Goal: Information Seeking & Learning: Learn about a topic

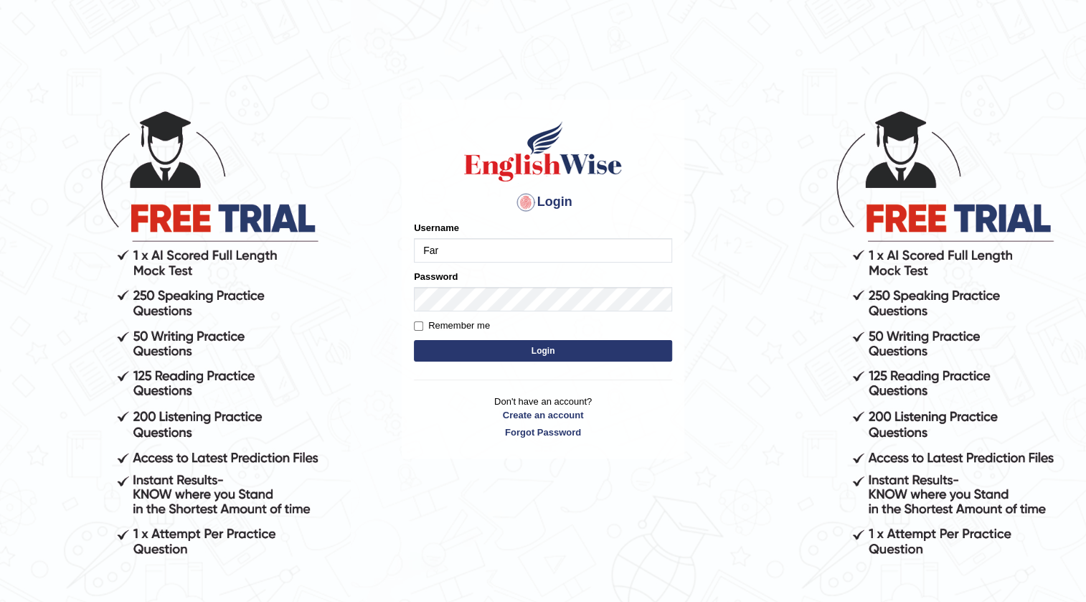
type input "Farzana12"
click at [430, 349] on button "Login" at bounding box center [543, 351] width 258 height 22
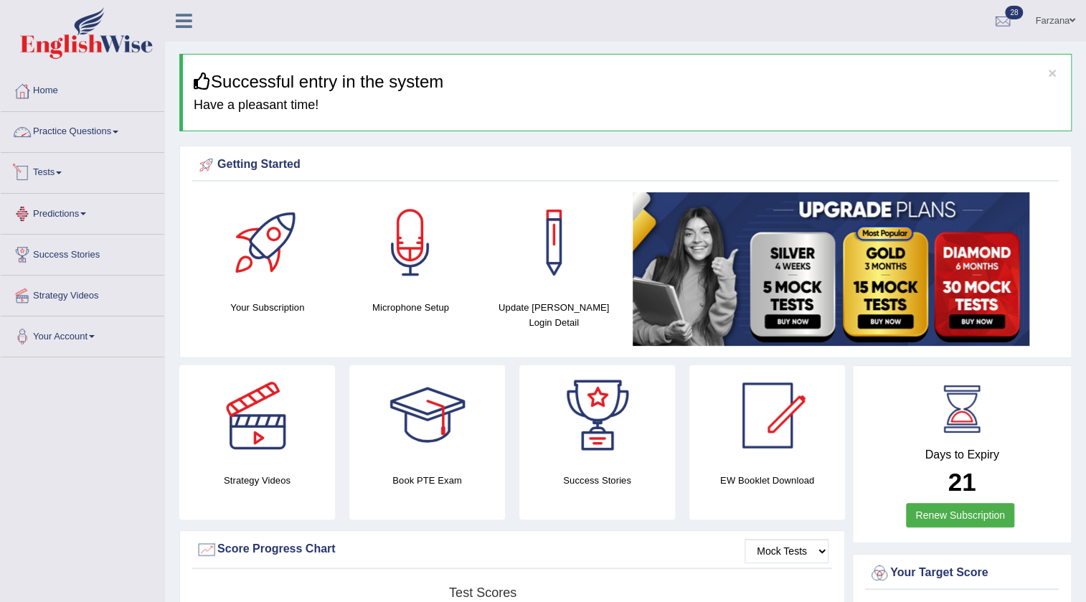
click at [63, 141] on link "Practice Questions" at bounding box center [83, 130] width 164 height 36
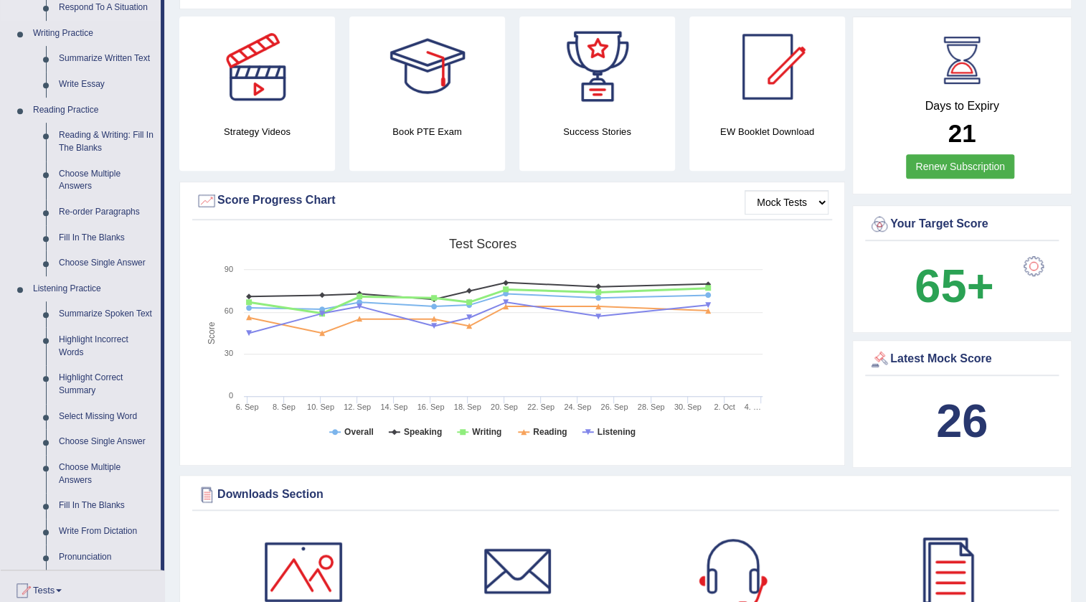
scroll to position [391, 0]
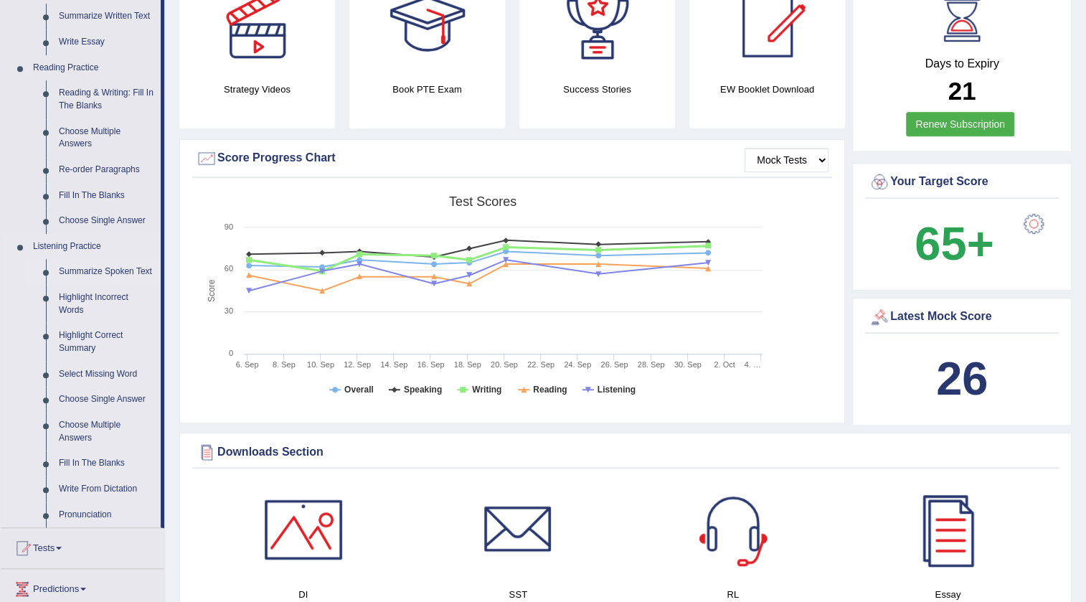
click at [115, 265] on link "Summarize Spoken Text" at bounding box center [106, 272] width 108 height 26
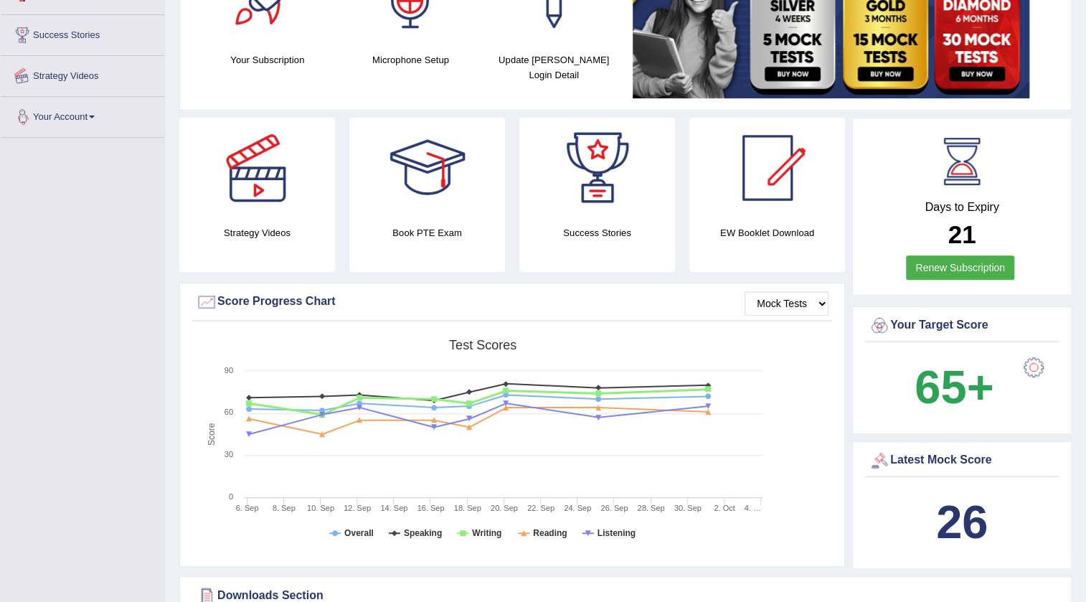
scroll to position [538, 0]
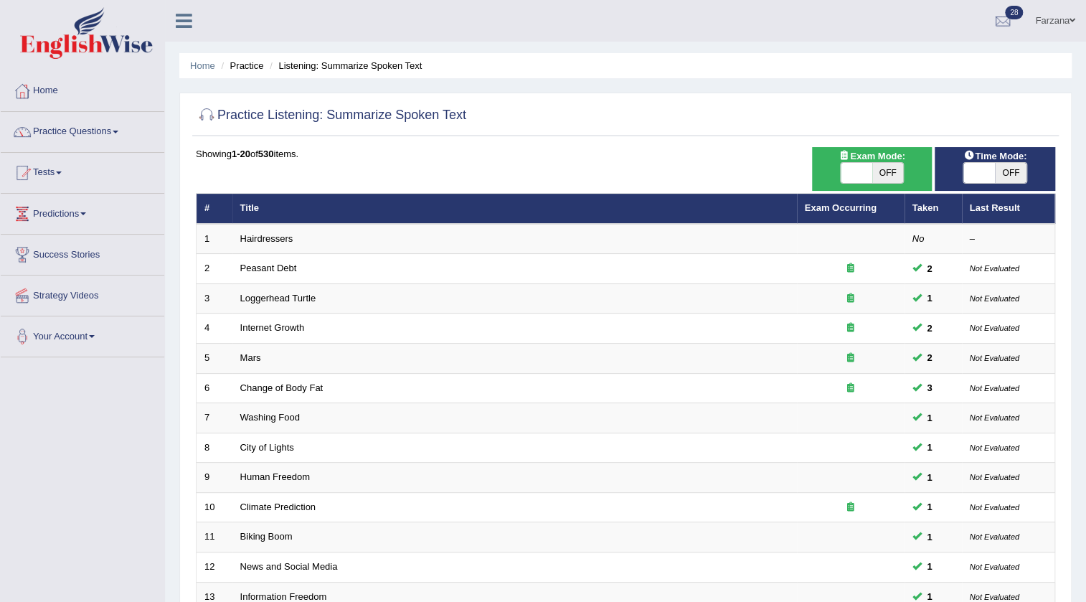
click at [978, 174] on span at bounding box center [980, 173] width 32 height 20
checkbox input "true"
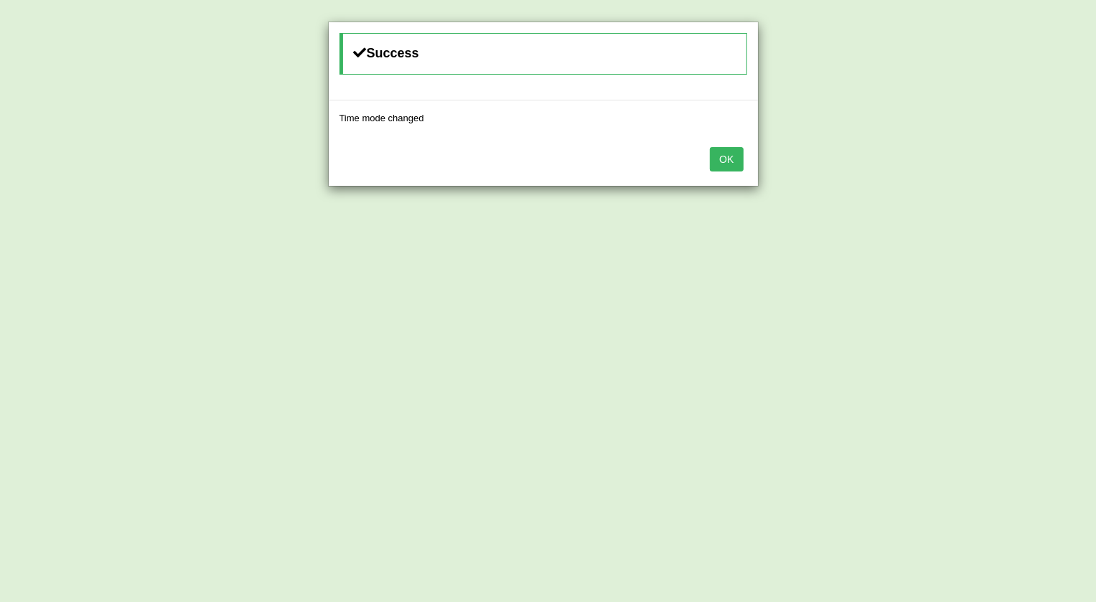
click at [750, 156] on div "OK" at bounding box center [543, 161] width 429 height 50
click at [733, 149] on button "OK" at bounding box center [726, 159] width 33 height 24
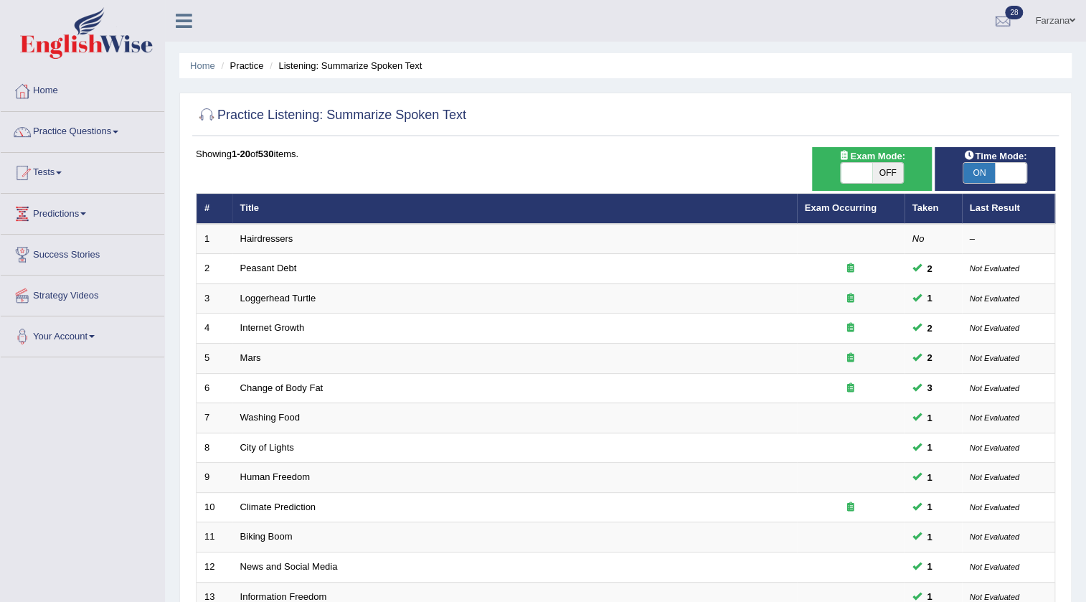
click at [994, 154] on span "Time Mode:" at bounding box center [995, 156] width 75 height 15
click at [873, 168] on span "OFF" at bounding box center [888, 173] width 32 height 20
checkbox input "true"
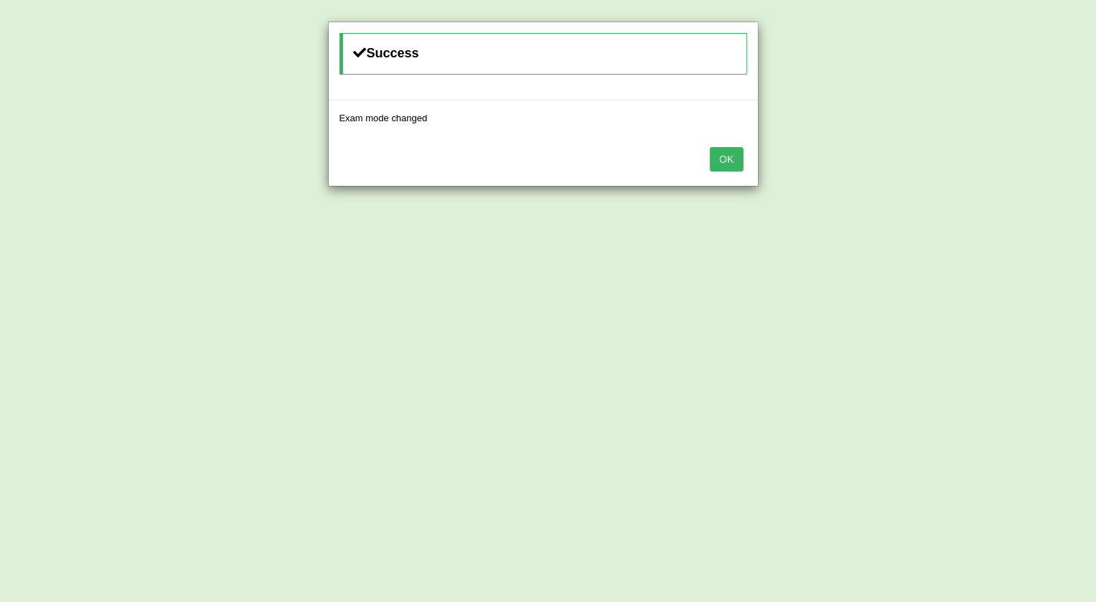
click at [725, 164] on button "OK" at bounding box center [726, 159] width 33 height 24
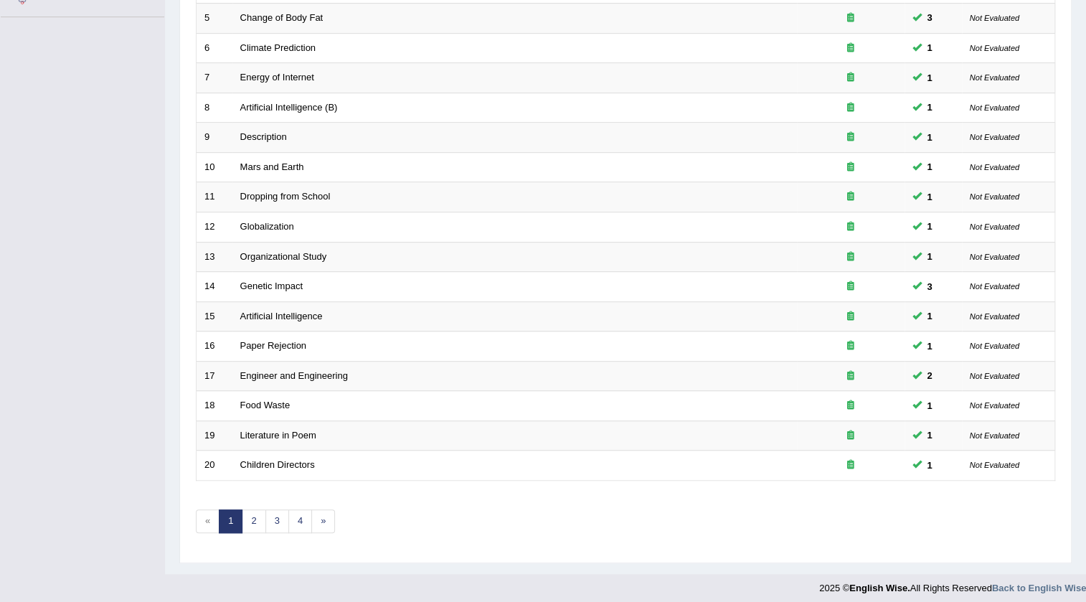
scroll to position [346, 0]
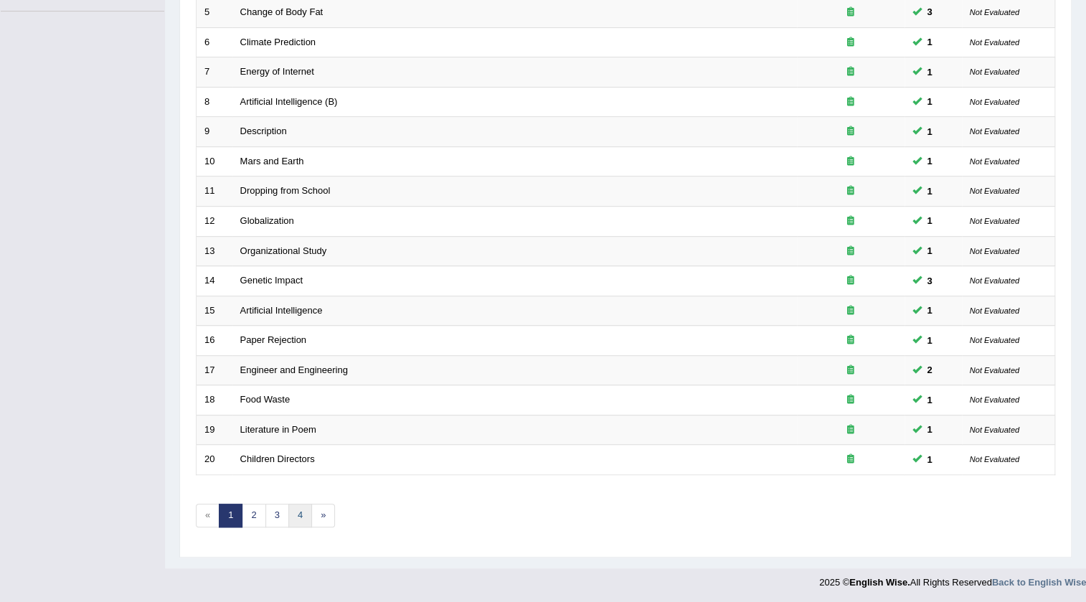
click at [288, 504] on link "4" at bounding box center [300, 516] width 24 height 24
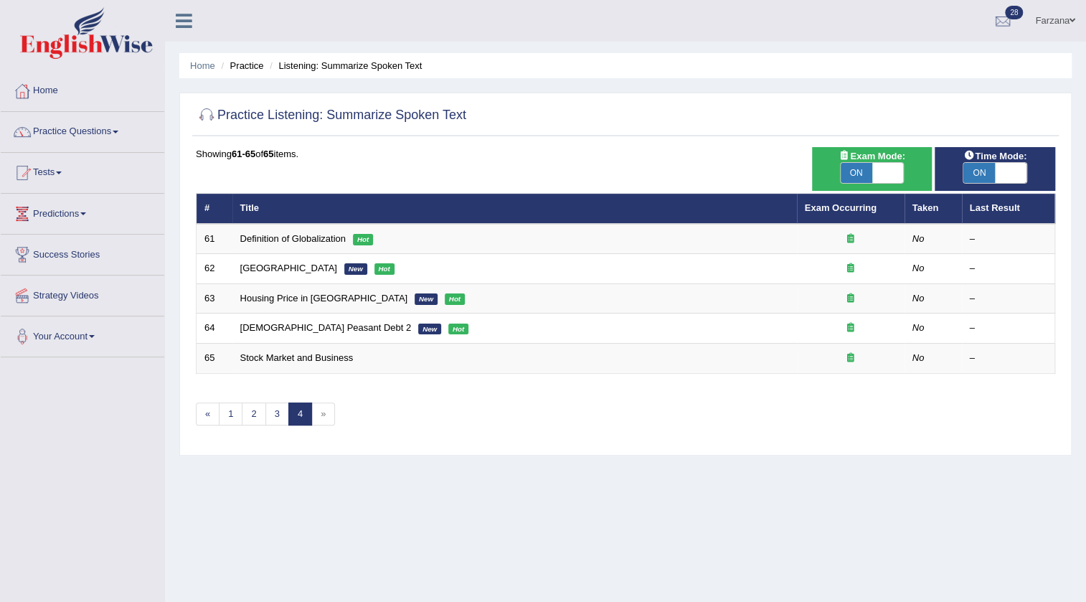
click at [992, 171] on span "ON" at bounding box center [980, 173] width 32 height 20
checkbox input "false"
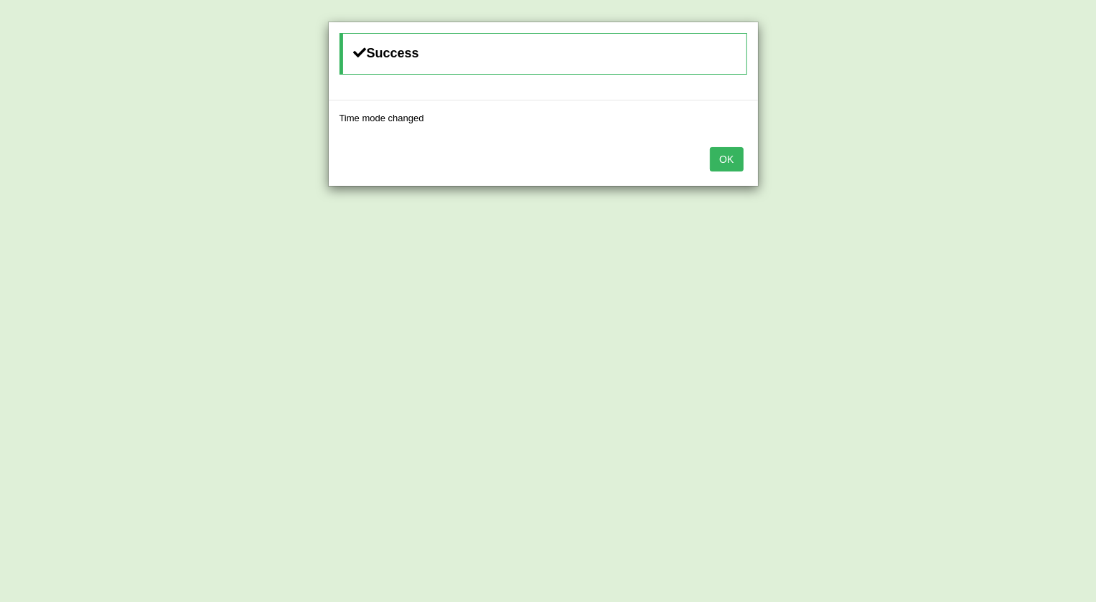
click at [731, 164] on button "OK" at bounding box center [726, 159] width 33 height 24
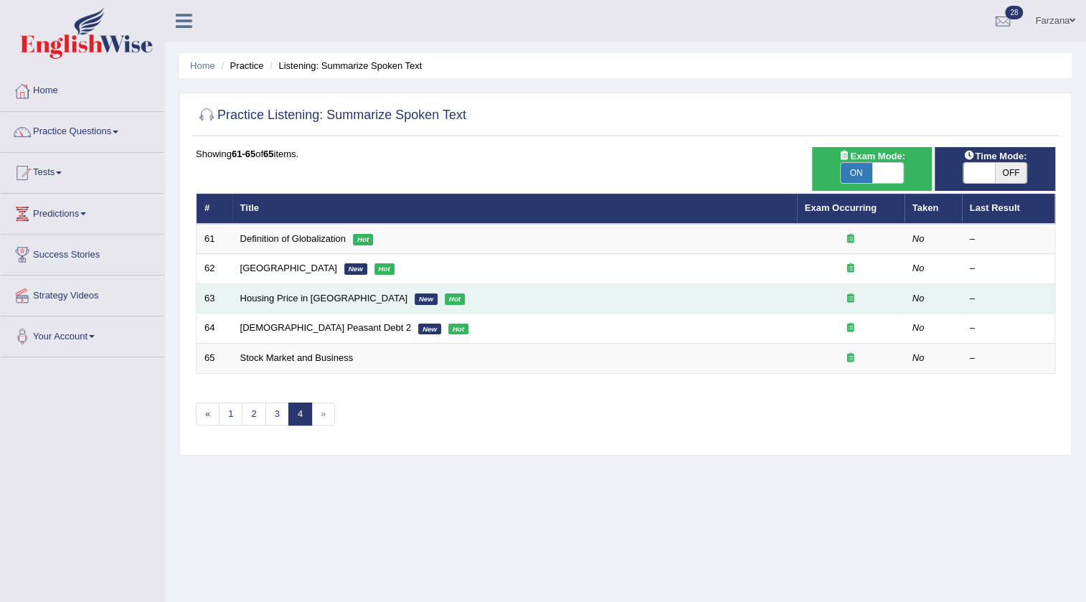
scroll to position [151, 0]
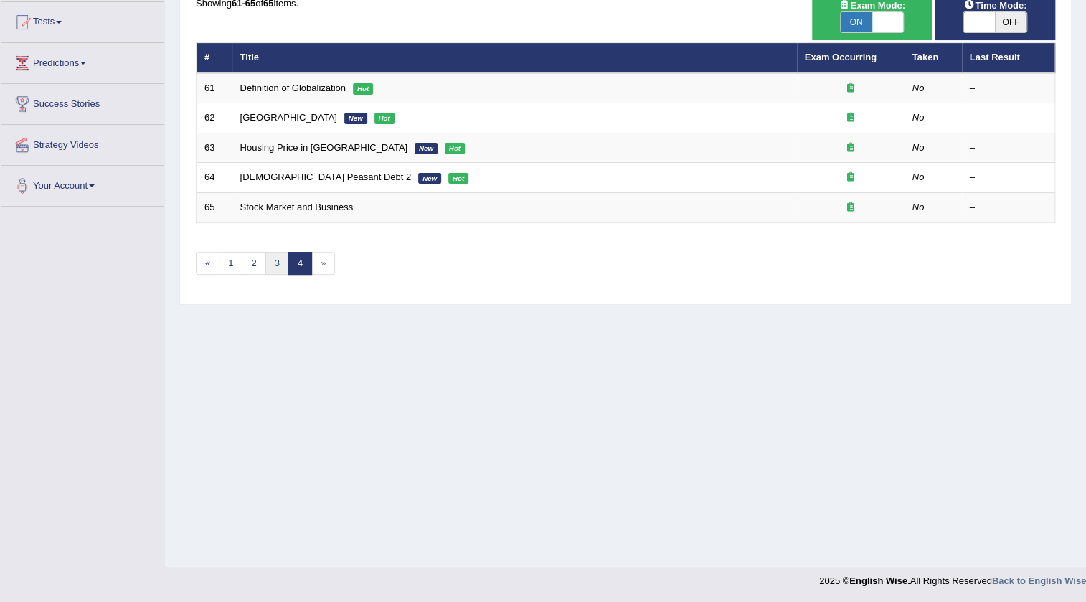
click at [271, 258] on link "3" at bounding box center [277, 264] width 24 height 24
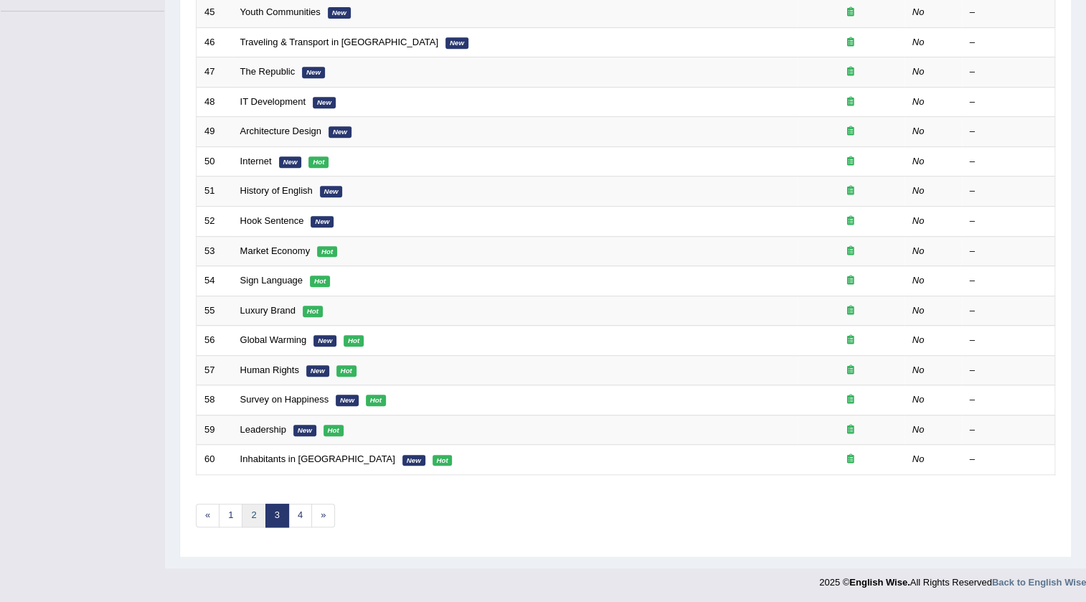
click at [249, 509] on link "2" at bounding box center [254, 516] width 24 height 24
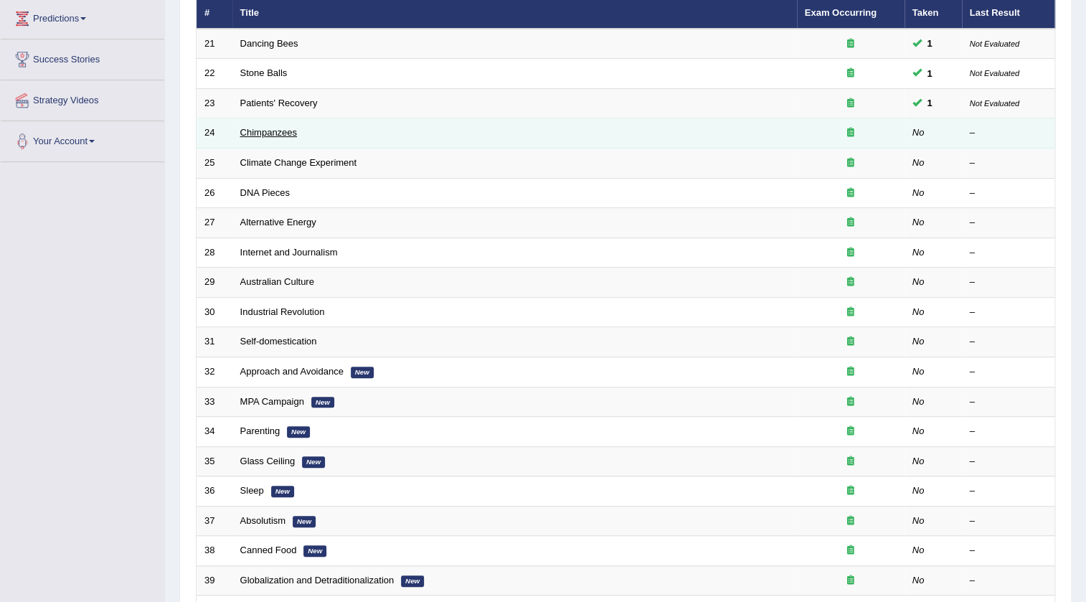
click at [282, 131] on link "Chimpanzees" at bounding box center [268, 132] width 57 height 11
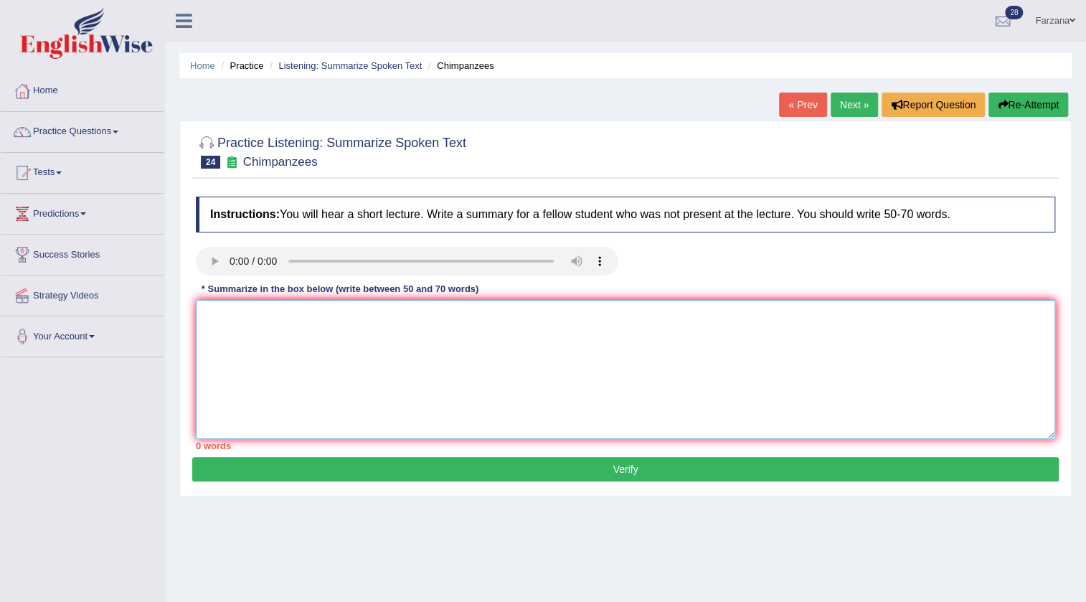
click at [341, 326] on textarea at bounding box center [626, 369] width 860 height 139
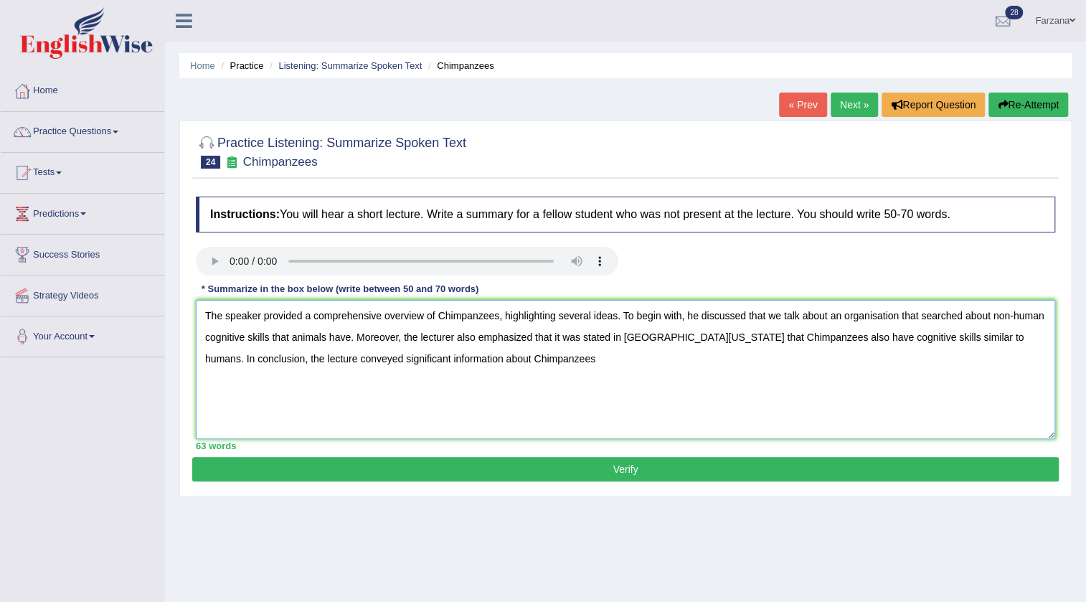
click at [700, 339] on textarea "The speaker provided a comprehensive overview of Chimpanzees, highlighting seve…" at bounding box center [626, 369] width 860 height 139
click at [555, 360] on textarea "The speaker provided a comprehensive overview of Chimpanzees, highlighting seve…" at bounding box center [626, 369] width 860 height 139
type textarea "The speaker provided a comprehensive overview of Chimpanzees, highlighting seve…"
click at [344, 476] on button "Verify" at bounding box center [625, 469] width 867 height 24
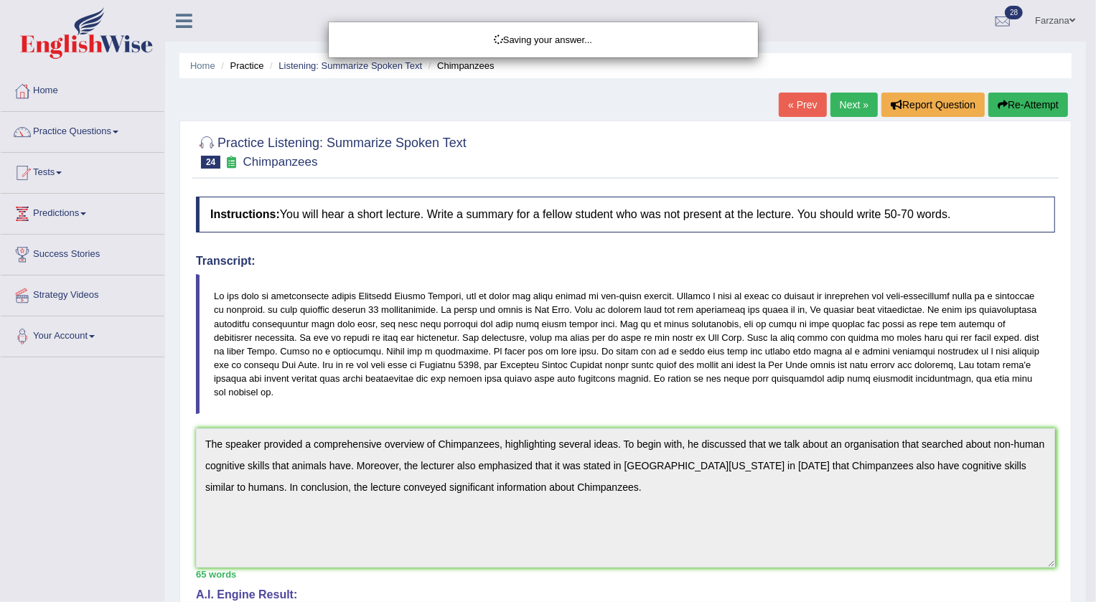
click at [297, 476] on body "Toggle navigation Home Practice Questions Speaking Practice Read Aloud Repeat S…" at bounding box center [548, 301] width 1096 height 602
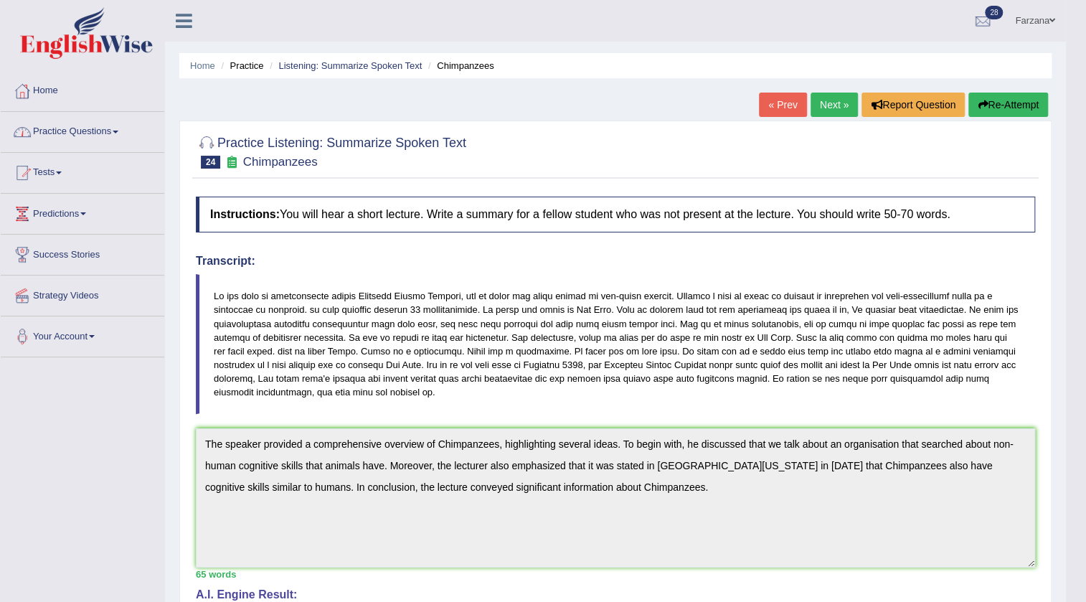
click at [90, 128] on link "Practice Questions" at bounding box center [83, 130] width 164 height 36
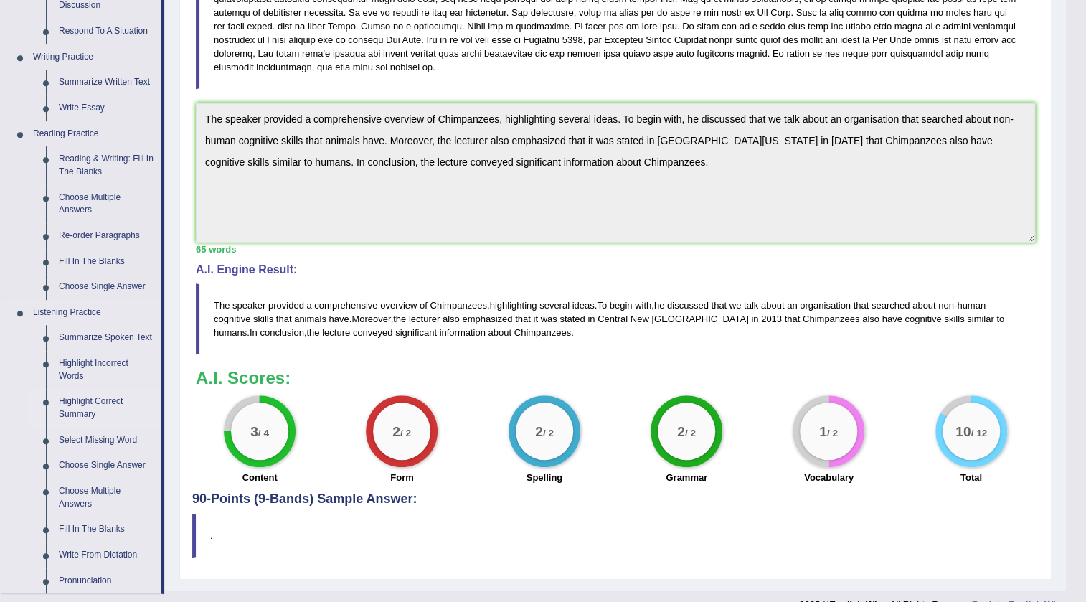
scroll to position [326, 0]
click at [84, 353] on link "Highlight Incorrect Words" at bounding box center [106, 369] width 108 height 38
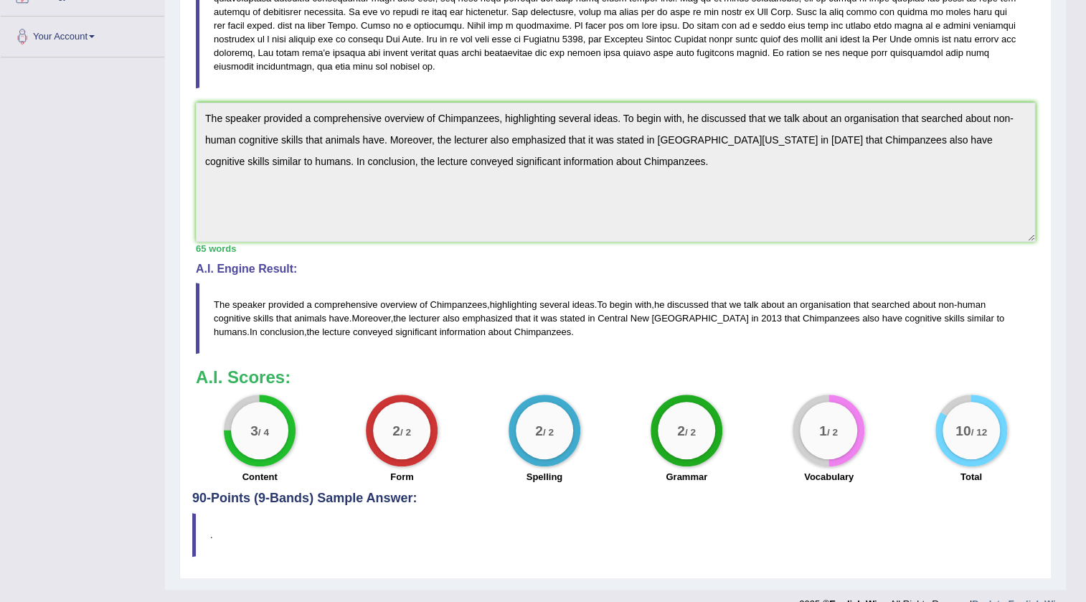
scroll to position [349, 0]
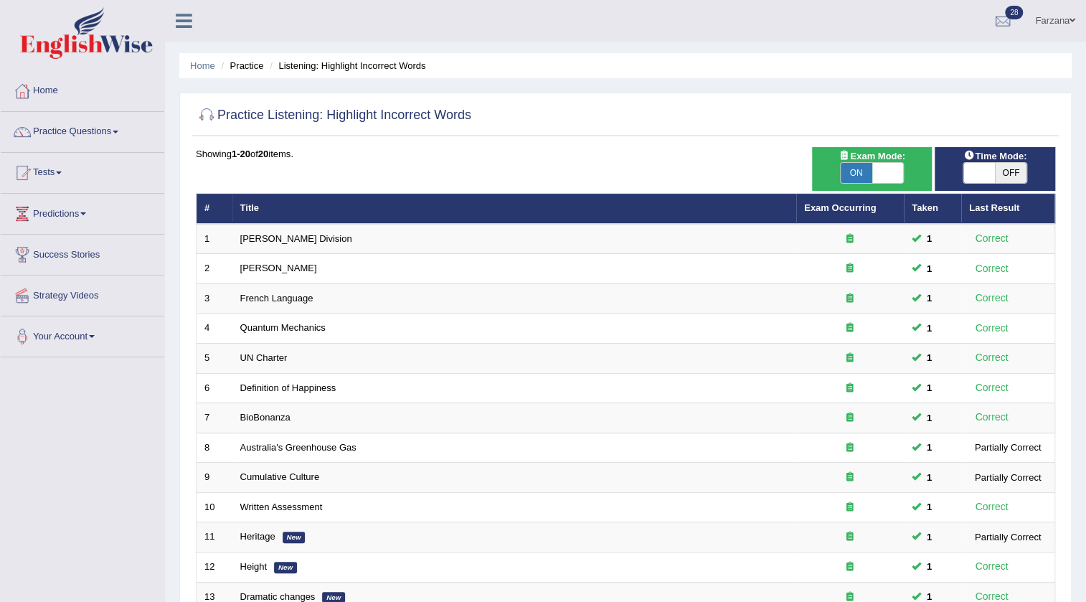
click at [875, 167] on span at bounding box center [888, 173] width 32 height 20
checkbox input "false"
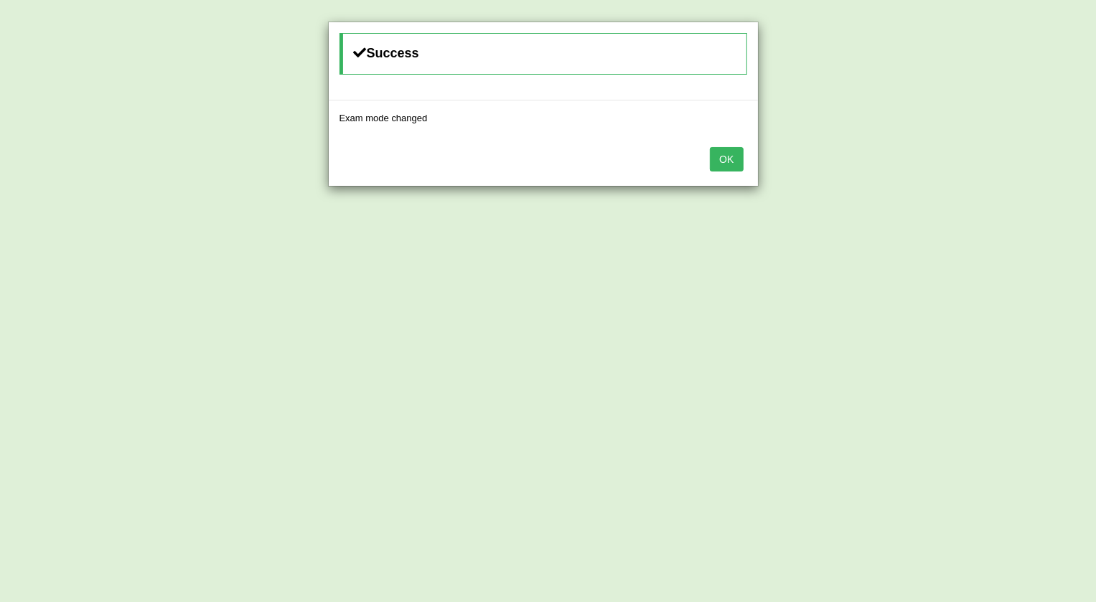
click at [712, 156] on button "OK" at bounding box center [726, 159] width 33 height 24
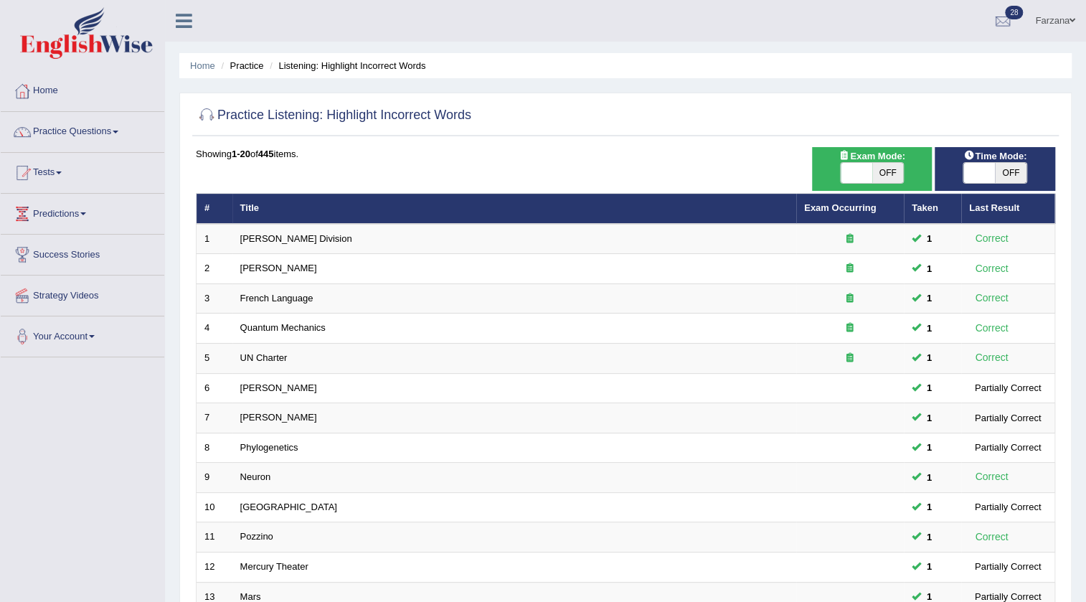
click at [995, 180] on span "OFF" at bounding box center [1011, 173] width 32 height 20
checkbox input "true"
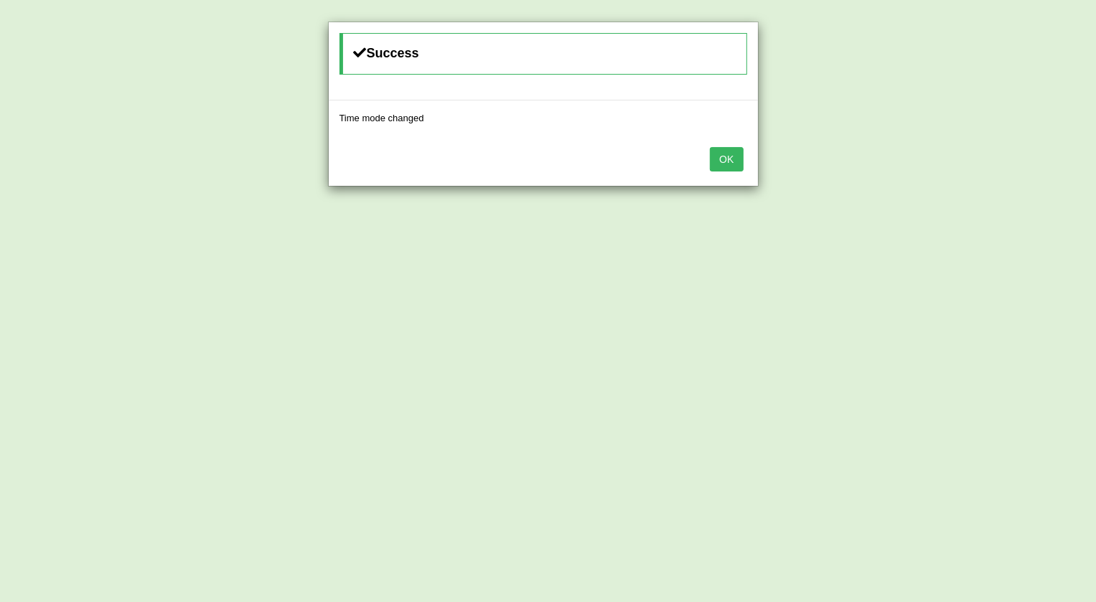
click at [723, 154] on button "OK" at bounding box center [726, 159] width 33 height 24
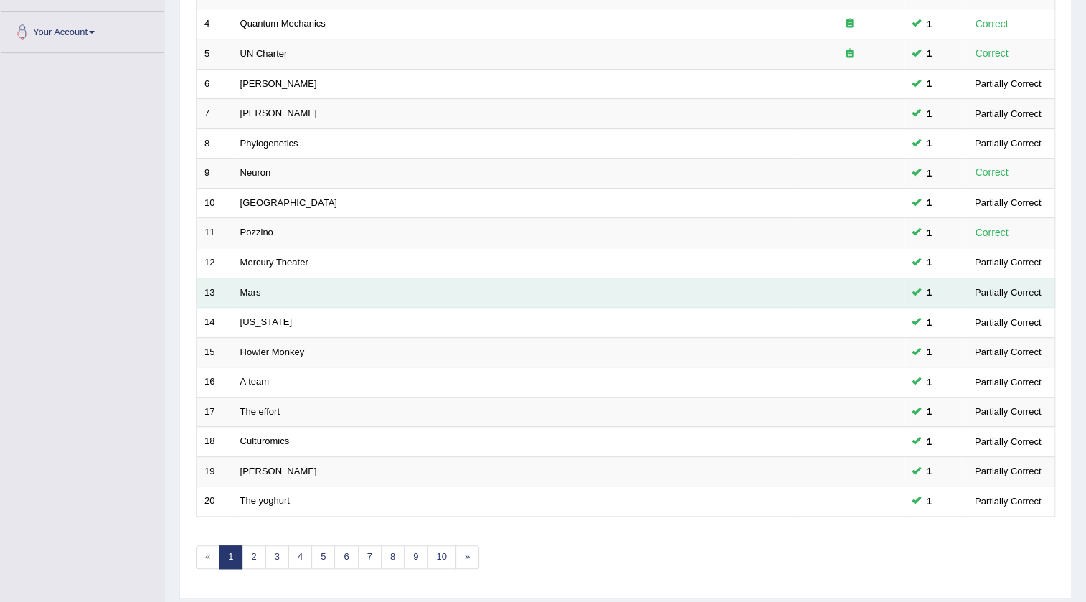
scroll to position [346, 0]
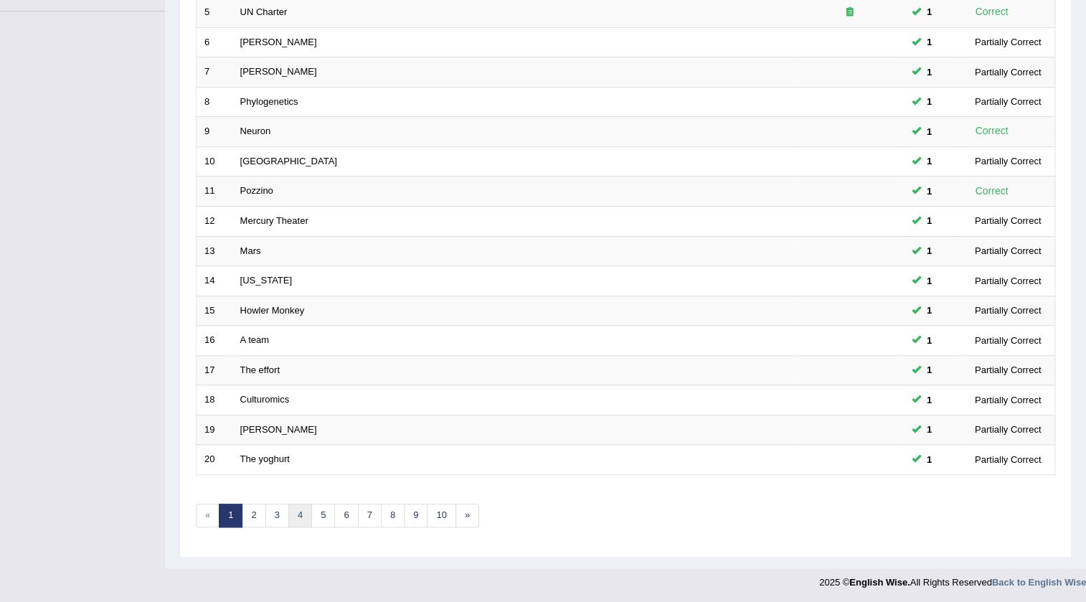
click at [306, 522] on link "4" at bounding box center [300, 516] width 24 height 24
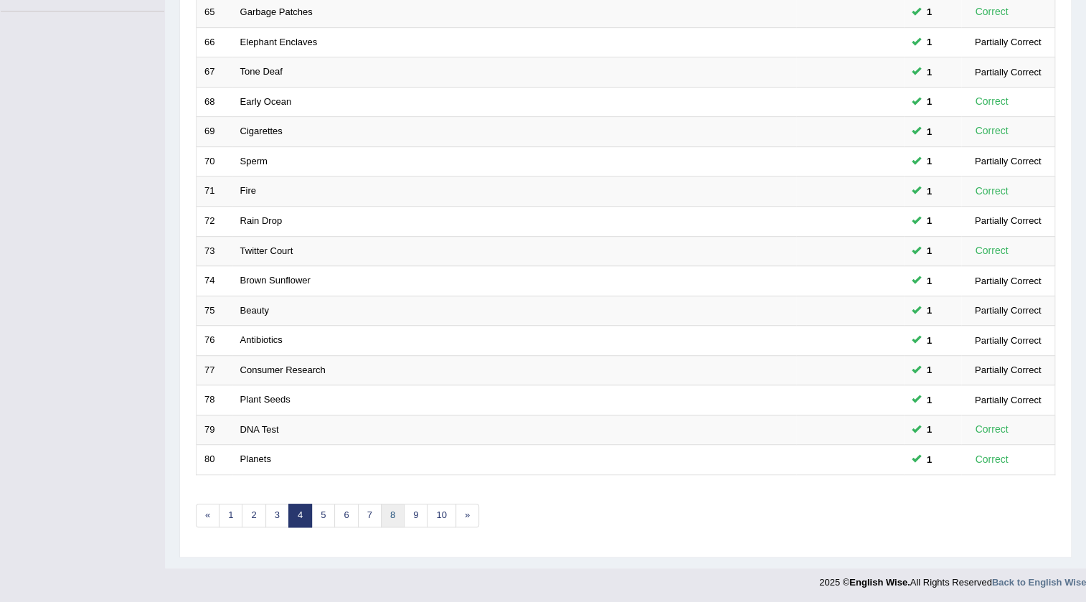
drag, startPoint x: 0, startPoint y: 0, endPoint x: 393, endPoint y: 515, distance: 648.0
click at [393, 515] on link "8" at bounding box center [393, 516] width 24 height 24
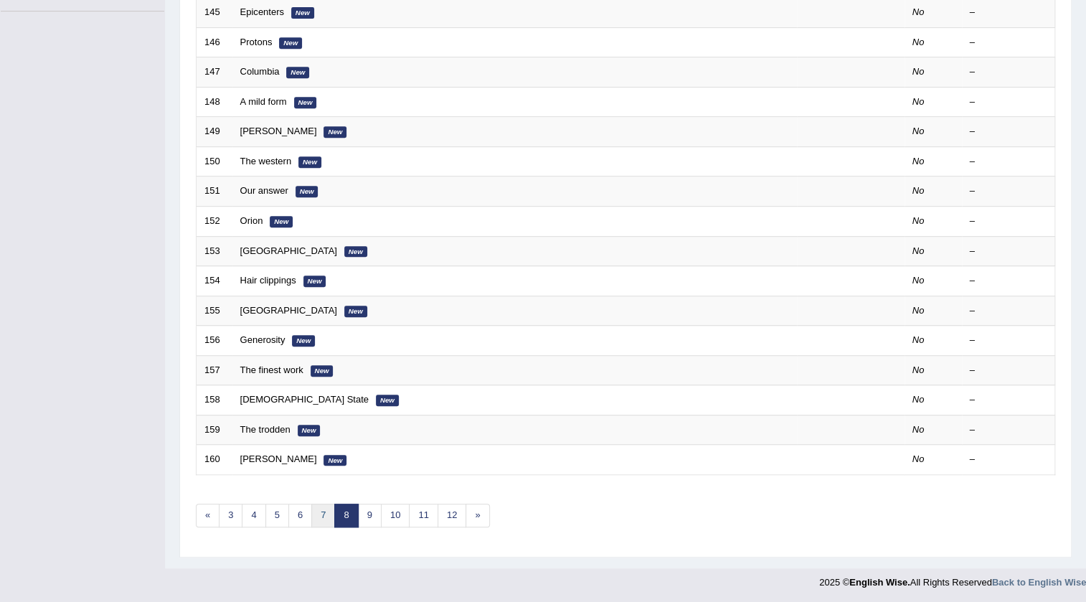
click at [322, 514] on link "7" at bounding box center [323, 516] width 24 height 24
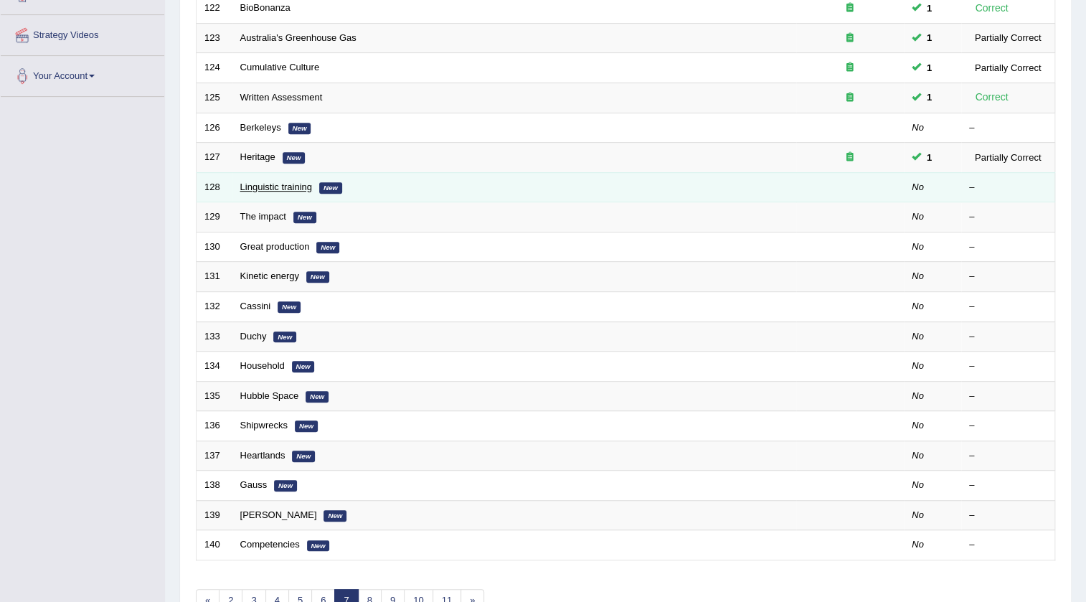
click at [255, 189] on link "Linguistic training" at bounding box center [276, 187] width 72 height 11
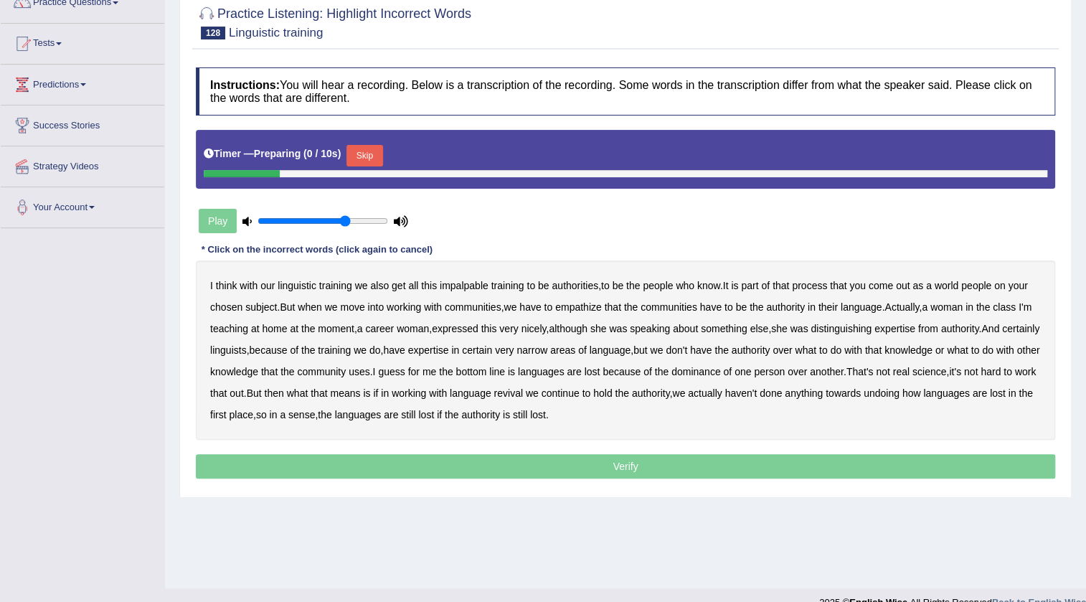
scroll to position [130, 0]
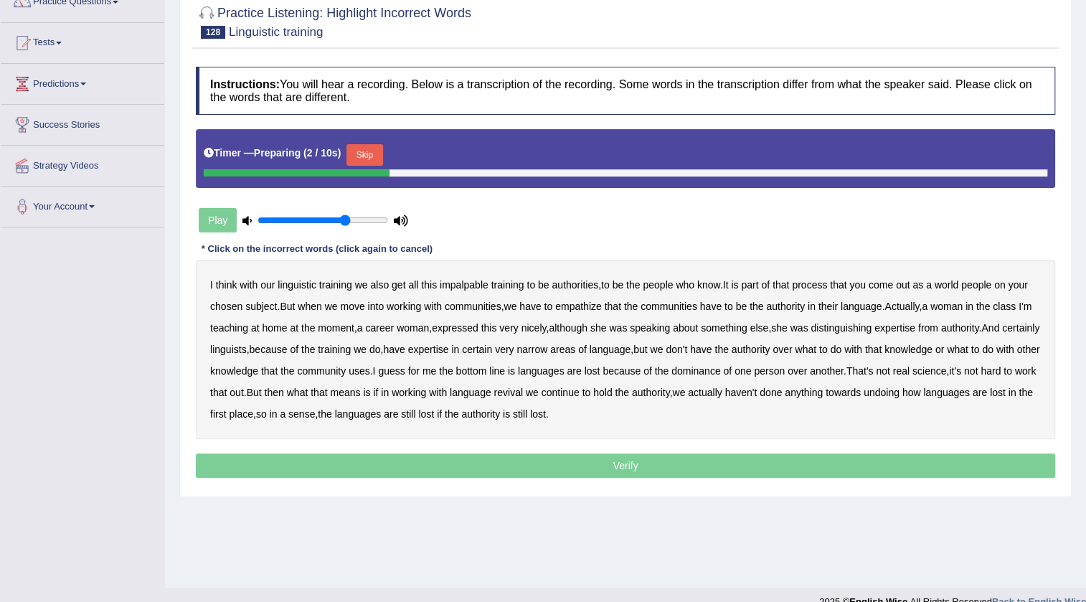
click at [381, 159] on button "Skip" at bounding box center [365, 155] width 36 height 22
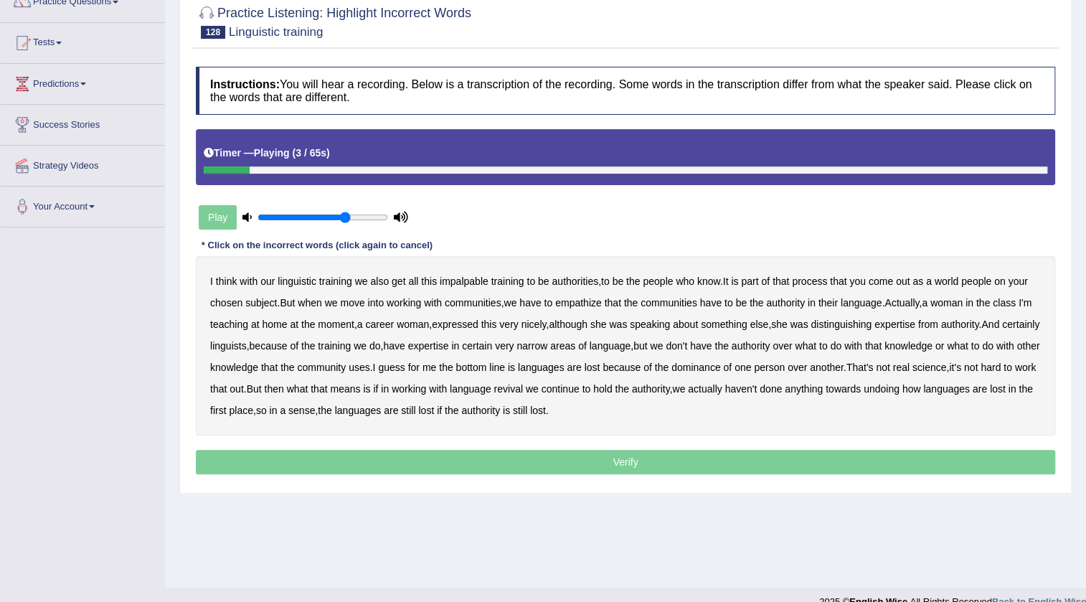
click at [475, 284] on b "impalpable" at bounding box center [464, 281] width 49 height 11
click at [984, 284] on b "people" at bounding box center [976, 281] width 30 height 11
click at [584, 302] on b "empathize" at bounding box center [578, 302] width 47 height 11
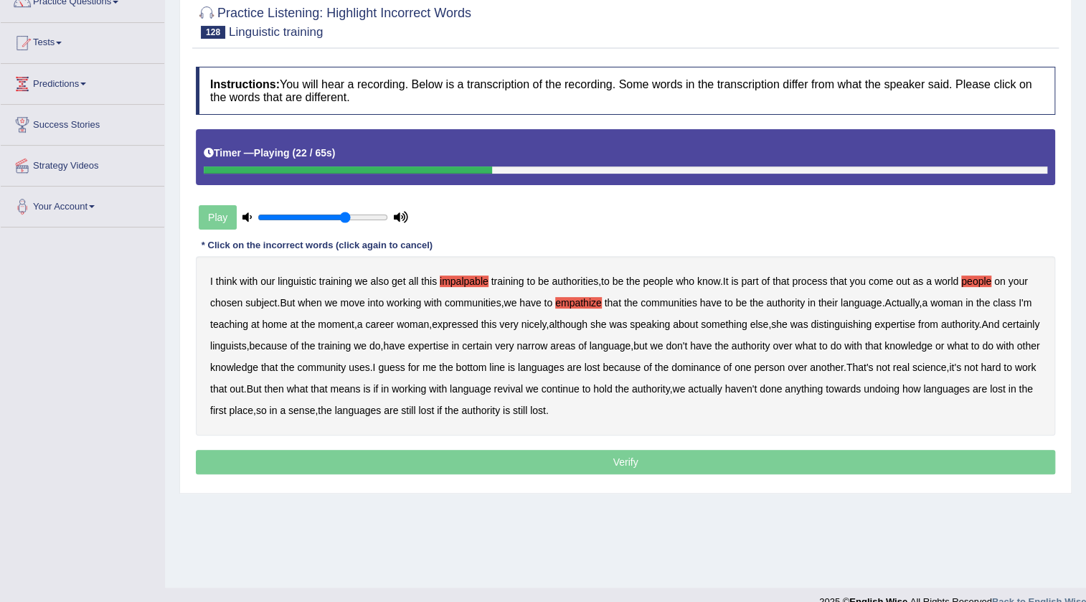
click at [287, 320] on b "home" at bounding box center [274, 324] width 25 height 11
click at [674, 329] on div "I think with our linguistic training we also get all this impalpable training t…" at bounding box center [626, 345] width 860 height 179
click at [670, 326] on b "speaking" at bounding box center [650, 324] width 40 height 11
click at [370, 369] on b "uses" at bounding box center [360, 367] width 22 height 11
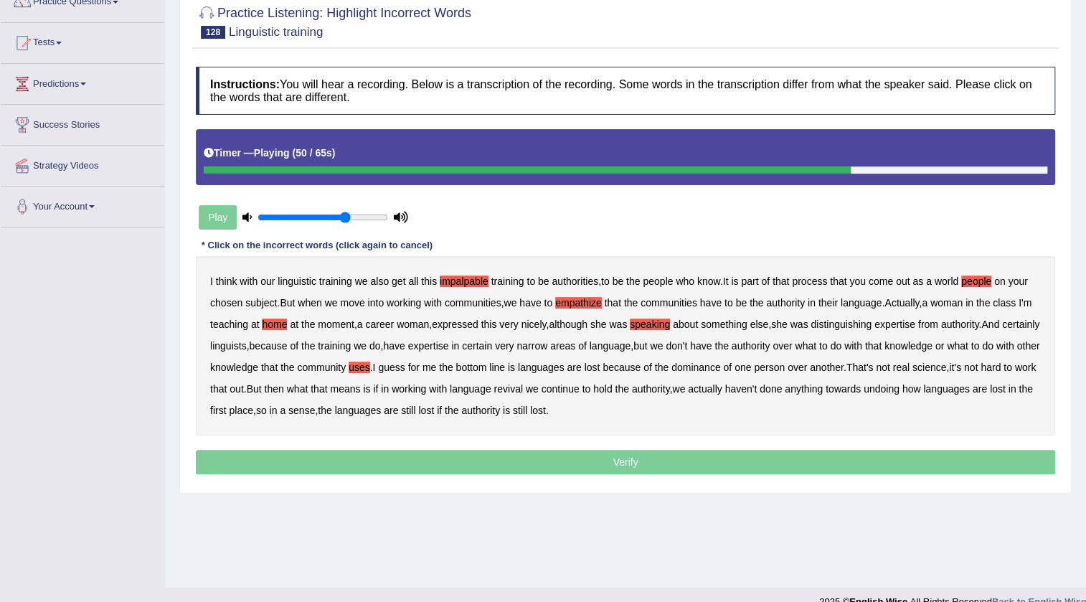
click at [910, 366] on b "real" at bounding box center [901, 367] width 17 height 11
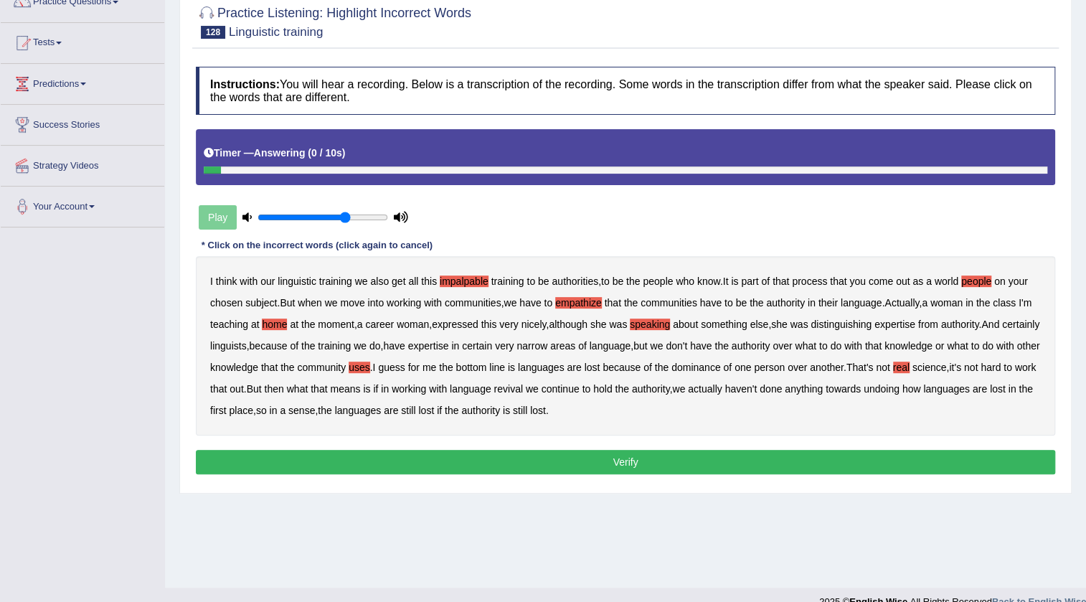
click at [528, 460] on button "Verify" at bounding box center [626, 462] width 860 height 24
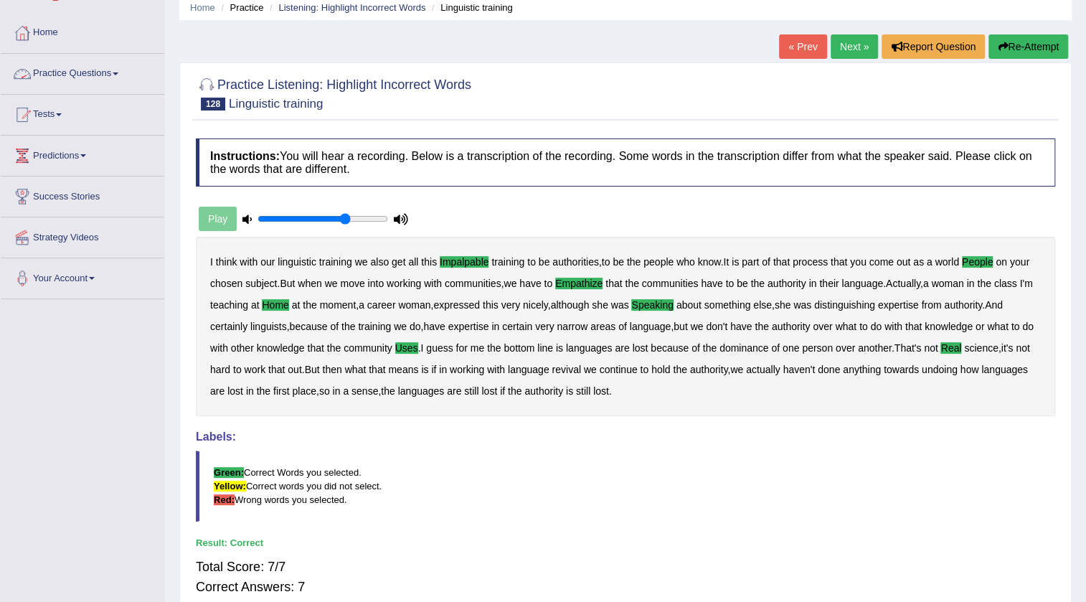
scroll to position [0, 0]
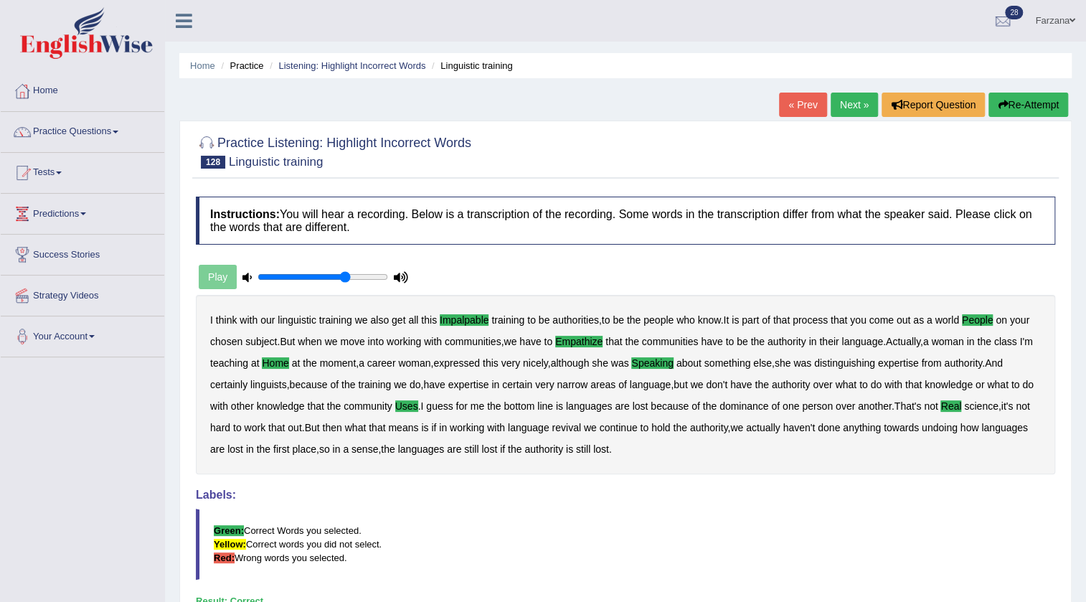
click at [851, 109] on link "Next »" at bounding box center [854, 105] width 47 height 24
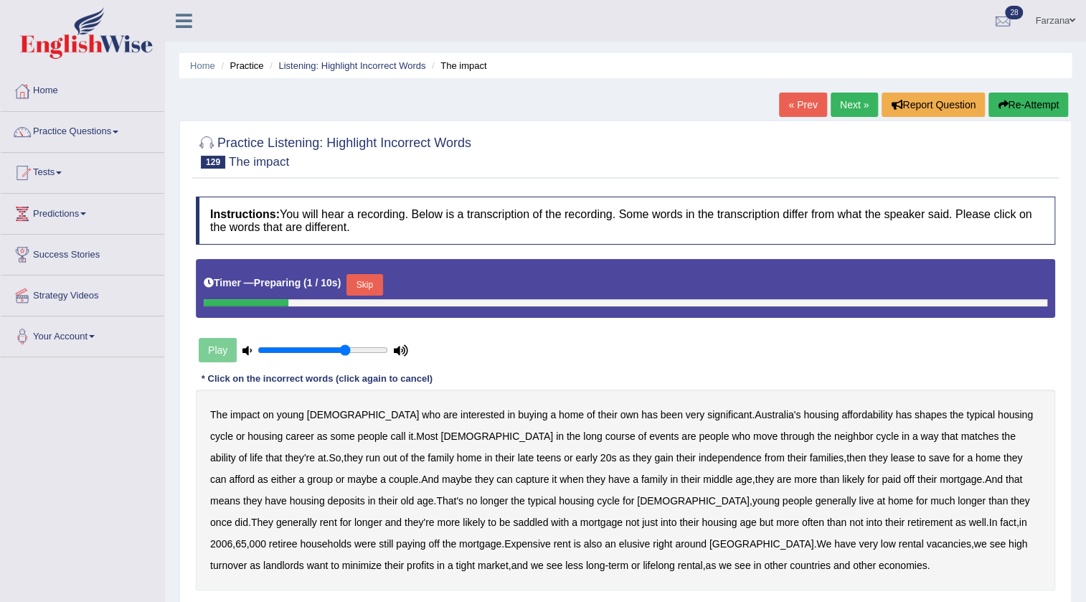
click at [370, 278] on button "Skip" at bounding box center [365, 285] width 36 height 22
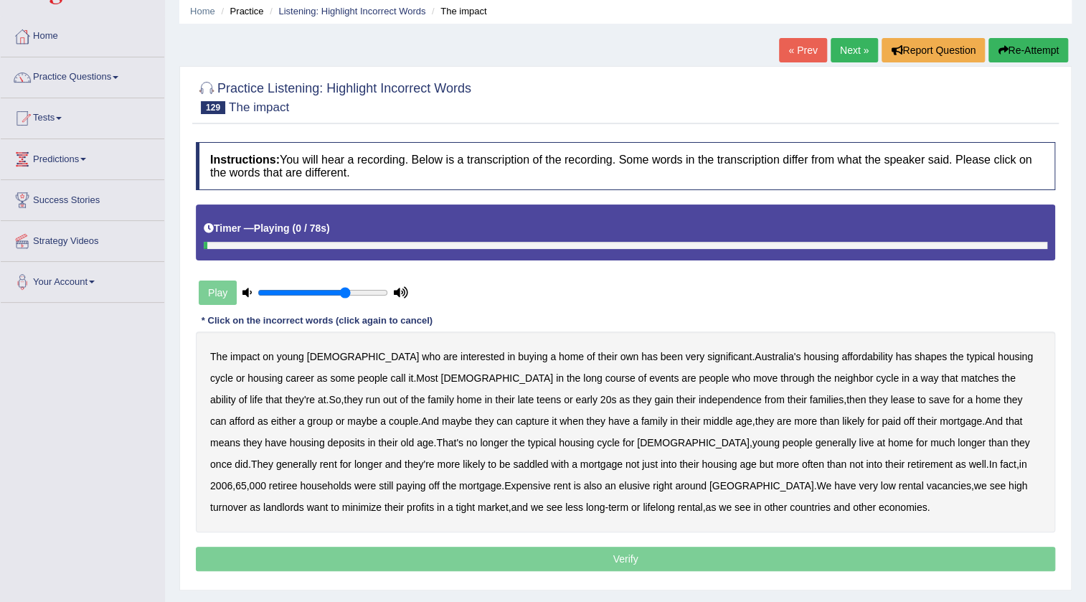
scroll to position [130, 0]
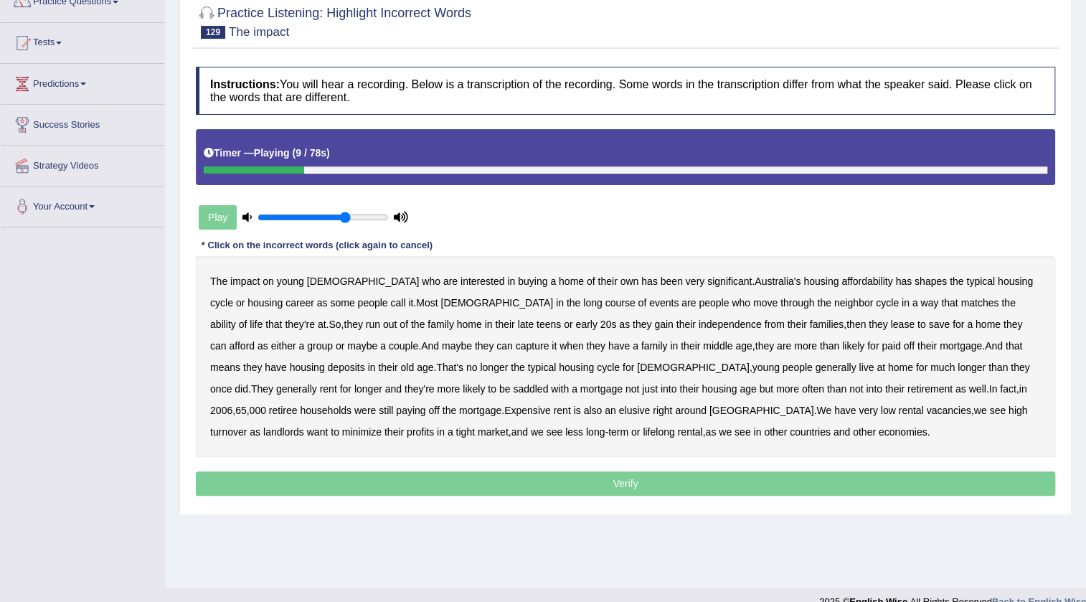
click at [895, 276] on b "has" at bounding box center [903, 281] width 17 height 11
click at [583, 298] on b "long" at bounding box center [592, 302] width 19 height 11
click at [834, 298] on b "neighbor" at bounding box center [853, 302] width 39 height 11
click at [366, 322] on b "run" at bounding box center [373, 324] width 14 height 11
click at [890, 319] on b "lease" at bounding box center [902, 324] width 24 height 11
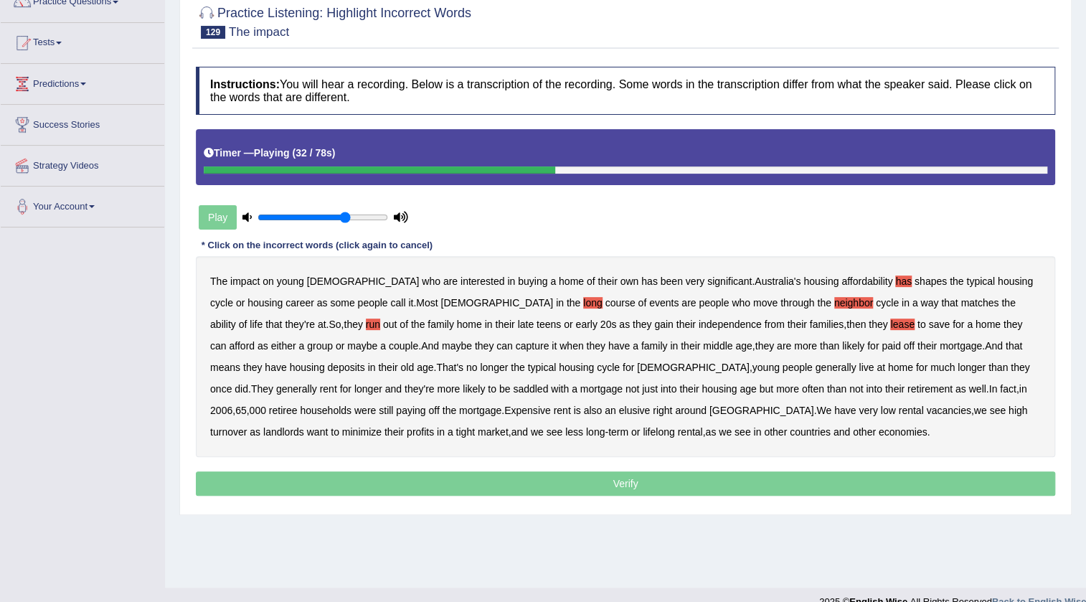
click at [516, 347] on b "capture" at bounding box center [533, 345] width 34 height 11
click at [327, 368] on b "deposits" at bounding box center [345, 367] width 37 height 11
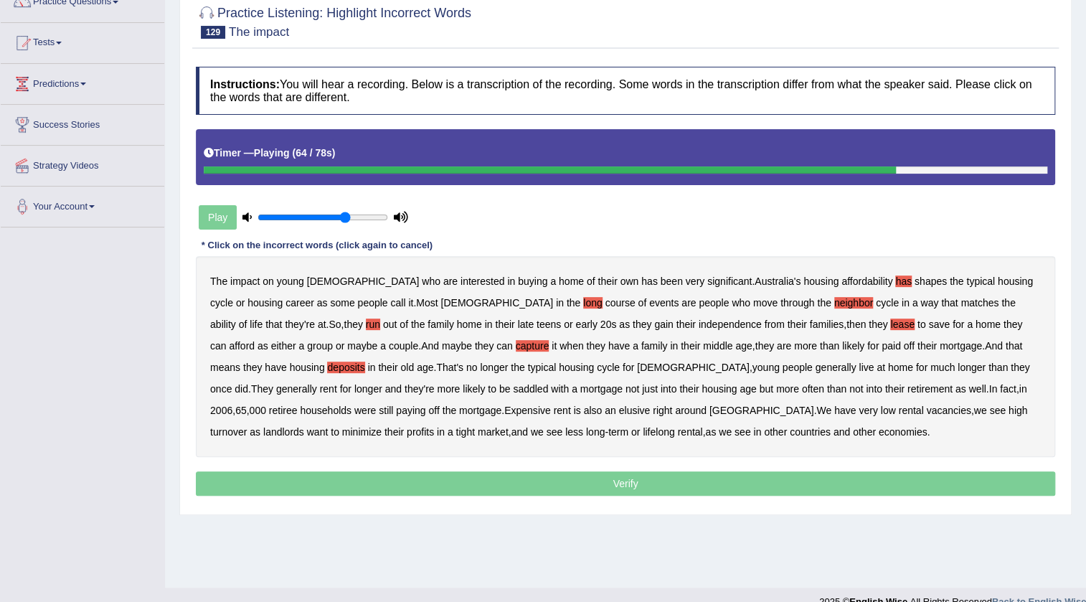
click at [428, 407] on b "off" at bounding box center [433, 410] width 11 height 11
click at [428, 409] on b "off" at bounding box center [433, 410] width 11 height 11
click at [428, 410] on b "off" at bounding box center [433, 410] width 11 height 11
click at [382, 426] on b "minimize" at bounding box center [361, 431] width 39 height 11
click at [514, 477] on p "Verify" at bounding box center [626, 483] width 860 height 24
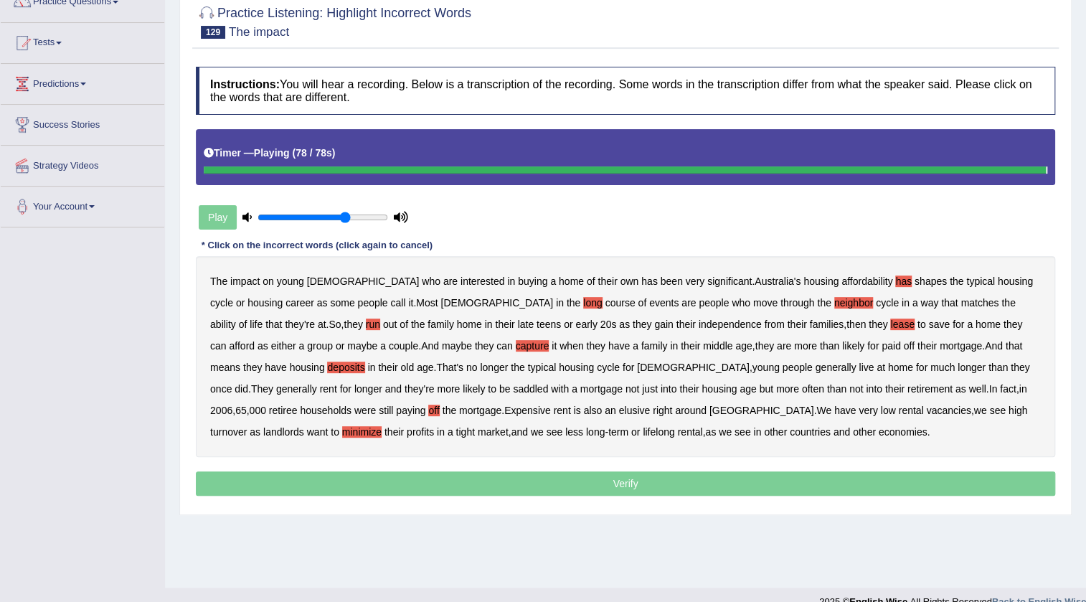
click at [492, 487] on p "Verify" at bounding box center [626, 483] width 860 height 24
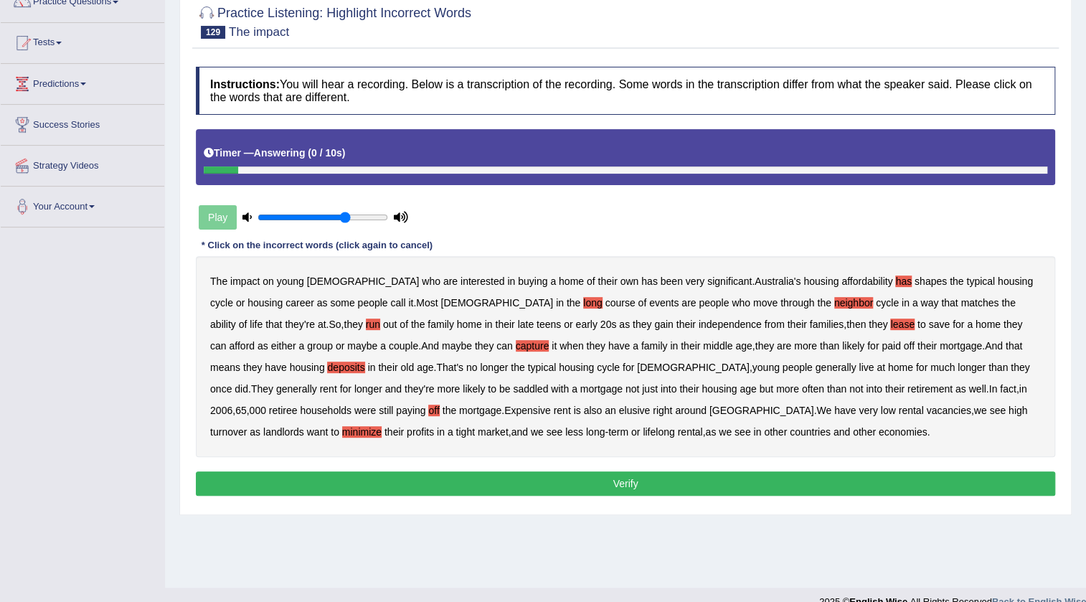
click at [492, 487] on button "Verify" at bounding box center [626, 483] width 860 height 24
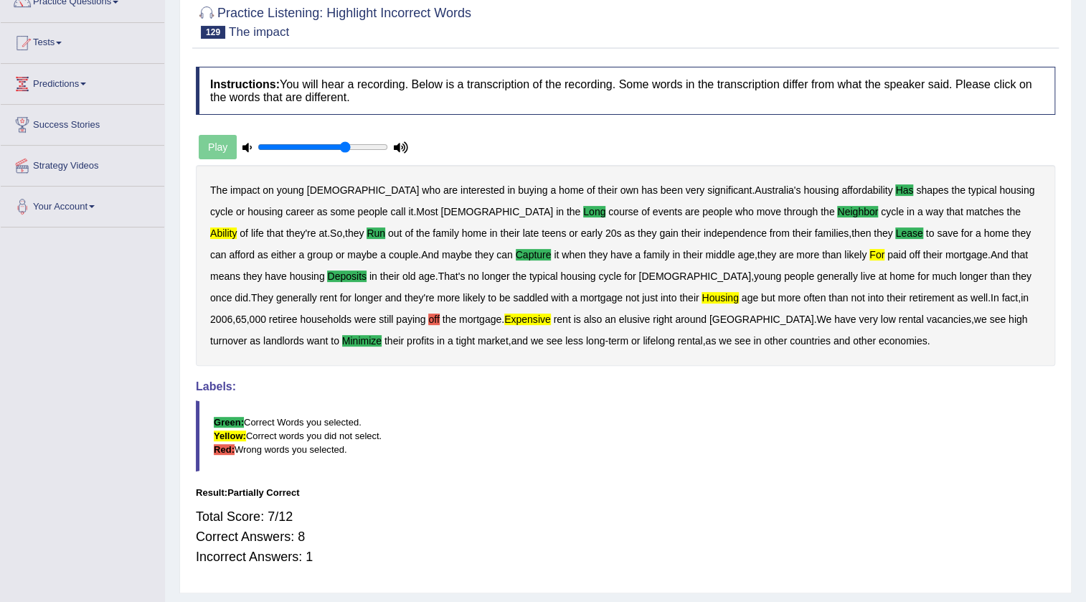
click at [428, 316] on b "off" at bounding box center [433, 319] width 11 height 11
click at [428, 321] on b "off" at bounding box center [433, 319] width 11 height 11
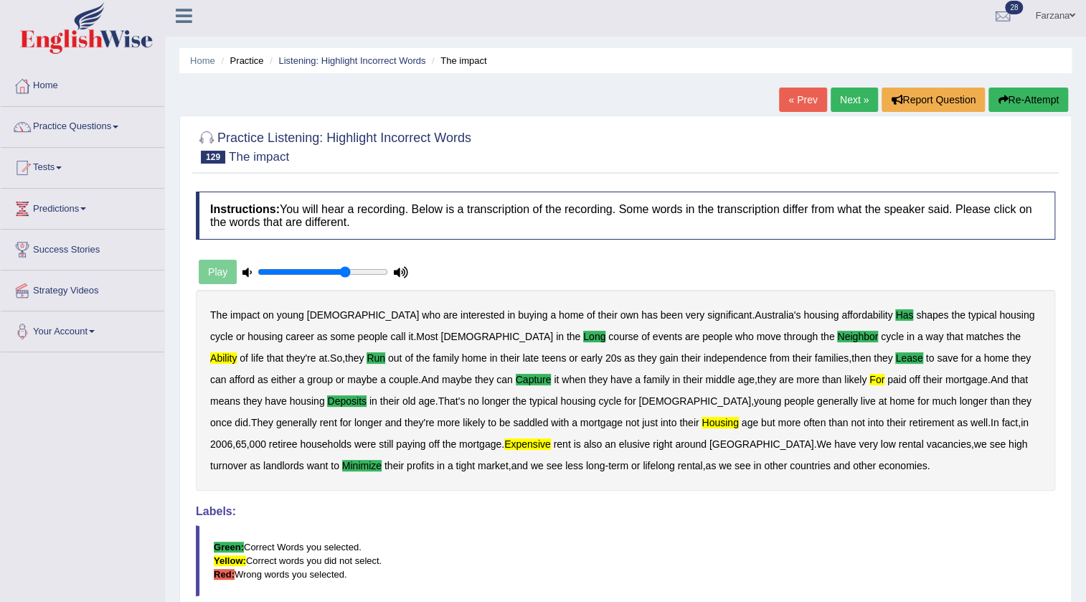
scroll to position [0, 0]
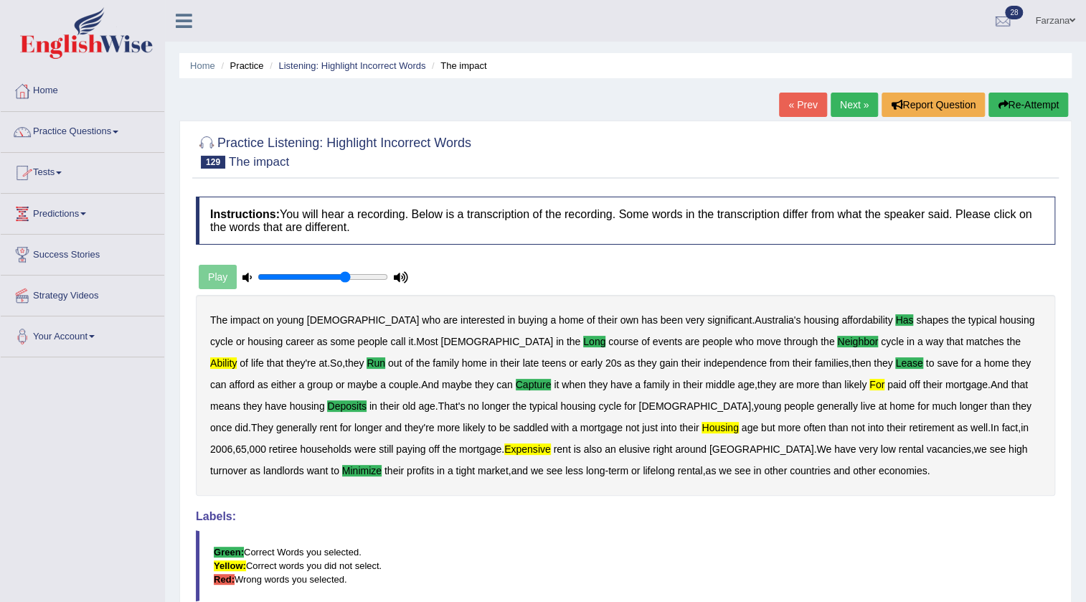
click at [854, 112] on link "Next »" at bounding box center [854, 105] width 47 height 24
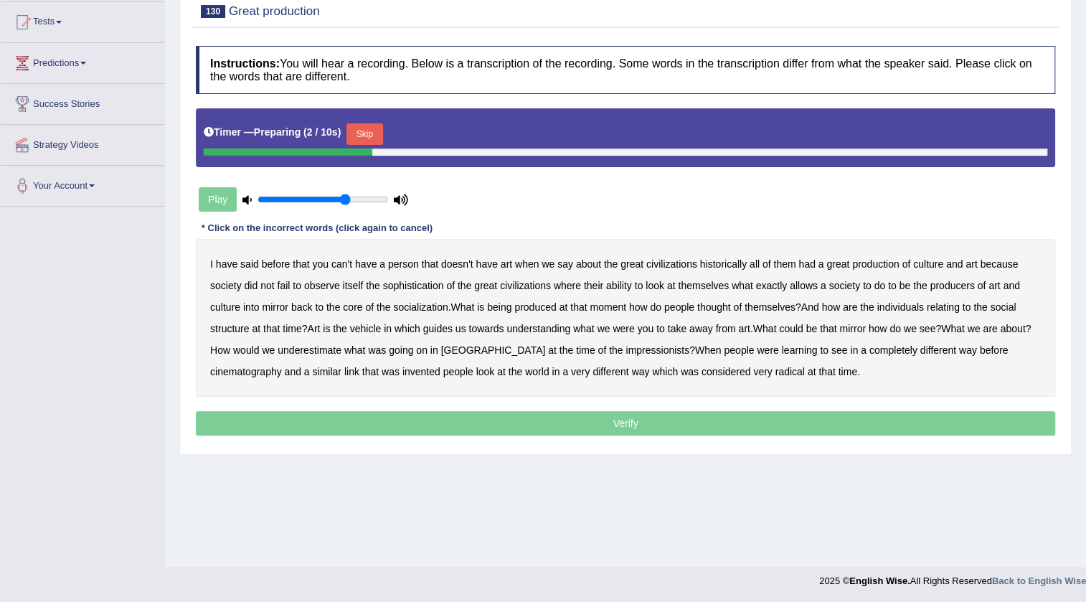
click at [367, 126] on button "Skip" at bounding box center [365, 134] width 36 height 22
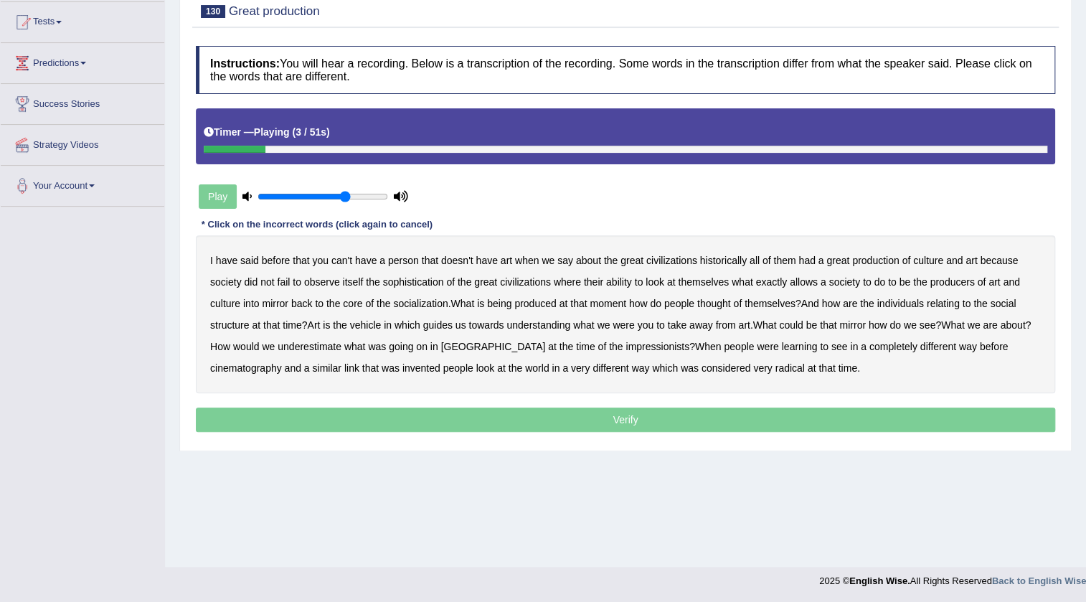
click at [410, 258] on b "person" at bounding box center [403, 260] width 31 height 11
click at [568, 265] on b "say" at bounding box center [565, 260] width 16 height 11
click at [429, 301] on b "socialization" at bounding box center [420, 303] width 55 height 11
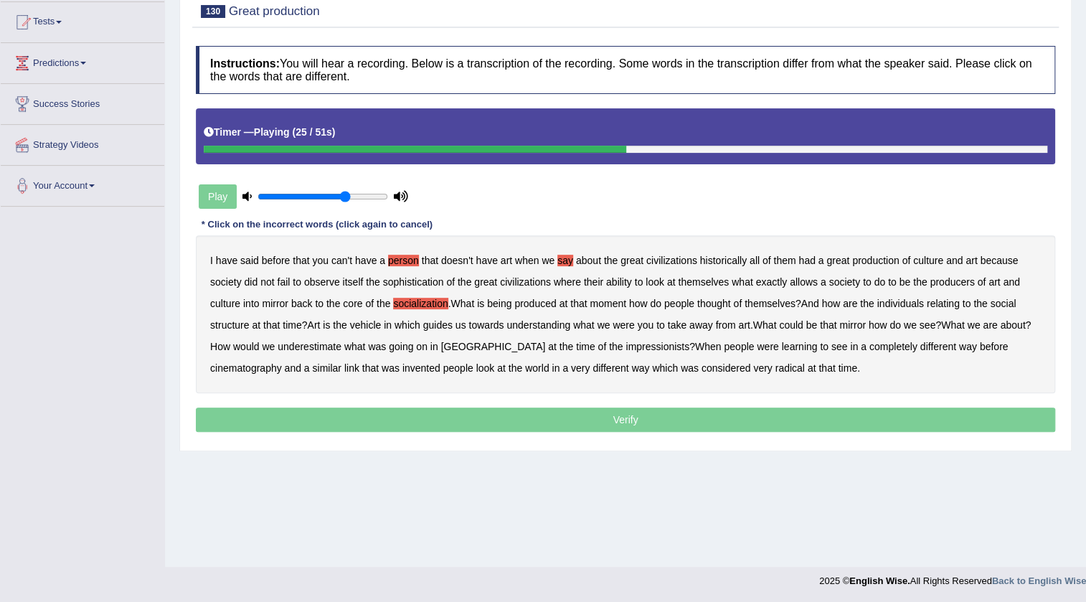
click at [728, 302] on b "thought" at bounding box center [714, 303] width 34 height 11
click at [324, 341] on b "underestimate" at bounding box center [310, 346] width 64 height 11
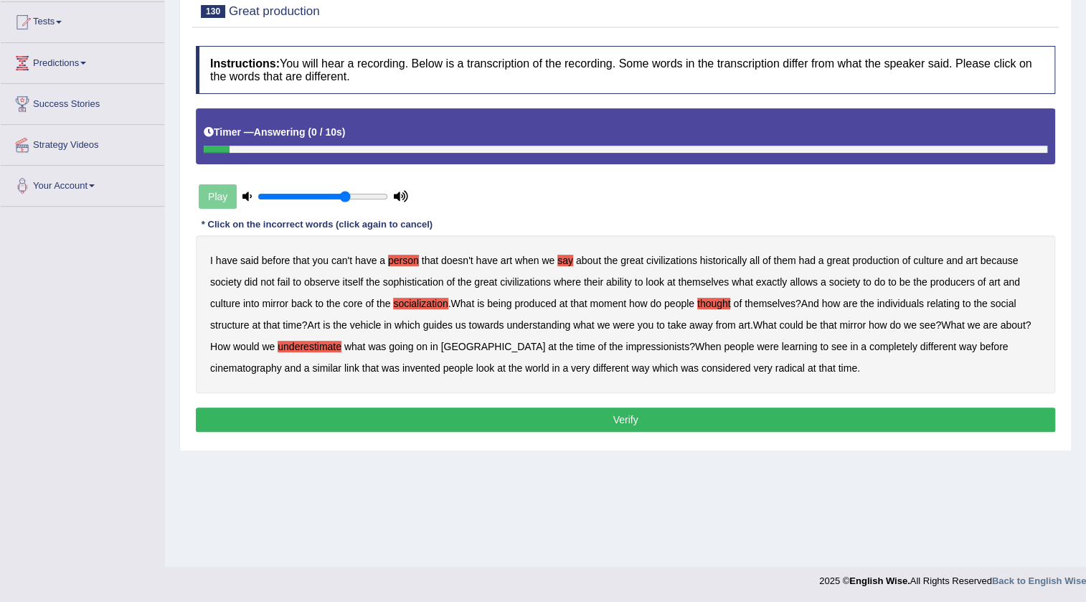
click at [593, 418] on button "Verify" at bounding box center [626, 420] width 860 height 24
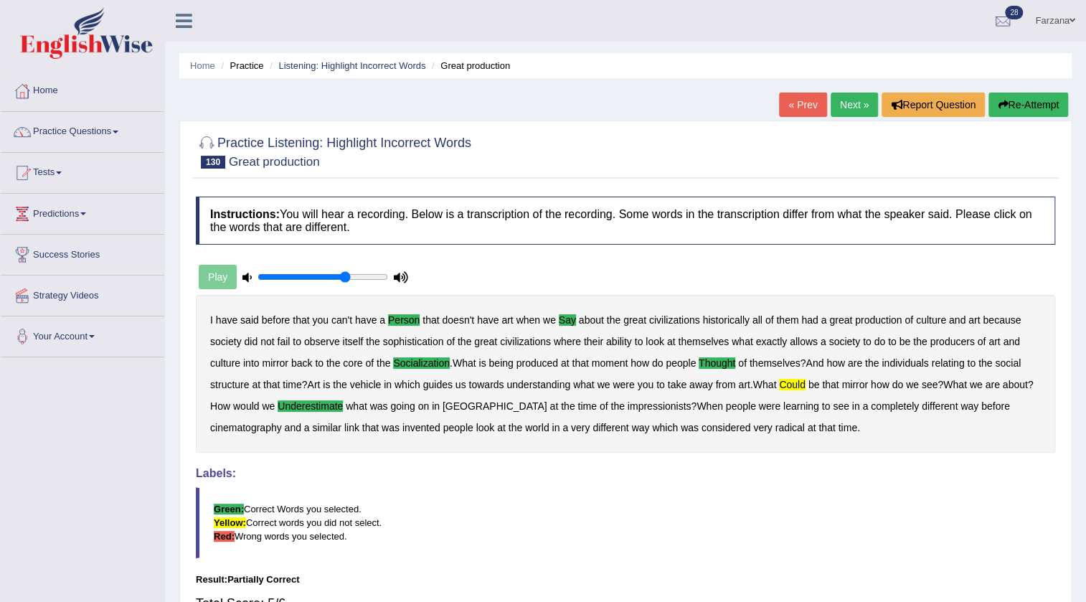
click at [844, 100] on link "Next »" at bounding box center [854, 105] width 47 height 24
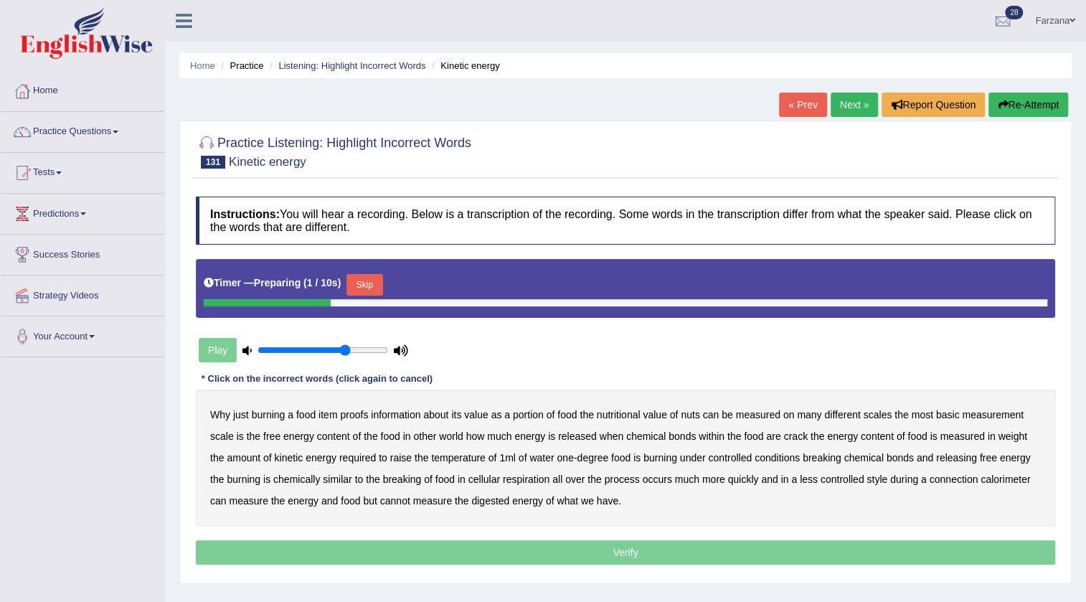
click at [352, 288] on button "Skip" at bounding box center [365, 285] width 36 height 22
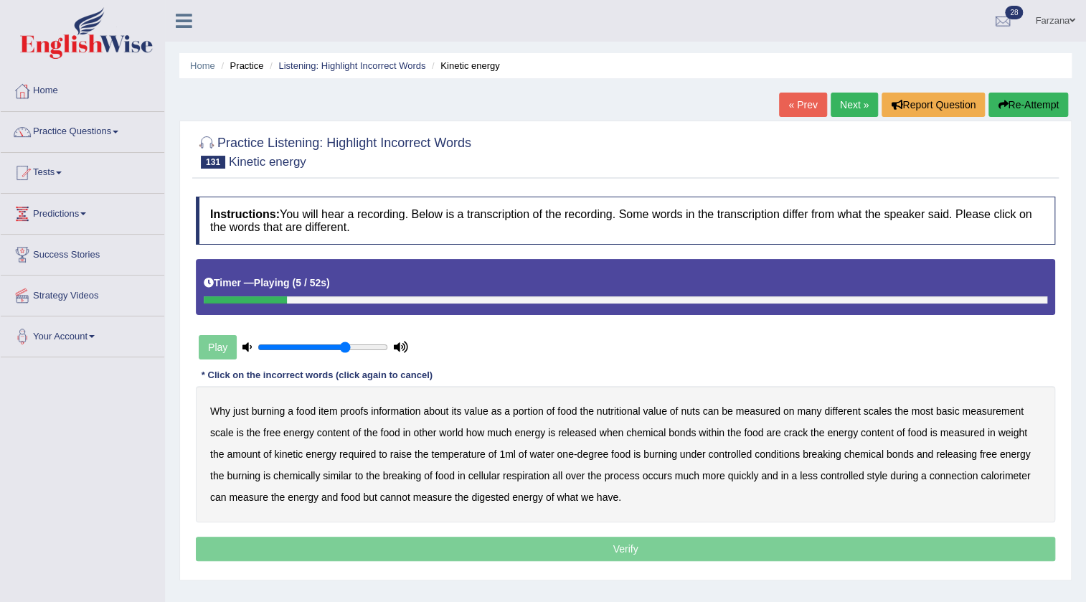
click at [348, 409] on b "proofs" at bounding box center [354, 410] width 28 height 11
click at [682, 409] on b "nuts" at bounding box center [690, 410] width 19 height 11
click at [444, 427] on b "world" at bounding box center [451, 432] width 24 height 11
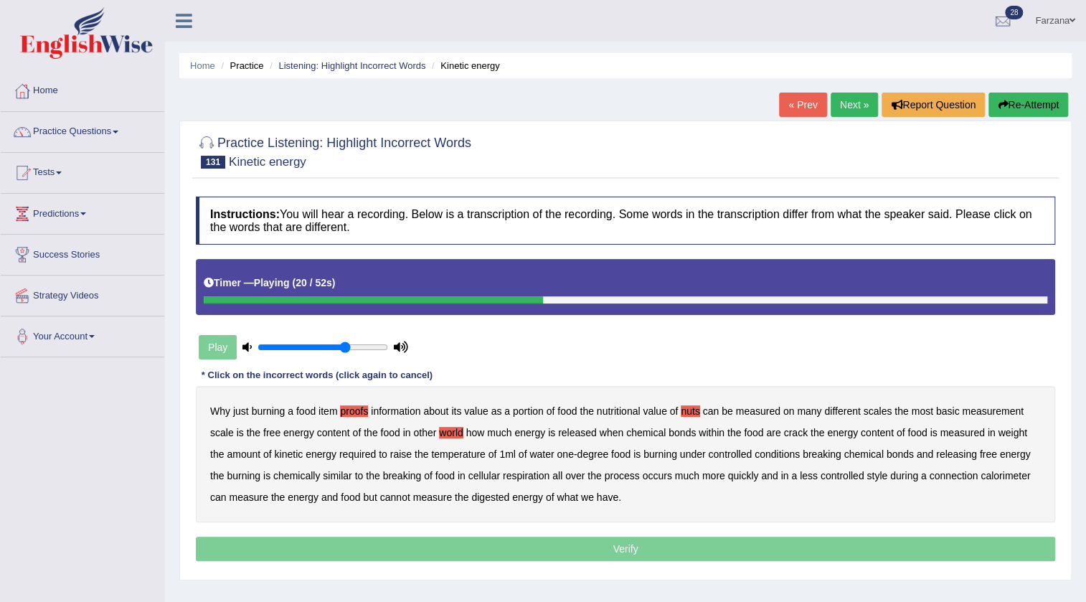
click at [785, 436] on b "crack" at bounding box center [795, 432] width 24 height 11
click at [1012, 430] on b "weight" at bounding box center [1012, 432] width 29 height 11
click at [654, 447] on div "Why just burning a food item proofs information about its value as a portion of…" at bounding box center [626, 454] width 860 height 136
click at [655, 452] on b "burning" at bounding box center [661, 453] width 34 height 11
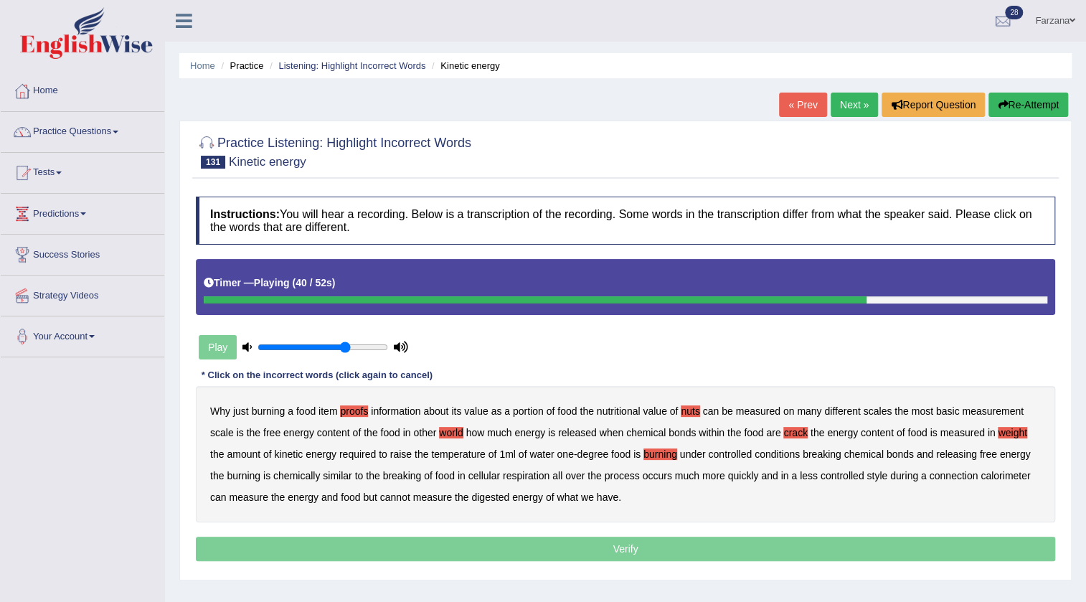
click at [405, 474] on b "breaking" at bounding box center [402, 475] width 39 height 11
click at [870, 480] on b "style" at bounding box center [877, 475] width 21 height 11
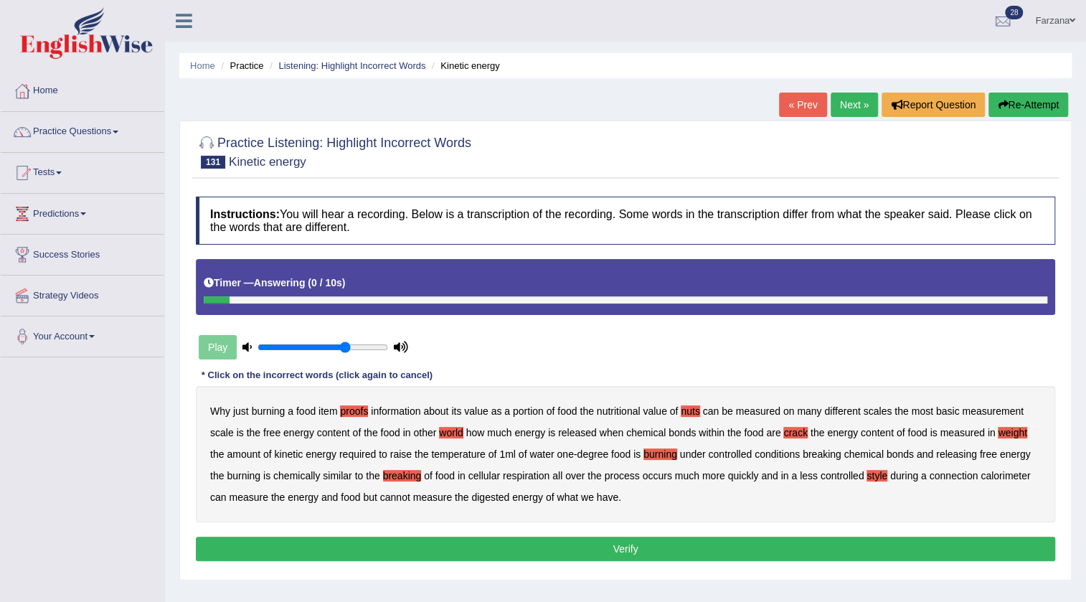
click at [509, 545] on button "Verify" at bounding box center [626, 549] width 860 height 24
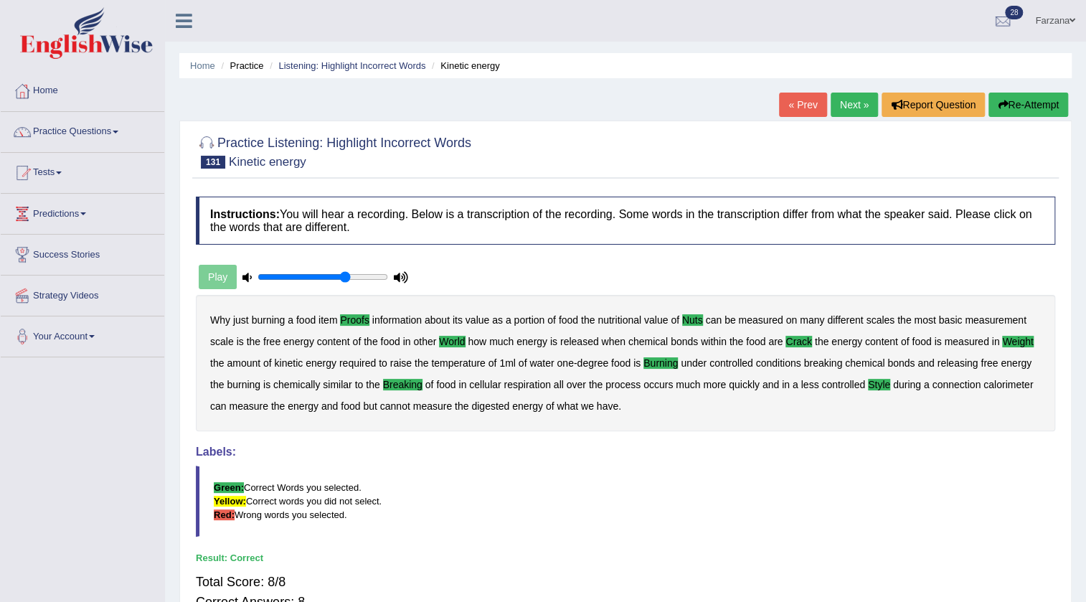
click at [842, 113] on link "Next »" at bounding box center [854, 105] width 47 height 24
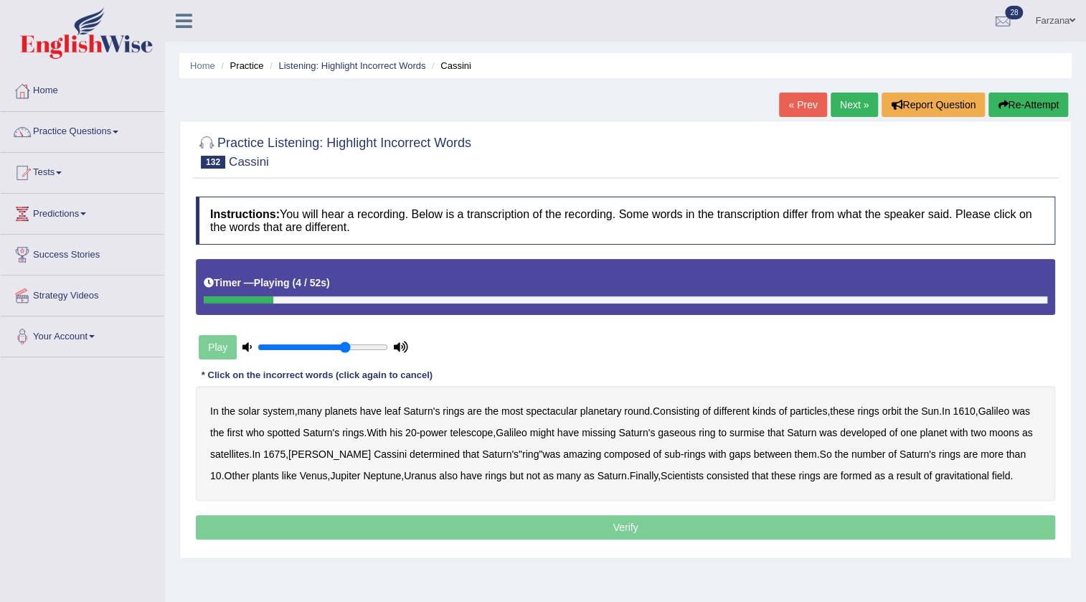
click at [395, 407] on b "leaf" at bounding box center [393, 410] width 17 height 11
click at [629, 413] on b "round" at bounding box center [637, 410] width 26 height 11
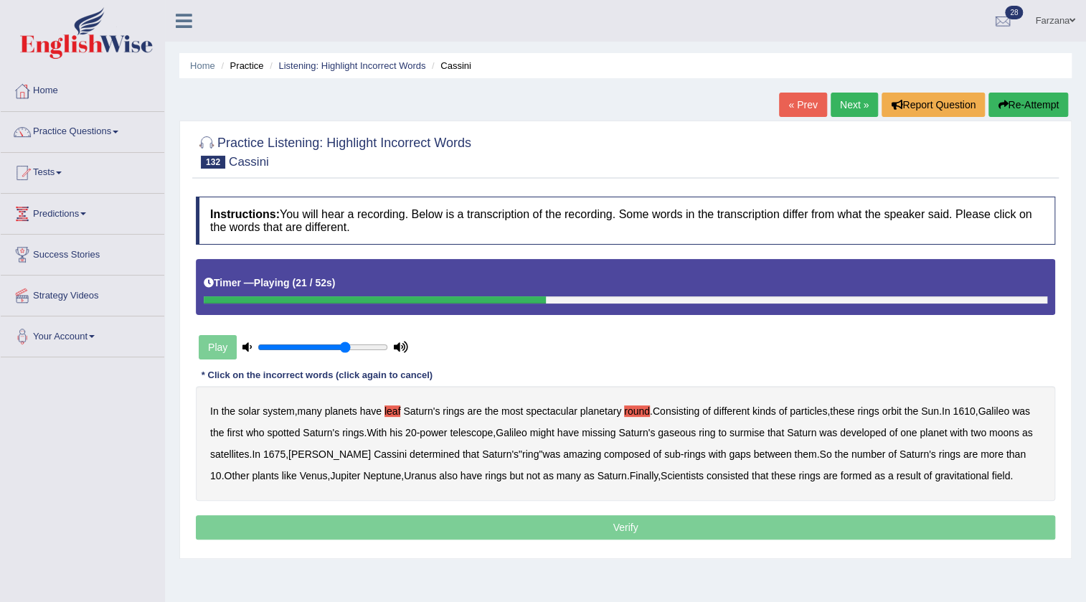
click at [616, 430] on b "missing" at bounding box center [599, 432] width 34 height 11
click at [887, 431] on b "developed" at bounding box center [863, 432] width 47 height 11
click at [580, 451] on b "amazing" at bounding box center [582, 453] width 38 height 11
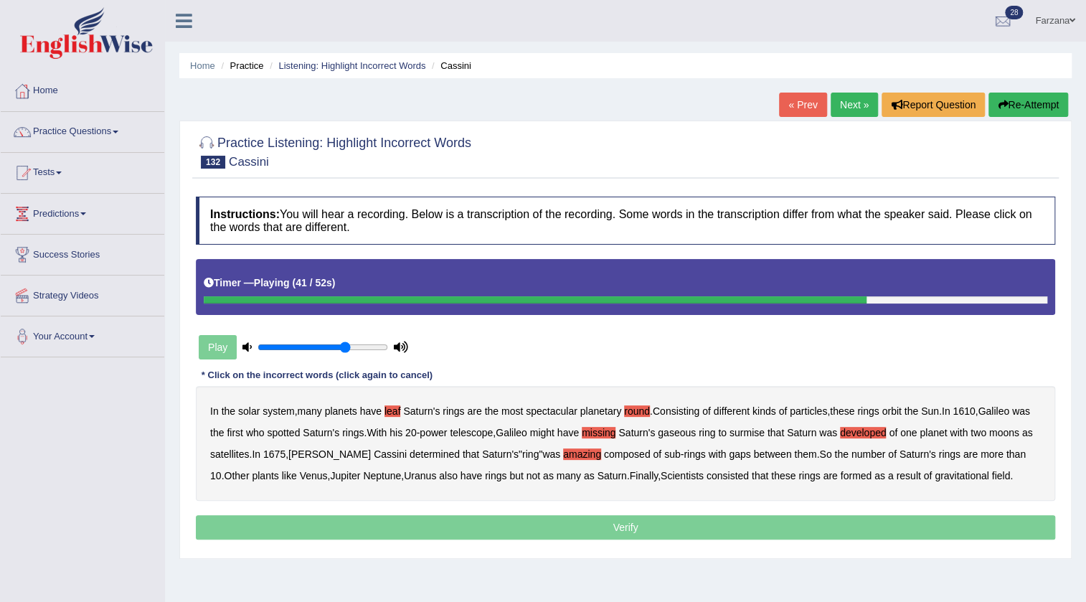
click at [278, 478] on b "plants" at bounding box center [265, 475] width 27 height 11
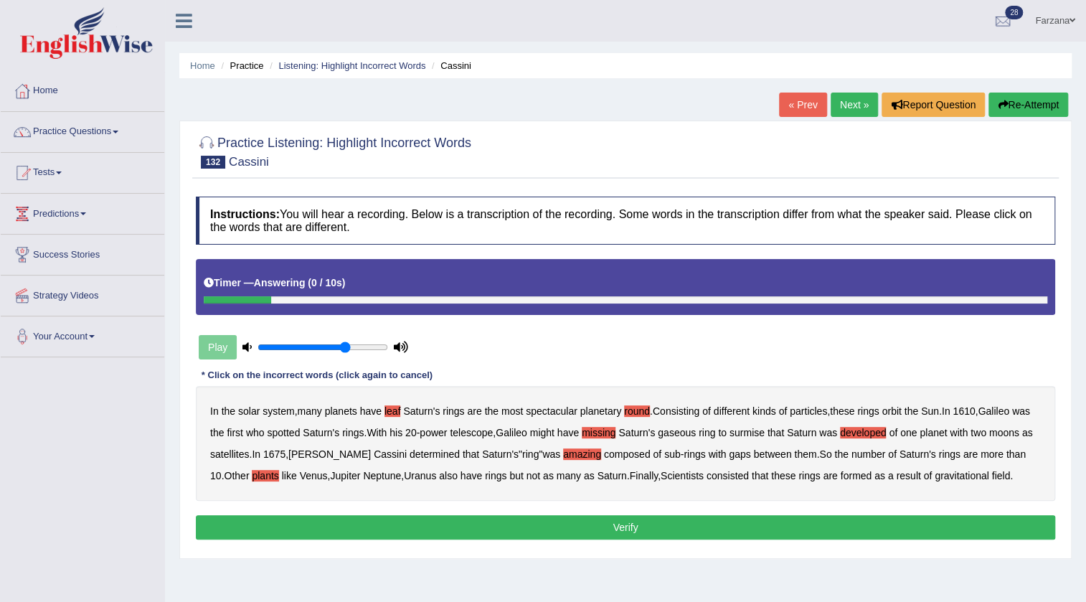
click at [669, 540] on button "Verify" at bounding box center [626, 527] width 860 height 24
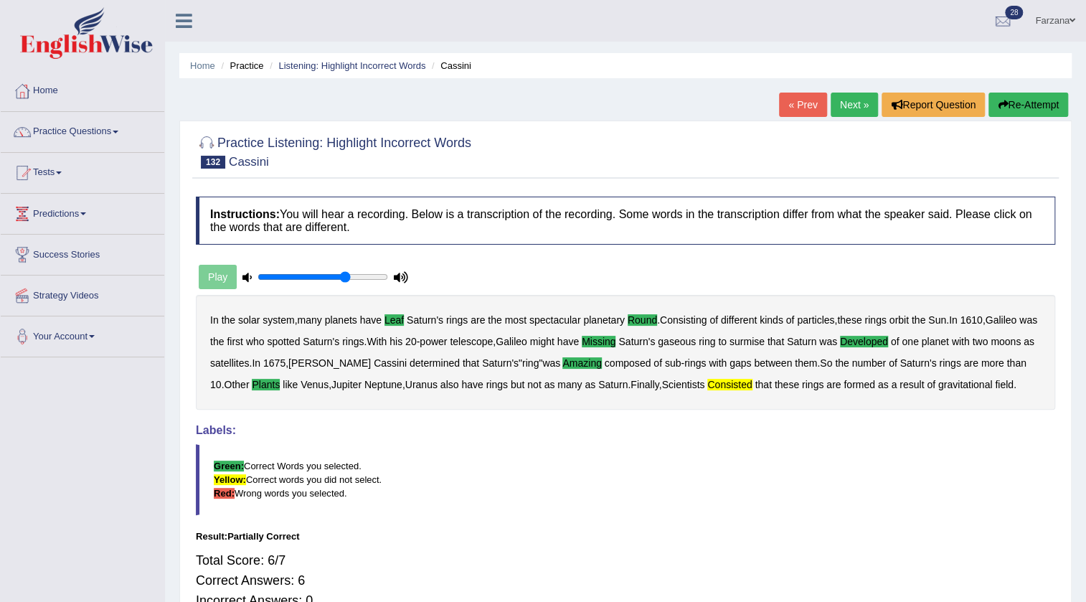
click at [832, 107] on link "Next »" at bounding box center [854, 105] width 47 height 24
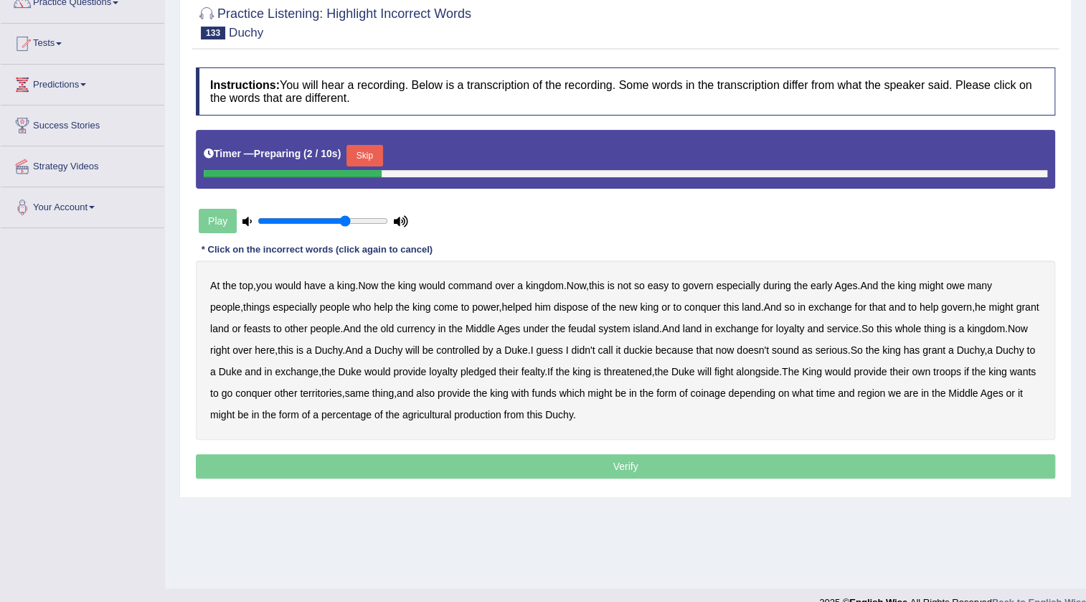
scroll to position [130, 0]
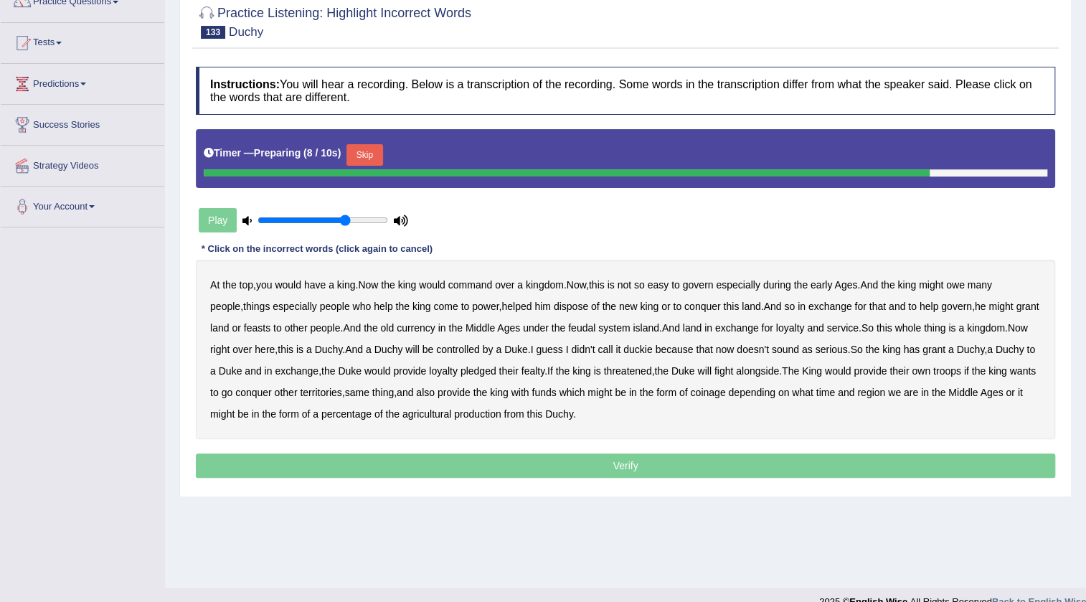
click at [367, 153] on button "Skip" at bounding box center [365, 155] width 36 height 22
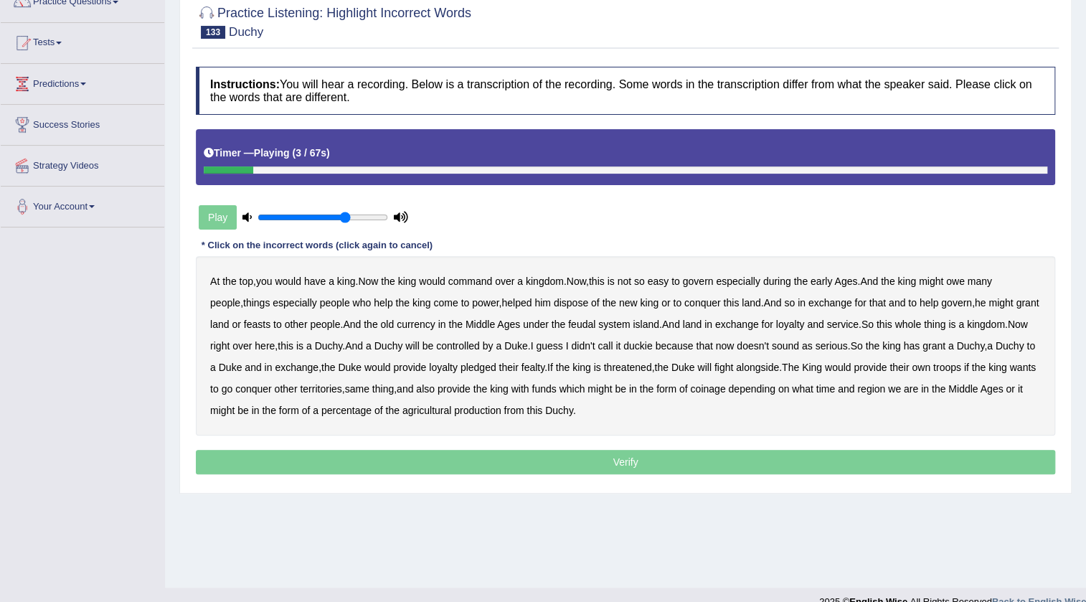
click at [471, 268] on div "At the top , you would have a king . Now the king would command over a kingdom …" at bounding box center [626, 345] width 860 height 179
click at [471, 282] on b "command" at bounding box center [470, 281] width 44 height 11
click at [832, 276] on b "early" at bounding box center [822, 281] width 22 height 11
drag, startPoint x: 631, startPoint y: 295, endPoint x: 631, endPoint y: 305, distance: 10.0
click at [631, 300] on div "At the top , you would have a king . Now the king would command over a kingdom …" at bounding box center [626, 345] width 860 height 179
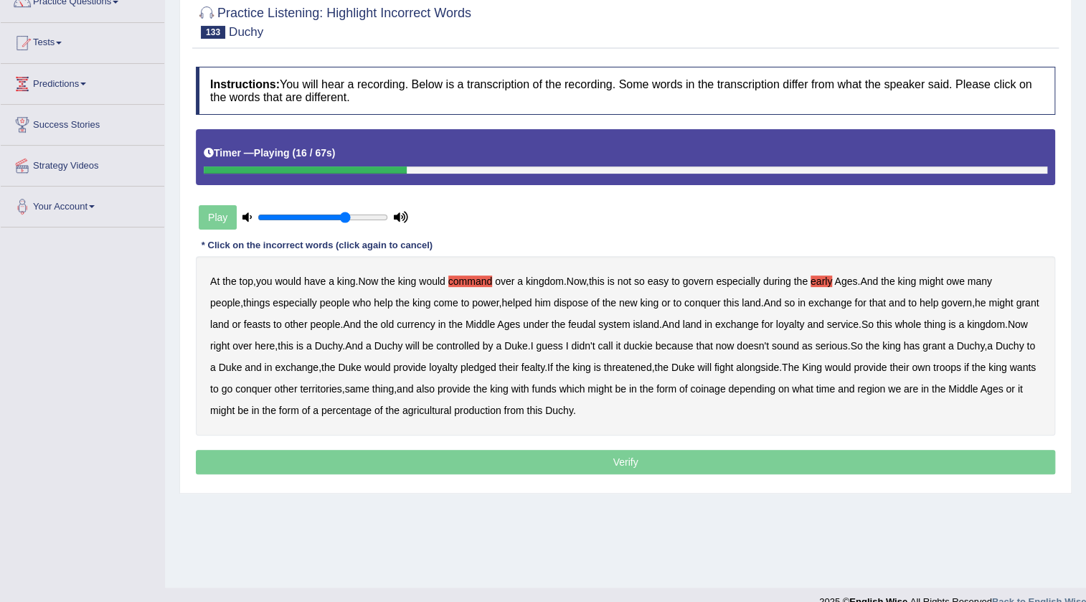
click at [631, 305] on b "new" at bounding box center [628, 302] width 19 height 11
click at [394, 319] on b "old" at bounding box center [387, 324] width 14 height 11
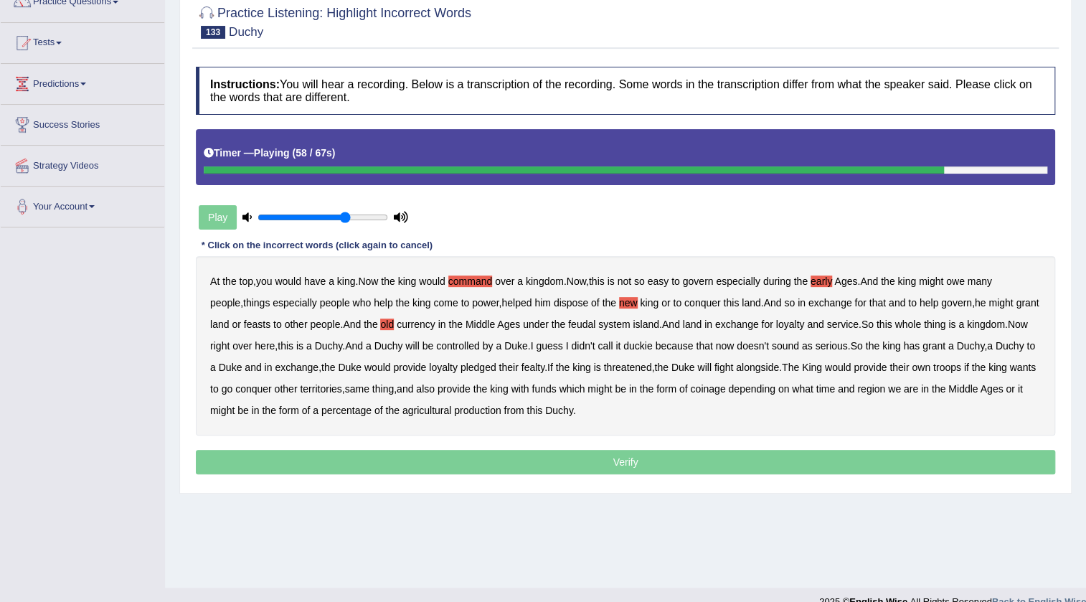
click at [556, 392] on b "funds" at bounding box center [544, 388] width 24 height 11
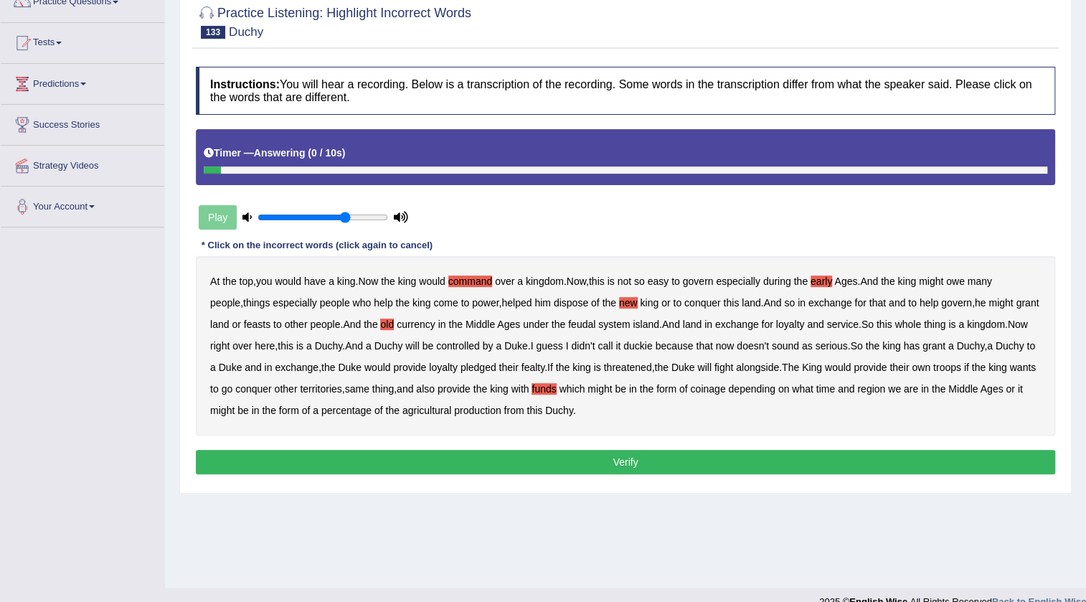
click at [573, 408] on b "Duchy" at bounding box center [559, 410] width 28 height 11
click at [573, 406] on b "Duchy" at bounding box center [559, 410] width 28 height 11
click at [590, 460] on button "Verify" at bounding box center [626, 462] width 860 height 24
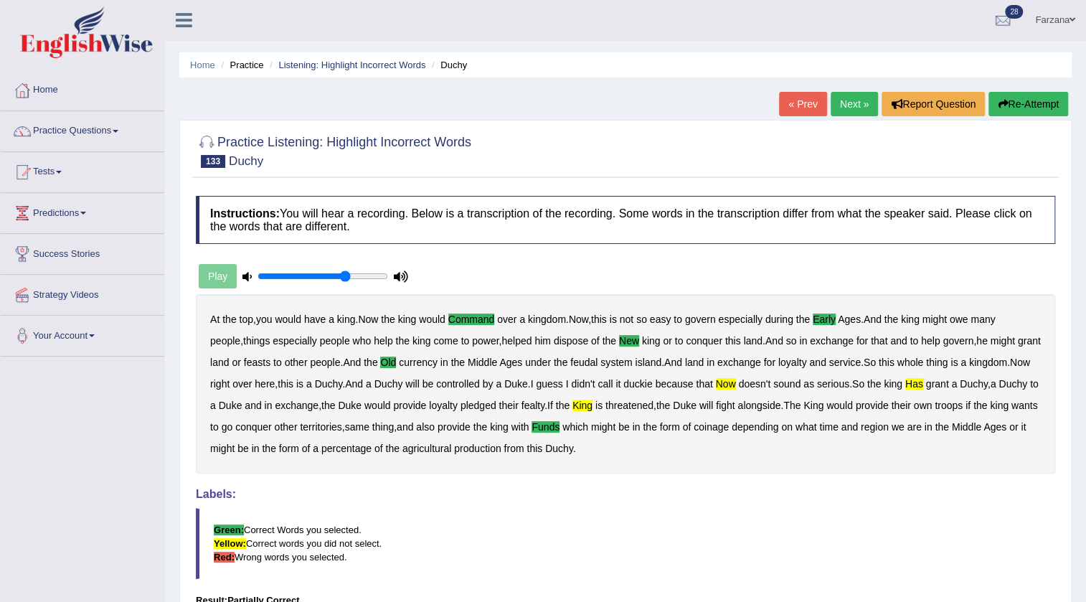
scroll to position [0, 0]
click at [843, 96] on link "Next »" at bounding box center [854, 105] width 47 height 24
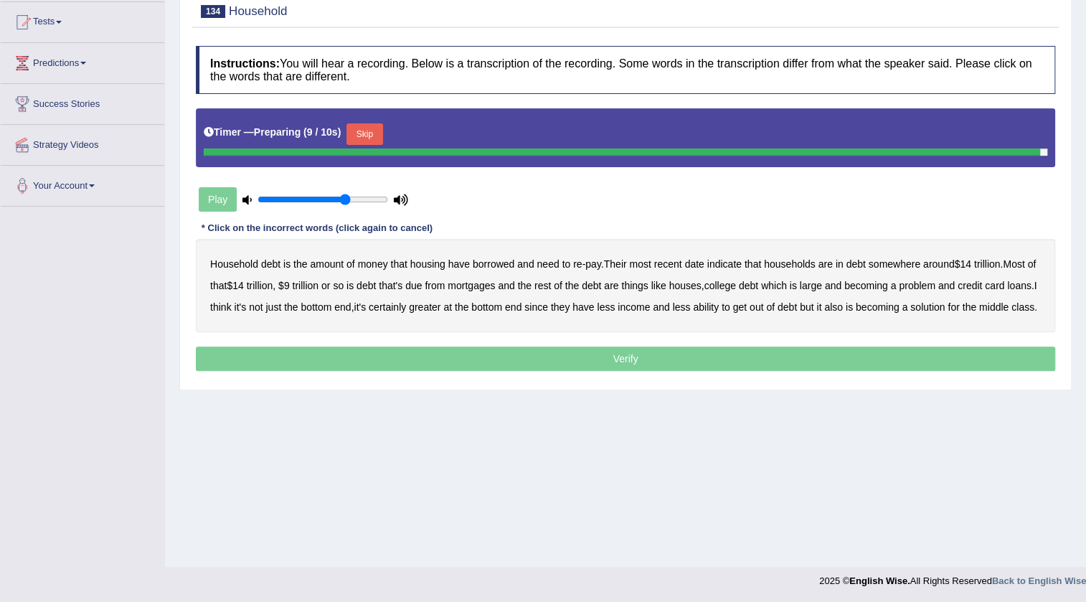
click at [367, 138] on button "Skip" at bounding box center [365, 134] width 36 height 22
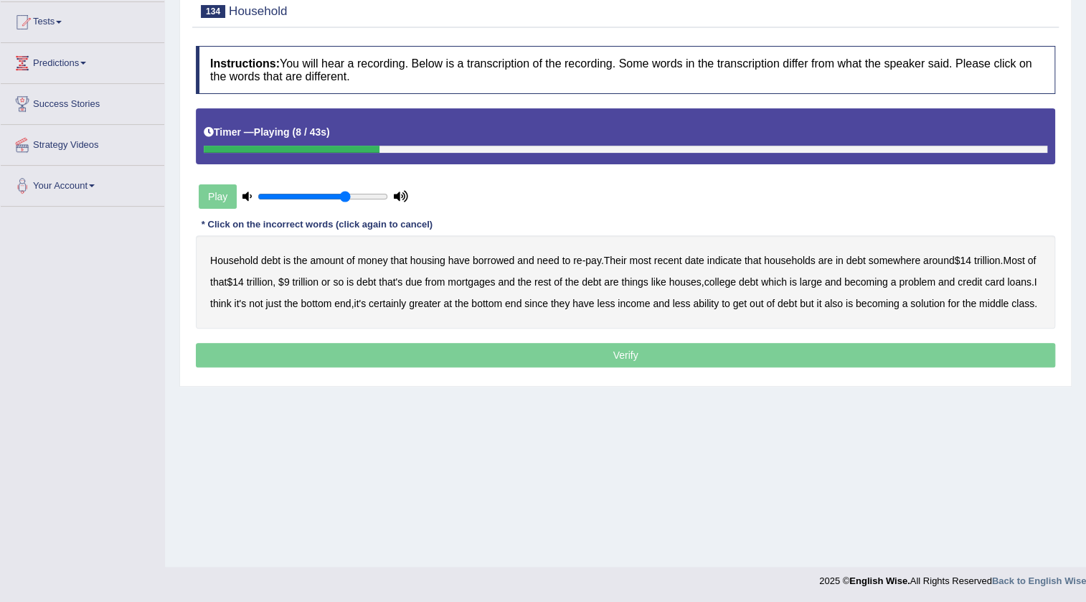
click at [419, 260] on b "housing" at bounding box center [427, 260] width 35 height 11
click at [692, 277] on b "houses" at bounding box center [685, 281] width 32 height 11
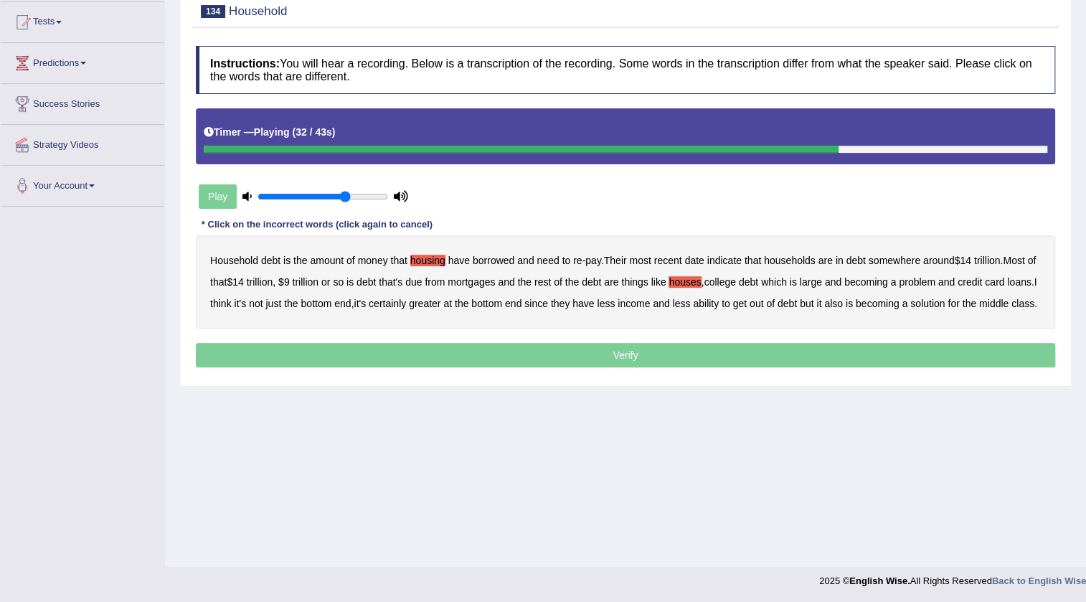
click at [822, 283] on b "large" at bounding box center [811, 281] width 22 height 11
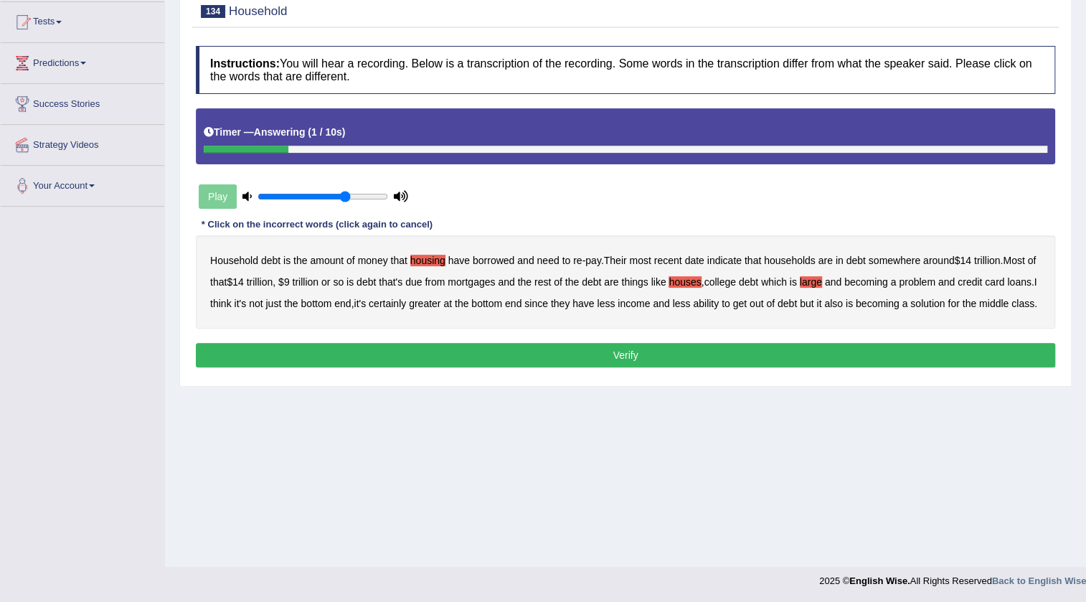
click at [945, 299] on b "solution" at bounding box center [927, 303] width 34 height 11
click at [954, 367] on button "Verify" at bounding box center [626, 355] width 860 height 24
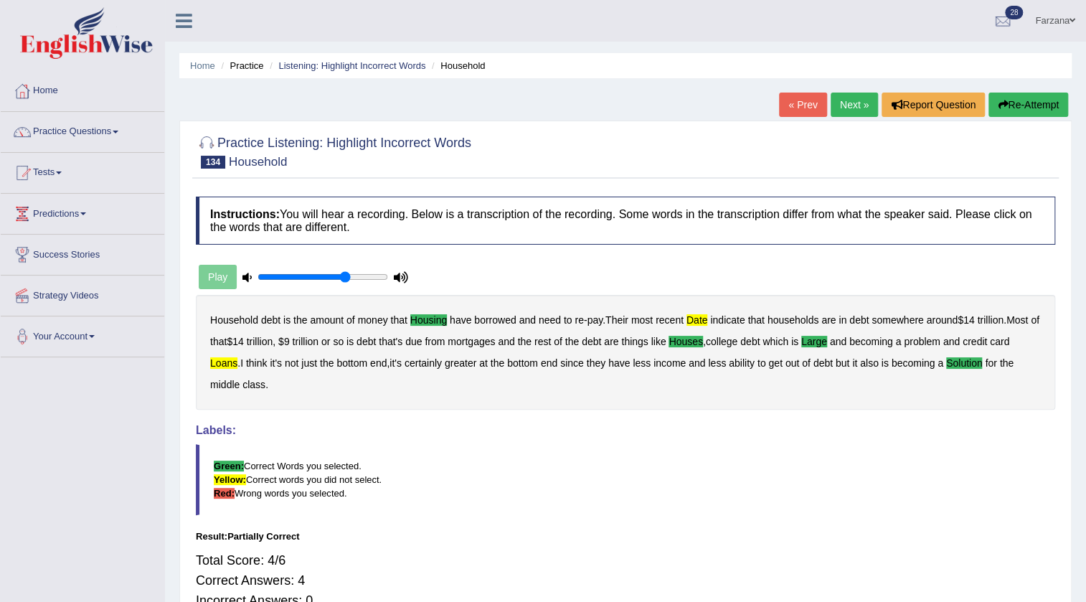
click at [860, 105] on link "Next »" at bounding box center [854, 105] width 47 height 24
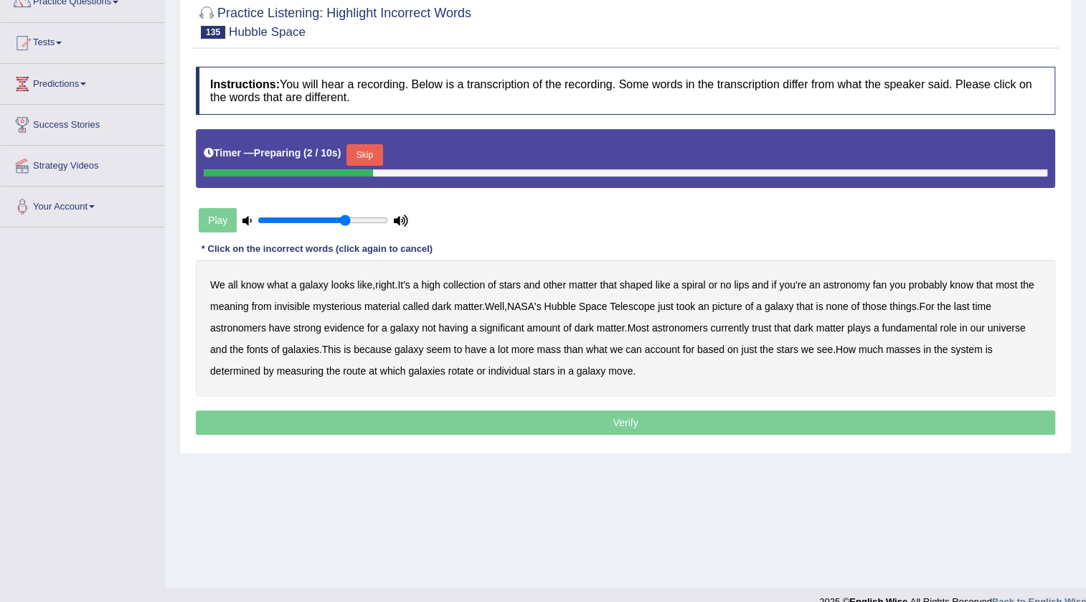
click at [377, 148] on button "Skip" at bounding box center [365, 155] width 36 height 22
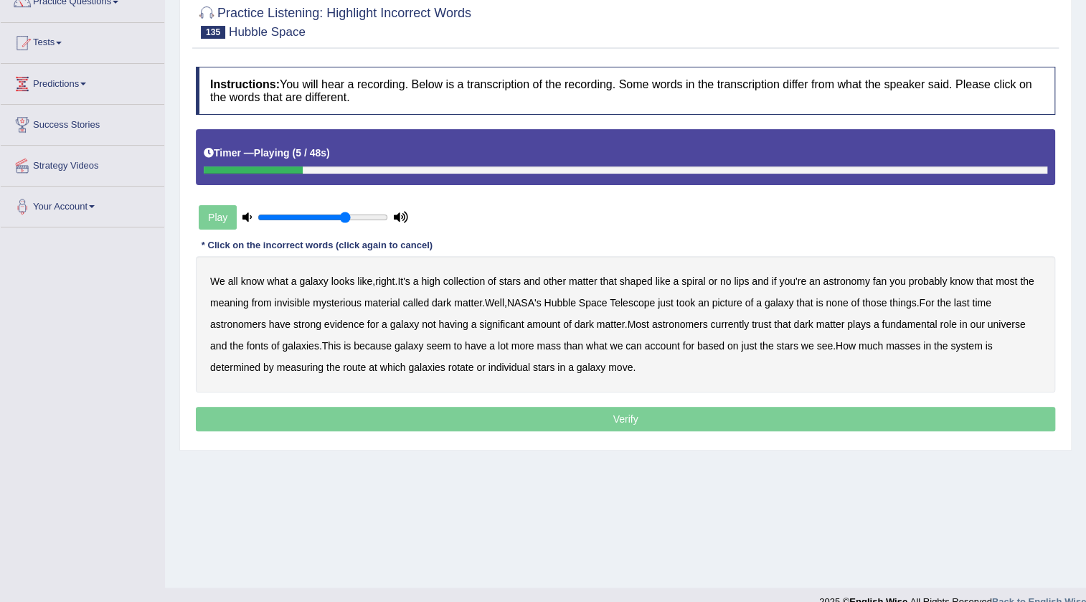
click at [440, 280] on b "high" at bounding box center [430, 281] width 19 height 11
click at [235, 303] on b "meaning" at bounding box center [229, 302] width 39 height 11
click at [717, 303] on b "picture" at bounding box center [727, 302] width 30 height 11
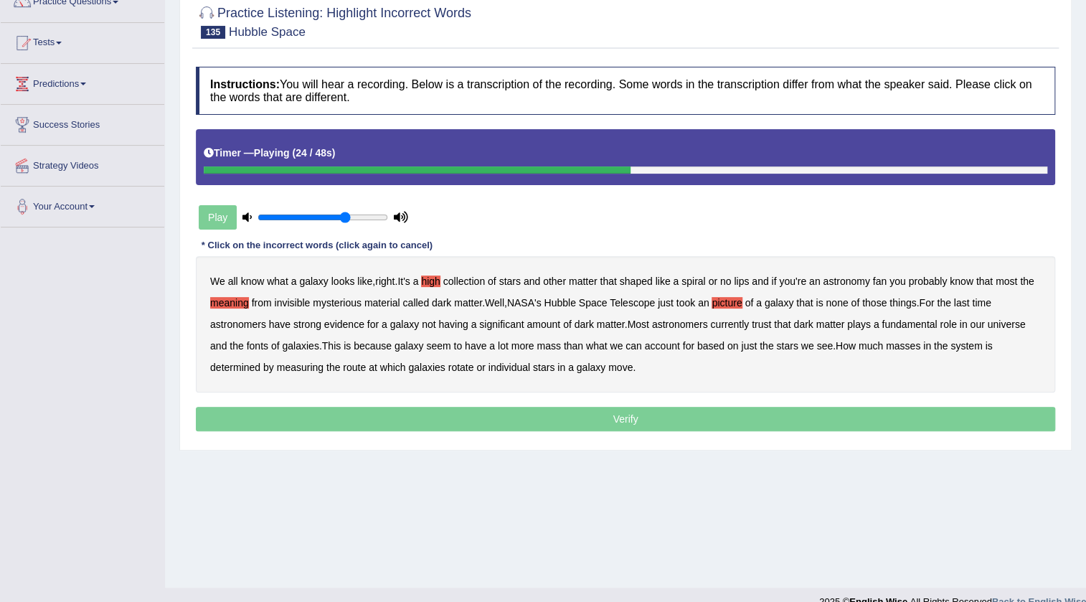
click at [965, 298] on b "last" at bounding box center [962, 302] width 16 height 11
click at [769, 323] on b "trust" at bounding box center [761, 324] width 19 height 11
click at [256, 336] on div "We all know what a galaxy looks like , right . It's a high collection of stars …" at bounding box center [626, 324] width 860 height 136
click at [258, 345] on b "fonts" at bounding box center [258, 345] width 22 height 11
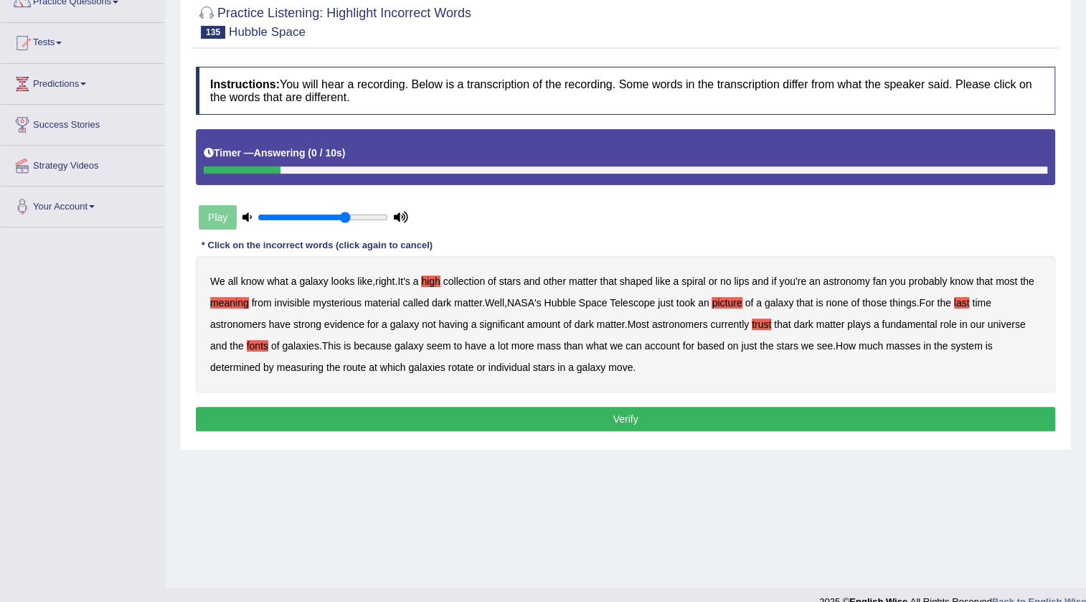
click at [349, 427] on button "Verify" at bounding box center [626, 419] width 860 height 24
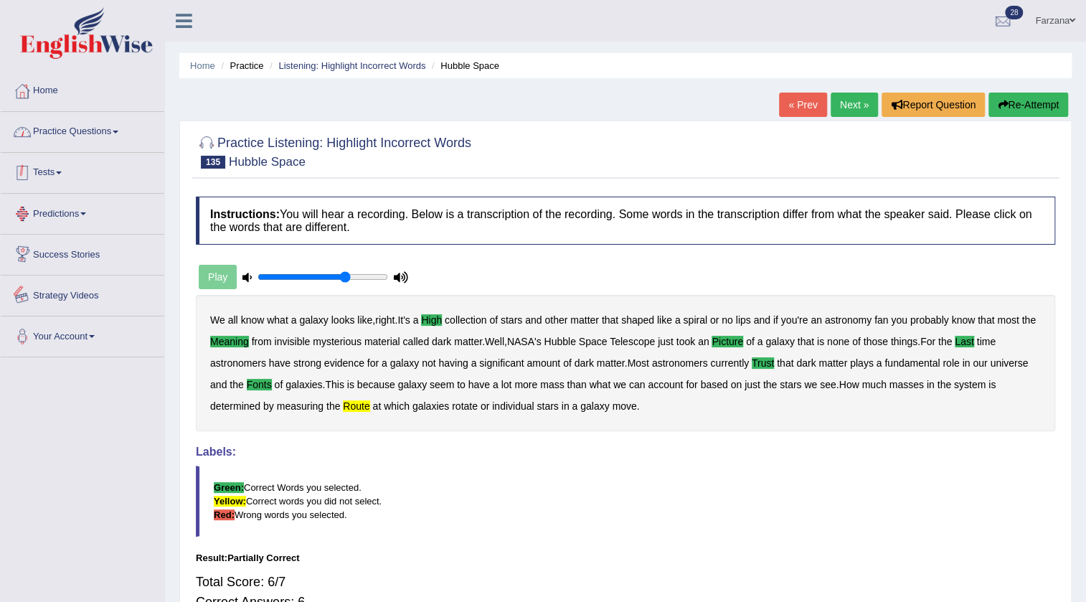
click at [85, 118] on link "Practice Questions" at bounding box center [83, 130] width 164 height 36
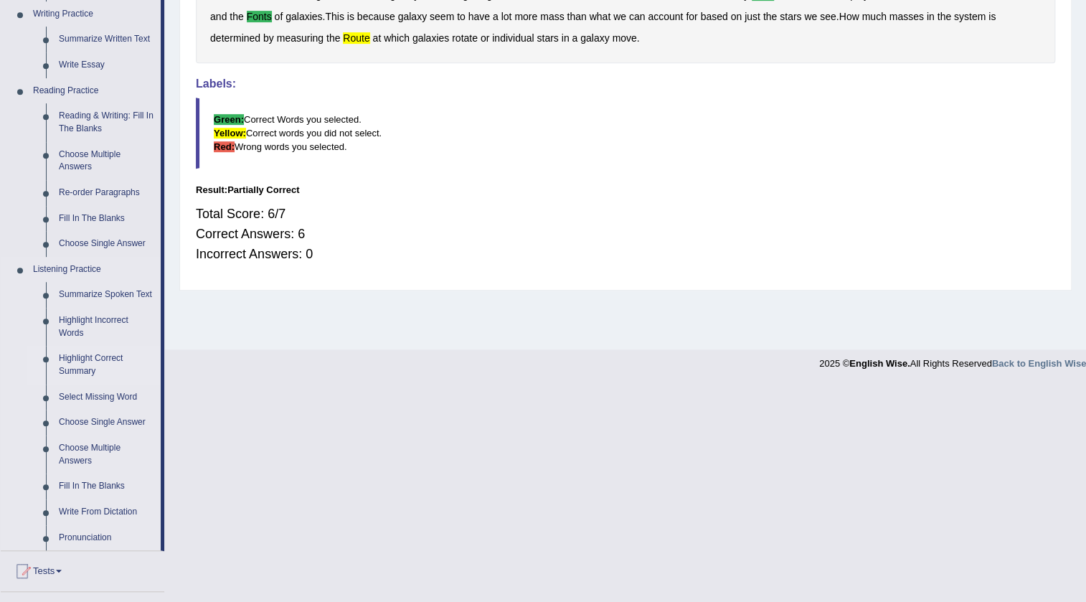
scroll to position [391, 0]
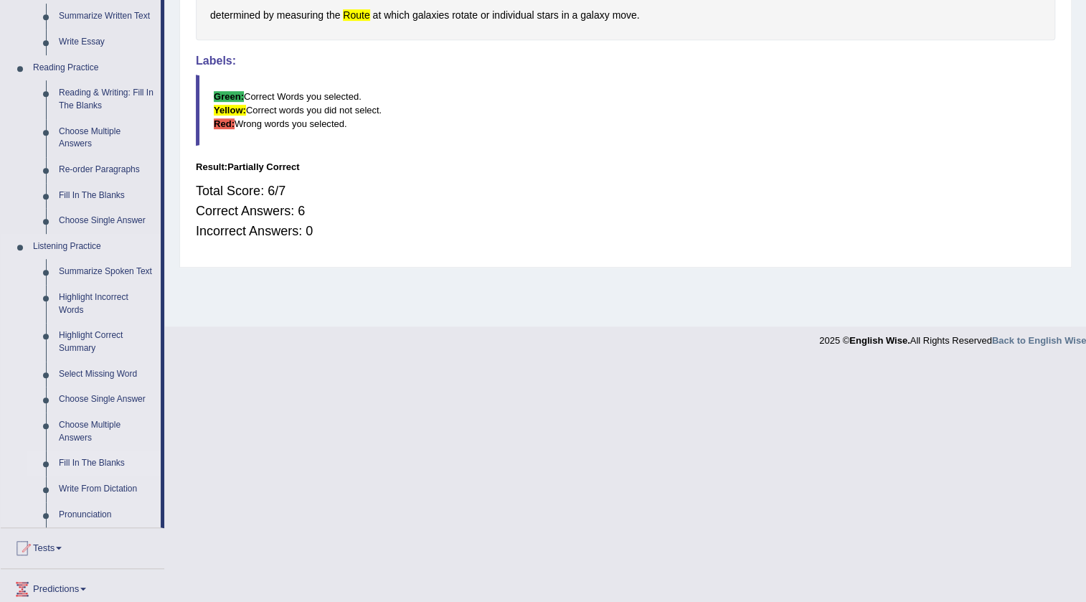
click at [96, 457] on link "Fill In The Blanks" at bounding box center [106, 464] width 108 height 26
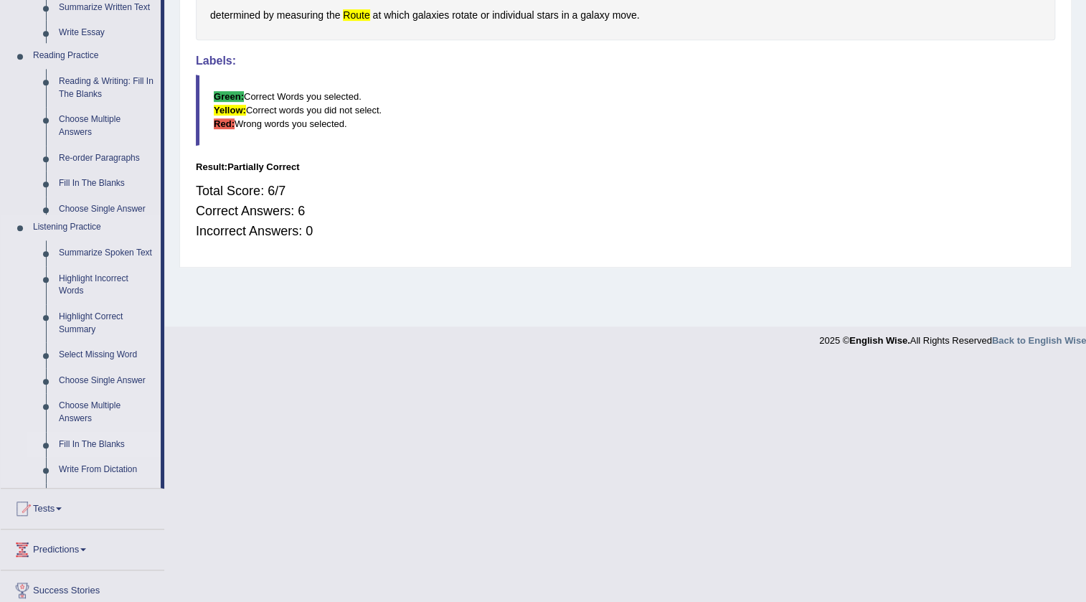
scroll to position [151, 0]
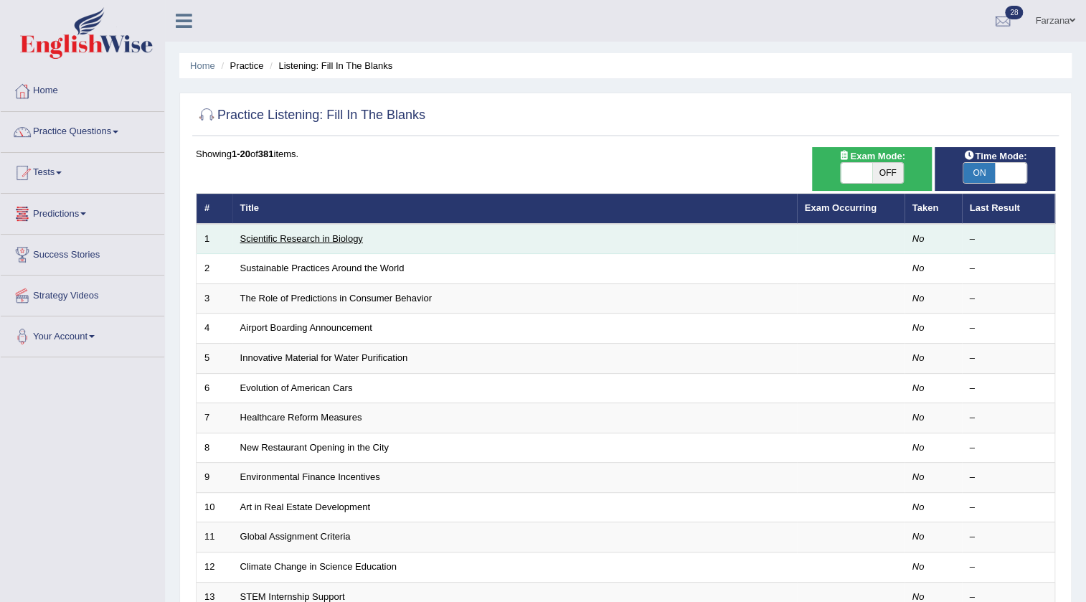
click at [296, 238] on link "Scientific Research in Biology" at bounding box center [301, 238] width 123 height 11
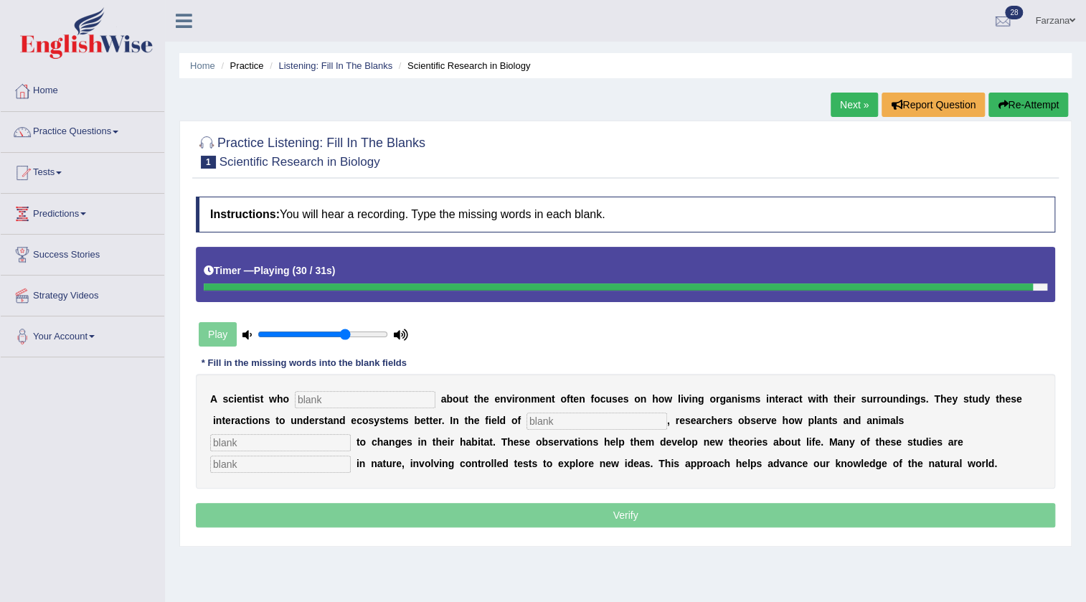
click at [305, 405] on input "text" at bounding box center [365, 399] width 141 height 17
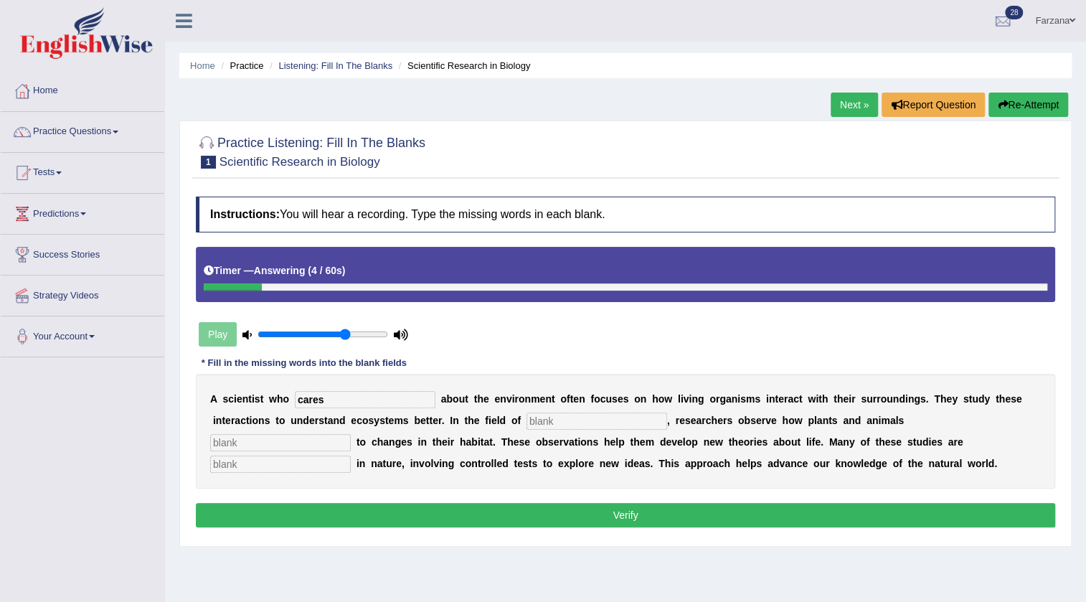
type input "cares"
click at [610, 423] on input "text" at bounding box center [597, 421] width 141 height 17
type input "biology"
click at [339, 442] on input "text" at bounding box center [280, 442] width 141 height 17
type input "respond"
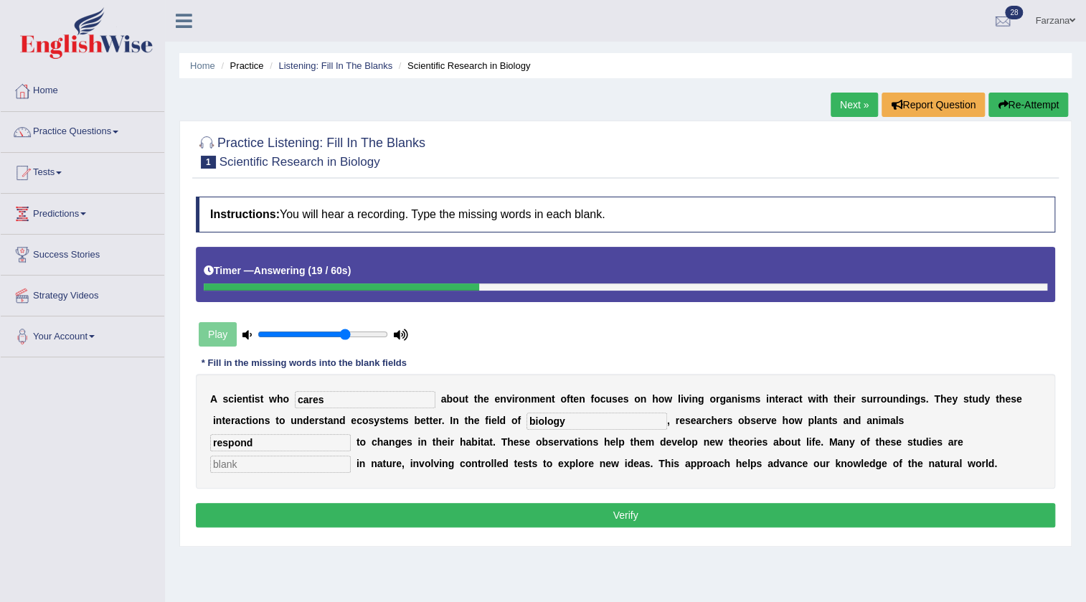
click at [295, 459] on input "text" at bounding box center [280, 464] width 141 height 17
type input "experimental"
click at [286, 501] on div "Instructions: You will hear a recording. Type the missing words in each blank. …" at bounding box center [625, 363] width 867 height 349
click at [287, 509] on button "Verify" at bounding box center [626, 515] width 860 height 24
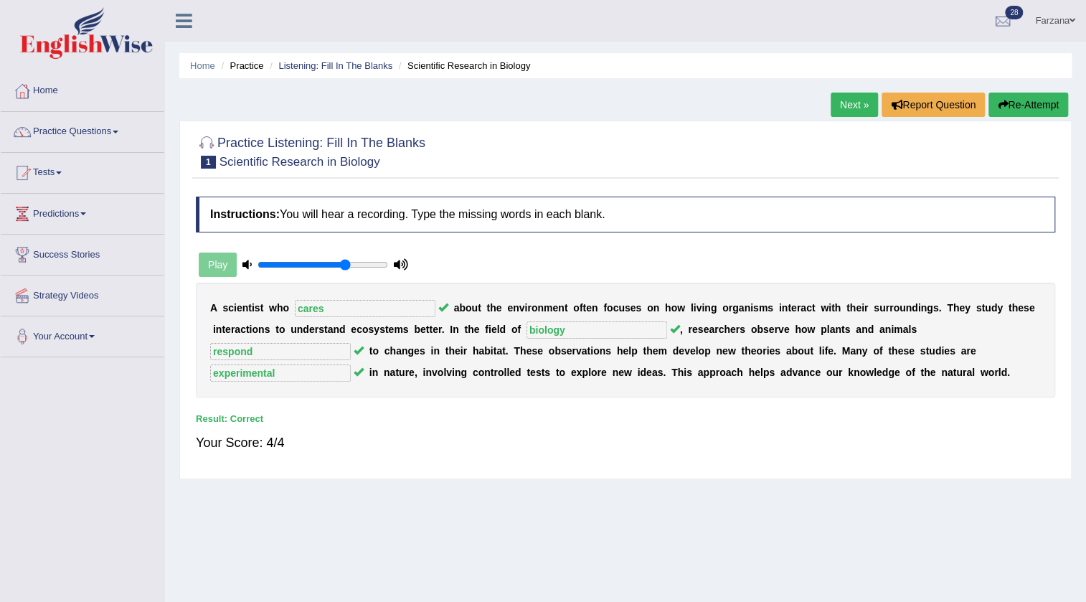
click at [838, 93] on link "Next »" at bounding box center [854, 105] width 47 height 24
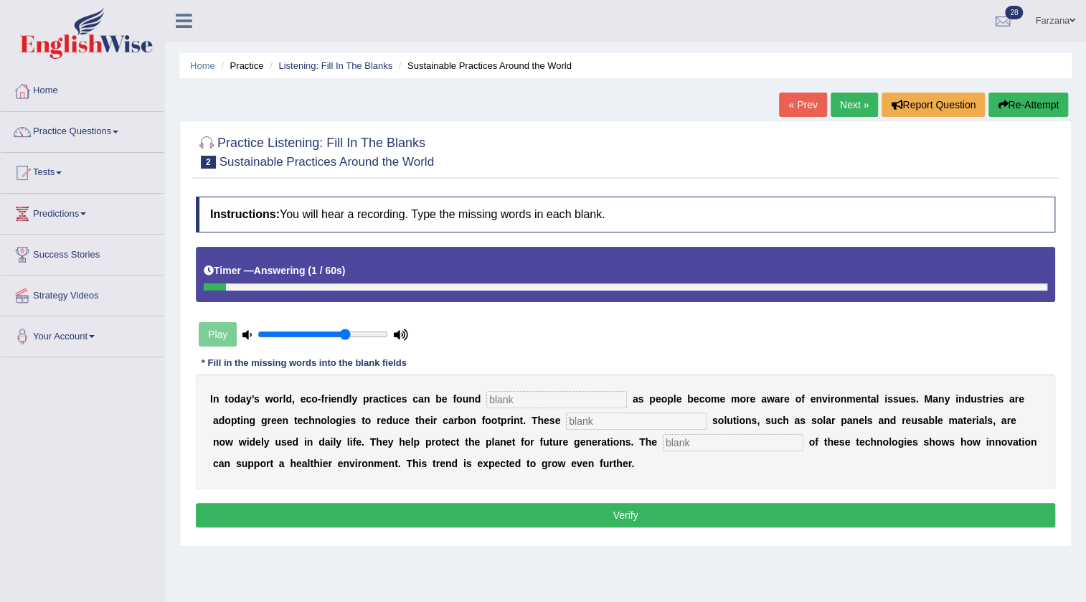
click at [568, 406] on input "text" at bounding box center [556, 399] width 141 height 17
click at [502, 400] on input "evrywhere" at bounding box center [556, 399] width 141 height 17
type input "everywhere"
click at [702, 436] on input "text" at bounding box center [733, 442] width 141 height 17
type input "application"
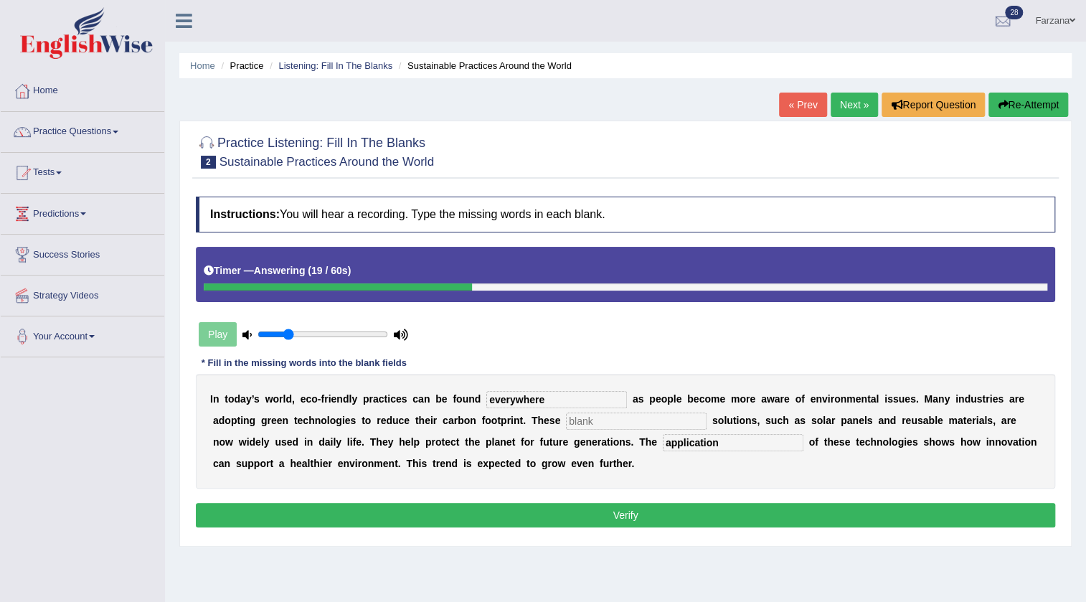
click at [288, 333] on input "range" at bounding box center [323, 334] width 131 height 11
type input "0.7"
click at [343, 334] on input "range" at bounding box center [323, 334] width 131 height 11
click at [677, 424] on input "text" at bounding box center [636, 421] width 141 height 17
click at [623, 512] on button "Verify" at bounding box center [626, 515] width 860 height 24
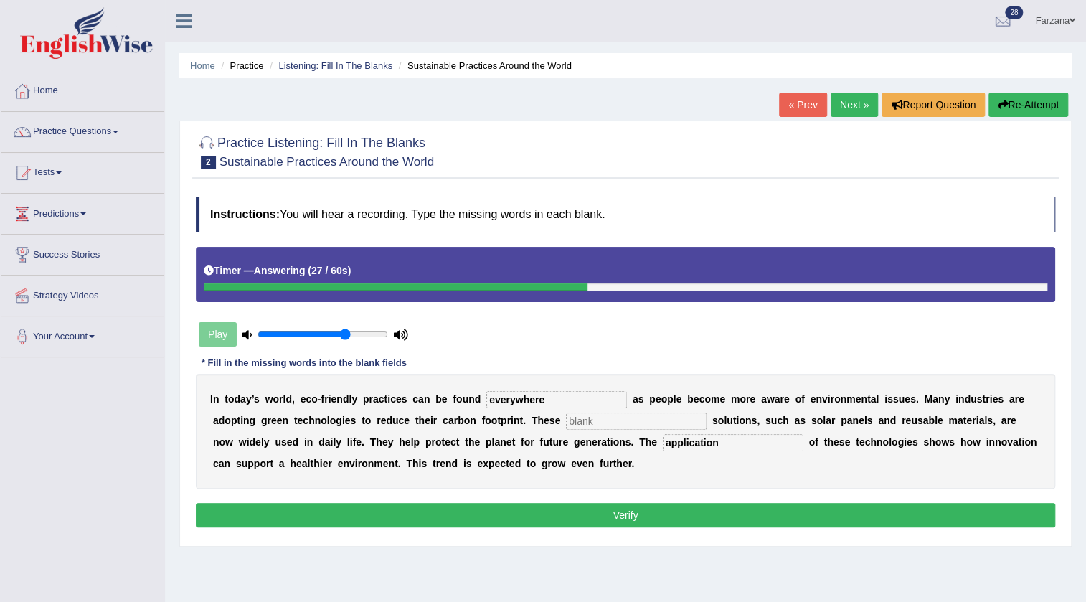
click at [593, 423] on input "text" at bounding box center [636, 421] width 141 height 17
type input "vital"
click at [633, 503] on button "Verify" at bounding box center [626, 515] width 860 height 24
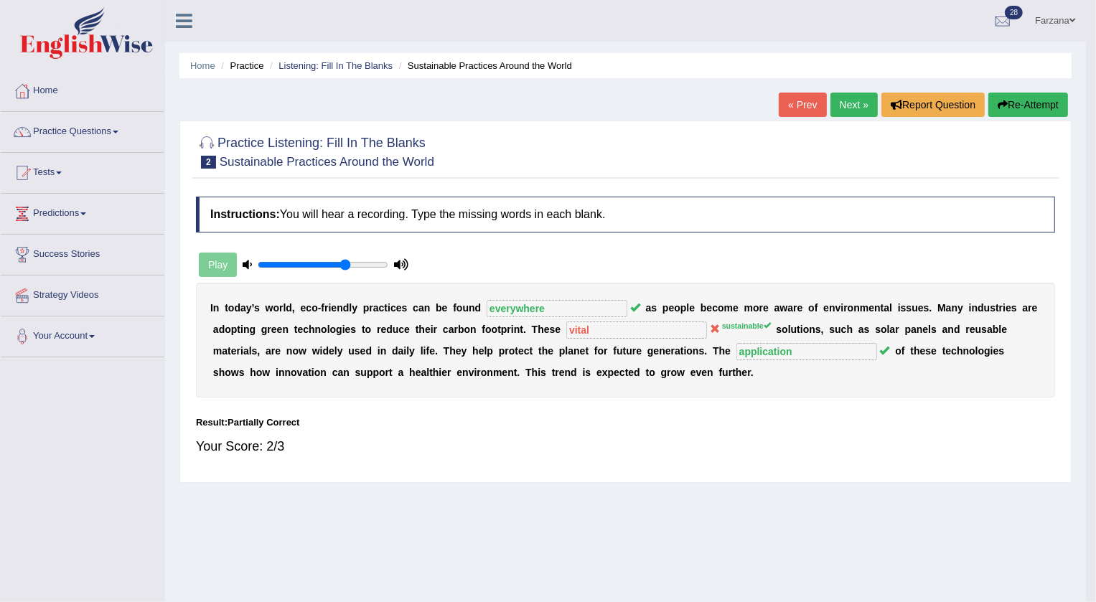
click at [633, 503] on body "Toggle navigation Home Practice Questions Speaking Practice Read Aloud Repeat S…" at bounding box center [548, 301] width 1096 height 602
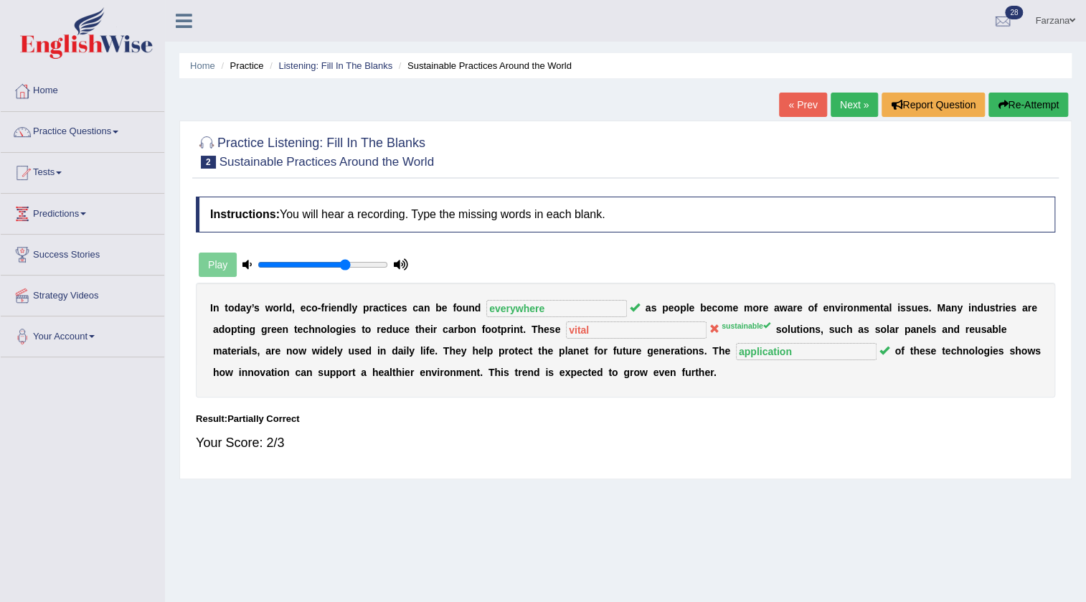
click at [859, 93] on link "Next »" at bounding box center [854, 105] width 47 height 24
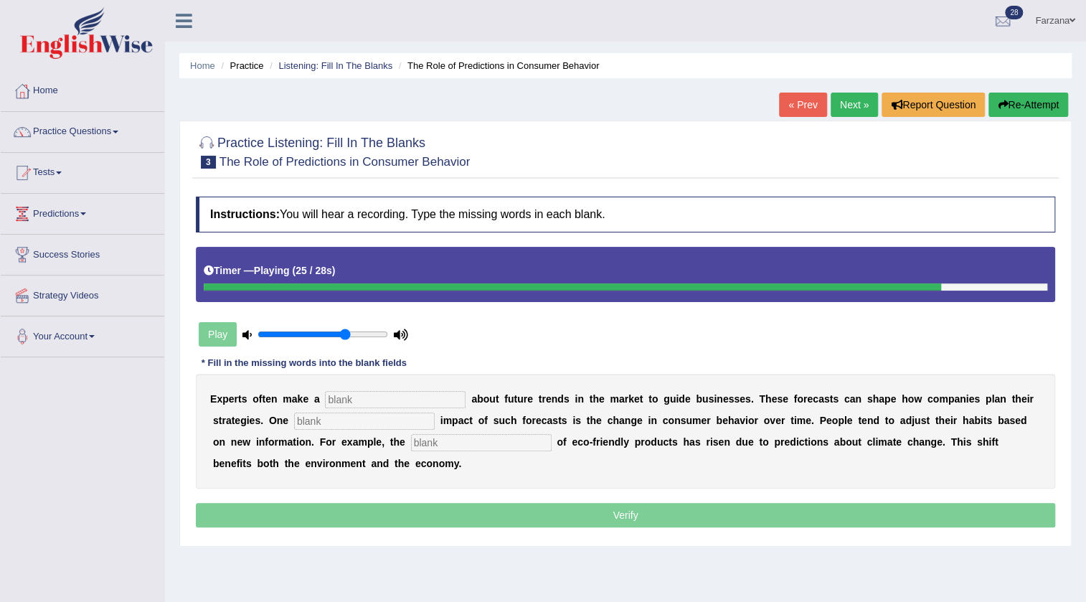
click at [424, 413] on input "text" at bounding box center [364, 421] width 141 height 17
click at [440, 430] on div "E x p e r t s o f t e n m a k e a a b o u t f u t u r e t r e n d s i n t h e m…" at bounding box center [626, 431] width 860 height 115
click at [448, 445] on input "text" at bounding box center [481, 442] width 141 height 17
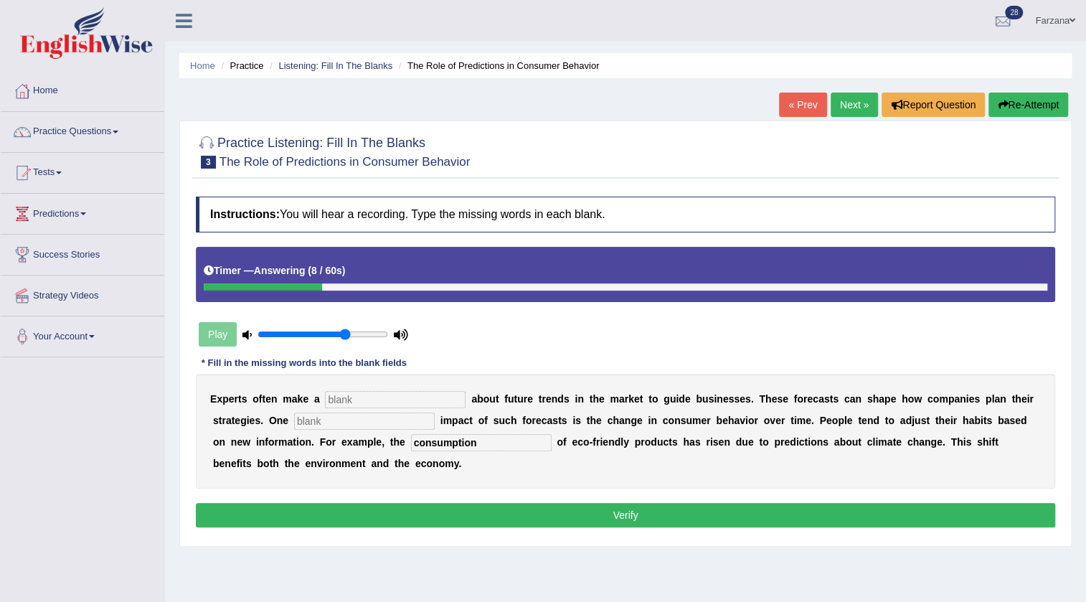
type input "consumption"
click at [351, 416] on input "text" at bounding box center [364, 421] width 141 height 17
type input "profound"
click at [362, 401] on input "text" at bounding box center [395, 399] width 141 height 17
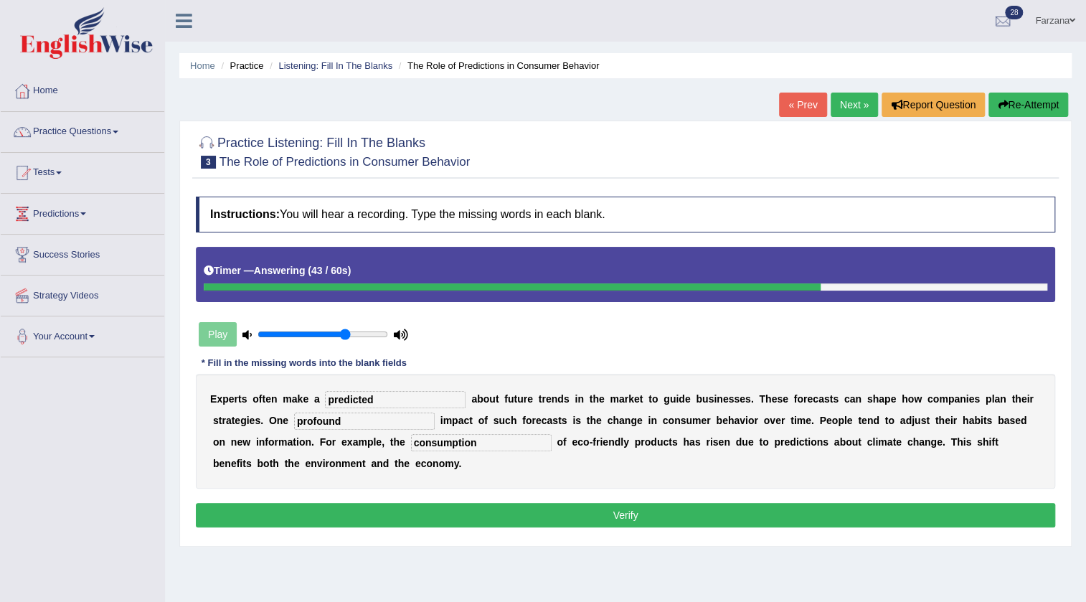
type input "predicted"
click at [359, 519] on button "Verify" at bounding box center [626, 515] width 860 height 24
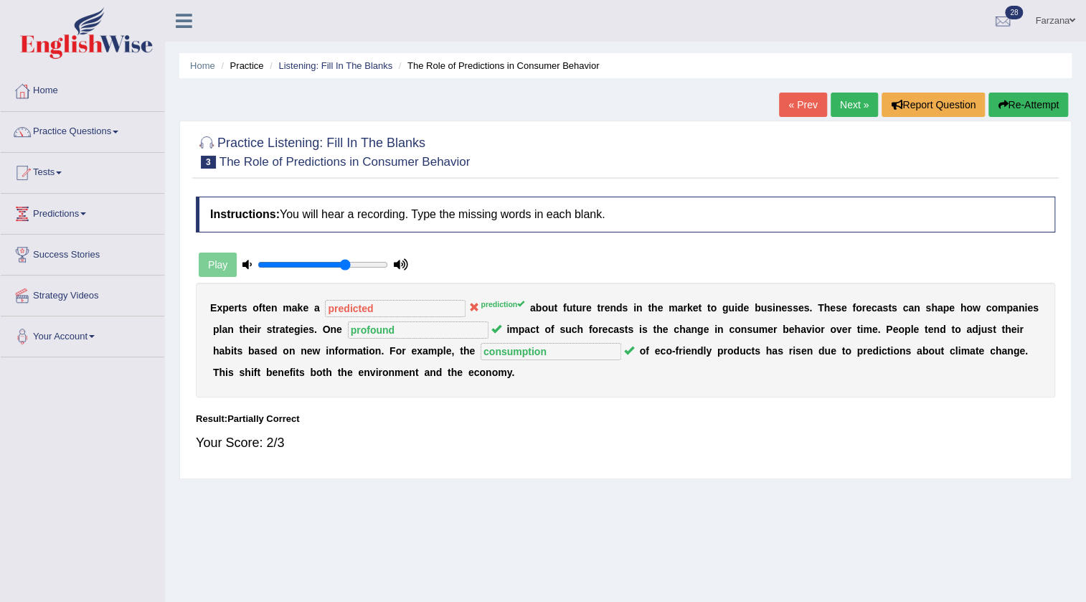
click at [390, 229] on h4 "Instructions: You will hear a recording. Type the missing words in each blank." at bounding box center [626, 215] width 860 height 36
click at [471, 278] on div "Instructions: You will hear a recording. Type the missing words in each blank. …" at bounding box center [625, 330] width 867 height 282
click at [486, 312] on div "E x p e r t s o f t e n m a k e a predicted prediction a b o u t f u t u r e t …" at bounding box center [626, 340] width 860 height 115
click at [474, 311] on icon at bounding box center [474, 307] width 10 height 10
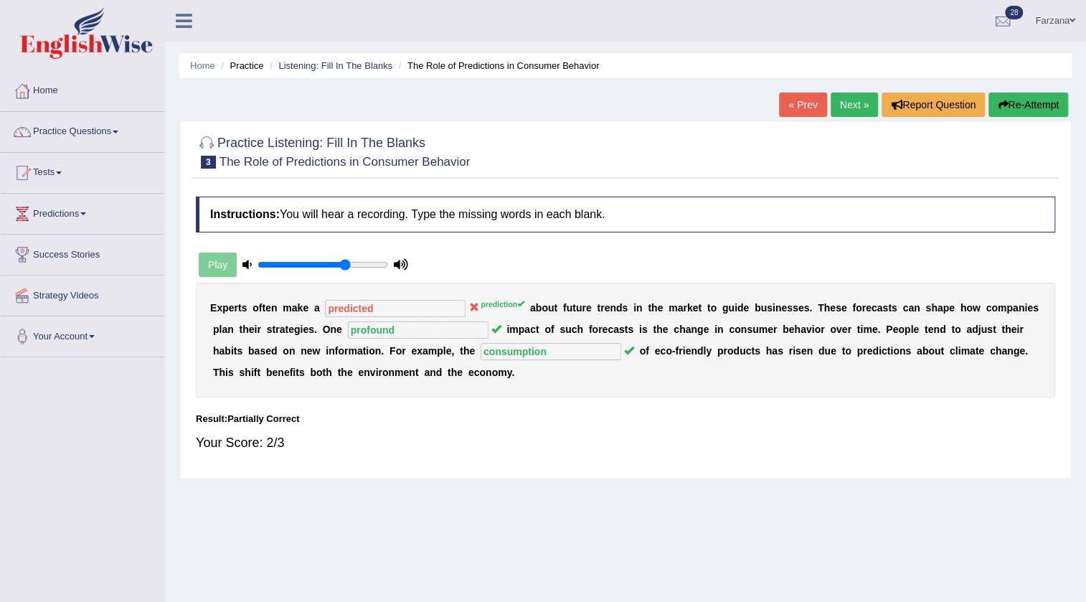
click at [472, 365] on div "E x p e r t s o f t e n m a k e a predicted prediction a b o u t f u t u r e t …" at bounding box center [626, 340] width 860 height 115
click at [1, 326] on link "Your Account" at bounding box center [83, 334] width 164 height 36
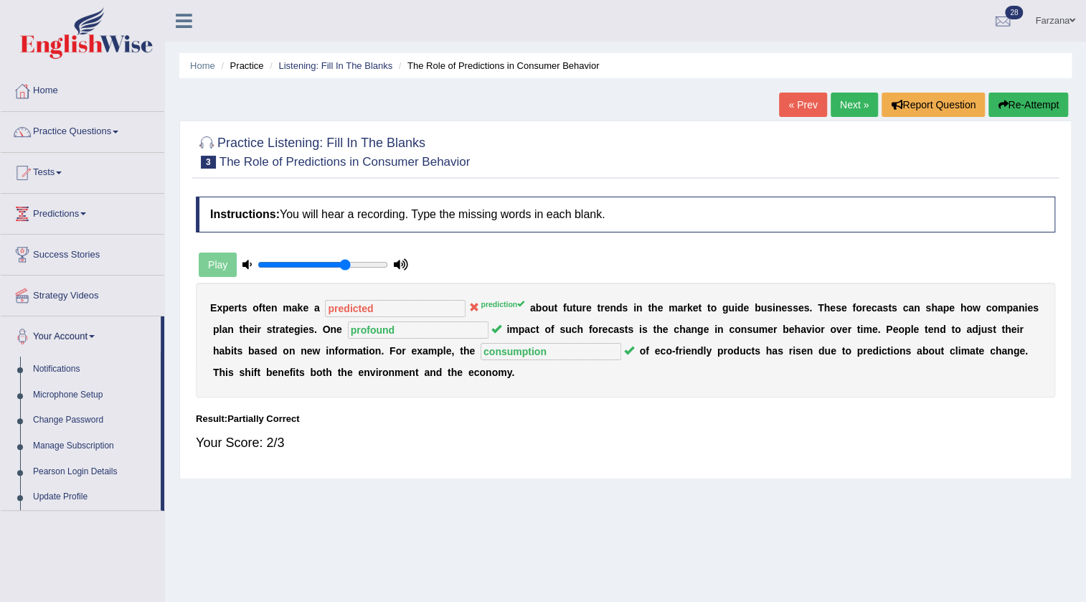
click at [1, 326] on link "Your Account" at bounding box center [81, 334] width 160 height 36
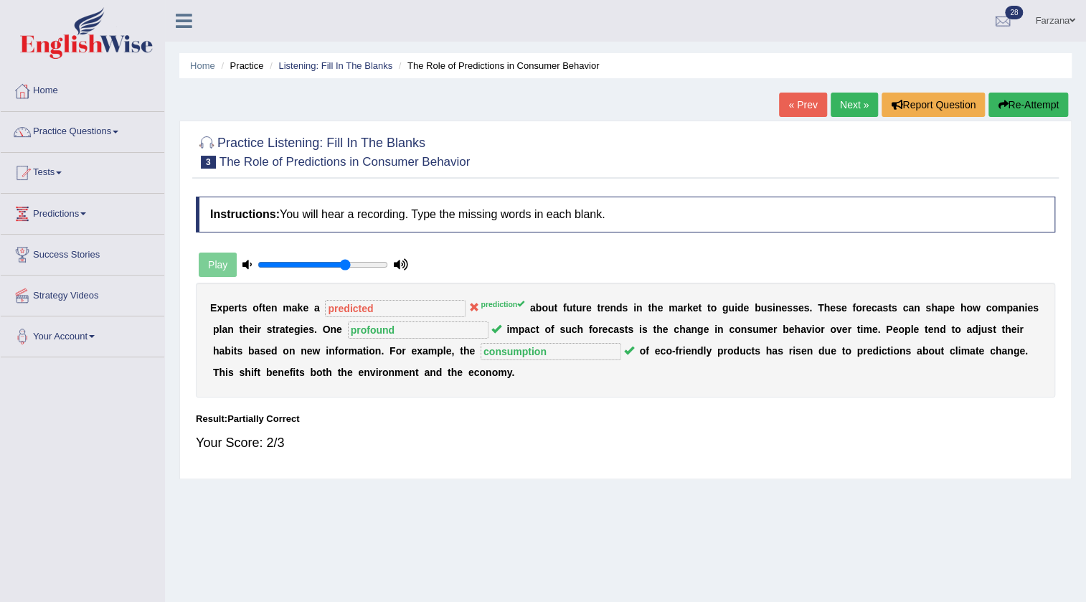
click at [303, 453] on div "Your Score: 2/3" at bounding box center [626, 442] width 860 height 34
click at [838, 112] on link "Next »" at bounding box center [854, 105] width 47 height 24
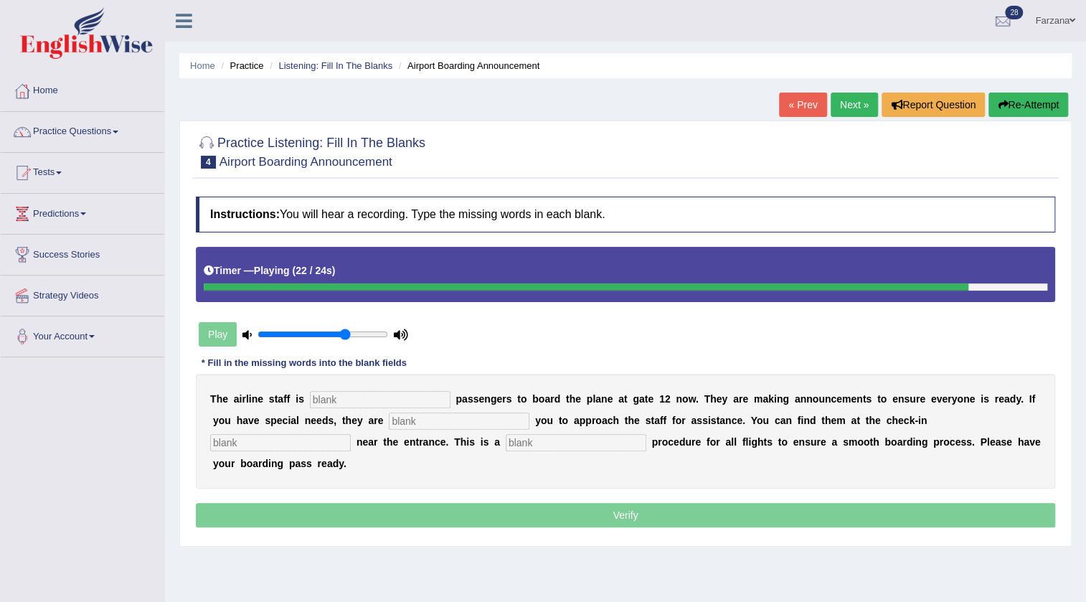
drag, startPoint x: 549, startPoint y: 443, endPoint x: 542, endPoint y: 444, distance: 7.3
click at [542, 444] on input "text" at bounding box center [576, 442] width 141 height 17
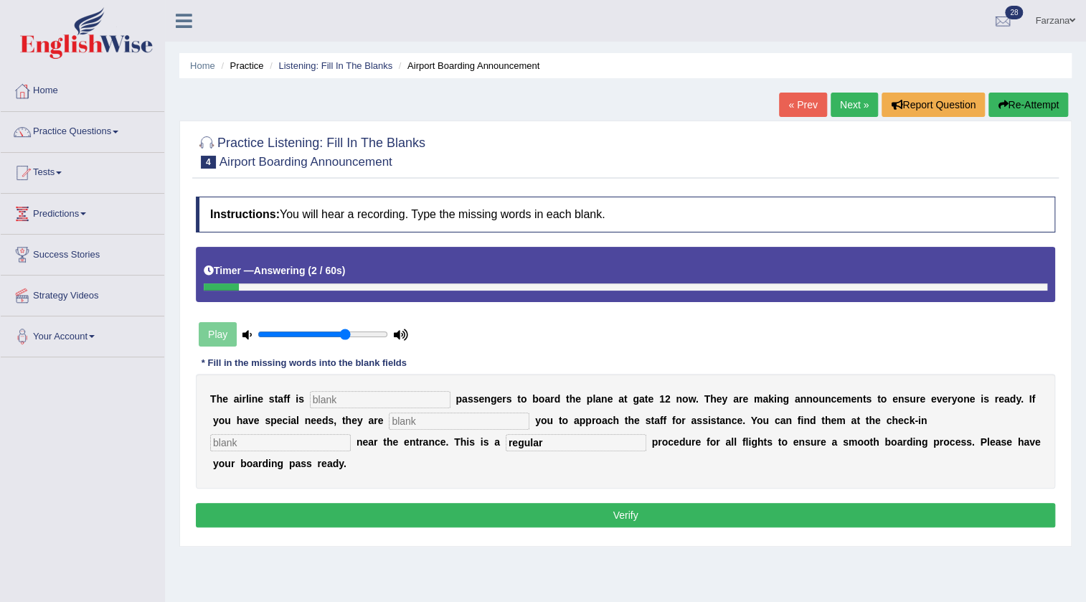
type input "regular"
click at [386, 402] on input "text" at bounding box center [380, 399] width 141 height 17
type input "inviting"
click at [400, 422] on input "text" at bounding box center [459, 421] width 141 height 17
type input "requiring"
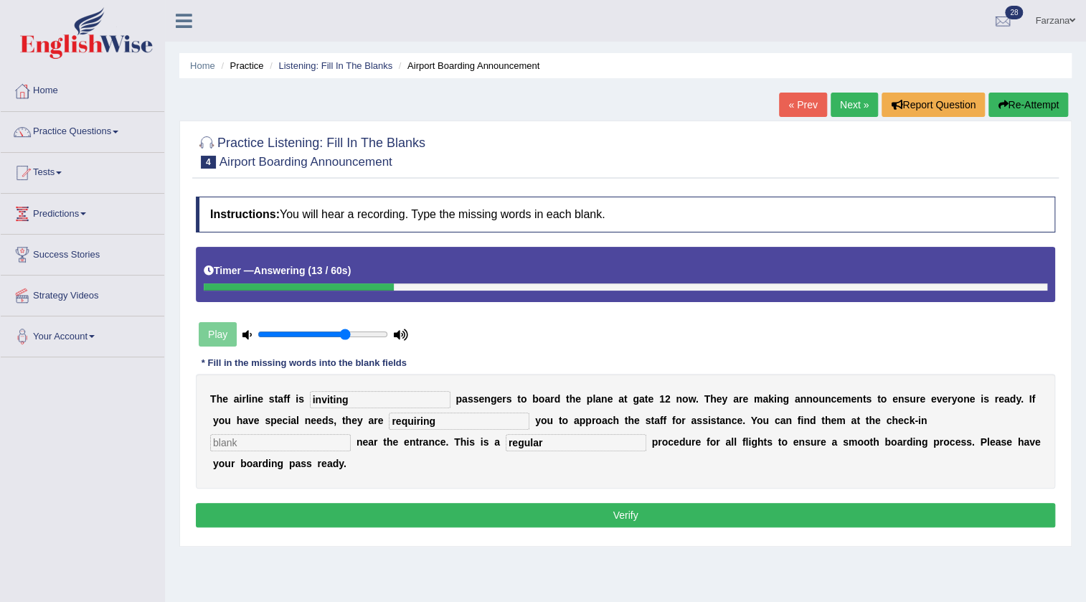
click at [271, 443] on input "text" at bounding box center [280, 442] width 141 height 17
type input "desk"
click at [298, 503] on button "Verify" at bounding box center [626, 515] width 860 height 24
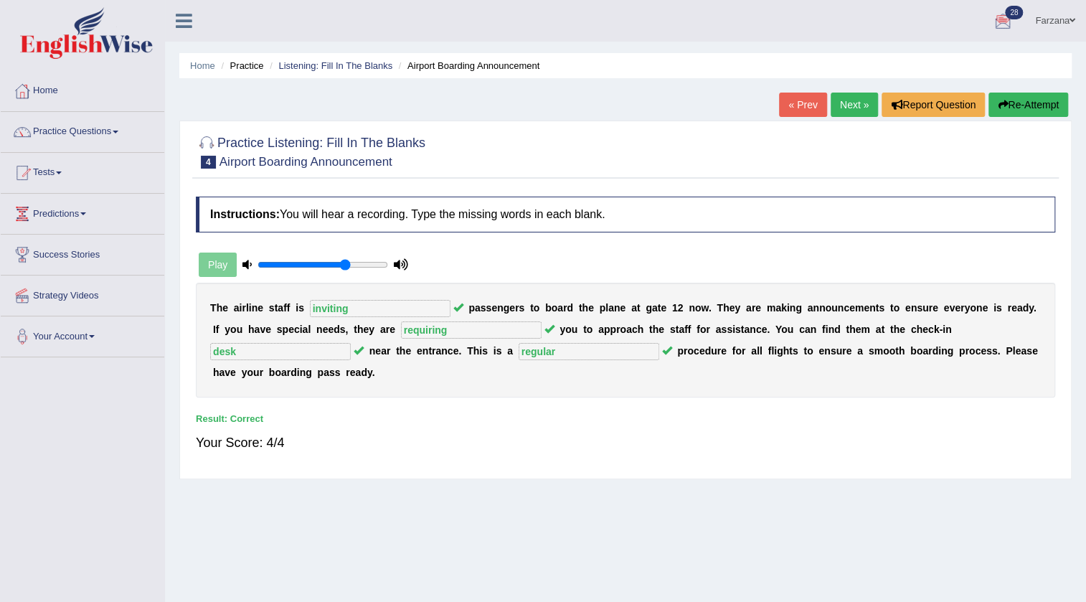
click at [854, 103] on link "Next »" at bounding box center [854, 105] width 47 height 24
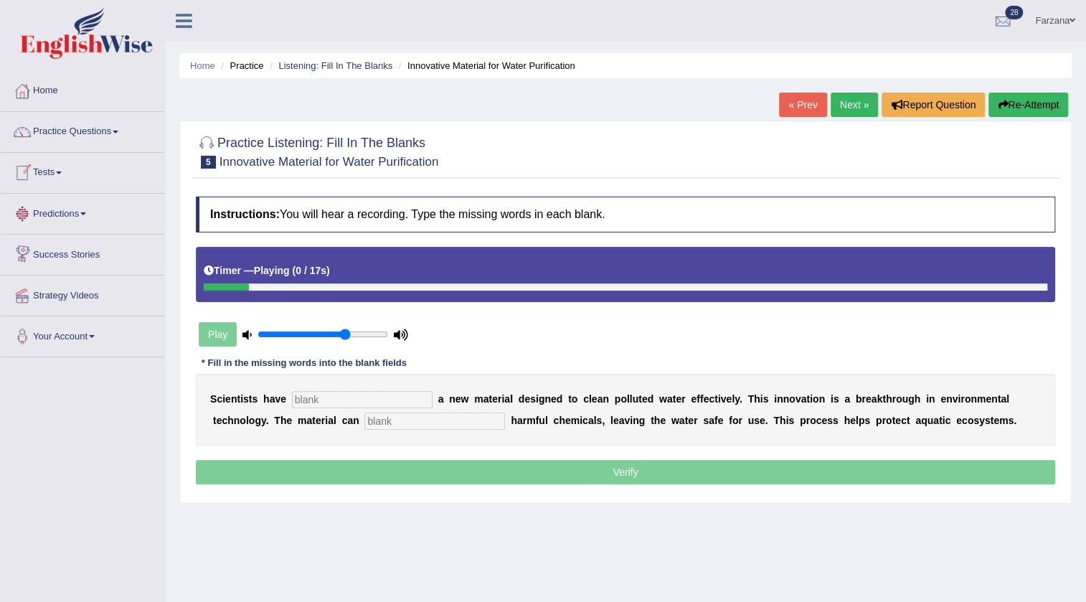
click at [387, 405] on input "text" at bounding box center [362, 399] width 141 height 17
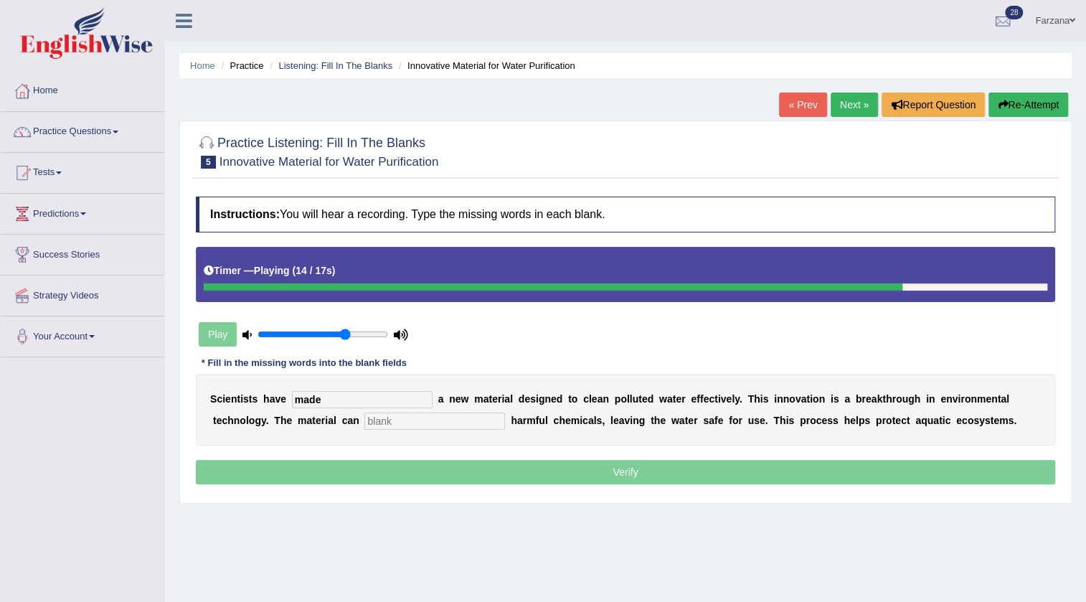
type input "made"
click at [404, 423] on input "text" at bounding box center [434, 421] width 141 height 17
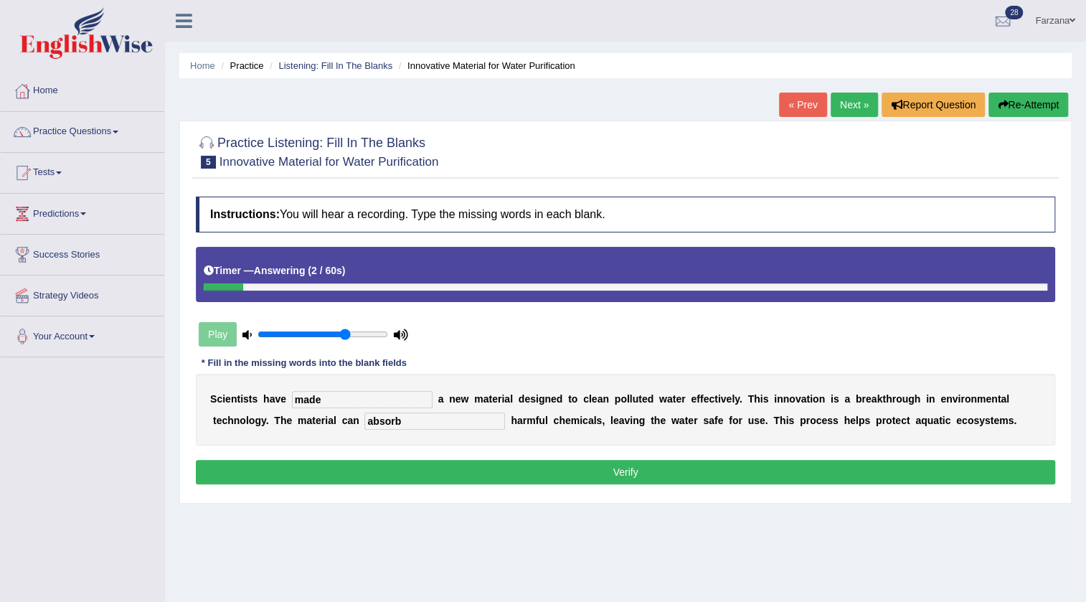
type input "absorb"
click at [413, 462] on button "Verify" at bounding box center [626, 472] width 860 height 24
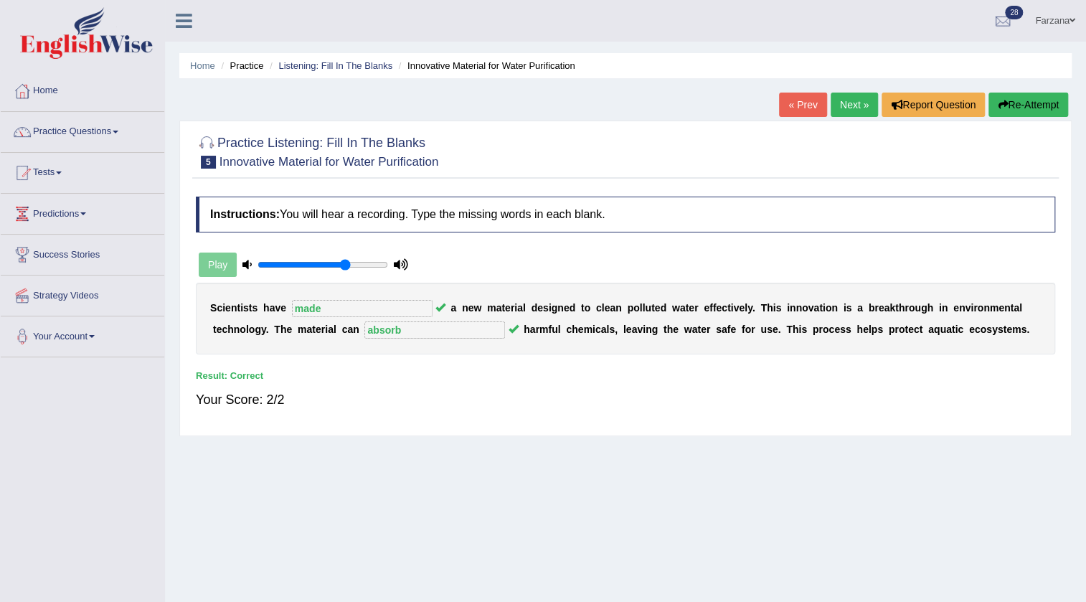
click at [847, 94] on link "Next »" at bounding box center [854, 105] width 47 height 24
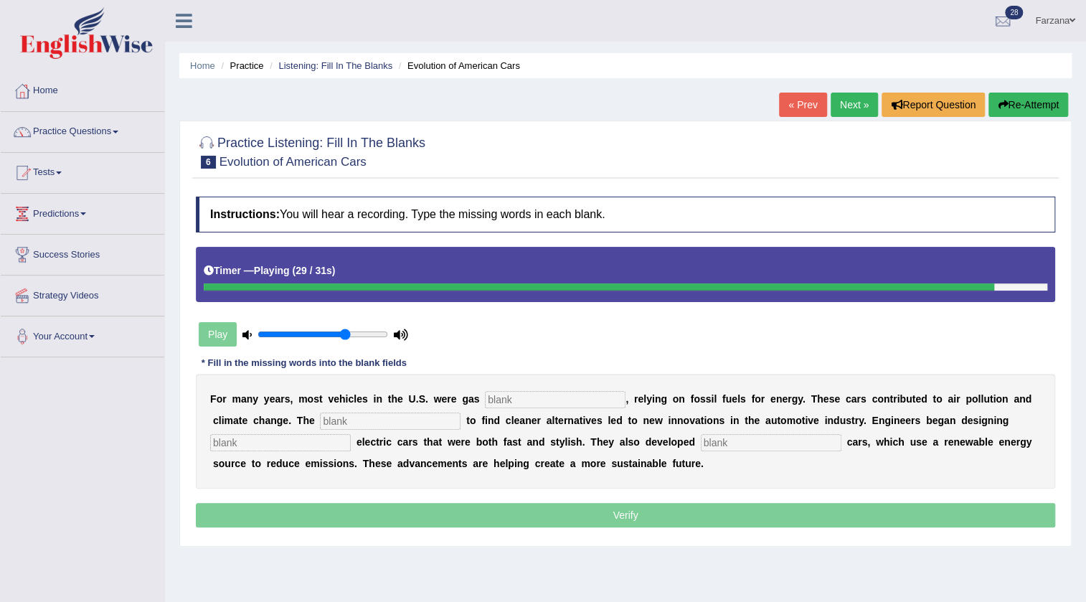
click at [727, 447] on input "text" at bounding box center [771, 442] width 141 height 17
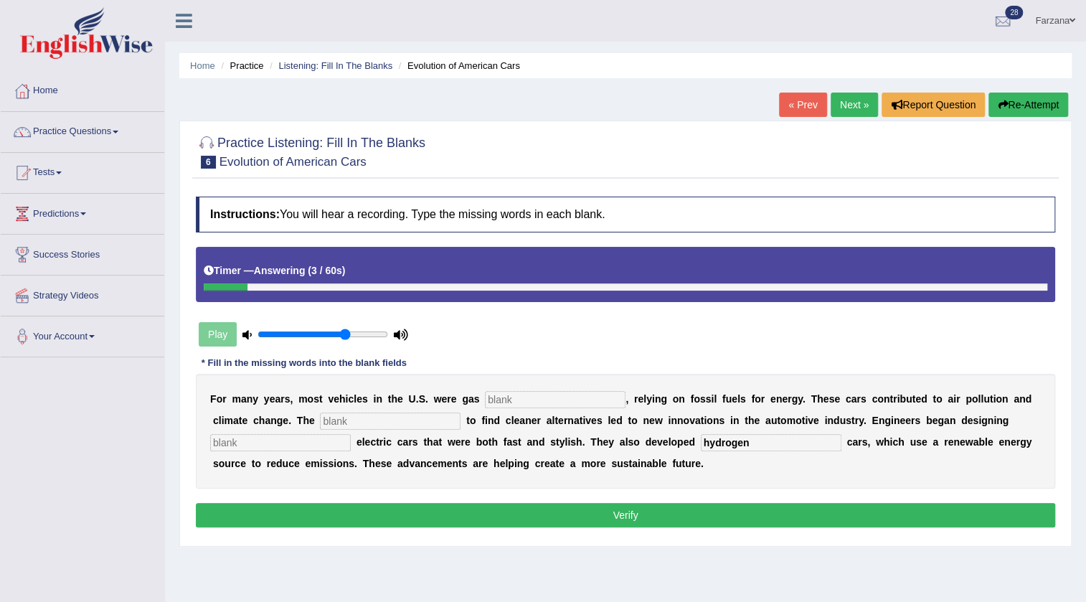
type input "hydrogen"
click at [566, 402] on input "text" at bounding box center [555, 399] width 141 height 17
type input "power"
click at [364, 421] on input "text" at bounding box center [390, 421] width 141 height 17
type input "urgency"
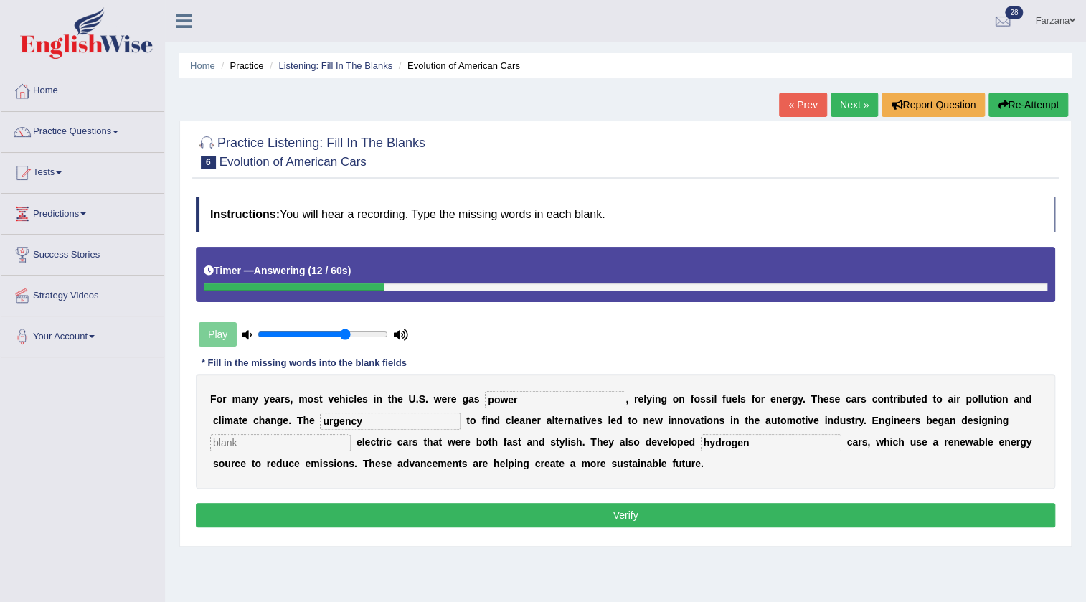
click at [336, 448] on input "text" at bounding box center [280, 442] width 141 height 17
type input "sleek"
click at [351, 529] on div "Instructions: You will hear a recording. Type the missing words in each blank. …" at bounding box center [625, 363] width 867 height 349
click at [351, 525] on button "Verify" at bounding box center [626, 515] width 860 height 24
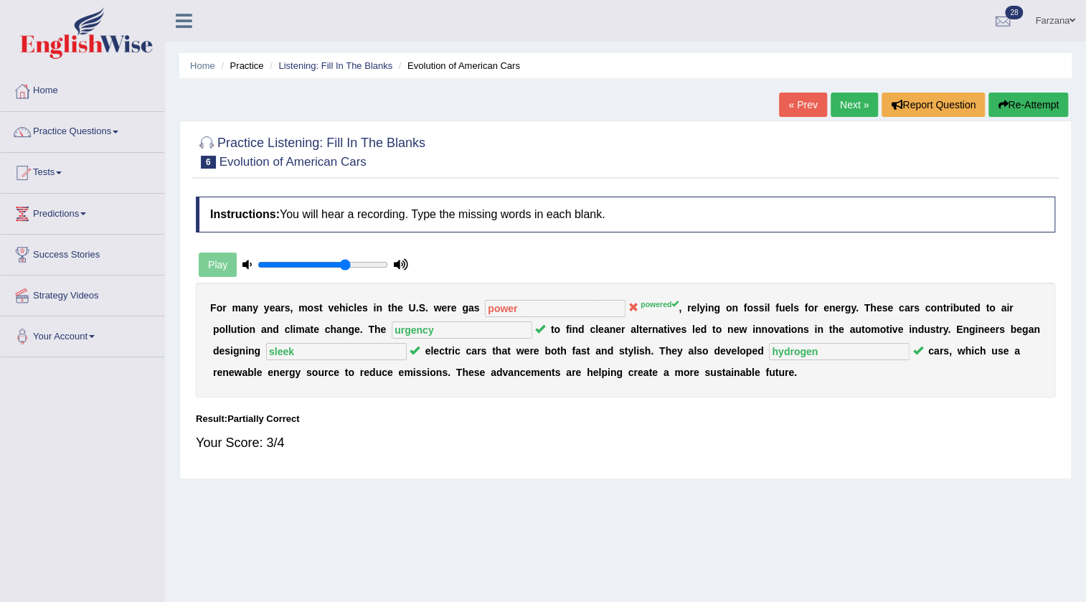
click at [847, 95] on link "Next »" at bounding box center [854, 105] width 47 height 24
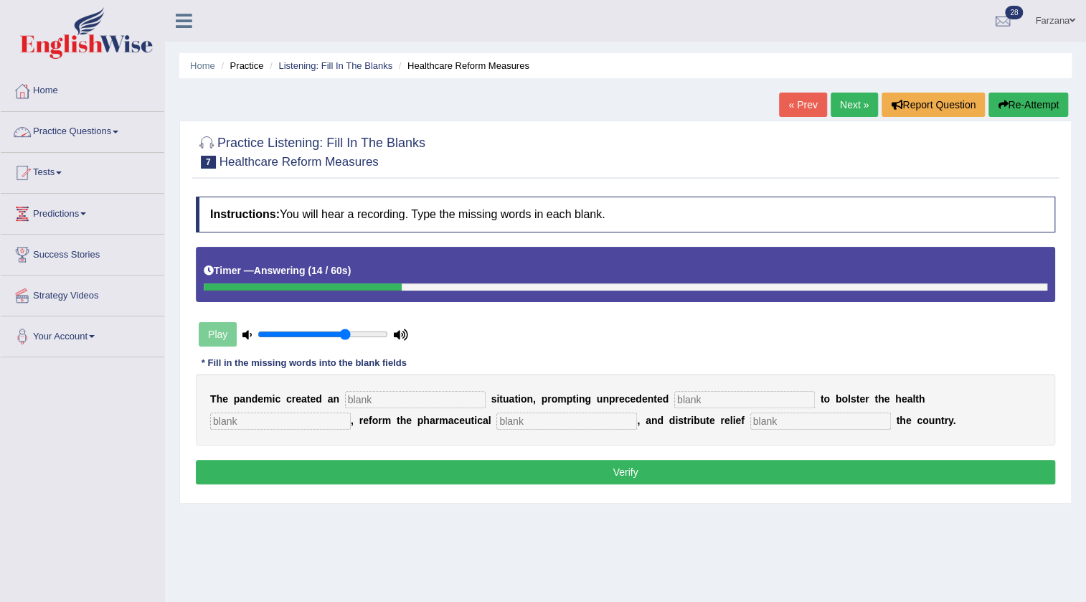
click at [359, 395] on input "text" at bounding box center [415, 399] width 141 height 17
type input "urgent"
click at [719, 401] on input "text" at bounding box center [744, 399] width 141 height 17
type input "contribution"
click at [331, 423] on input "text" at bounding box center [280, 421] width 141 height 17
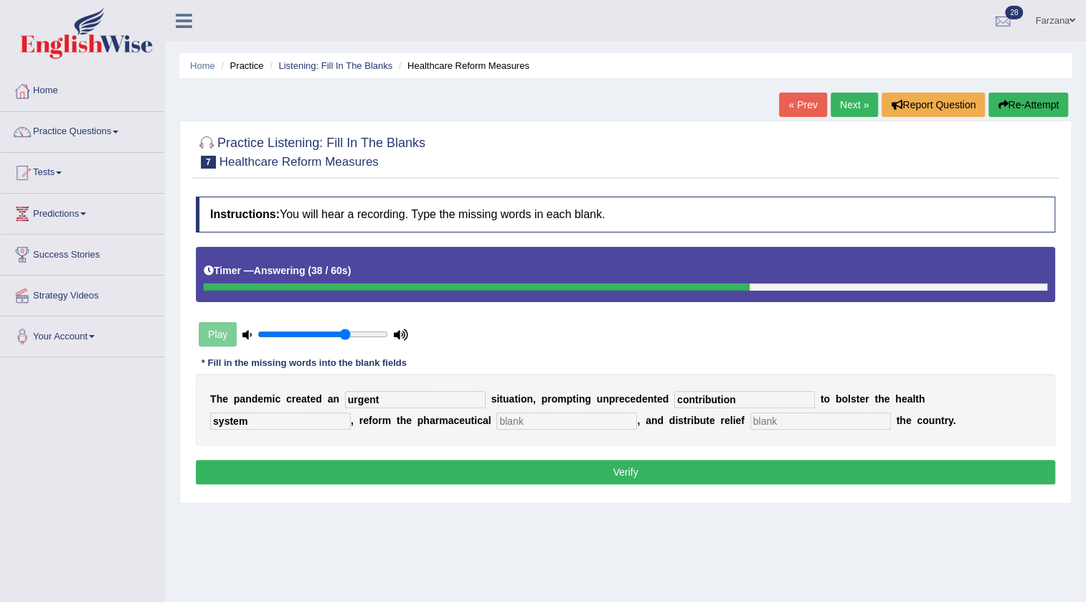
type input "system"
drag, startPoint x: 552, startPoint y: 405, endPoint x: 548, endPoint y: 418, distance: 12.9
click at [552, 406] on div "T h e p a n d e m i c c r e a t e d a n urgent s i t u a t i o n , p r o m p t …" at bounding box center [626, 410] width 860 height 72
click at [548, 418] on input "text" at bounding box center [566, 421] width 141 height 17
type input "sector"
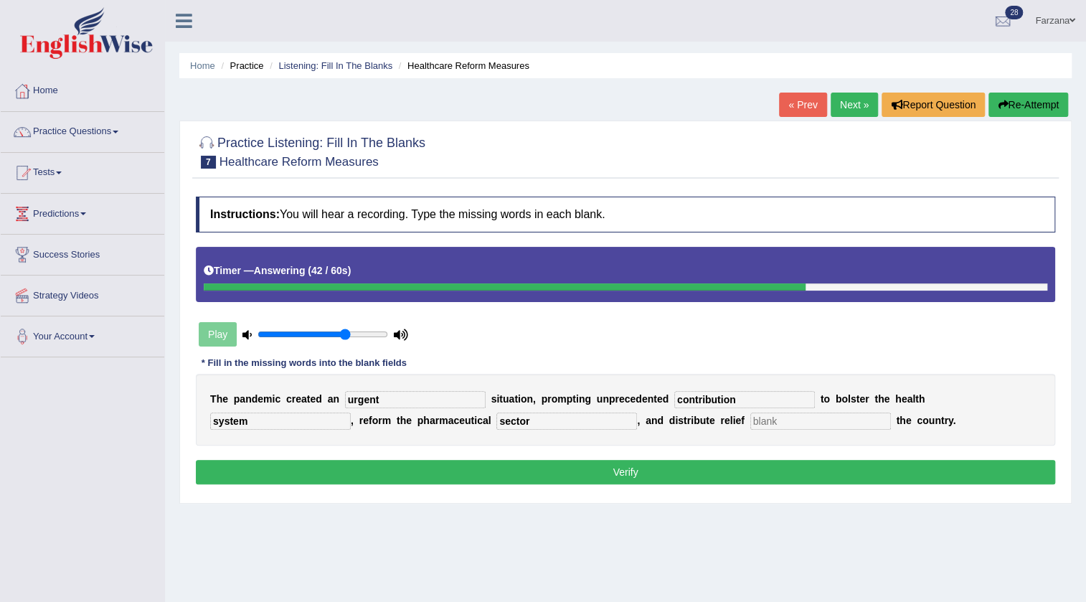
click at [850, 423] on input "text" at bounding box center [820, 421] width 141 height 17
type input "around"
click at [861, 466] on button "Verify" at bounding box center [626, 472] width 860 height 24
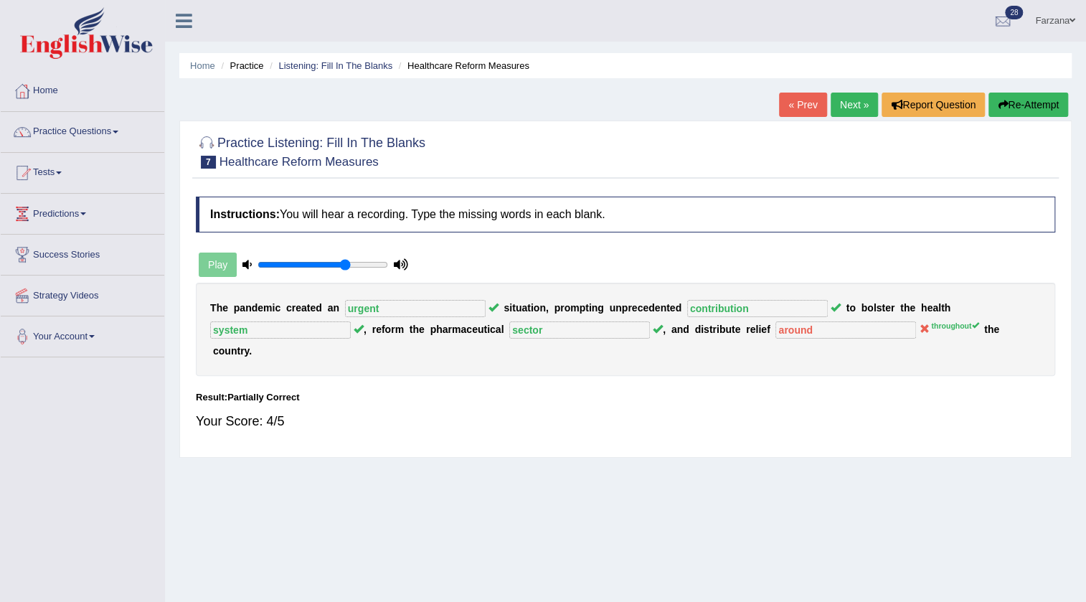
click at [842, 108] on link "Next »" at bounding box center [854, 105] width 47 height 24
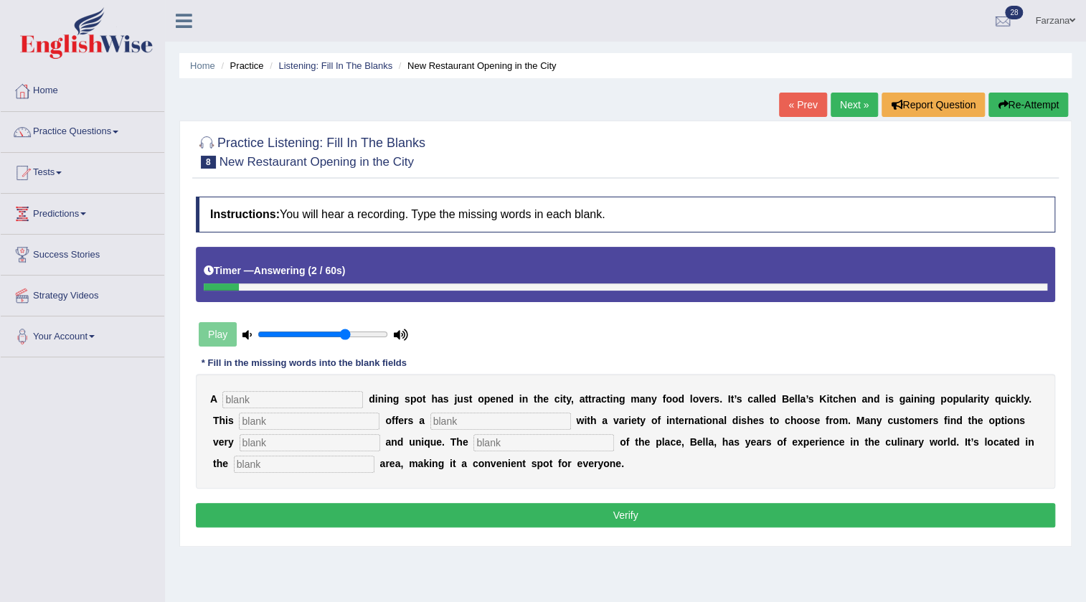
click at [295, 399] on input "text" at bounding box center [292, 399] width 141 height 17
type input "new"
click at [335, 423] on input "text" at bounding box center [309, 421] width 141 height 17
type input "restaurant"
click at [475, 424] on input "text" at bounding box center [500, 421] width 141 height 17
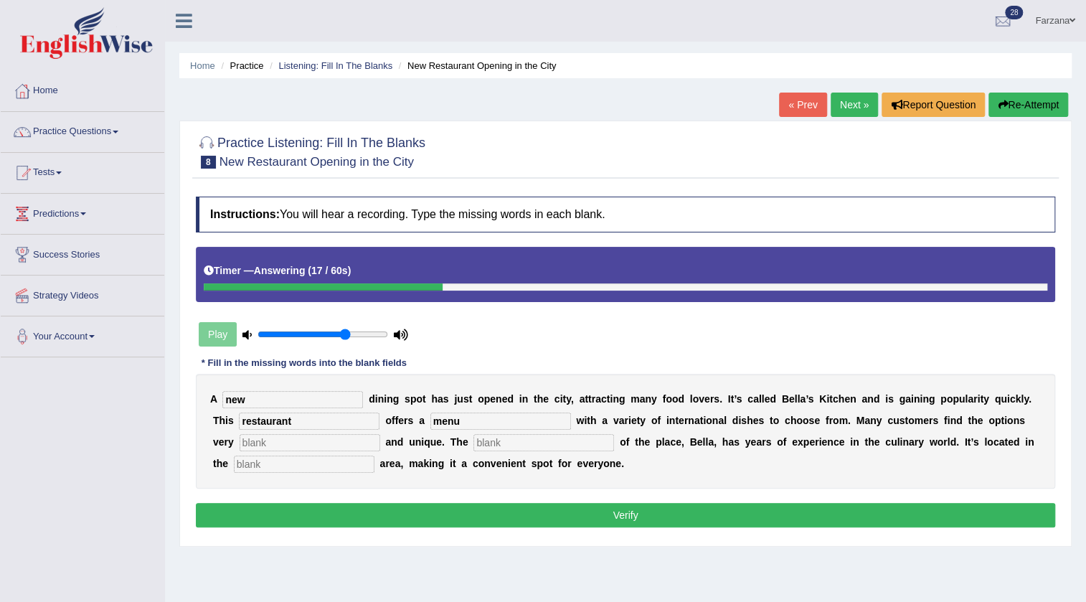
type input "menu"
click at [308, 438] on input "text" at bounding box center [310, 442] width 141 height 17
type input "interesting"
click at [509, 437] on input "text" at bounding box center [544, 442] width 141 height 17
type input "owner"
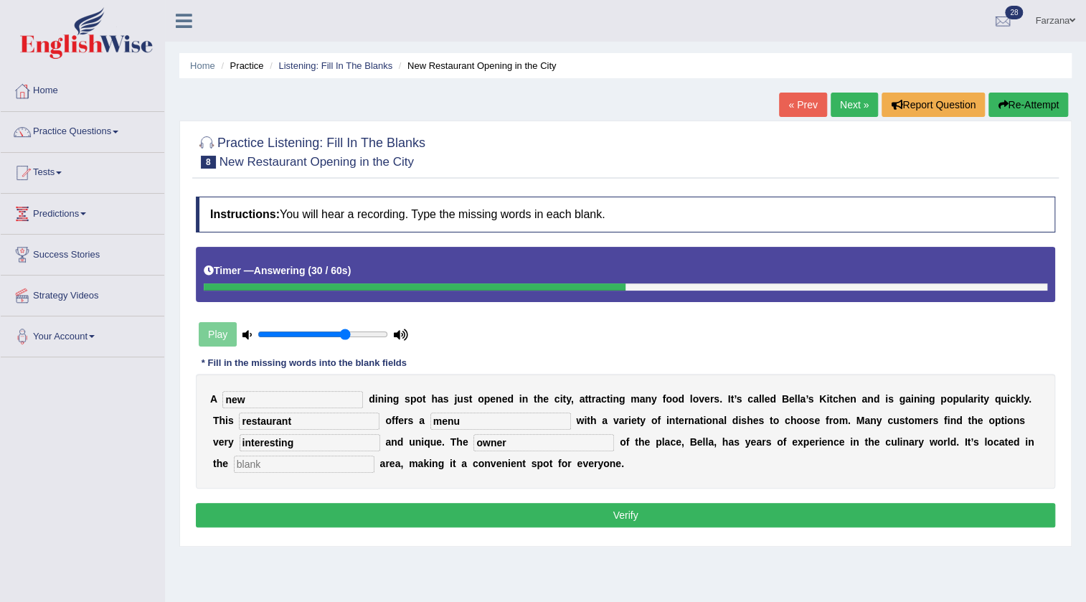
click at [374, 470] on input "text" at bounding box center [304, 464] width 141 height 17
type input "downtown"
click at [362, 503] on button "Verify" at bounding box center [626, 515] width 860 height 24
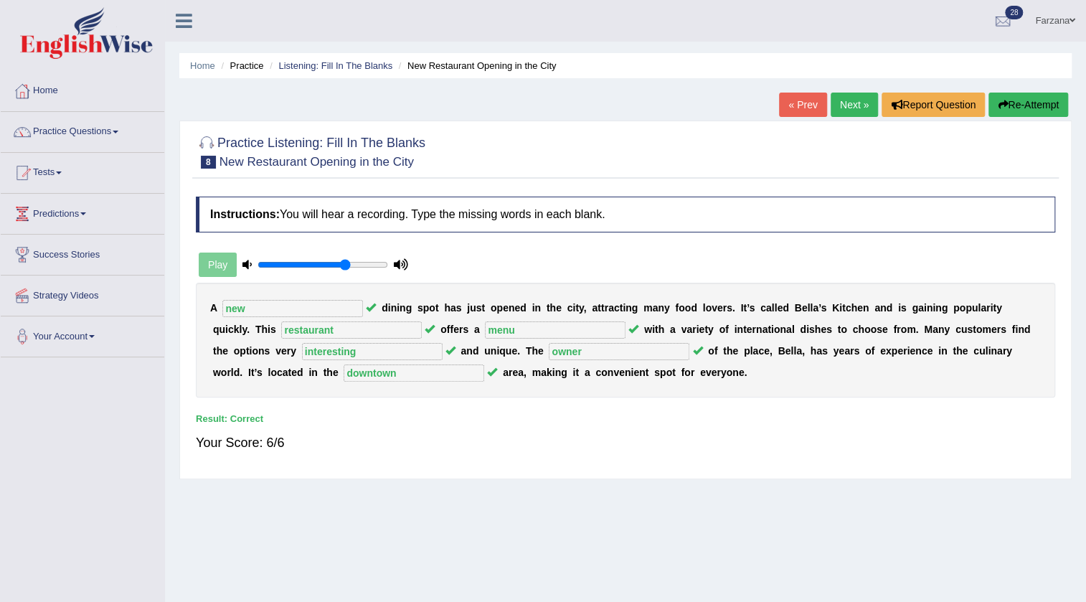
click at [937, 155] on div at bounding box center [626, 151] width 860 height 44
click at [832, 108] on link "Next »" at bounding box center [854, 105] width 47 height 24
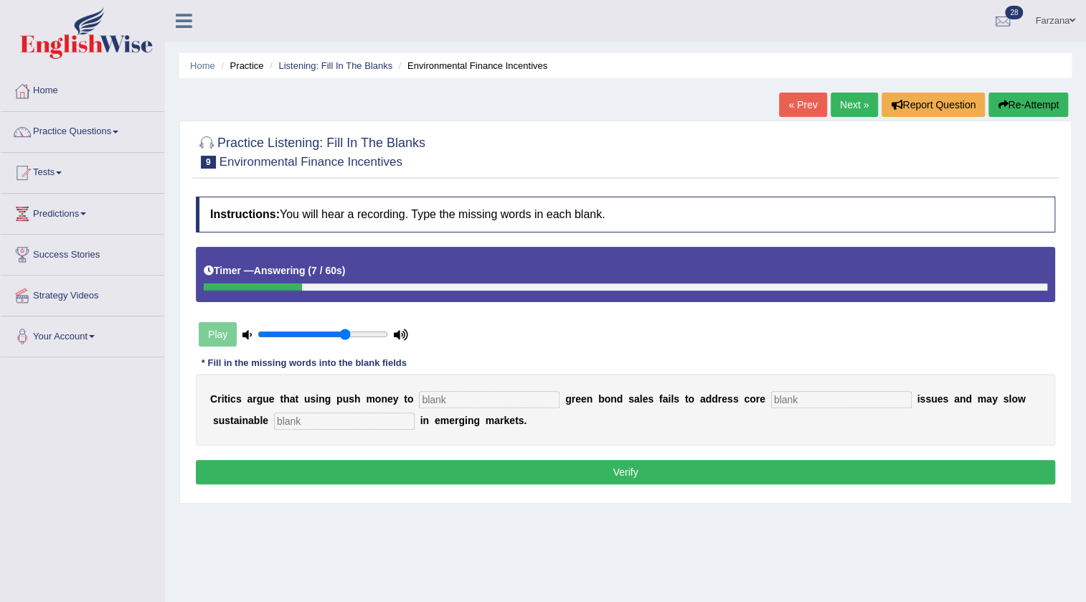
click at [446, 392] on input "text" at bounding box center [489, 399] width 141 height 17
type input "boost"
click at [829, 394] on input "text" at bounding box center [841, 399] width 141 height 17
type input "climate"
click at [314, 425] on input "text" at bounding box center [344, 421] width 141 height 17
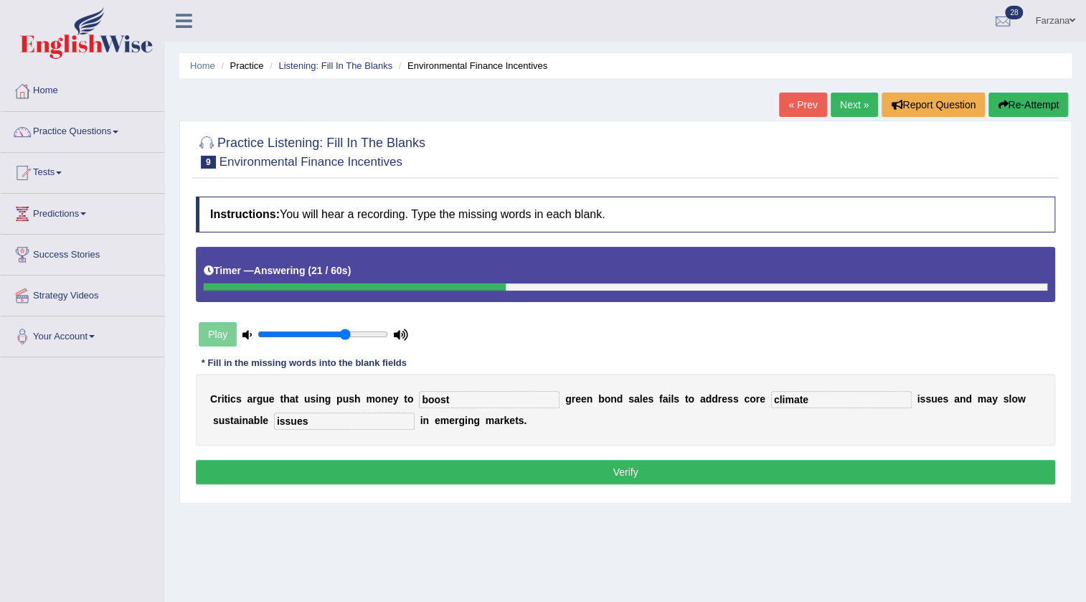
type input "issues"
click at [363, 476] on button "Verify" at bounding box center [626, 472] width 860 height 24
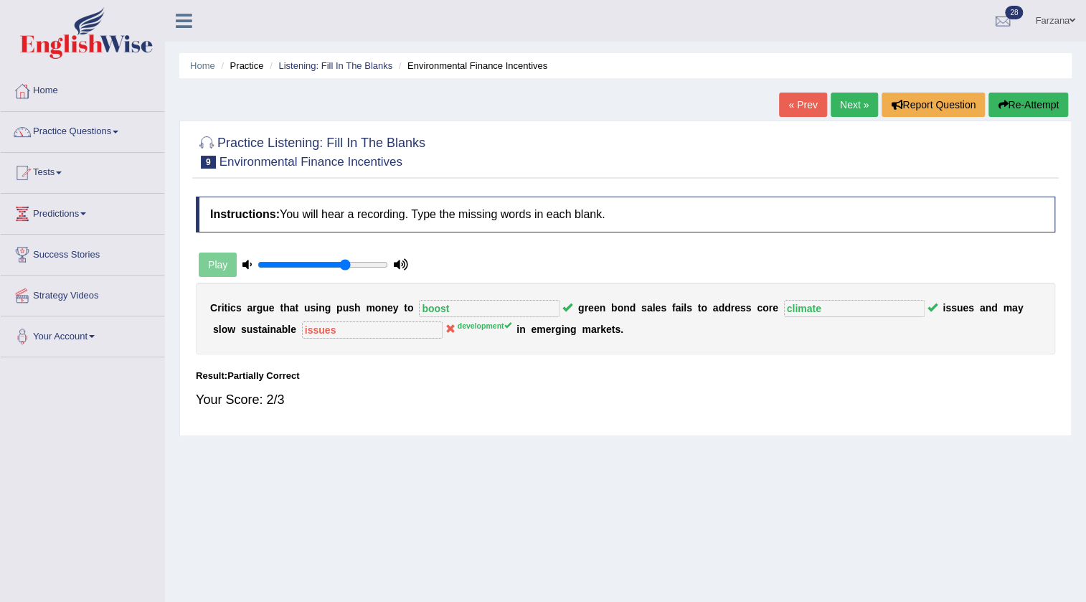
click at [834, 107] on link "Next »" at bounding box center [854, 105] width 47 height 24
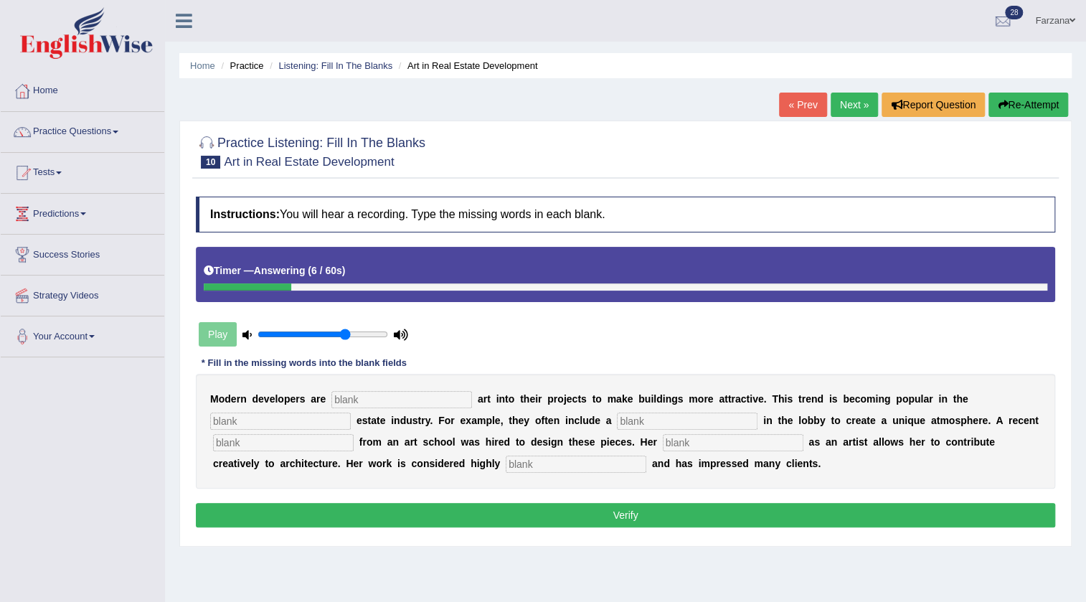
click at [309, 446] on input "text" at bounding box center [283, 442] width 141 height 17
type input "research"
click at [386, 397] on input "text" at bounding box center [401, 399] width 141 height 17
type input "incorporating"
click at [341, 418] on input "text" at bounding box center [280, 421] width 141 height 17
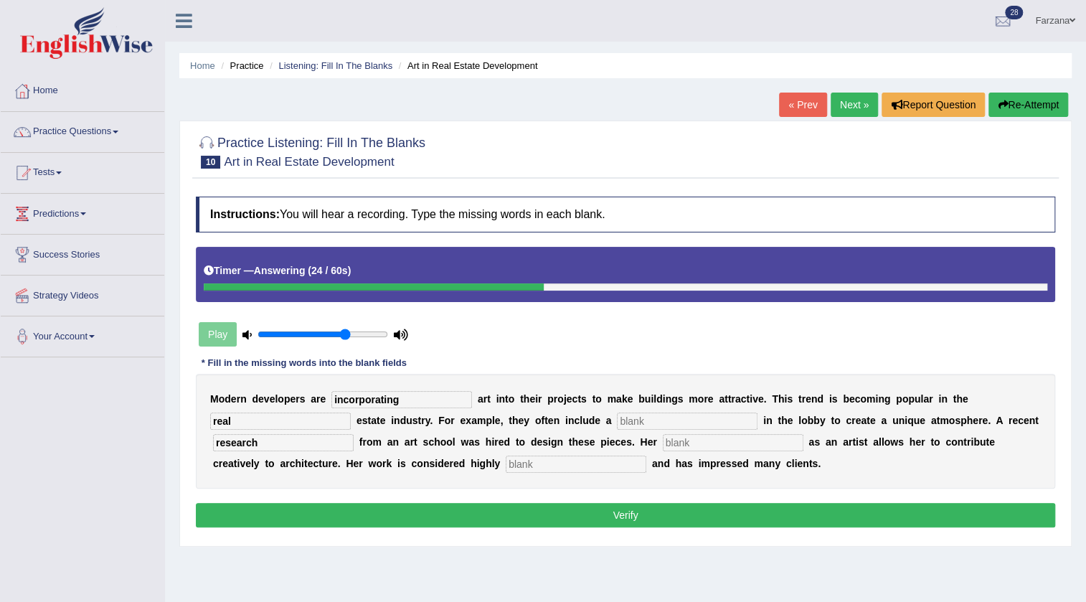
type input "real"
click at [646, 418] on input "text" at bounding box center [687, 421] width 141 height 17
type input "sculpture"
click at [766, 435] on input "text" at bounding box center [733, 442] width 141 height 17
type input "o"
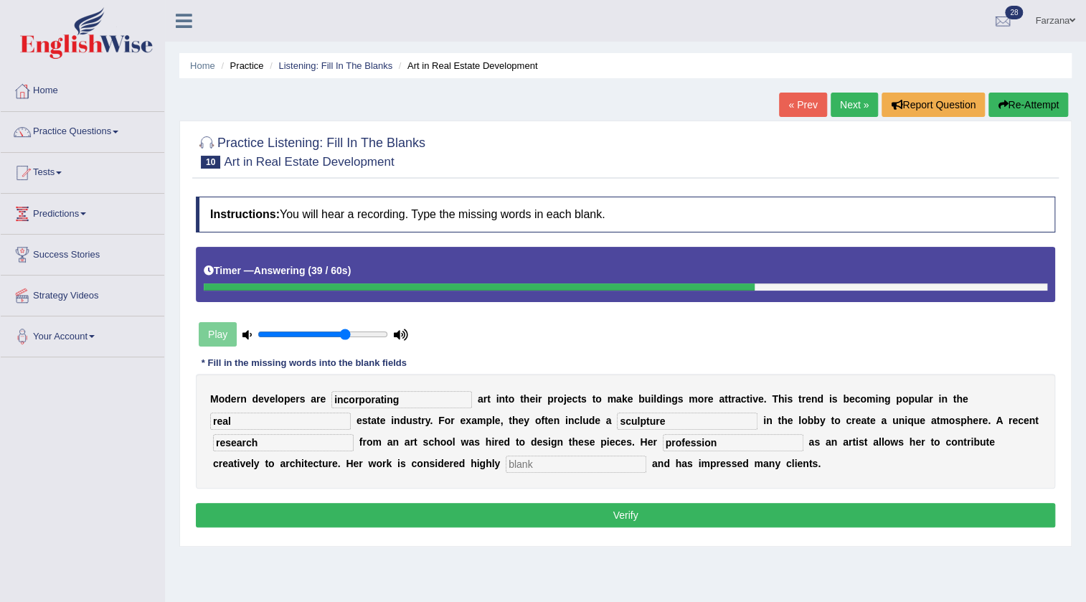
type input "profession"
click at [623, 457] on input "text" at bounding box center [576, 464] width 141 height 17
type input "professional"
click at [635, 508] on button "Verify" at bounding box center [626, 515] width 860 height 24
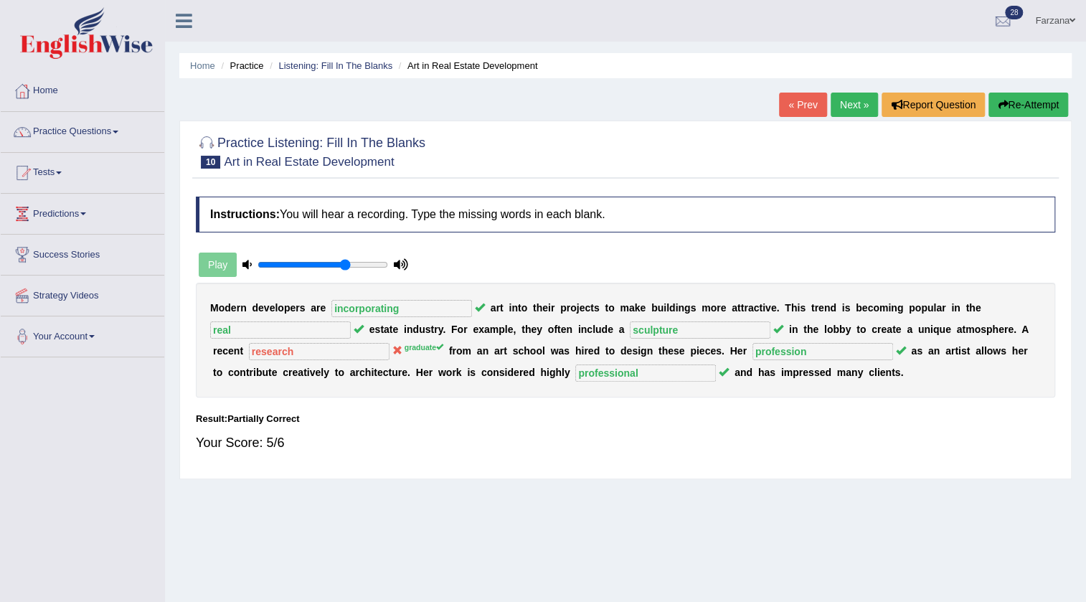
click at [846, 100] on link "Next »" at bounding box center [854, 105] width 47 height 24
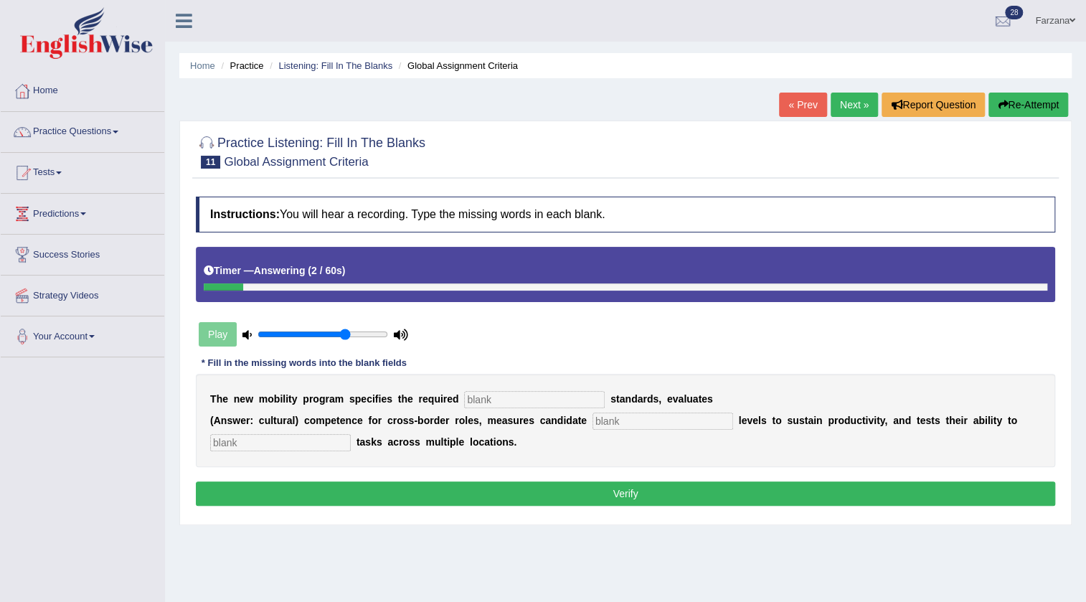
click at [531, 392] on input "text" at bounding box center [534, 399] width 141 height 17
type input "qualification"
click at [635, 426] on input "text" at bounding box center [663, 421] width 141 height 17
type input "energy"
click at [242, 443] on input "text" at bounding box center [280, 442] width 141 height 17
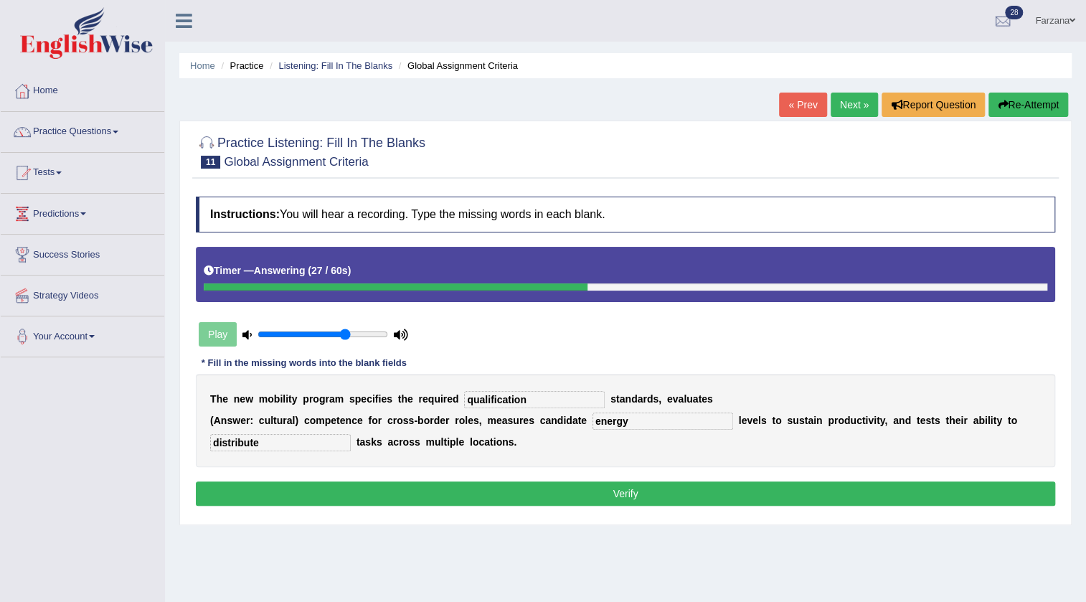
type input "distribute"
click at [271, 488] on button "Verify" at bounding box center [626, 493] width 860 height 24
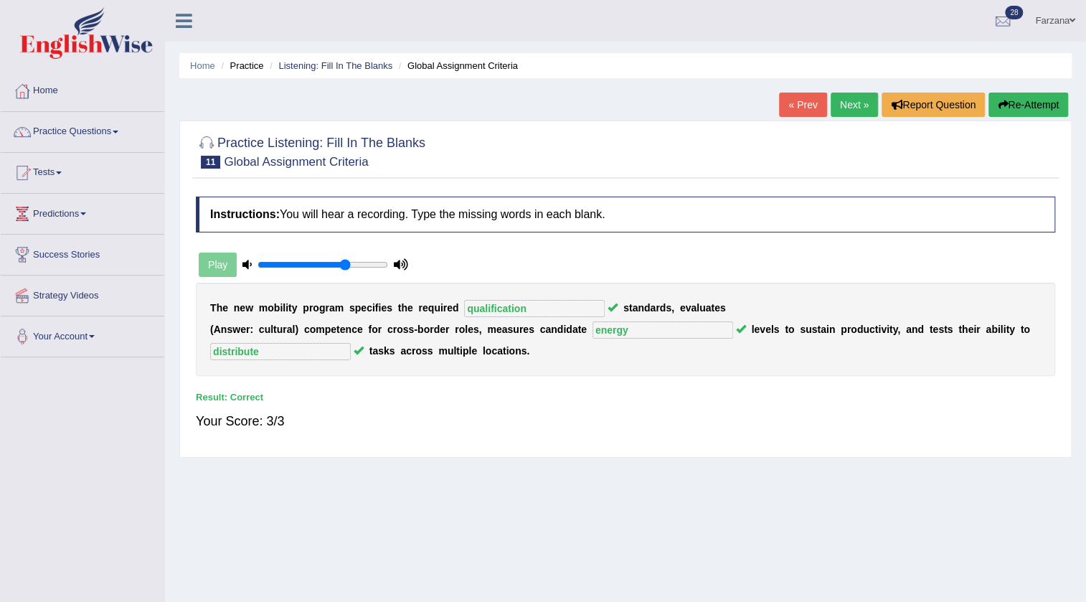
click at [854, 101] on link "Next »" at bounding box center [854, 105] width 47 height 24
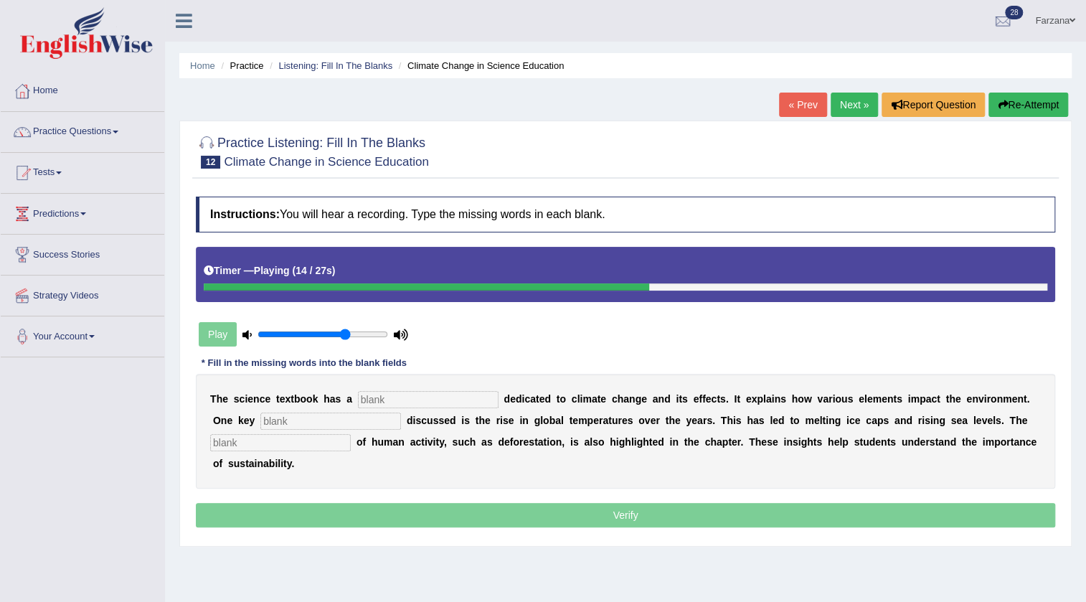
drag, startPoint x: 401, startPoint y: 390, endPoint x: 413, endPoint y: 336, distance: 54.3
click at [405, 391] on input "text" at bounding box center [428, 399] width 141 height 17
type input "section"
click at [359, 413] on input "text" at bounding box center [330, 421] width 141 height 17
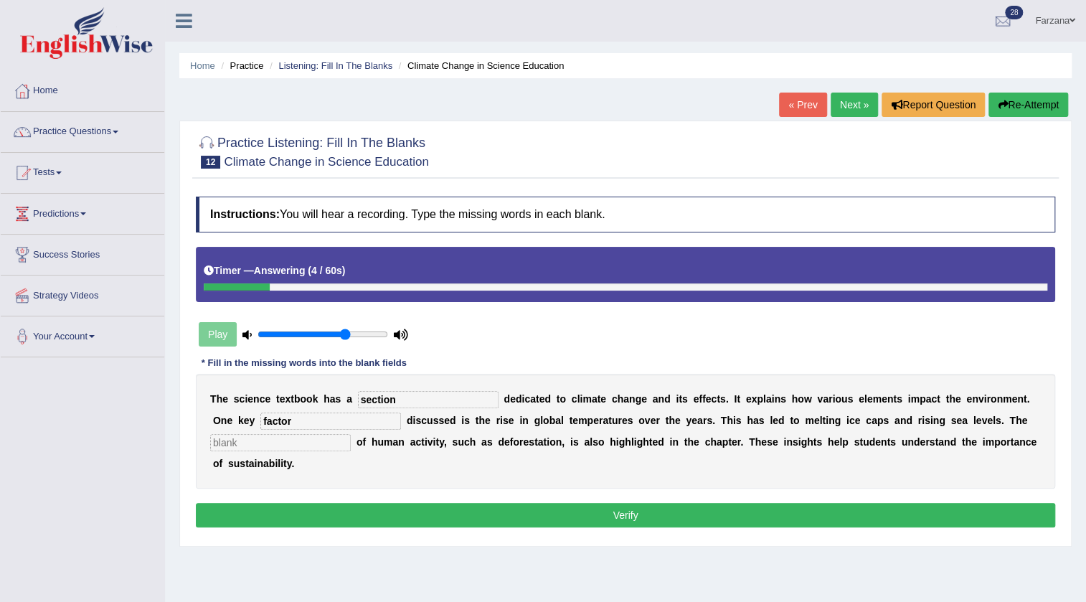
type input "factor"
click at [315, 432] on div "T h e s c i e n c e t e x t b o o k h a s a section d e d i c a t e d t o c l i…" at bounding box center [626, 431] width 860 height 115
click at [315, 441] on input "text" at bounding box center [280, 442] width 141 height 17
type input "contribution"
click at [219, 509] on button "Verify" at bounding box center [626, 515] width 860 height 24
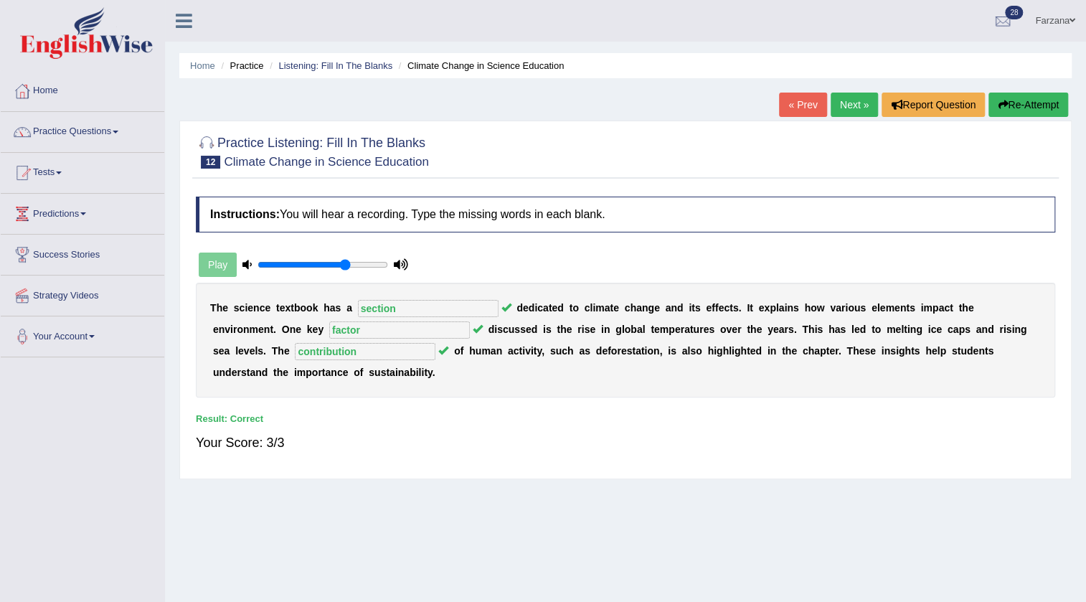
click at [844, 107] on link "Next »" at bounding box center [854, 105] width 47 height 24
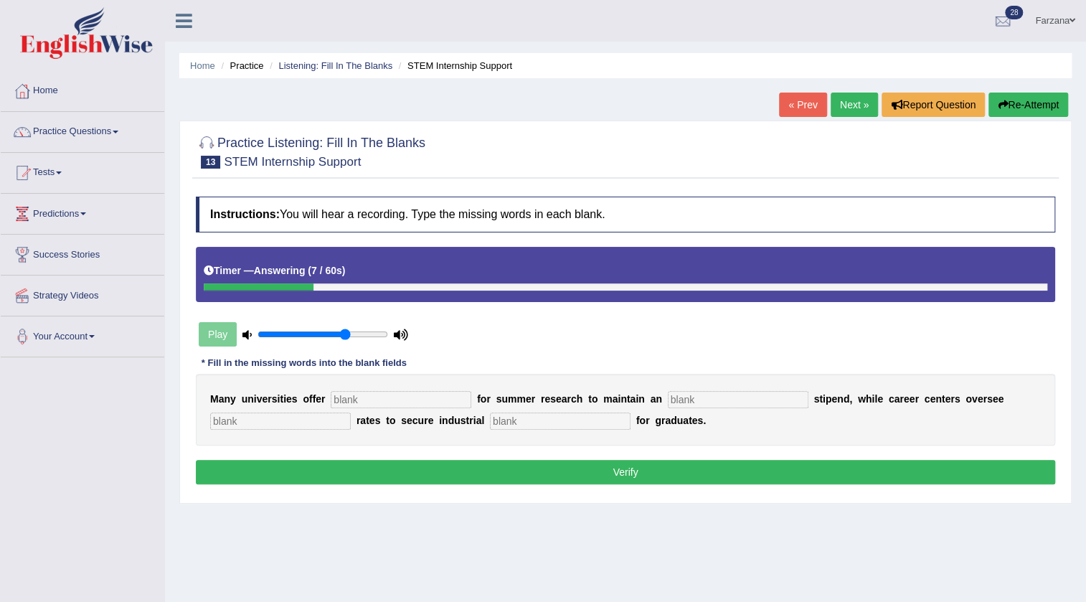
click at [388, 411] on div "M a n y u n i v e r s i t i e s o f f e r f o r s u m m e r r e s e a r c h t o…" at bounding box center [626, 410] width 860 height 72
click at [378, 395] on input "text" at bounding box center [401, 399] width 141 height 17
click at [344, 419] on input "text" at bounding box center [280, 421] width 141 height 17
click at [354, 400] on input "subcidies" at bounding box center [401, 399] width 141 height 17
type input "subsidies"
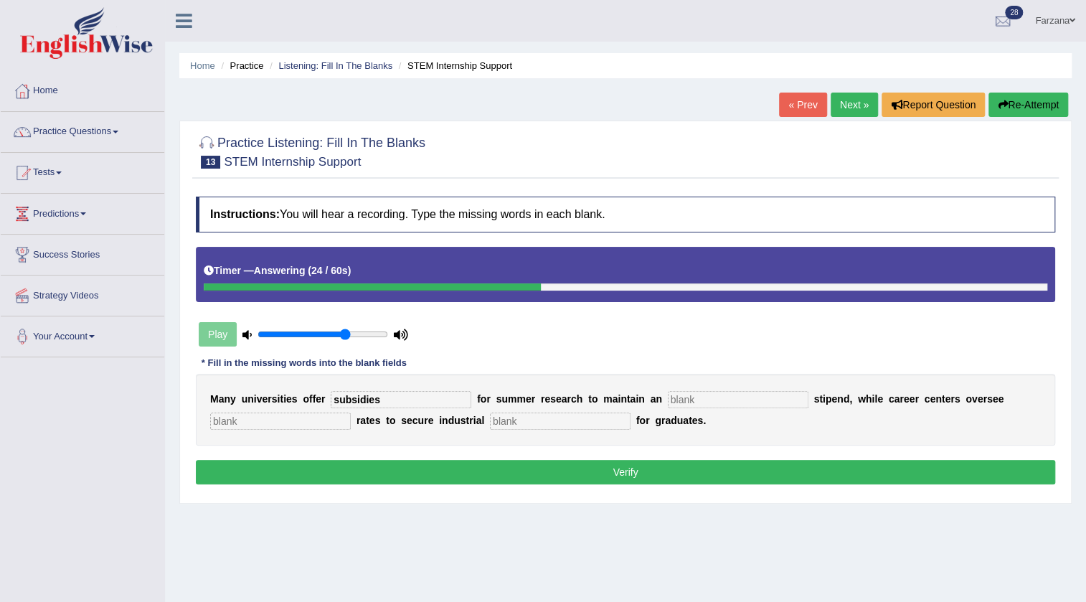
click at [702, 402] on input "text" at bounding box center [738, 399] width 141 height 17
type input "average"
click at [325, 424] on input "text" at bounding box center [280, 421] width 141 height 17
type input "placement"
click at [545, 416] on input "text" at bounding box center [560, 421] width 141 height 17
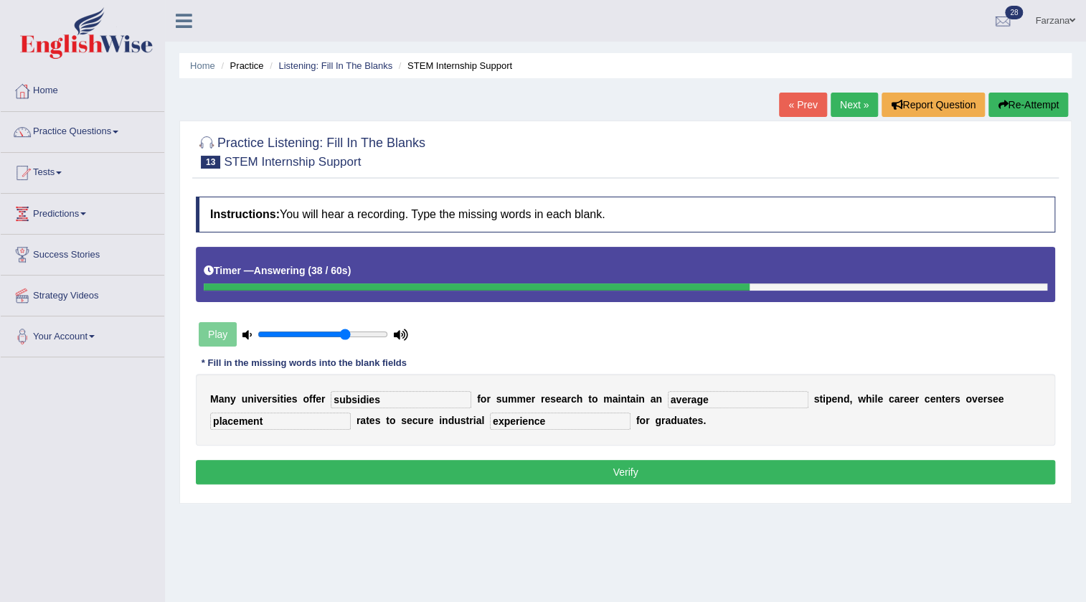
type input "experience"
click at [567, 460] on button "Verify" at bounding box center [626, 472] width 860 height 24
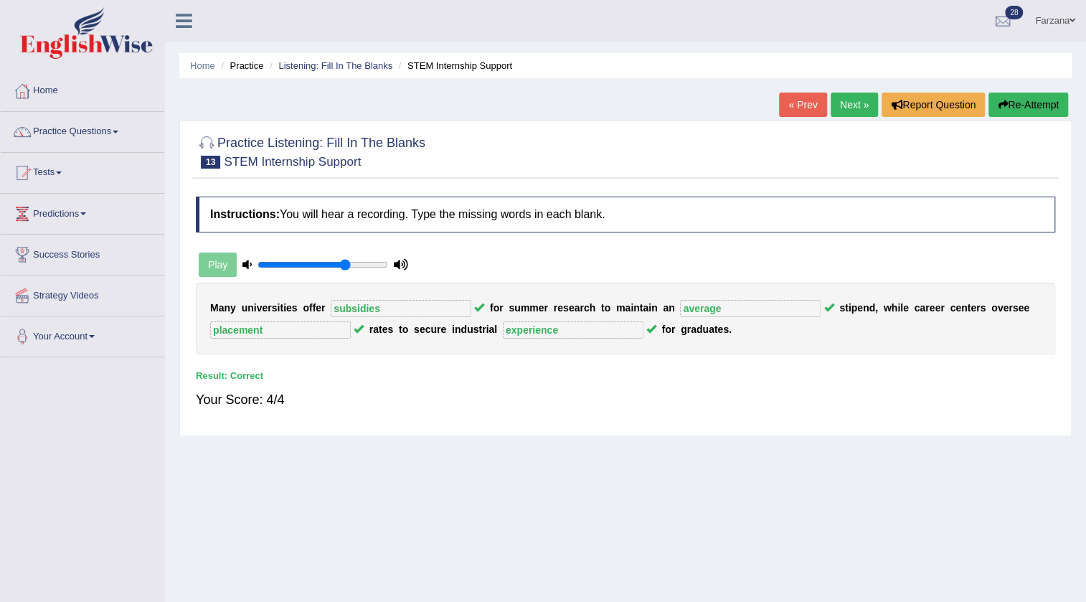
click at [849, 104] on link "Next »" at bounding box center [854, 105] width 47 height 24
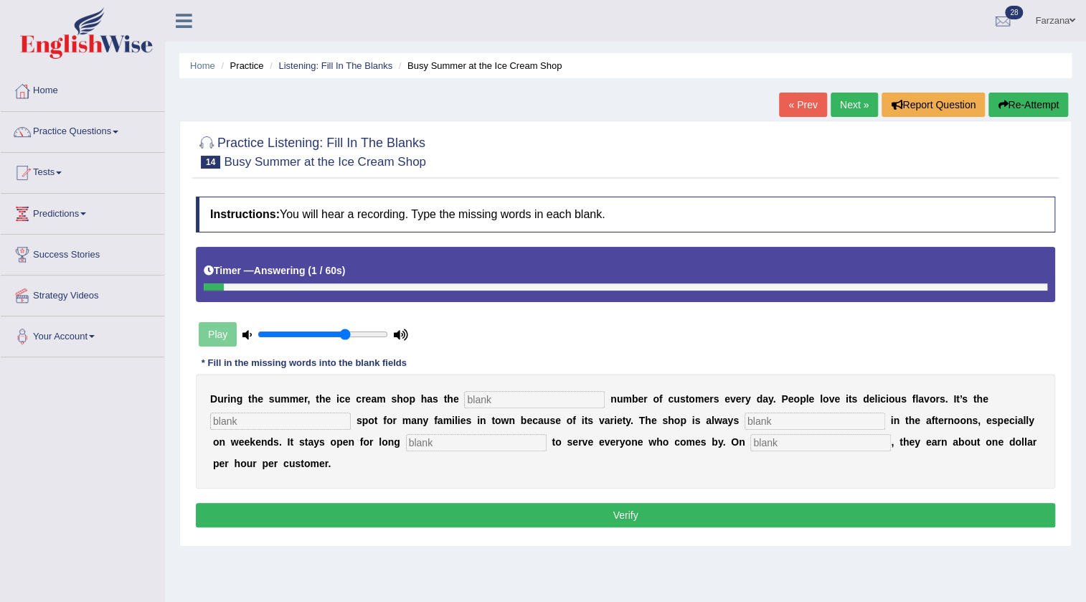
click at [578, 411] on div "D u r i n g t h e s u m m e r , t h e i c e c r e a m s h o p h a s t h e n u m…" at bounding box center [626, 431] width 860 height 115
click at [555, 401] on input "text" at bounding box center [534, 399] width 141 height 17
type input "same"
click at [321, 419] on input "text" at bounding box center [280, 421] width 141 height 17
type input "favorite"
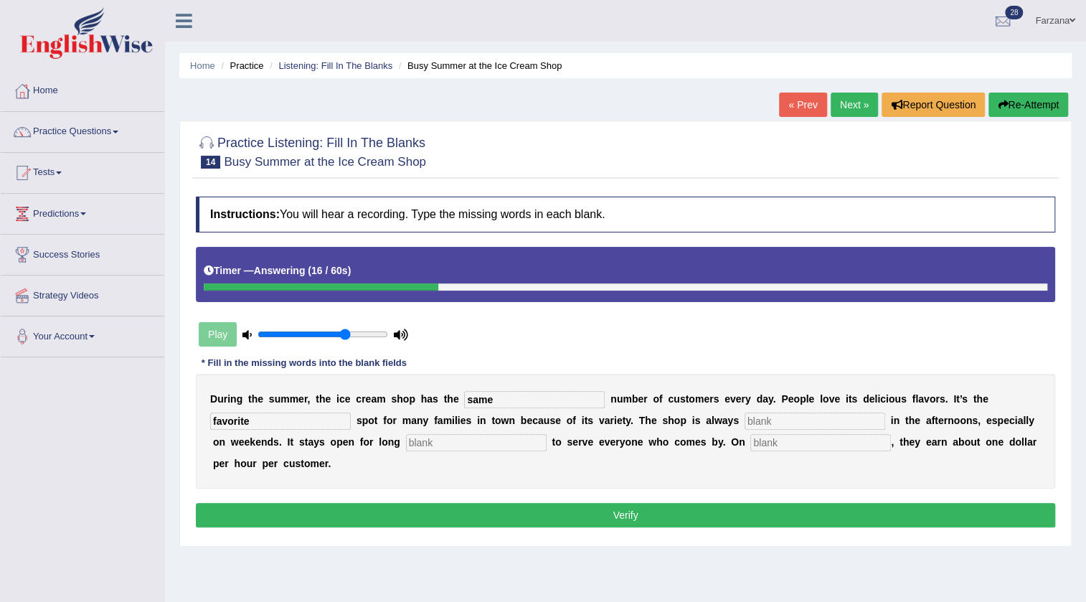
click at [459, 432] on div "D u r i n g t h e s u m m e r , t h e i c e c r e a m s h o p h a s t h e same …" at bounding box center [626, 431] width 860 height 115
click at [801, 427] on input "text" at bounding box center [815, 421] width 141 height 17
type input "busy"
click at [519, 434] on input "text" at bounding box center [476, 442] width 141 height 17
type input "hours"
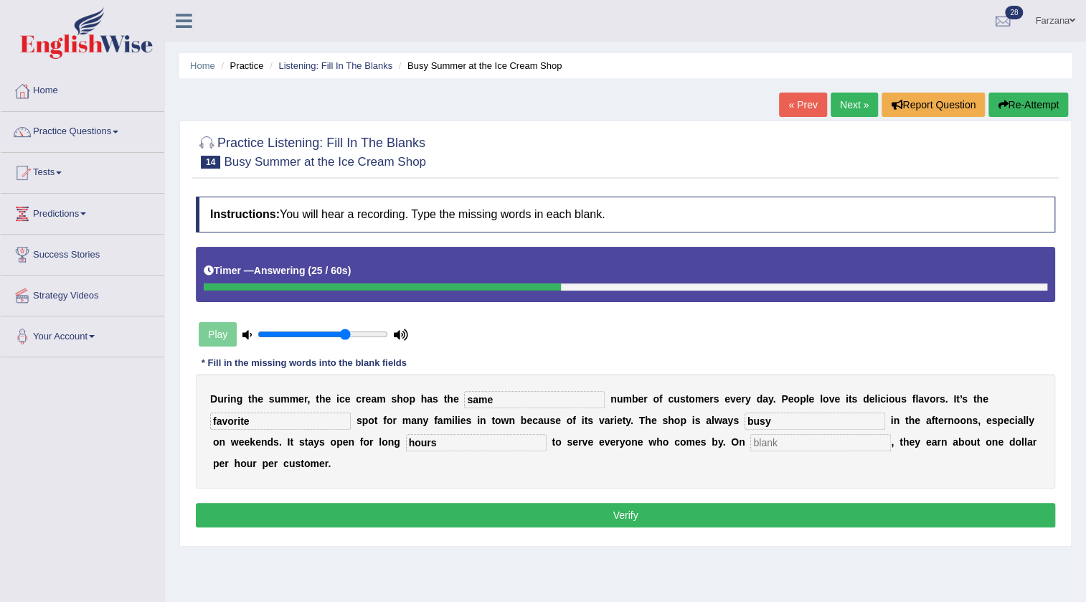
click at [780, 443] on input "text" at bounding box center [820, 442] width 141 height 17
type input "average"
drag, startPoint x: 731, startPoint y: 534, endPoint x: 735, endPoint y: 509, distance: 24.8
click at [731, 535] on div "Instructions: You will hear a recording. Type the missing words in each blank. …" at bounding box center [625, 363] width 867 height 349
click at [738, 504] on button "Verify" at bounding box center [626, 515] width 860 height 24
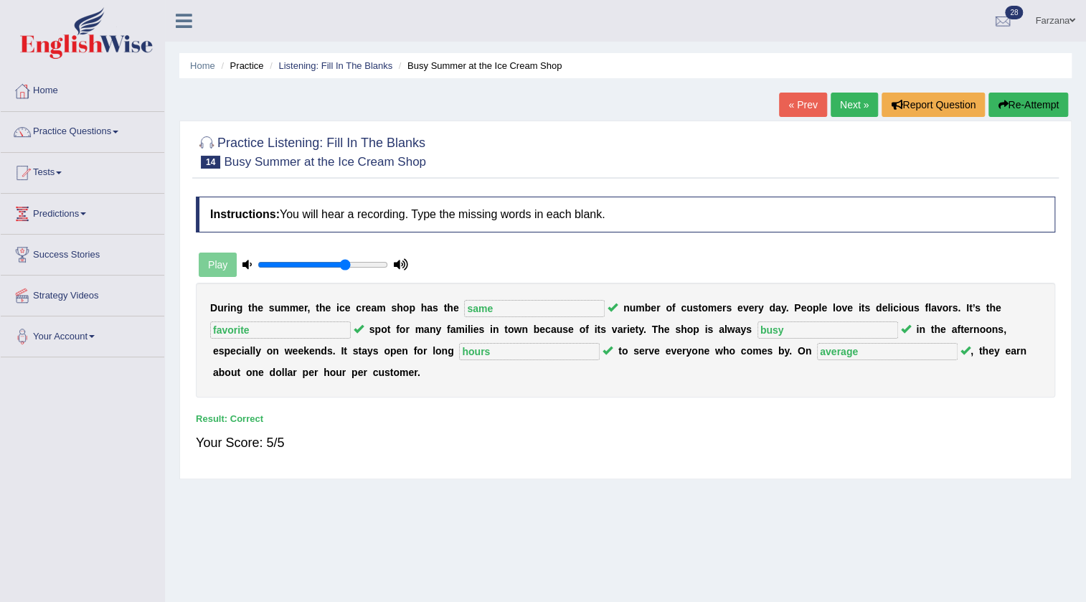
click at [847, 104] on link "Next »" at bounding box center [854, 105] width 47 height 24
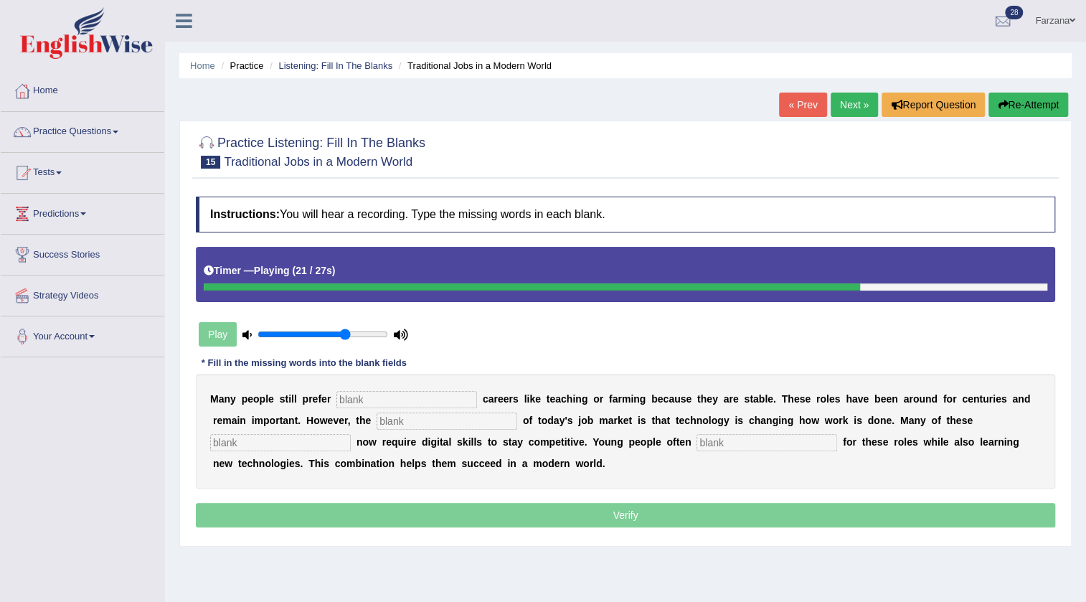
click at [404, 401] on input "text" at bounding box center [406, 399] width 141 height 17
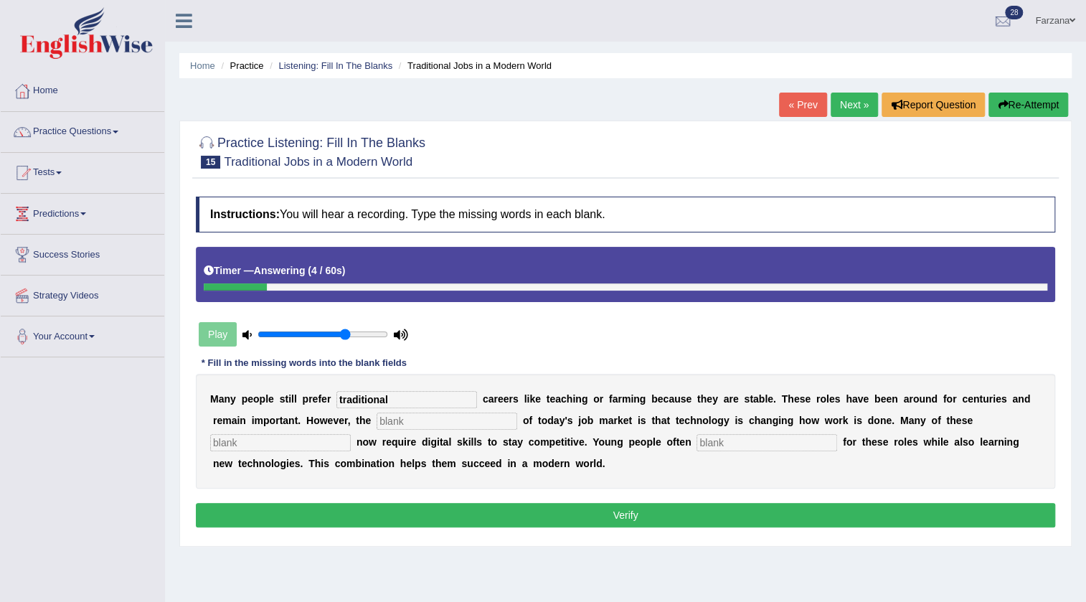
type input "traditional"
click at [420, 413] on input "text" at bounding box center [447, 421] width 141 height 17
type input "reality"
click at [339, 438] on input "text" at bounding box center [280, 442] width 141 height 17
type input "jobs"
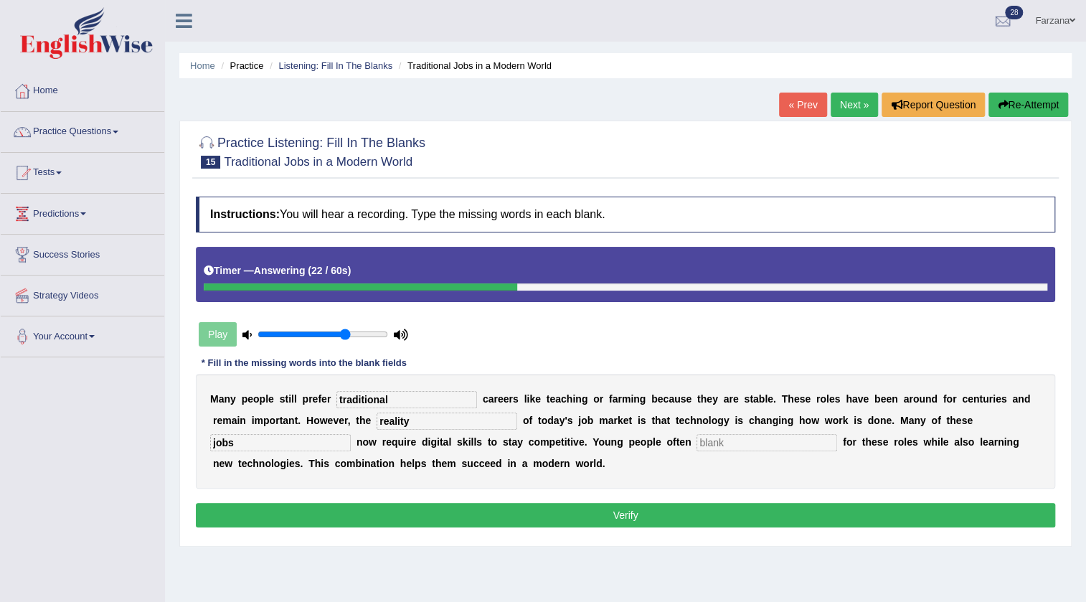
click at [755, 441] on input "text" at bounding box center [767, 442] width 141 height 17
type input "apply"
click at [669, 523] on button "Verify" at bounding box center [626, 515] width 860 height 24
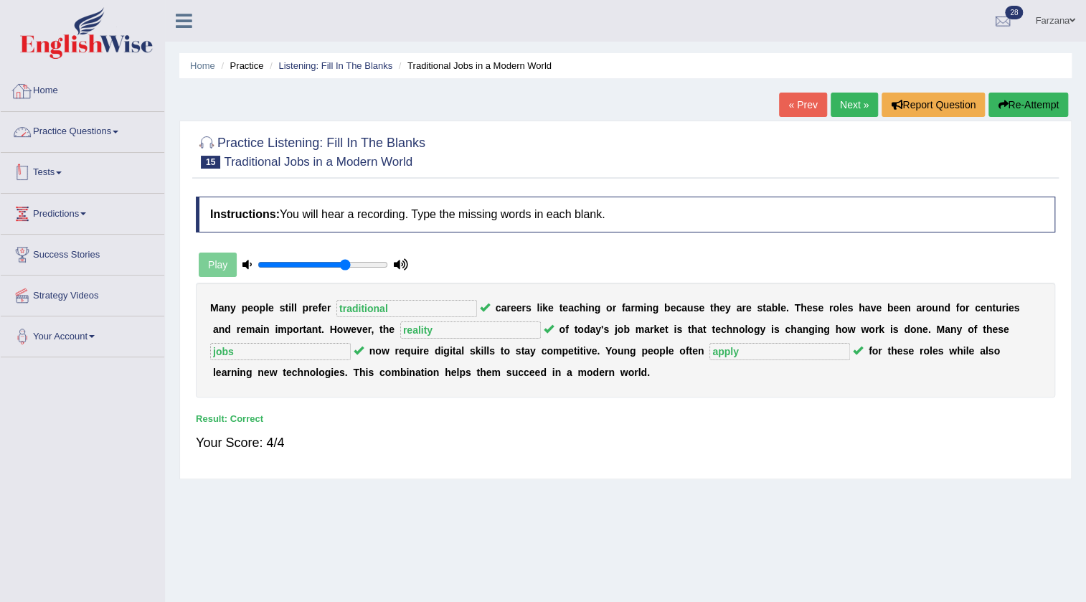
click at [100, 120] on link "Practice Questions" at bounding box center [83, 130] width 164 height 36
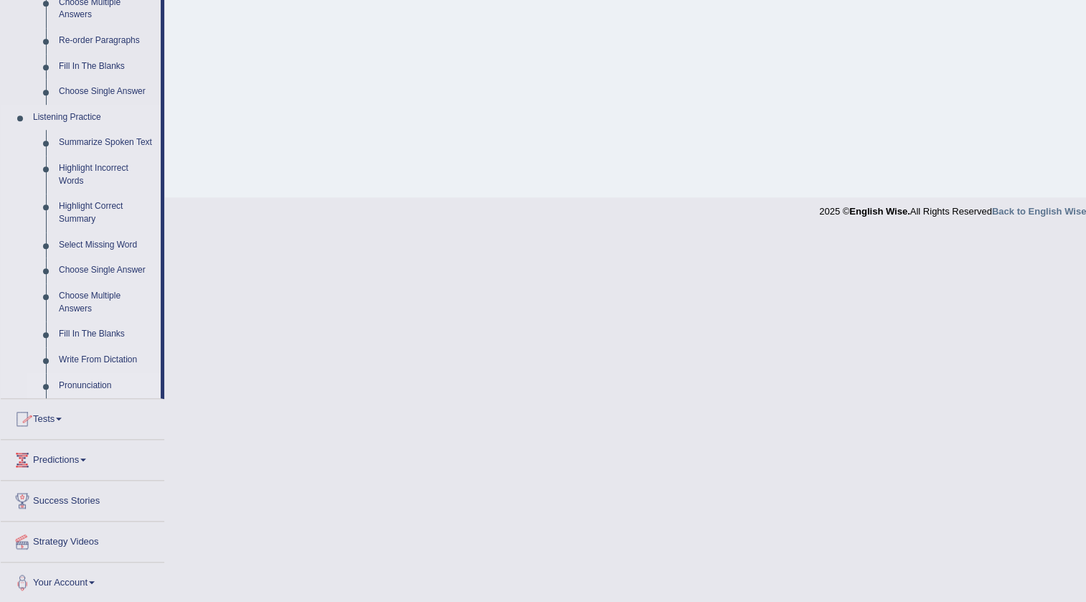
scroll to position [521, 0]
click at [102, 355] on link "Write From Dictation" at bounding box center [106, 360] width 108 height 26
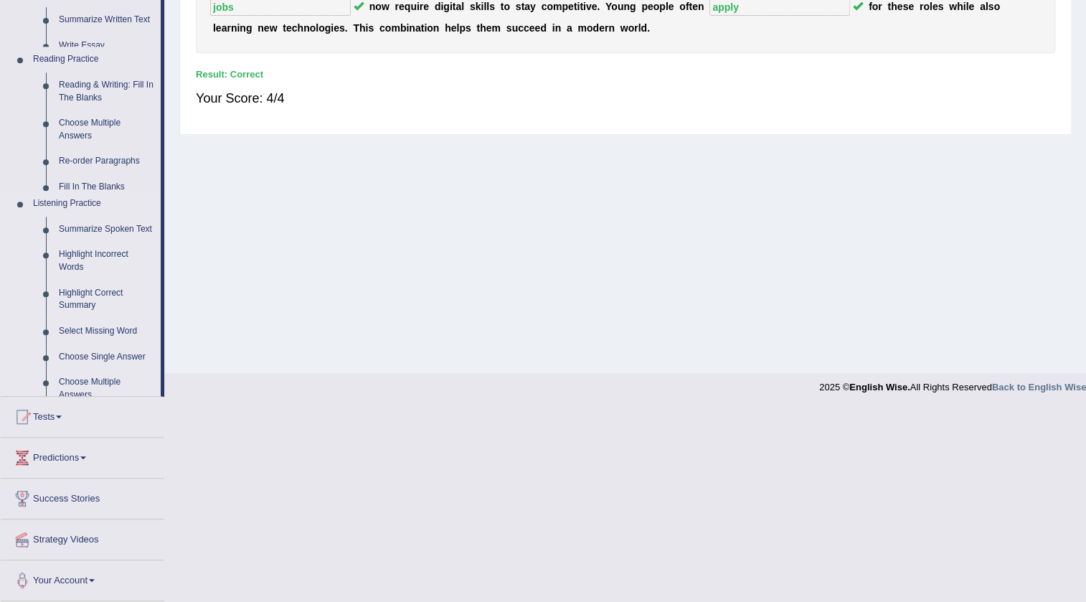
scroll to position [151, 0]
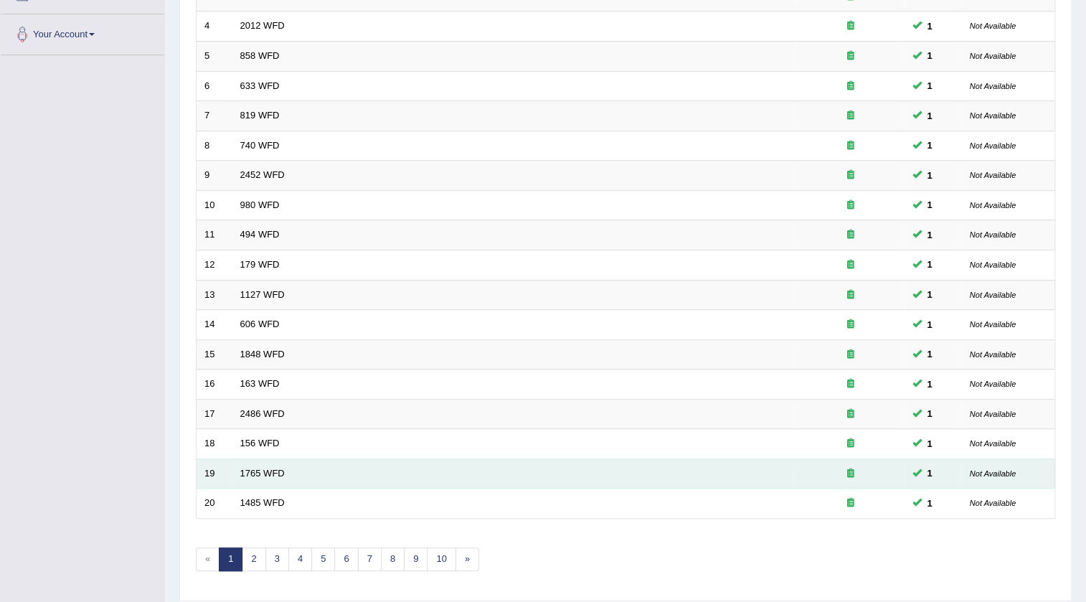
scroll to position [346, 0]
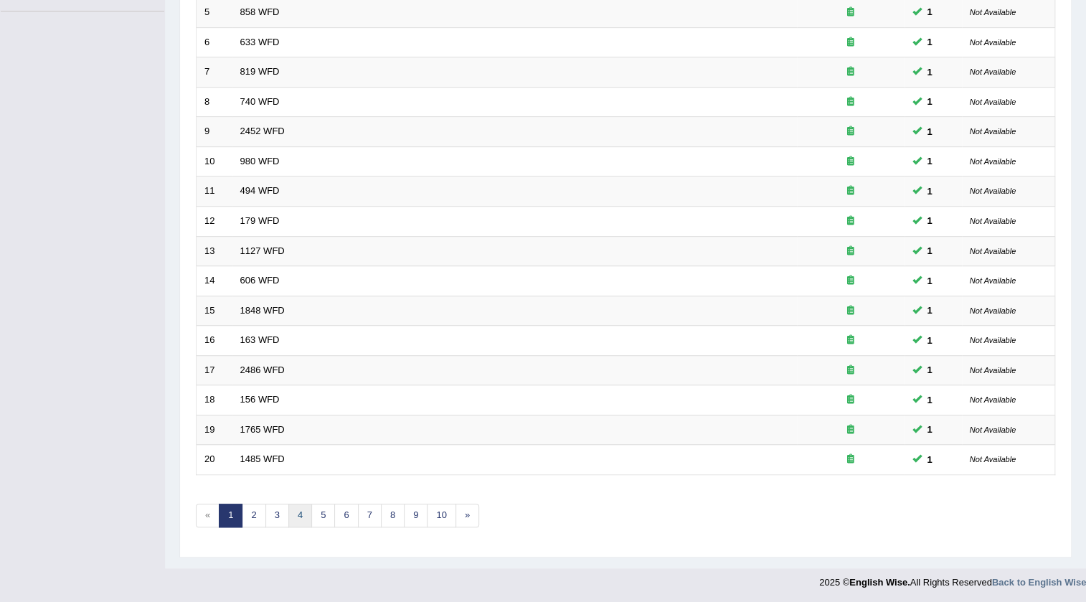
click at [307, 516] on link "4" at bounding box center [300, 516] width 24 height 24
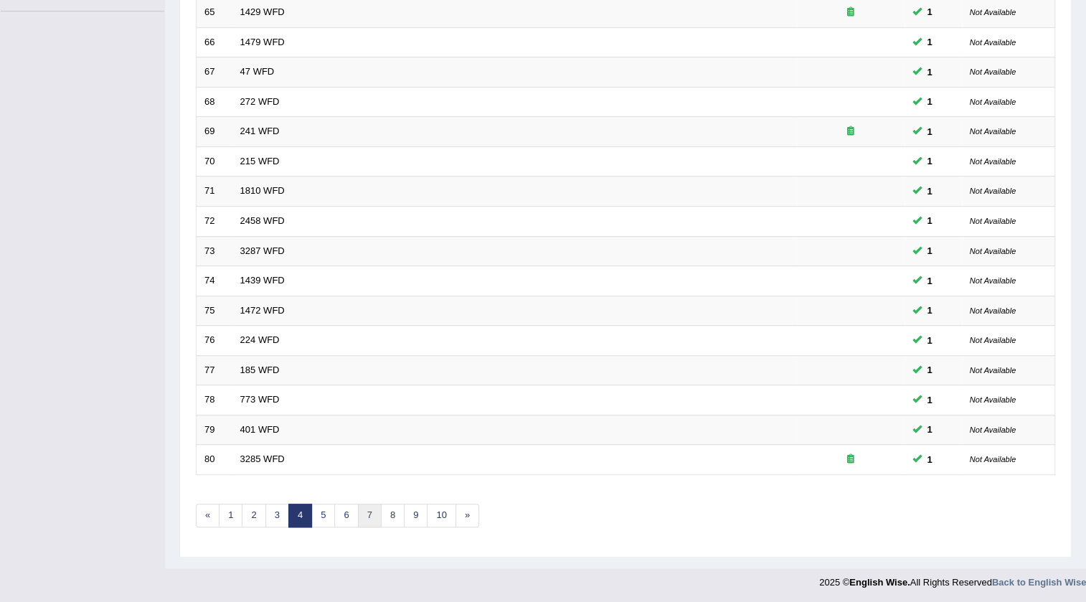
click at [374, 512] on link "7" at bounding box center [370, 516] width 24 height 24
click at [400, 507] on link "9" at bounding box center [393, 516] width 24 height 24
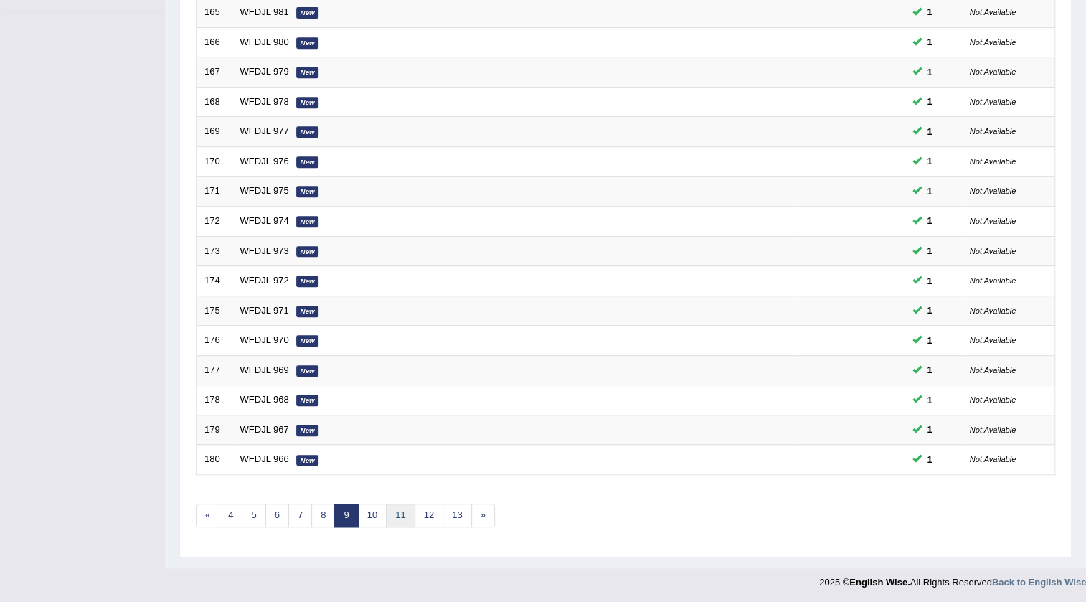
click at [392, 517] on link "11" at bounding box center [400, 516] width 29 height 24
click at [372, 512] on link "12" at bounding box center [382, 516] width 29 height 24
click at [386, 512] on link "13" at bounding box center [387, 516] width 29 height 24
click at [393, 504] on link "14" at bounding box center [393, 516] width 29 height 24
click at [407, 506] on link "15" at bounding box center [398, 516] width 29 height 24
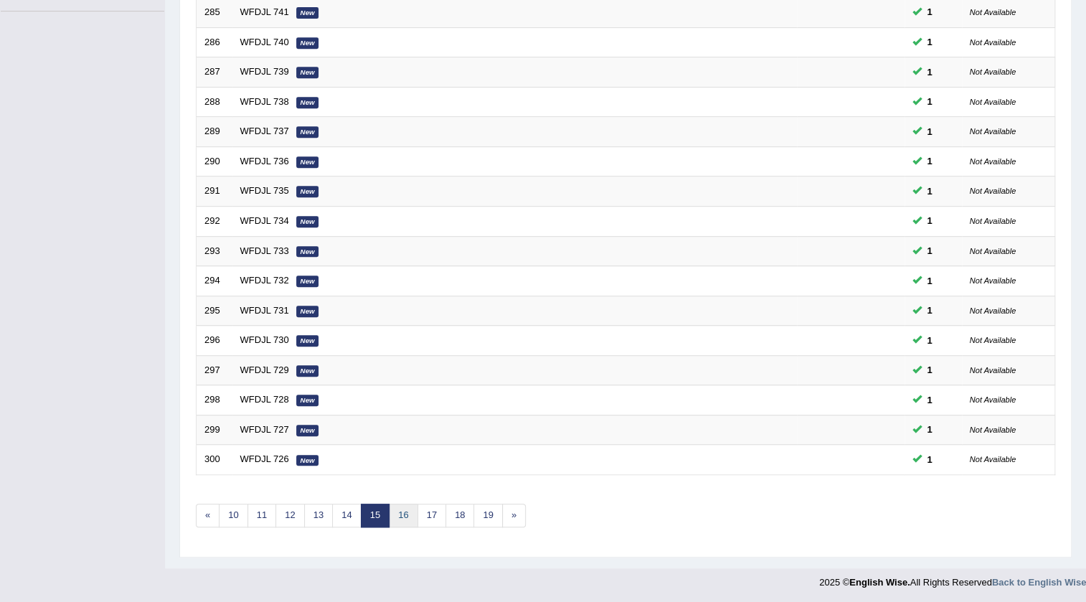
click at [409, 512] on link "16" at bounding box center [403, 516] width 29 height 24
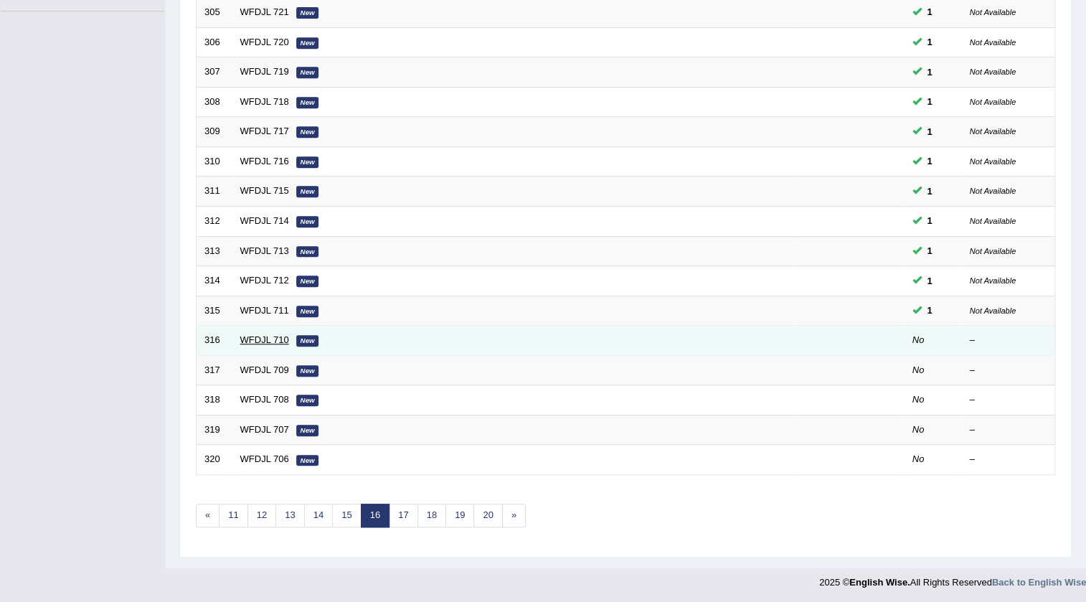
click at [261, 336] on link "WFDJL 710" at bounding box center [264, 339] width 49 height 11
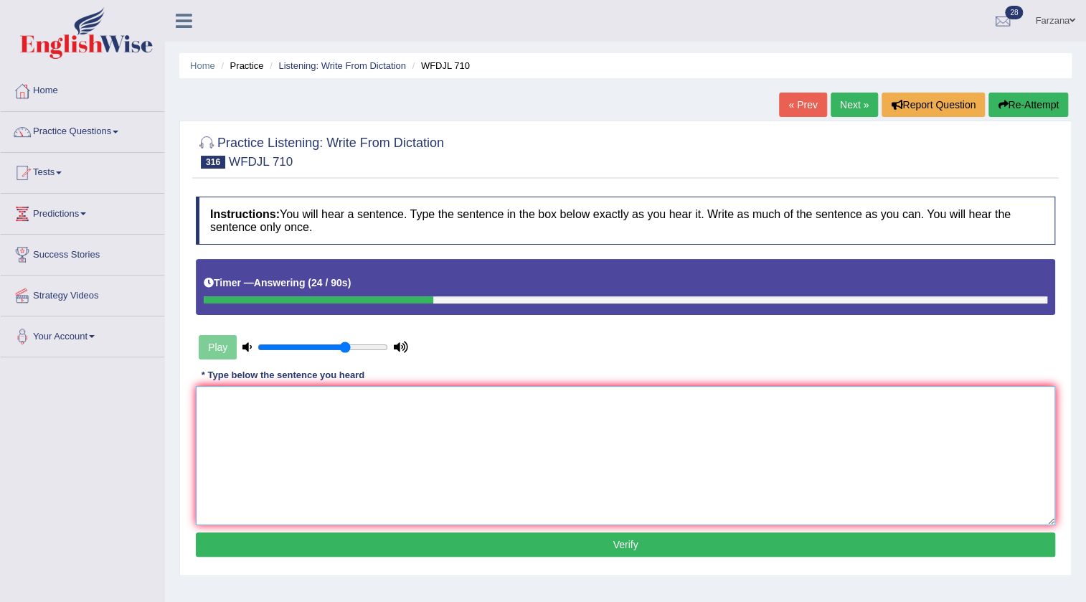
click at [298, 458] on textarea at bounding box center [626, 455] width 860 height 139
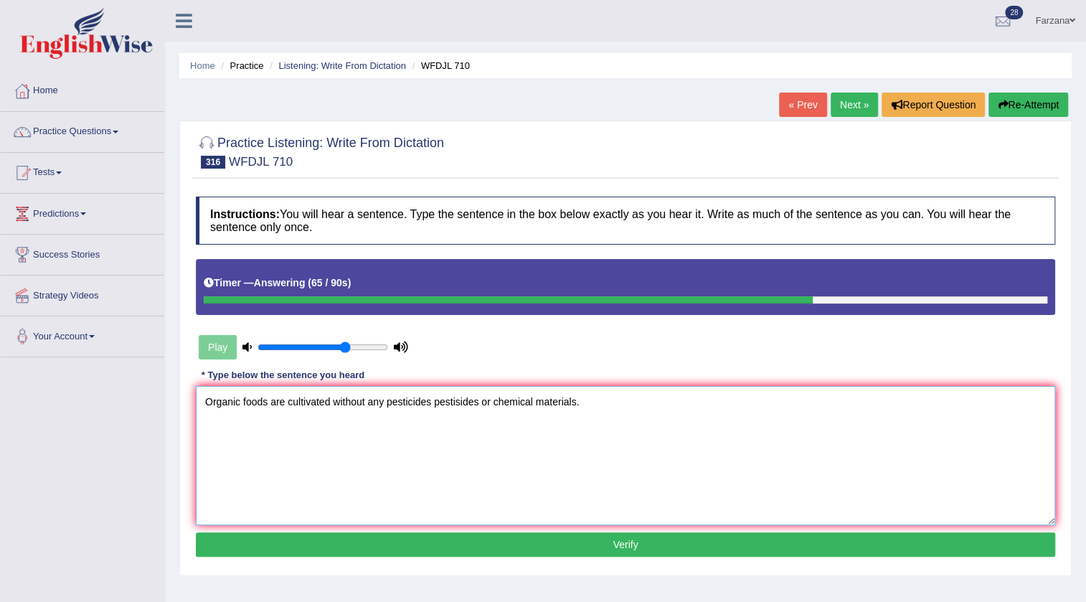
type textarea "Organic foods are cultivated without any pesticides pestisides or chemical mate…"
click at [304, 553] on button "Verify" at bounding box center [626, 544] width 860 height 24
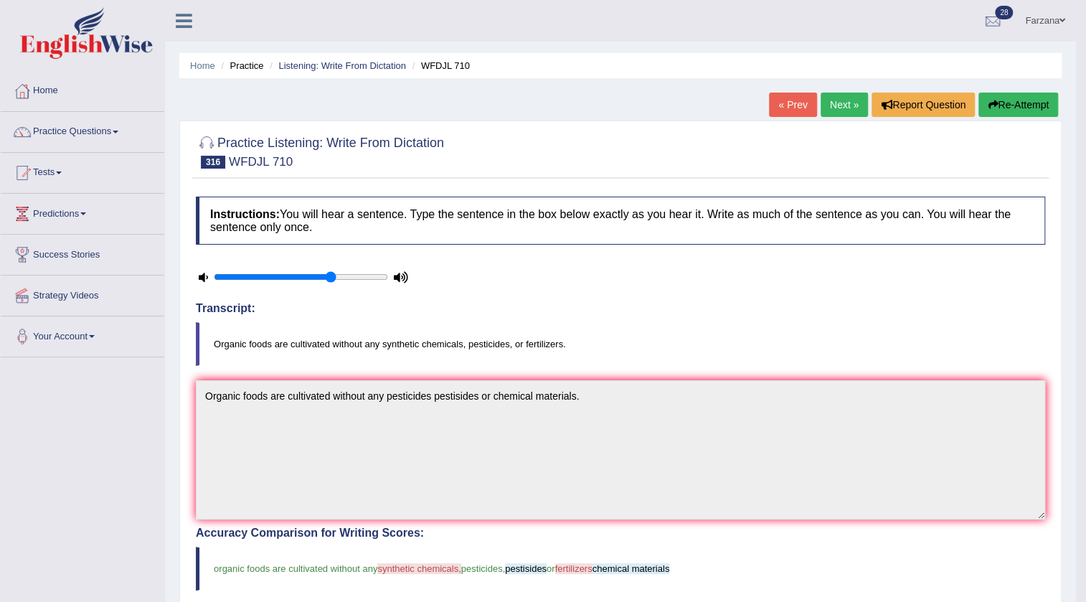
click at [839, 94] on link "Next »" at bounding box center [844, 105] width 47 height 24
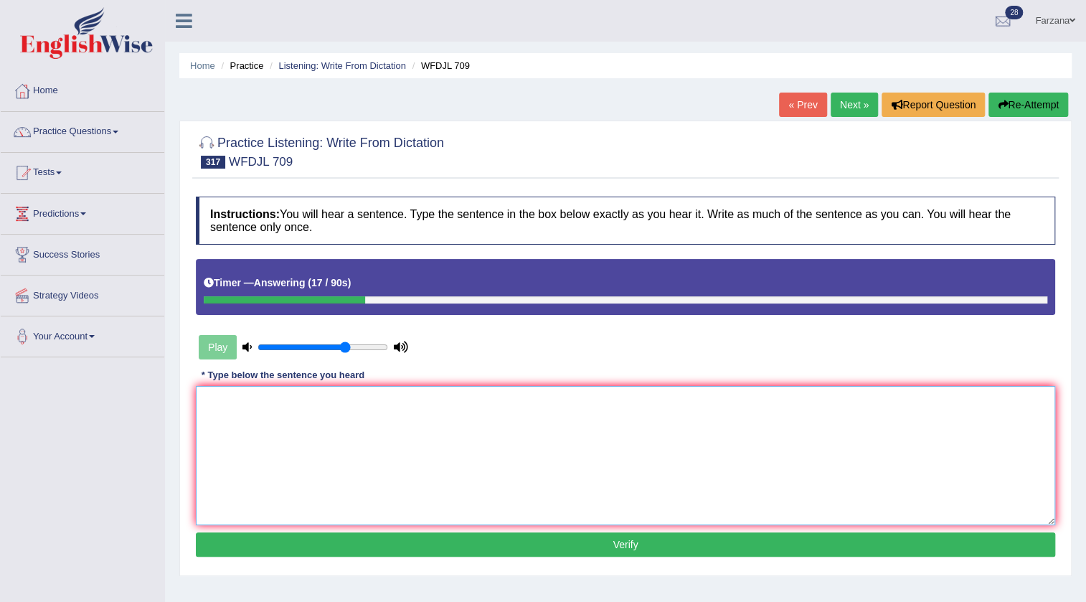
click at [573, 418] on textarea at bounding box center [626, 455] width 860 height 139
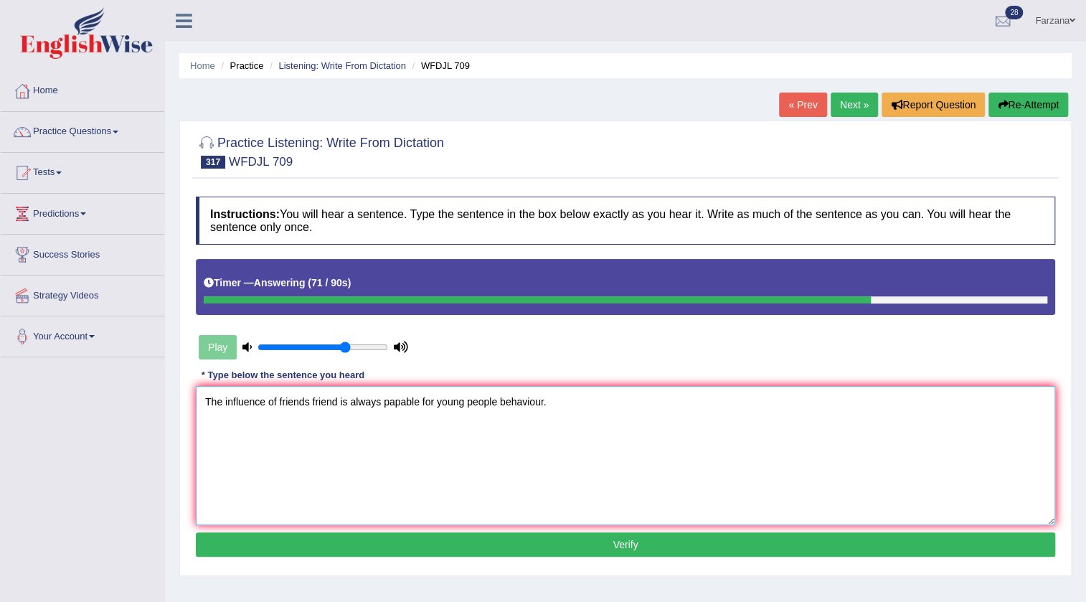
type textarea "The influence of friends friend is always papable for young people behaviour."
click at [588, 536] on button "Verify" at bounding box center [626, 544] width 860 height 24
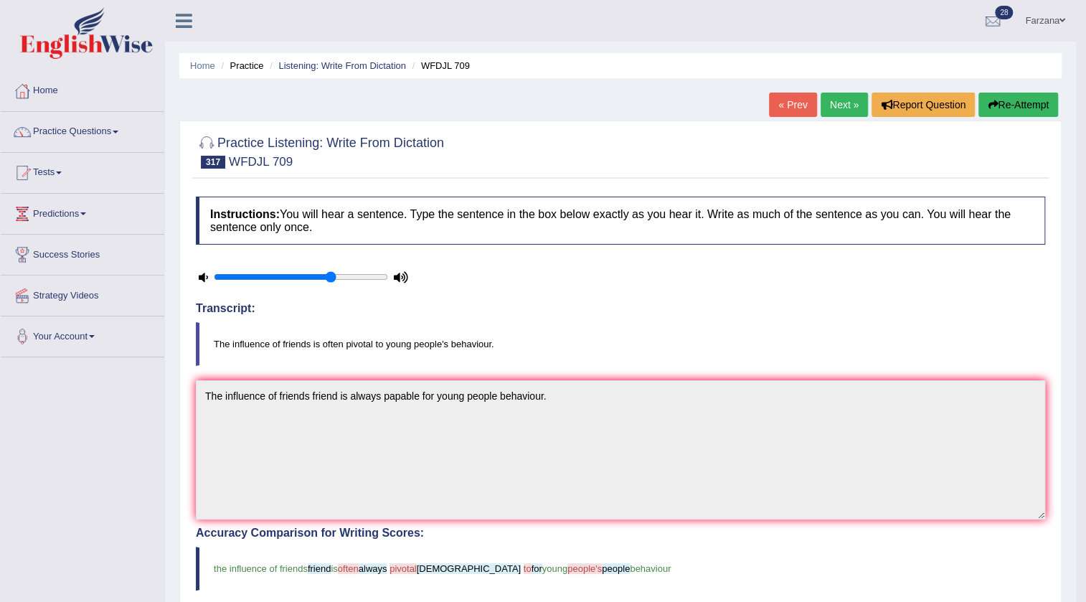
click at [830, 95] on link "Next »" at bounding box center [844, 105] width 47 height 24
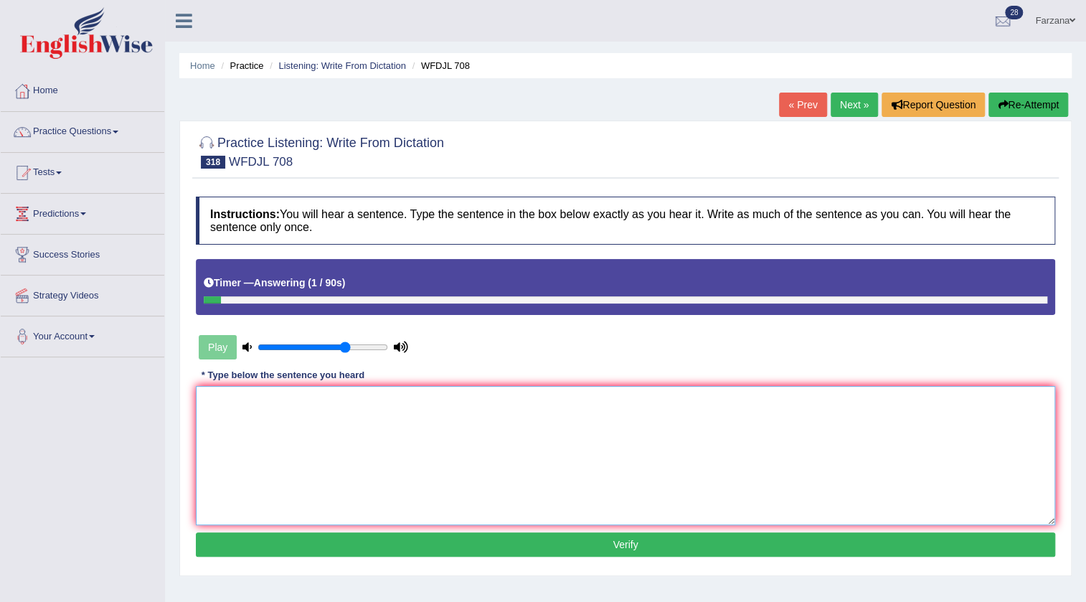
click at [465, 492] on textarea at bounding box center [626, 455] width 860 height 139
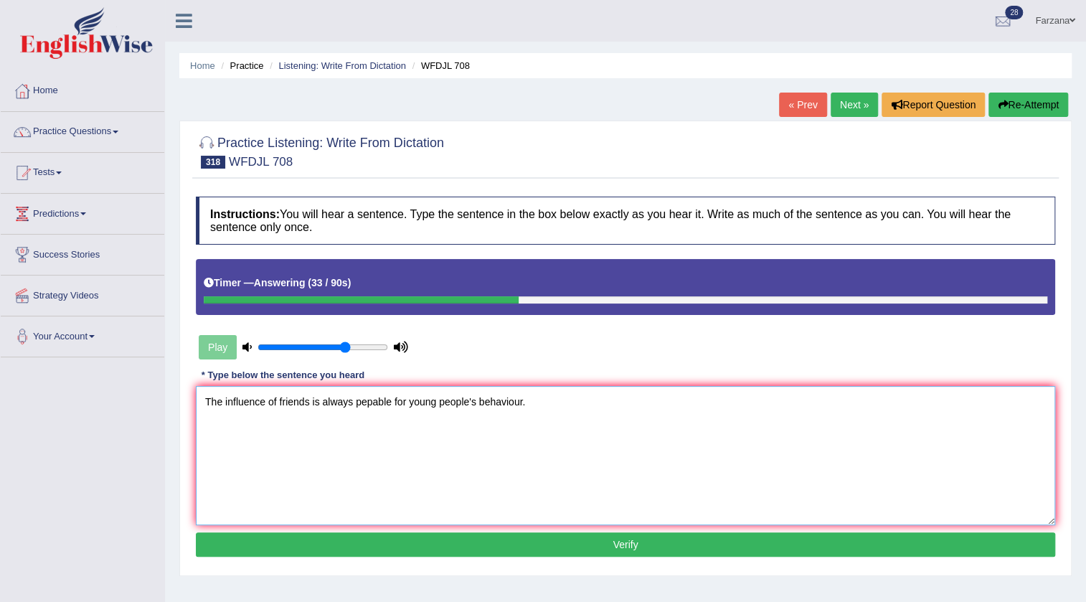
type textarea "The influence of friends is always pepable for young people's behaviour."
click at [492, 536] on button "Verify" at bounding box center [626, 544] width 860 height 24
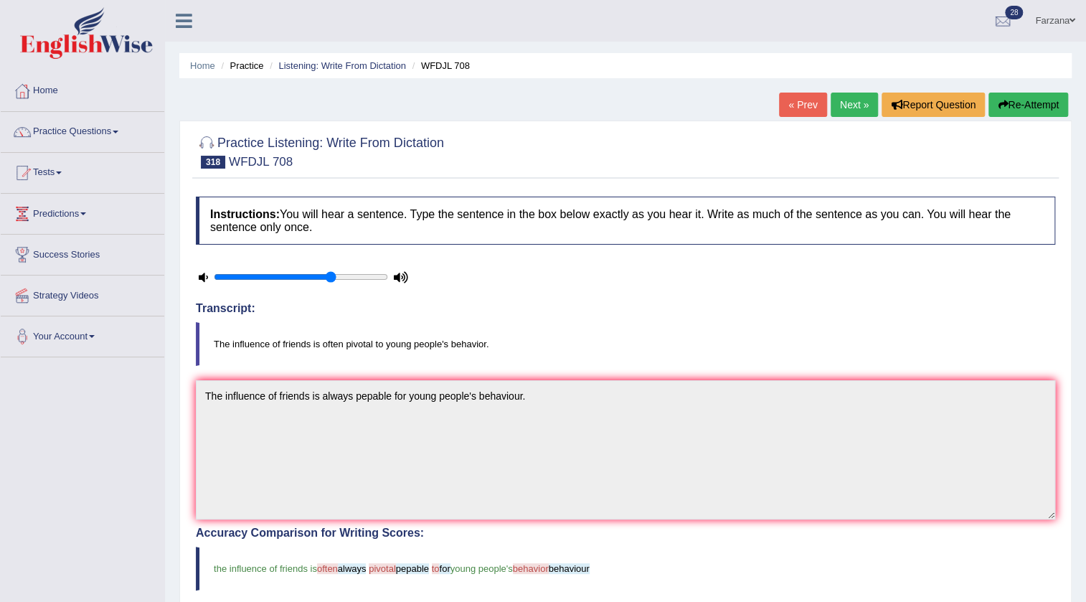
click at [845, 103] on link "Next »" at bounding box center [854, 105] width 47 height 24
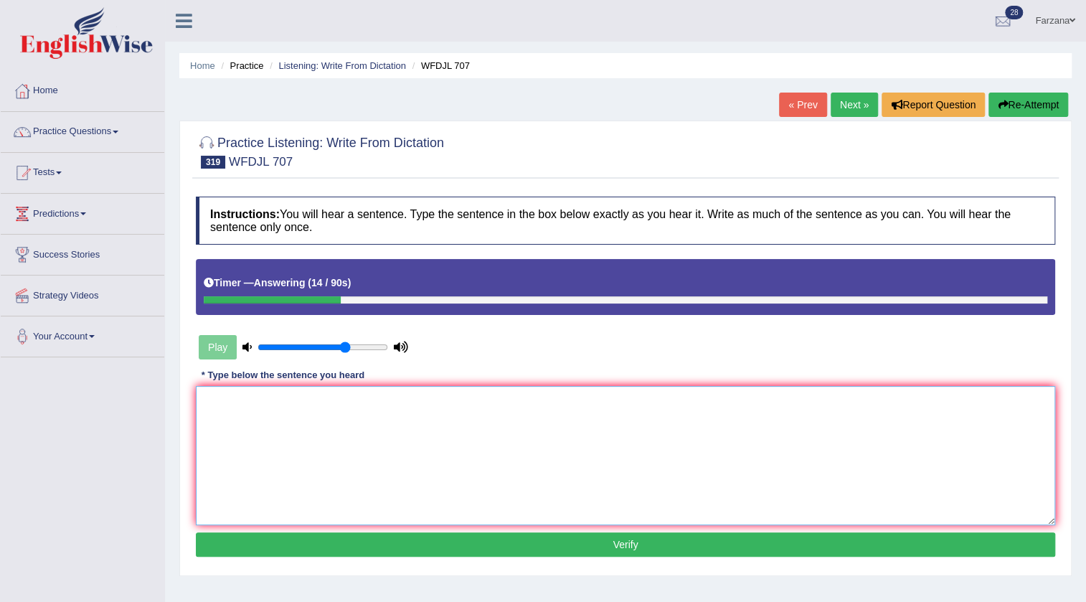
click at [329, 401] on textarea at bounding box center [626, 455] width 860 height 139
type textarea "3"
type textarea "Make sure to bring everything you need to."
click at [358, 551] on button "Verify" at bounding box center [626, 544] width 860 height 24
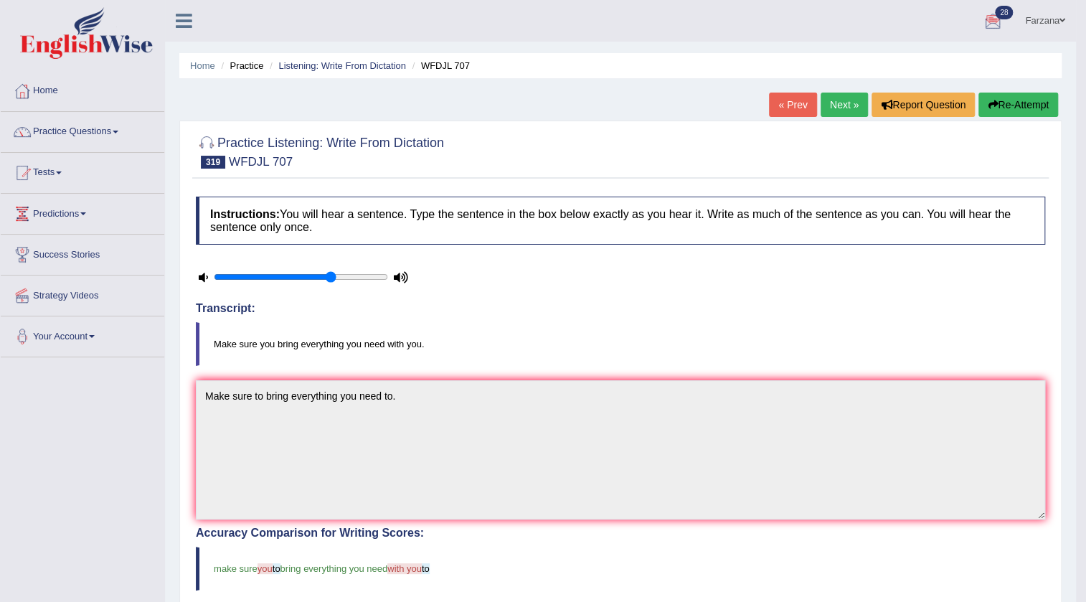
click at [845, 103] on link "Next »" at bounding box center [844, 105] width 47 height 24
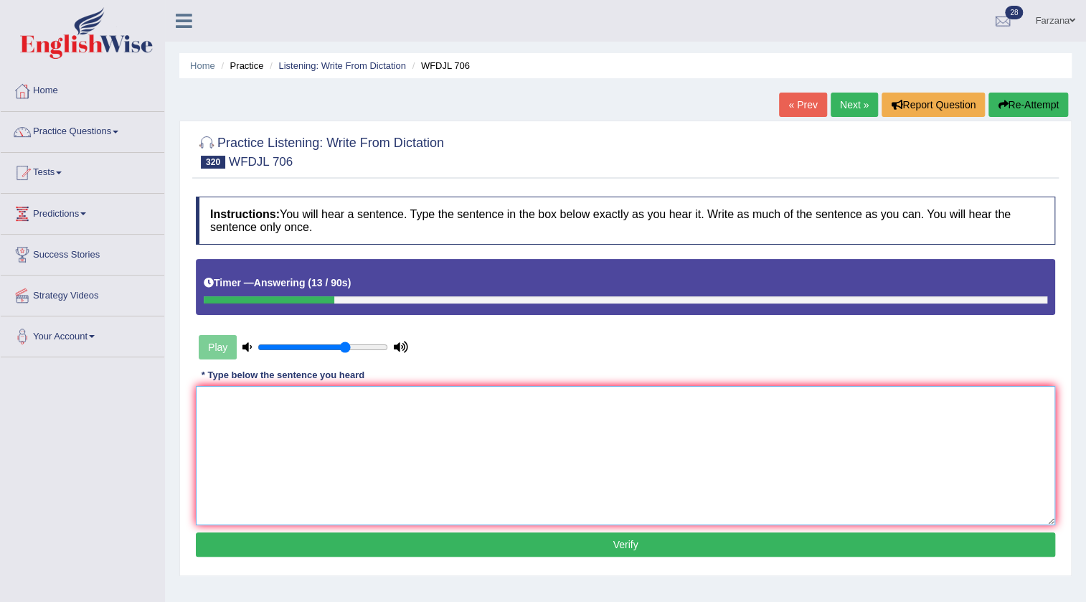
click at [423, 479] on textarea at bounding box center [626, 455] width 860 height 139
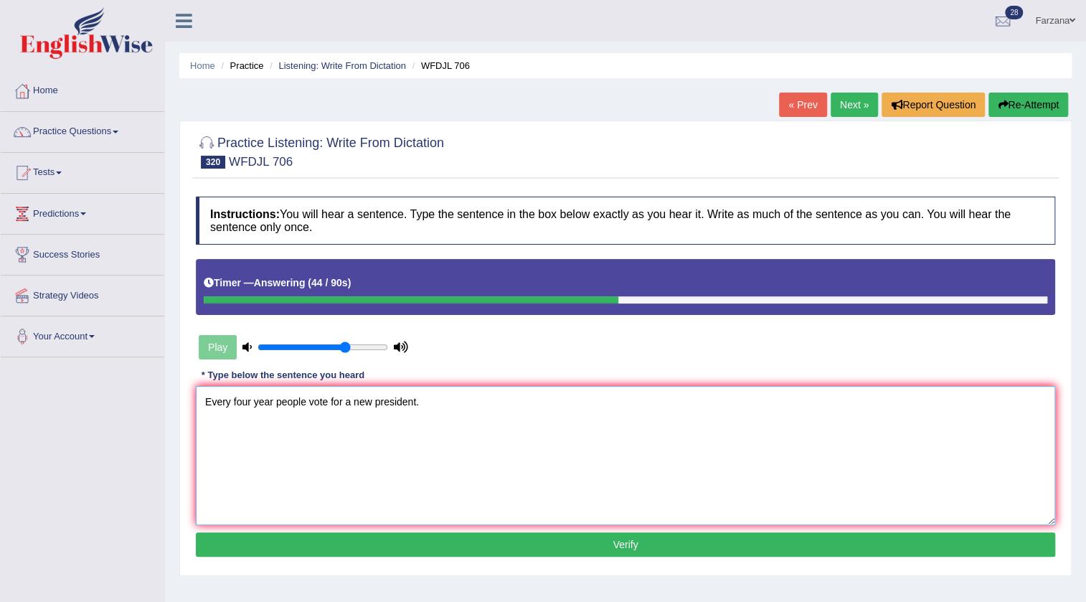
click at [233, 407] on textarea "Every four year people vote for a new president." at bounding box center [626, 455] width 860 height 139
type textarea "Every 4 four year people vote for a new president."
click at [397, 537] on button "Verify" at bounding box center [626, 544] width 860 height 24
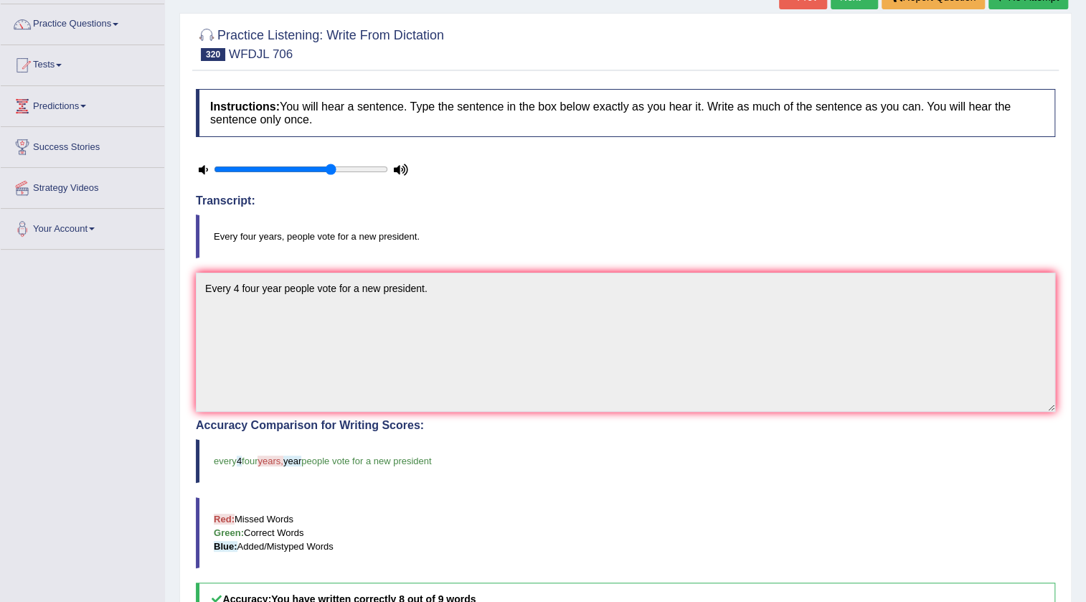
scroll to position [43, 0]
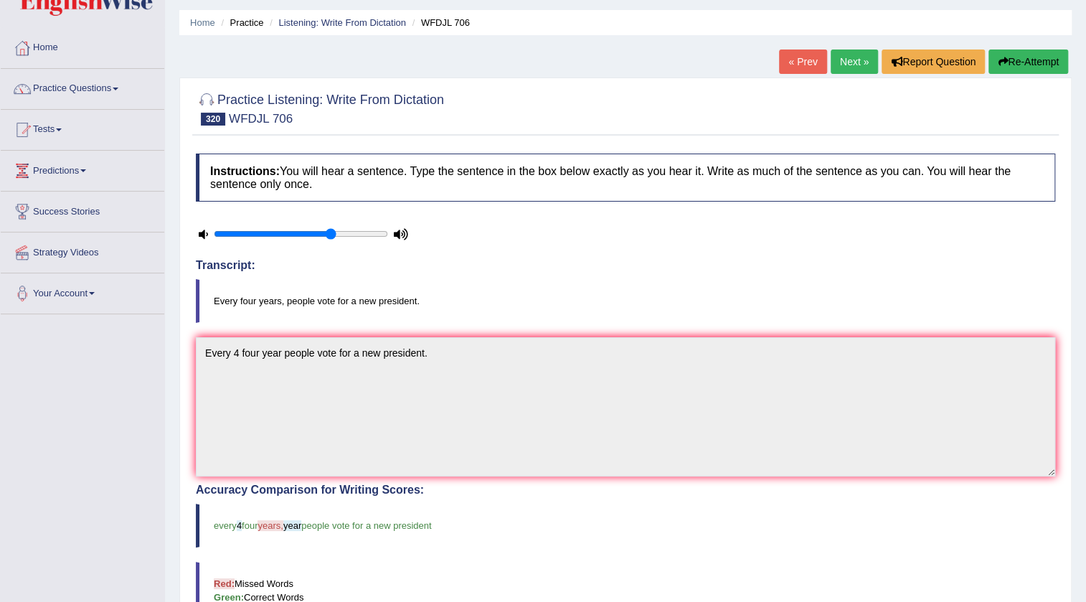
click at [852, 62] on link "Next »" at bounding box center [854, 62] width 47 height 24
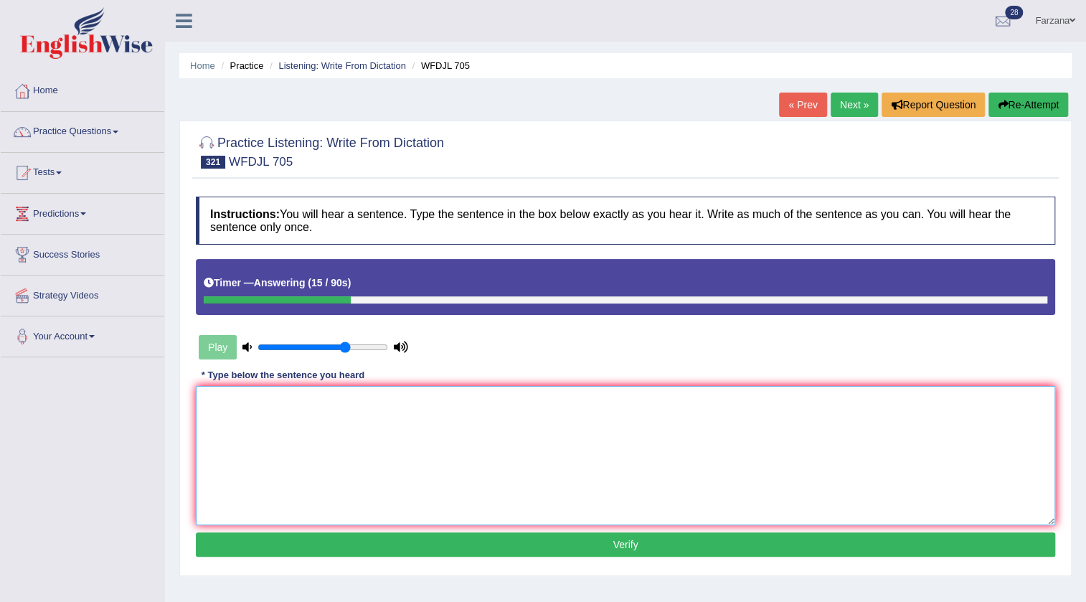
drag, startPoint x: 487, startPoint y: 430, endPoint x: 448, endPoint y: 421, distance: 39.8
click at [477, 430] on textarea at bounding box center [626, 455] width 860 height 139
type textarea "Only some people are allowed to join this group."
click at [283, 548] on button "Verify" at bounding box center [626, 544] width 860 height 24
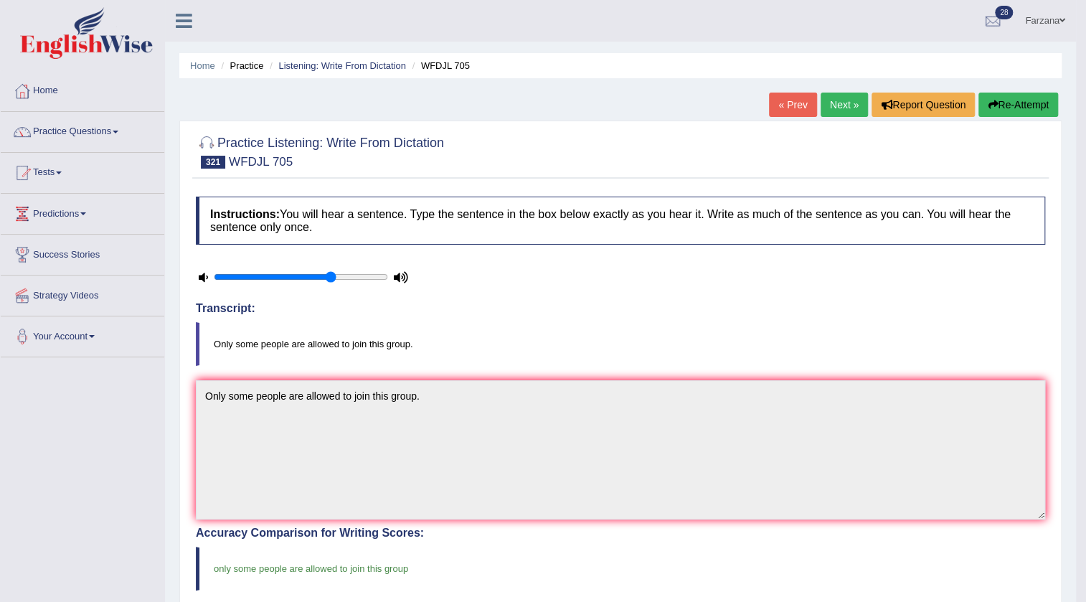
click at [832, 101] on link "Next »" at bounding box center [844, 105] width 47 height 24
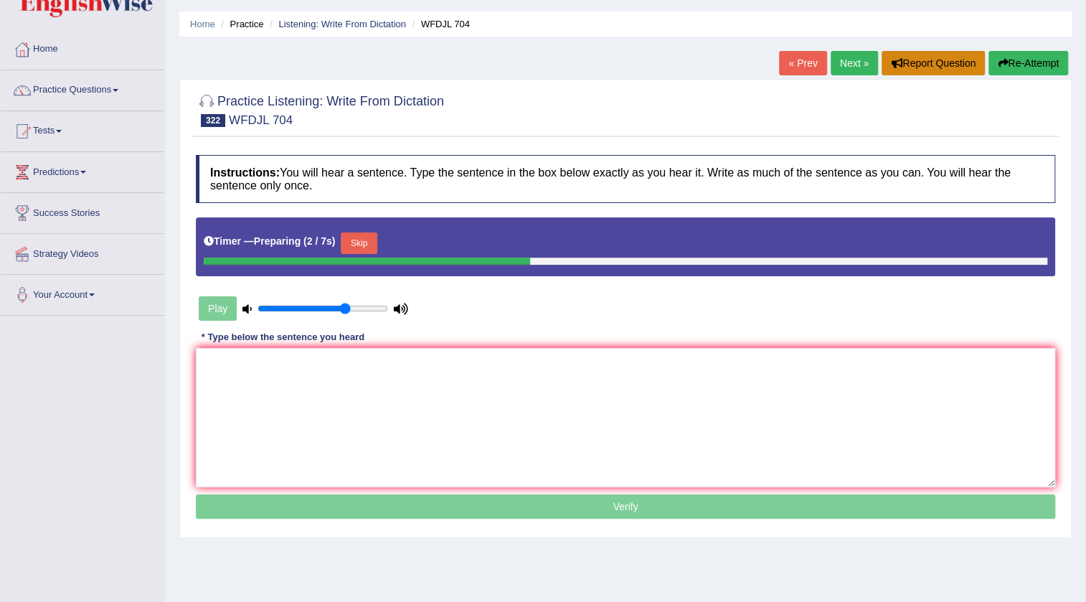
scroll to position [65, 0]
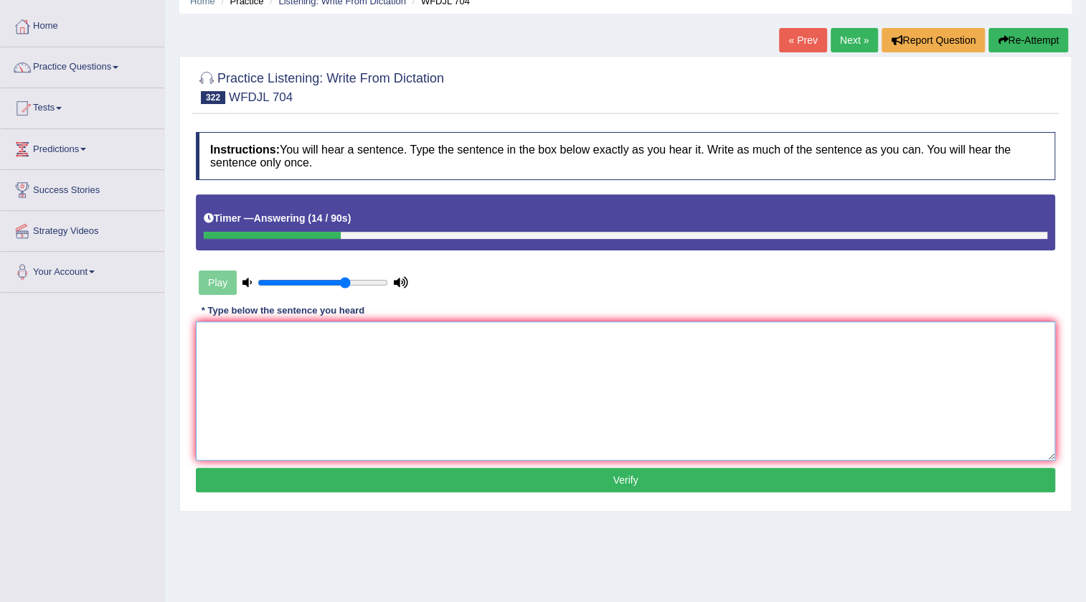
click at [558, 347] on textarea at bounding box center [626, 390] width 860 height 139
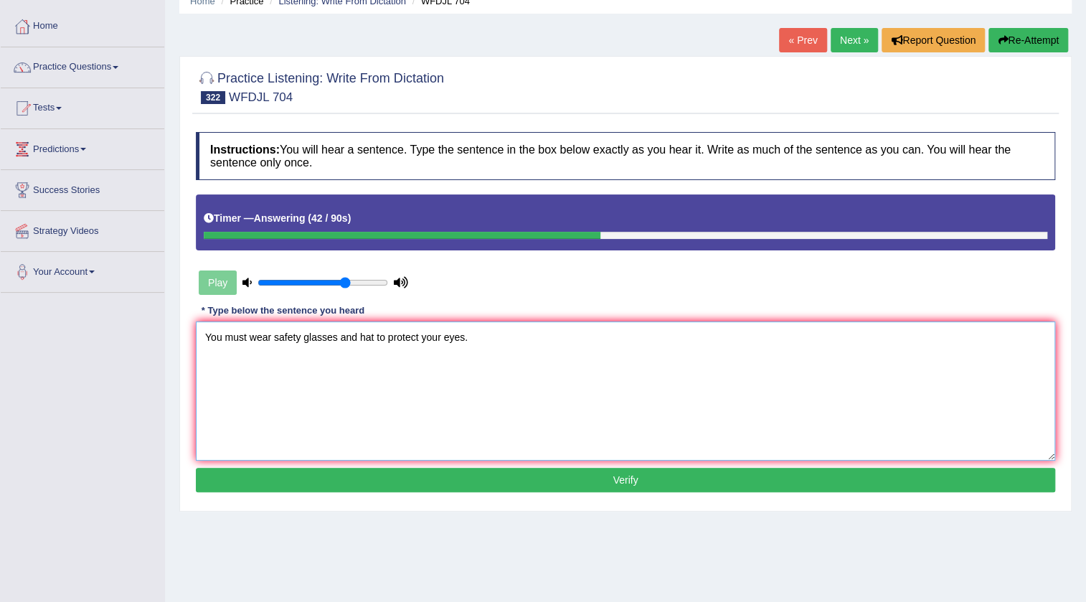
type textarea "You must wear safety glasses and hat to protect your eyes."
click at [518, 479] on button "Verify" at bounding box center [626, 480] width 860 height 24
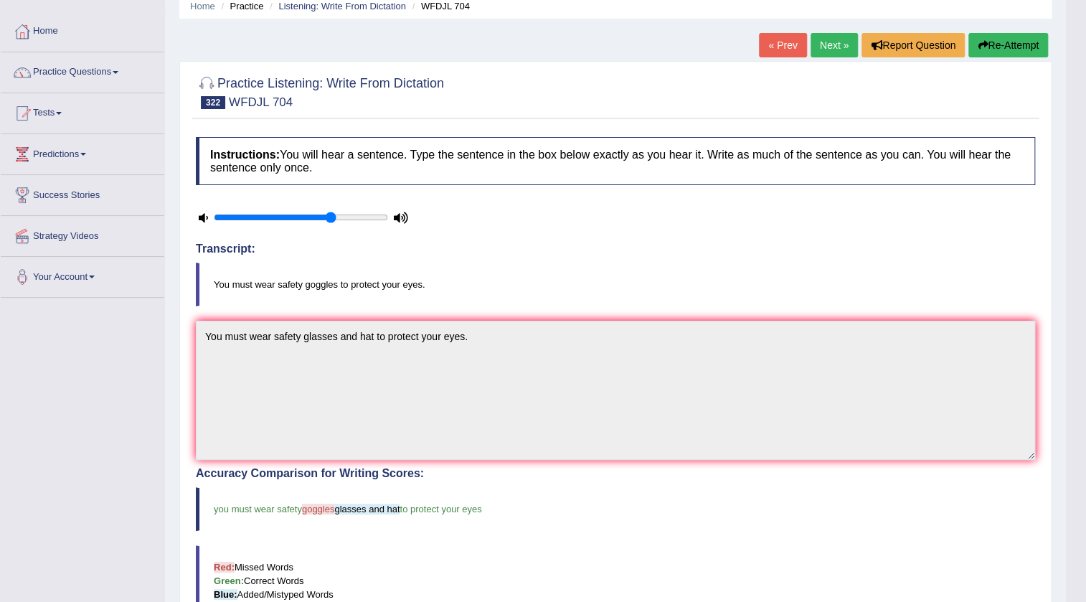
scroll to position [0, 0]
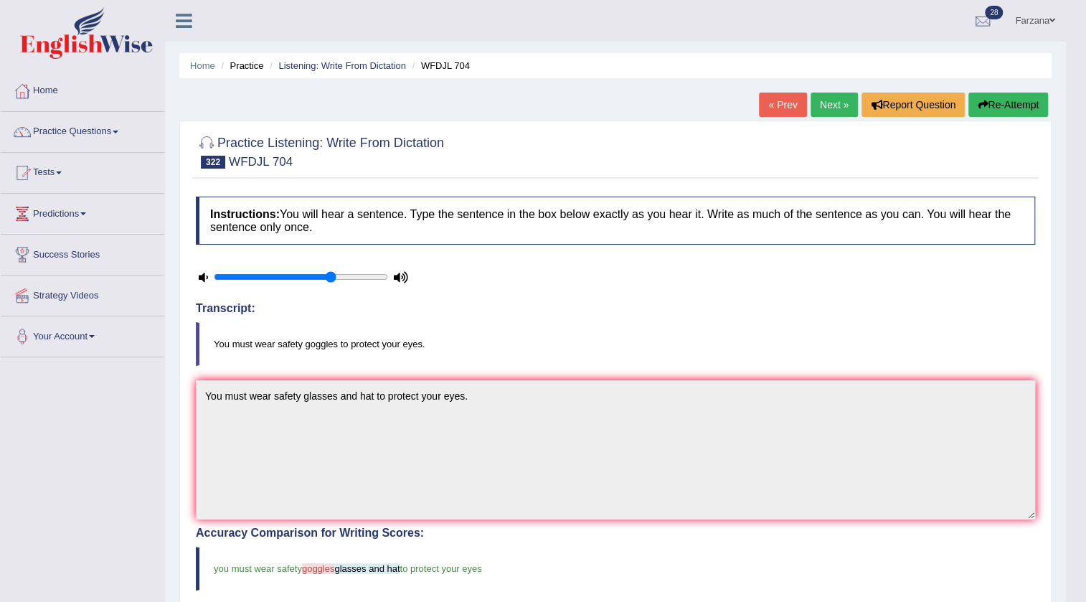
click at [840, 101] on link "Next »" at bounding box center [834, 105] width 47 height 24
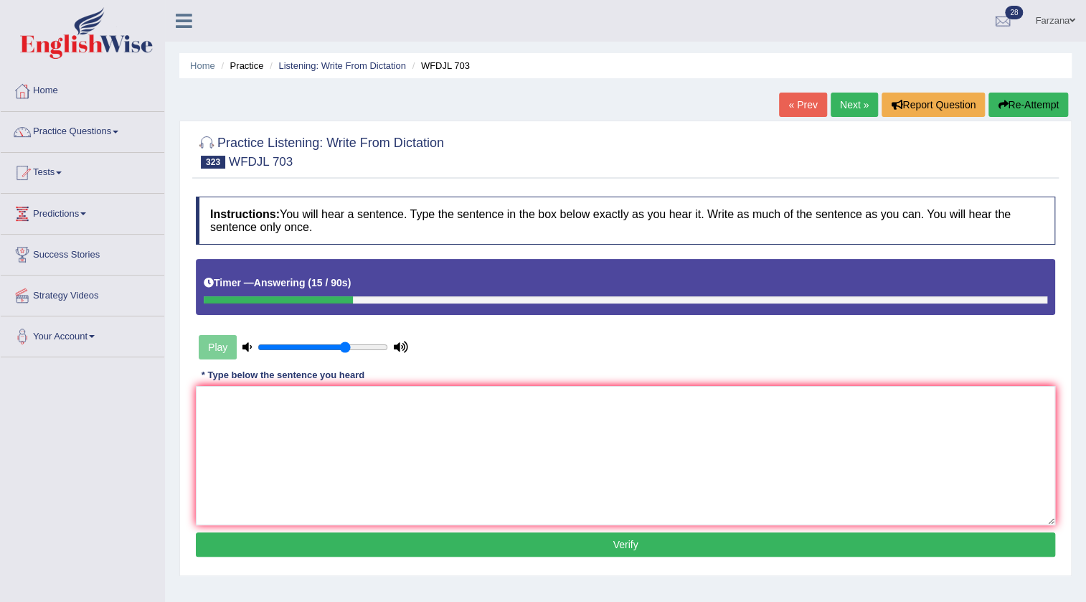
click at [194, 591] on div "Home Practice Listening: Write From Dictation WFDJL 703 « Prev Next » Report Qu…" at bounding box center [625, 358] width 921 height 717
click at [276, 445] on textarea at bounding box center [626, 455] width 860 height 139
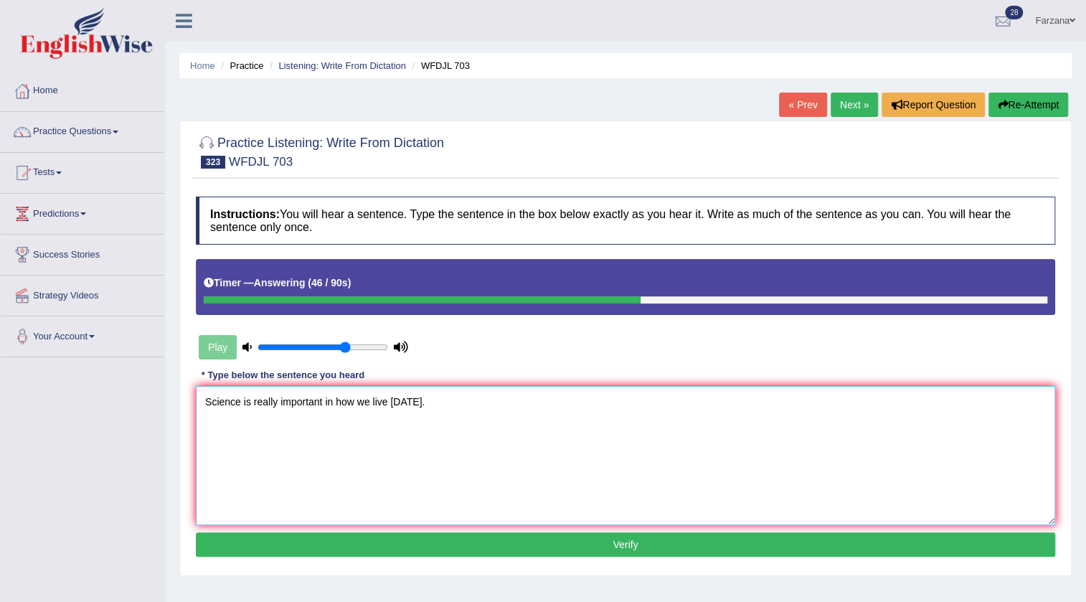
type textarea "Science is really important in how we live today."
click at [346, 532] on button "Verify" at bounding box center [626, 544] width 860 height 24
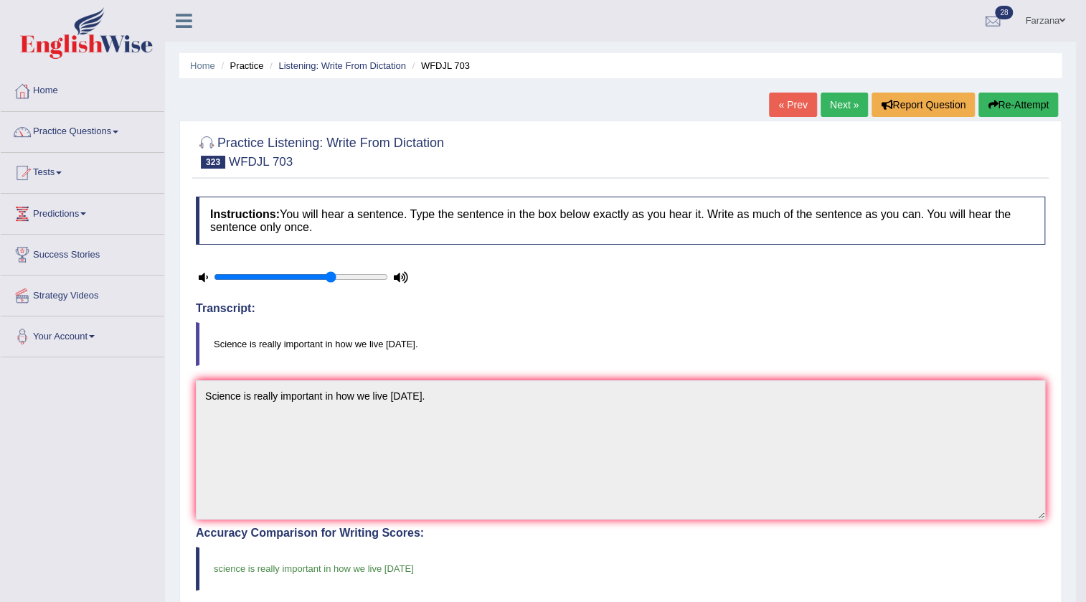
click at [832, 105] on link "Next »" at bounding box center [844, 105] width 47 height 24
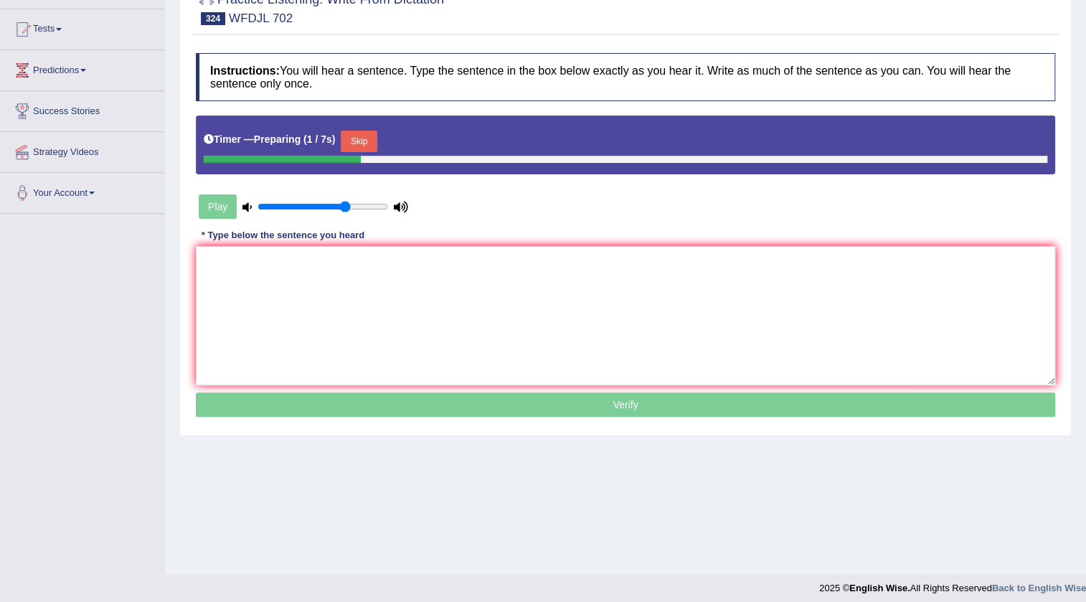
scroll to position [151, 0]
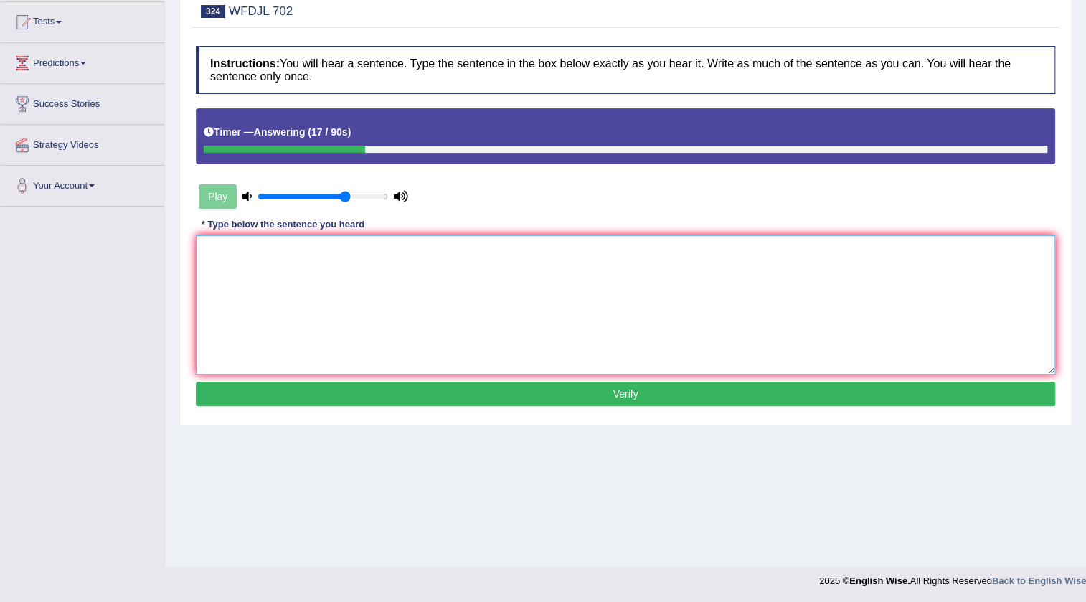
click at [314, 273] on textarea at bounding box center [626, 304] width 860 height 139
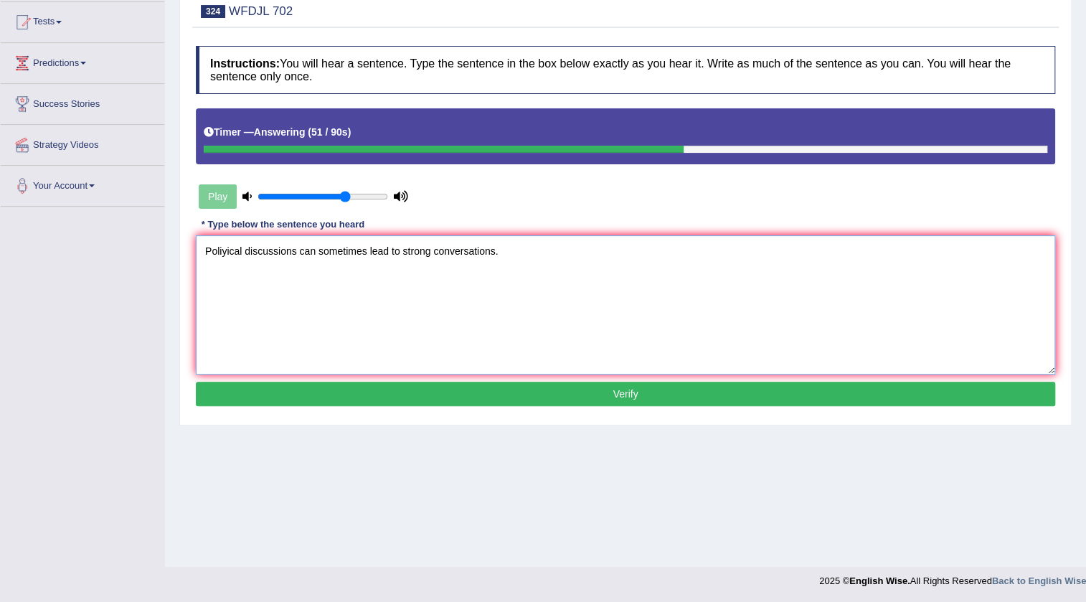
type textarea "Poliyical discussions can sometimes lead to strong conversations."
click at [268, 384] on button "Verify" at bounding box center [626, 394] width 860 height 24
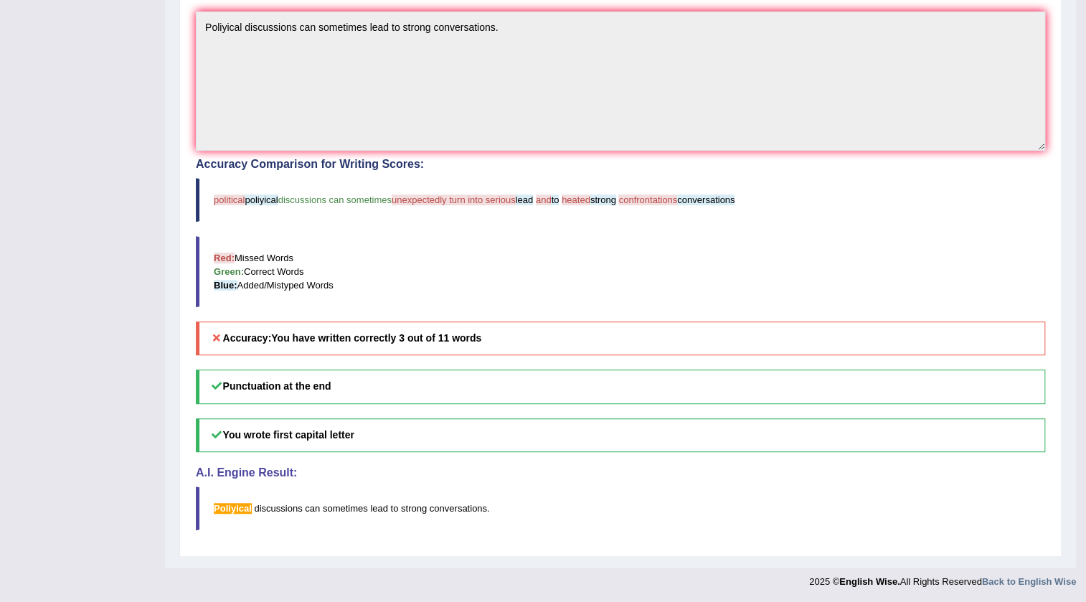
scroll to position [43, 0]
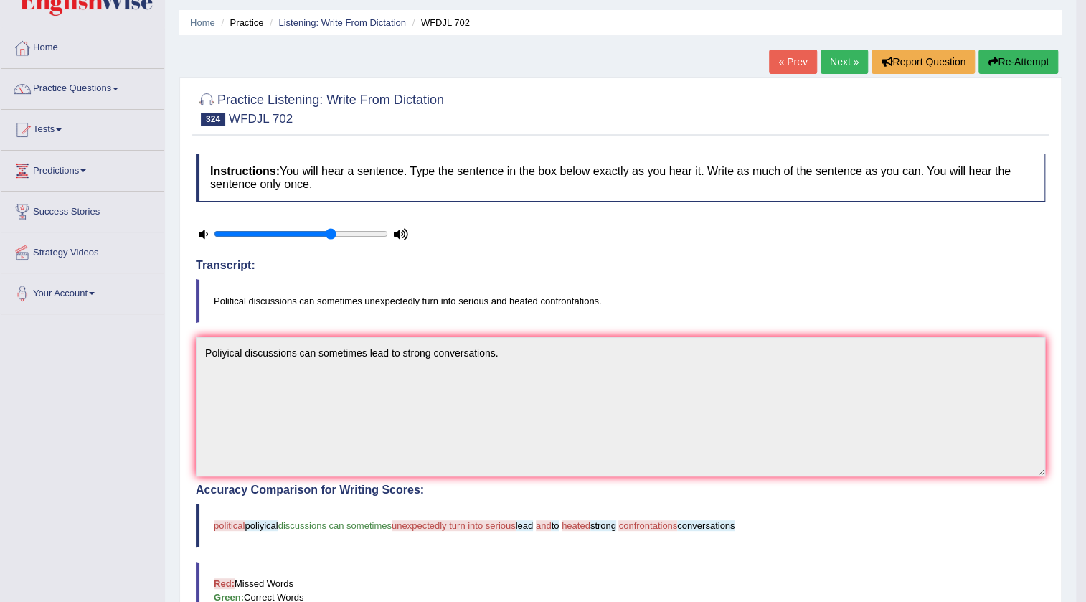
click at [366, 220] on div at bounding box center [303, 234] width 215 height 36
drag, startPoint x: 336, startPoint y: 225, endPoint x: 349, endPoint y: 235, distance: 15.8
click at [349, 235] on div at bounding box center [303, 234] width 215 height 36
type input "0.8"
click at [349, 235] on input "range" at bounding box center [301, 233] width 174 height 11
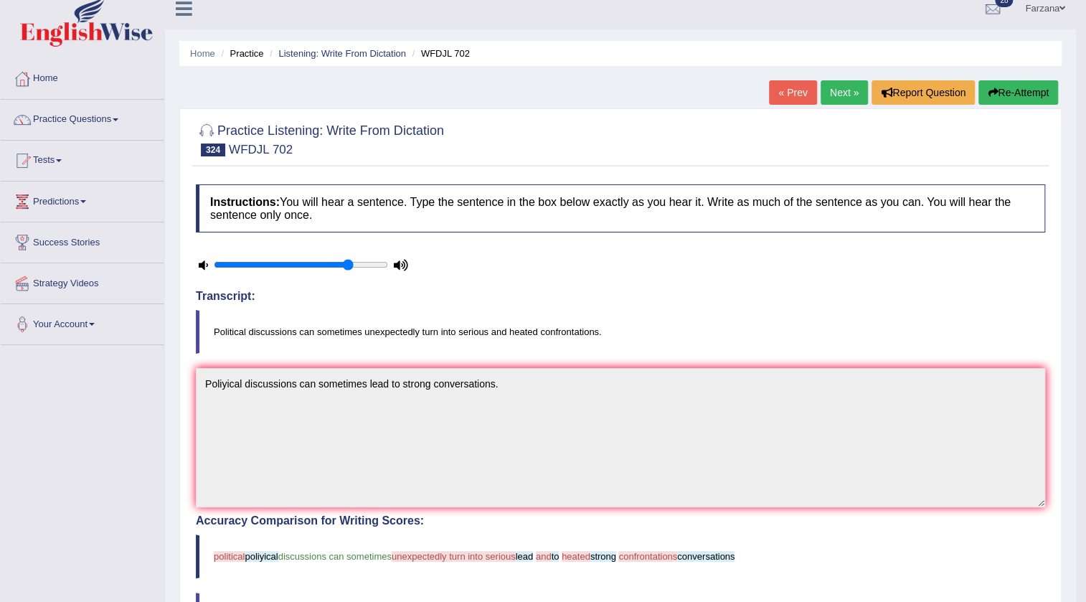
scroll to position [0, 0]
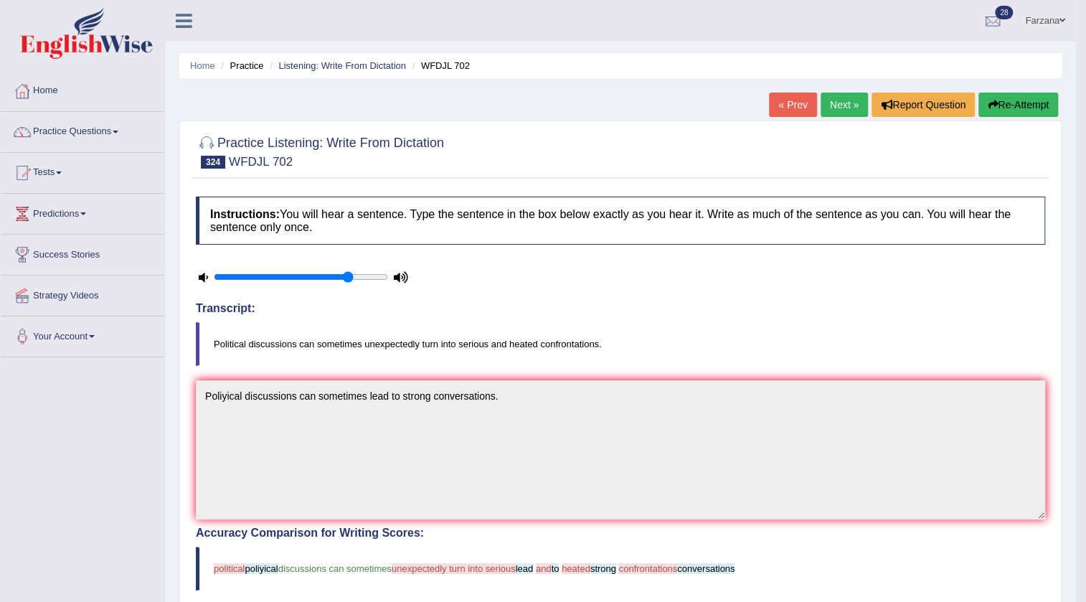
click at [853, 111] on link "Next »" at bounding box center [844, 105] width 47 height 24
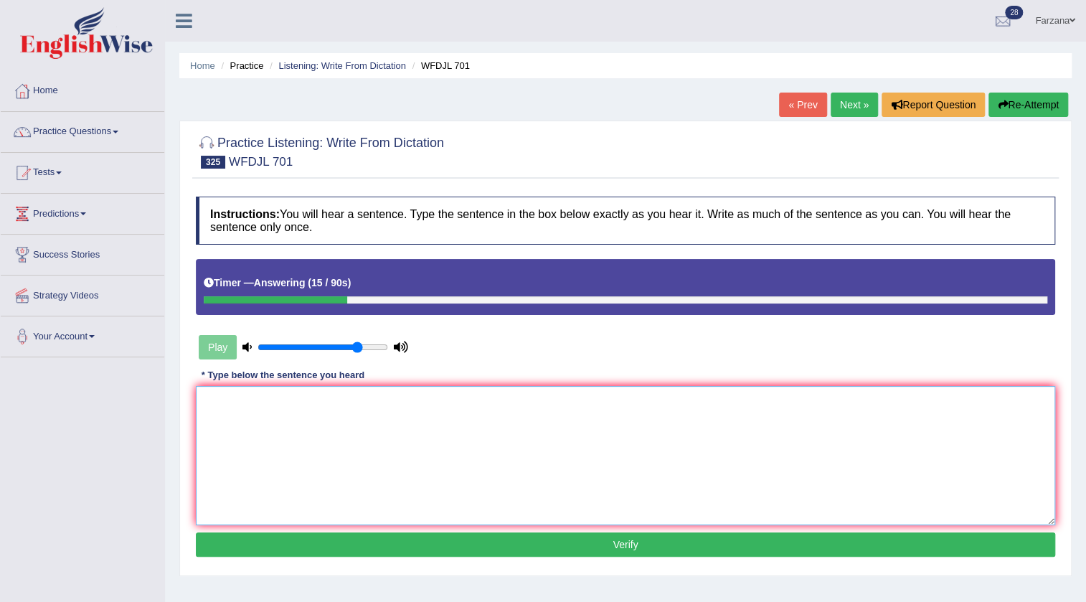
click at [547, 418] on textarea at bounding box center [626, 455] width 860 height 139
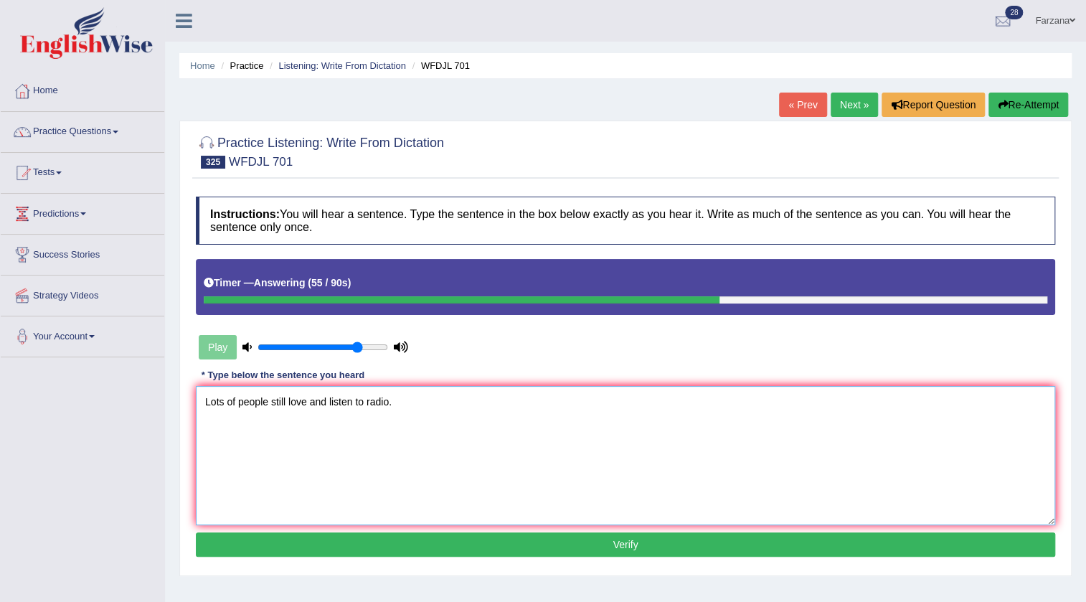
type textarea "Lots of people still love and listen to radio."
click at [380, 545] on button "Verify" at bounding box center [626, 544] width 860 height 24
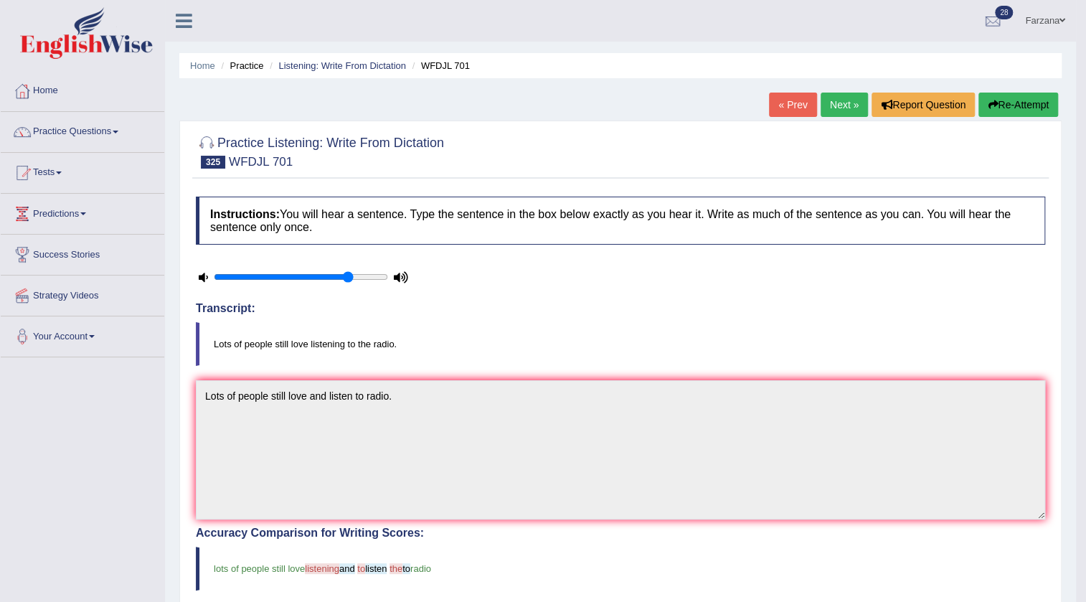
click at [289, 158] on small "WFDJL 701" at bounding box center [261, 162] width 64 height 14
click at [85, 135] on link "Practice Questions" at bounding box center [83, 130] width 164 height 36
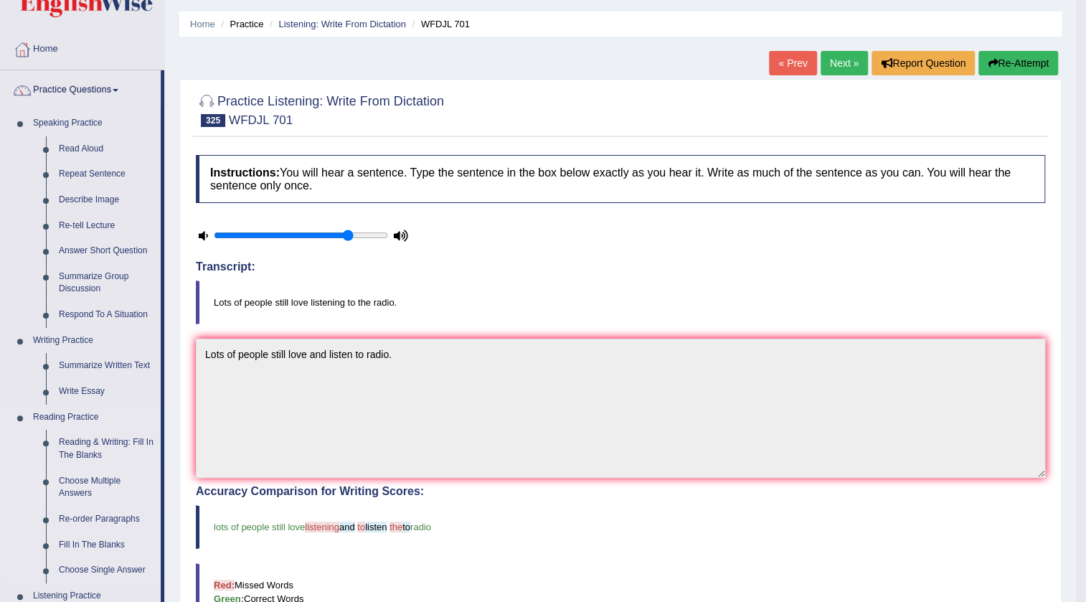
scroll to position [65, 0]
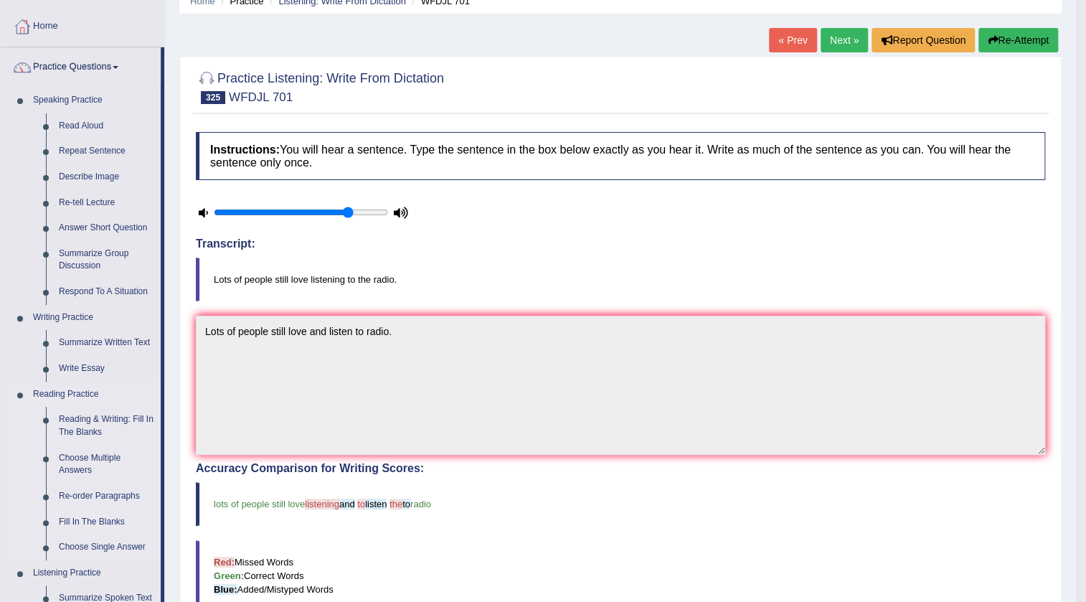
click at [100, 512] on link "Fill In The Blanks" at bounding box center [106, 522] width 108 height 26
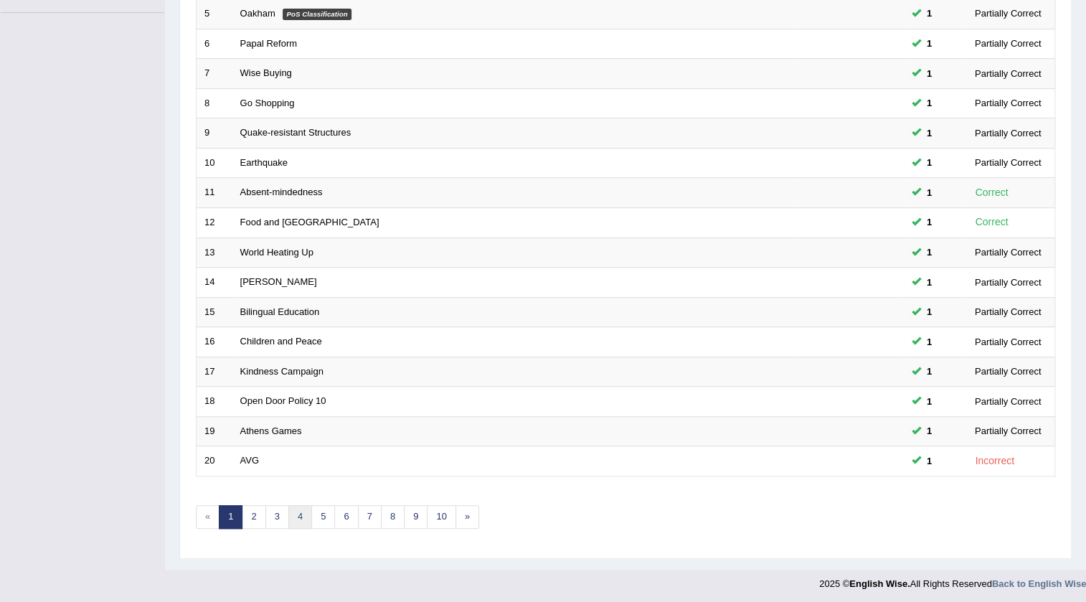
scroll to position [346, 0]
click at [260, 519] on link "2" at bounding box center [254, 516] width 24 height 24
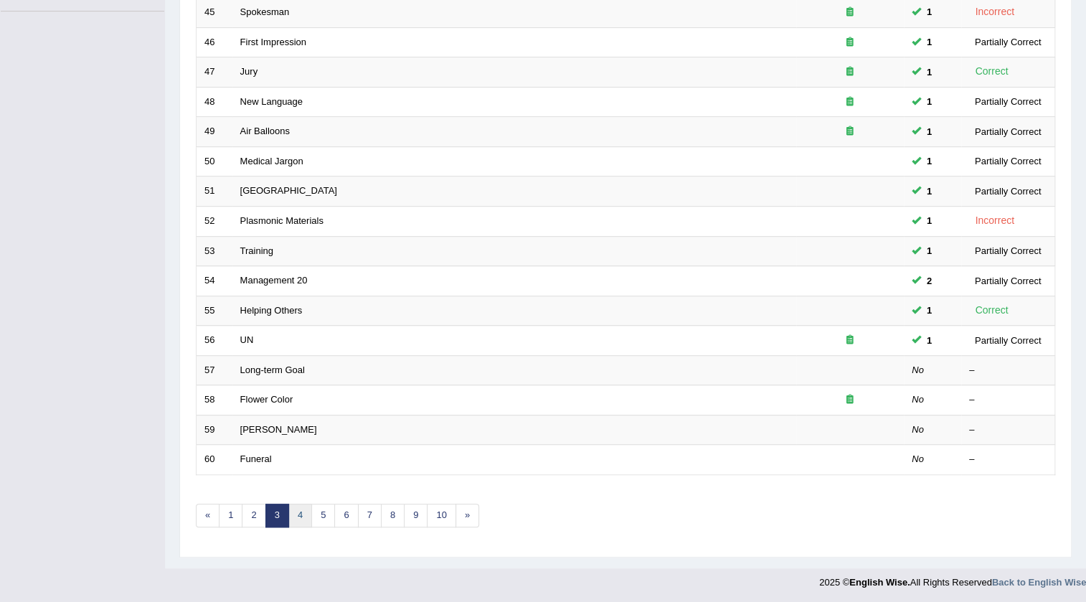
click at [301, 516] on link "4" at bounding box center [300, 516] width 24 height 24
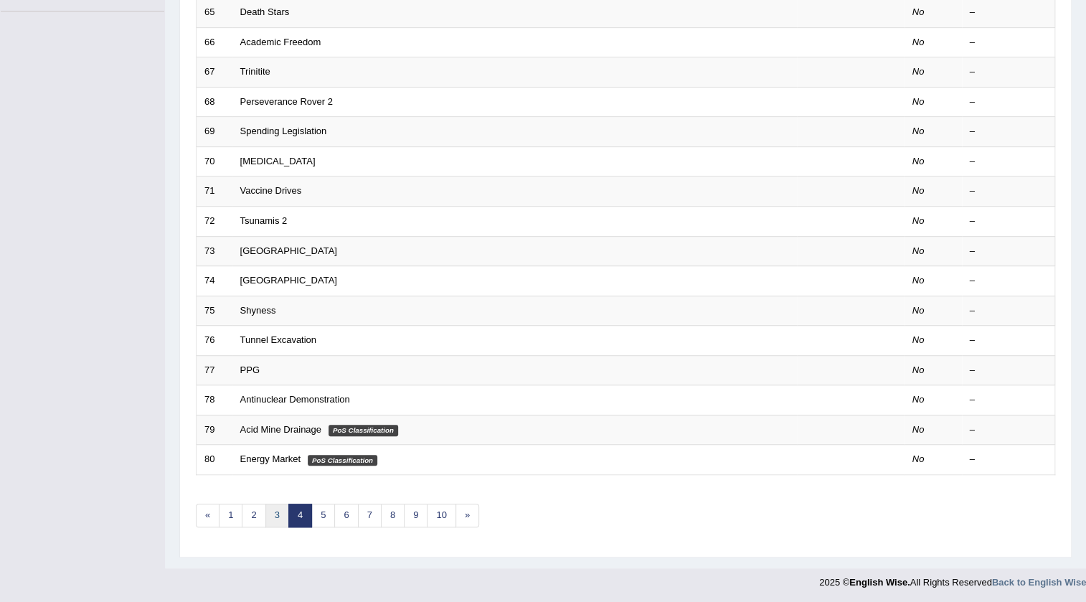
click at [273, 519] on link "3" at bounding box center [277, 516] width 24 height 24
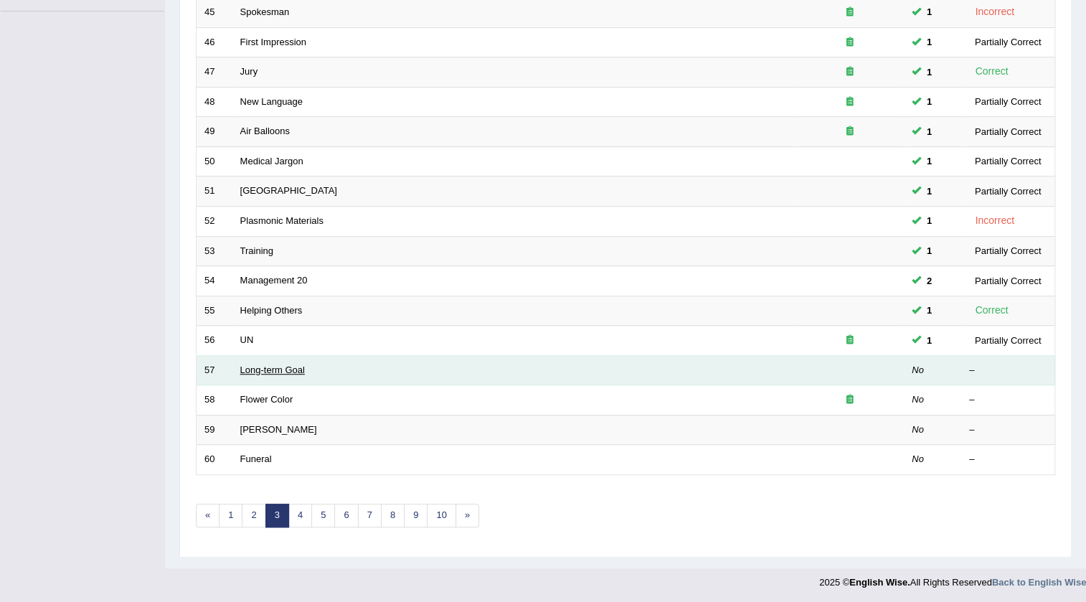
click at [274, 365] on link "Long-term Goal" at bounding box center [272, 369] width 65 height 11
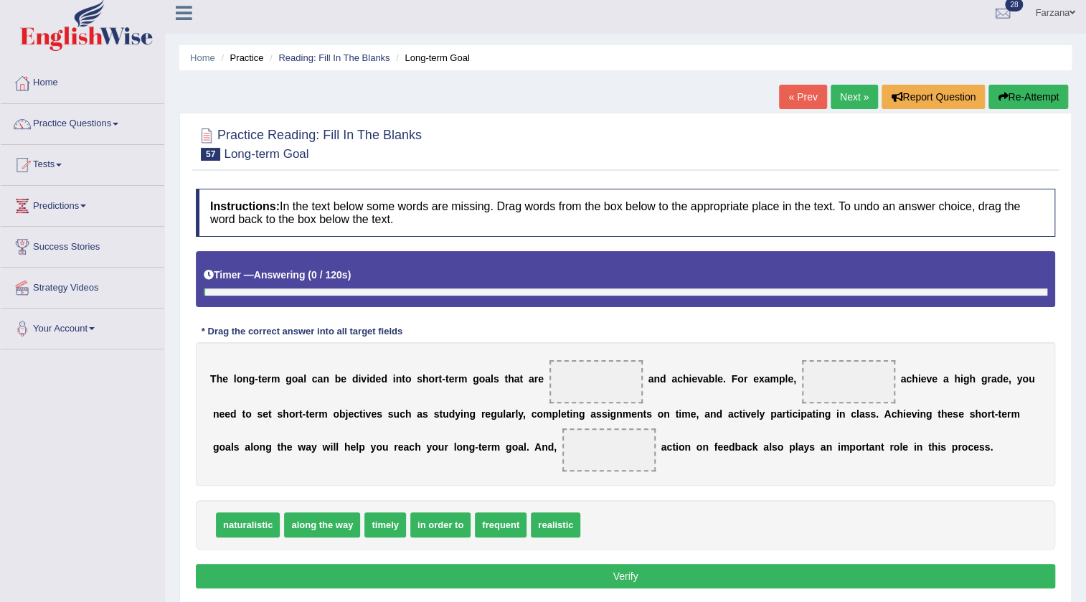
scroll to position [151, 0]
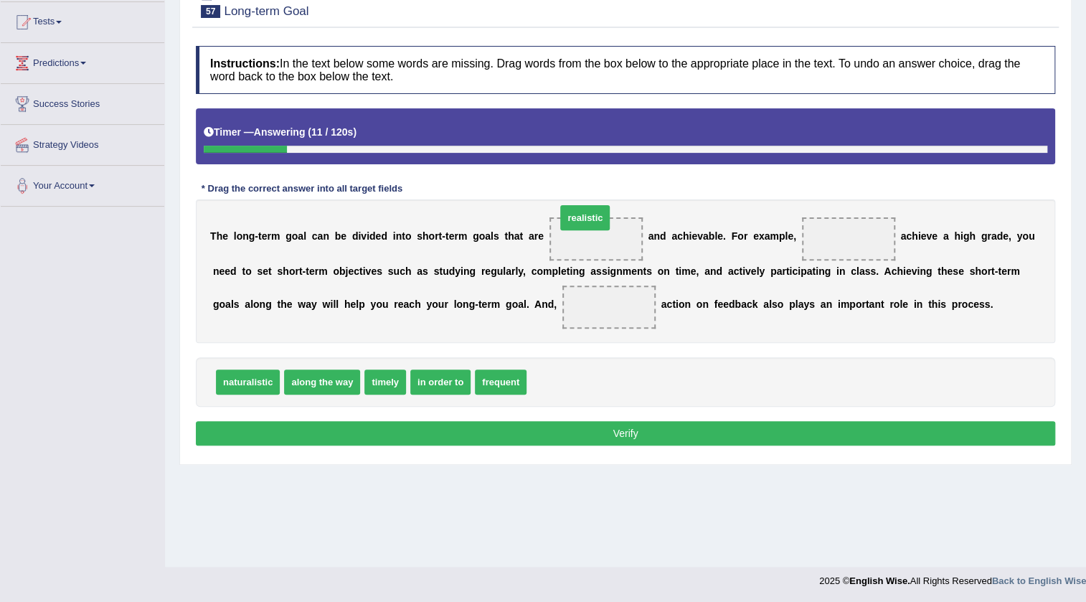
drag, startPoint x: 545, startPoint y: 382, endPoint x: 575, endPoint y: 218, distance: 166.9
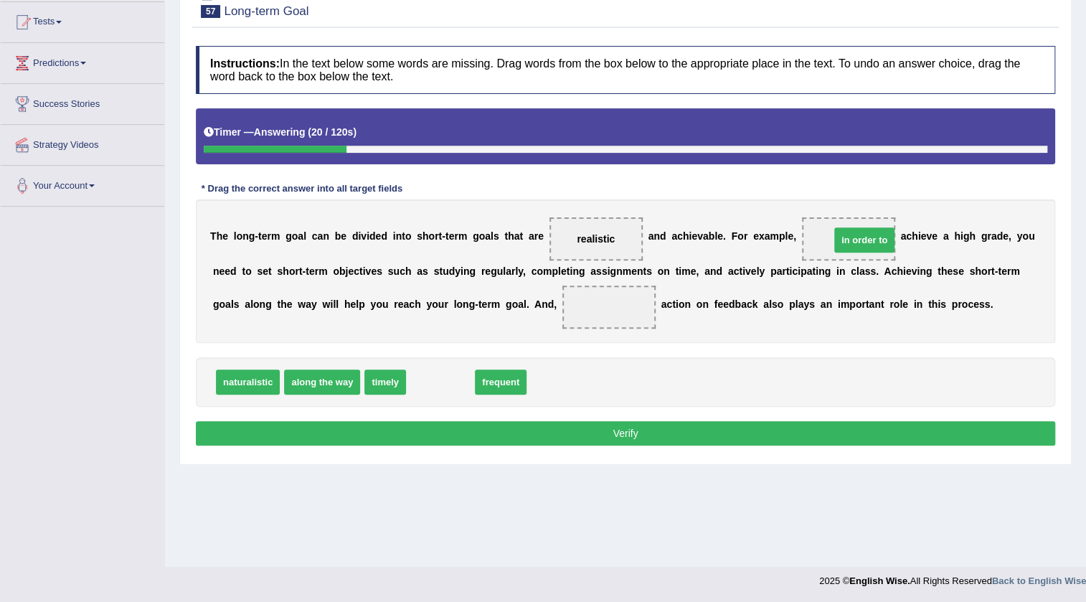
drag, startPoint x: 442, startPoint y: 385, endPoint x: 867, endPoint y: 244, distance: 447.6
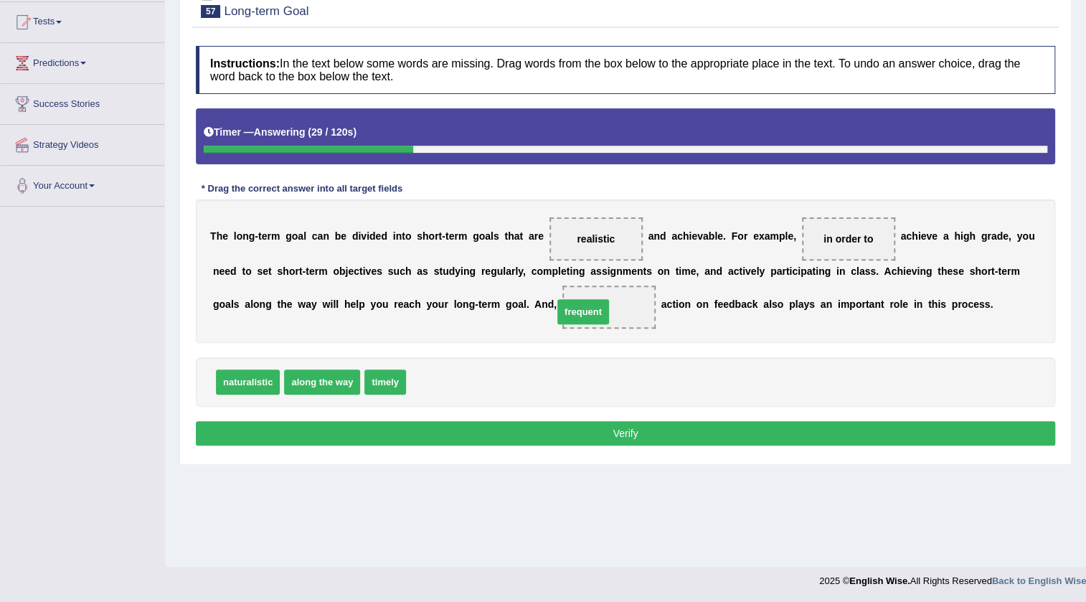
drag, startPoint x: 445, startPoint y: 388, endPoint x: 592, endPoint y: 318, distance: 163.0
click at [562, 421] on button "Verify" at bounding box center [626, 433] width 860 height 24
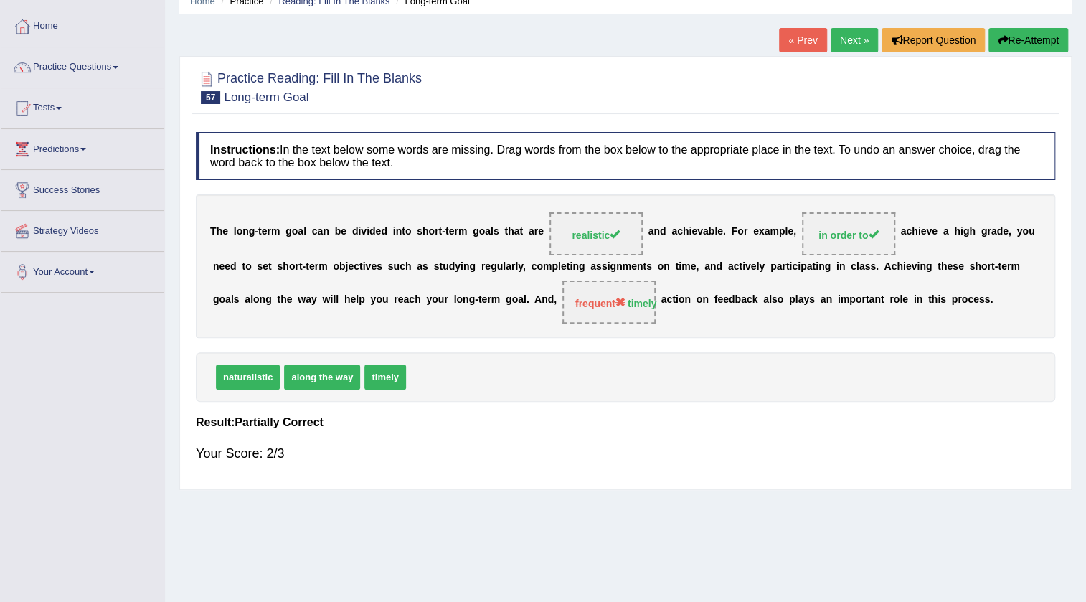
scroll to position [0, 0]
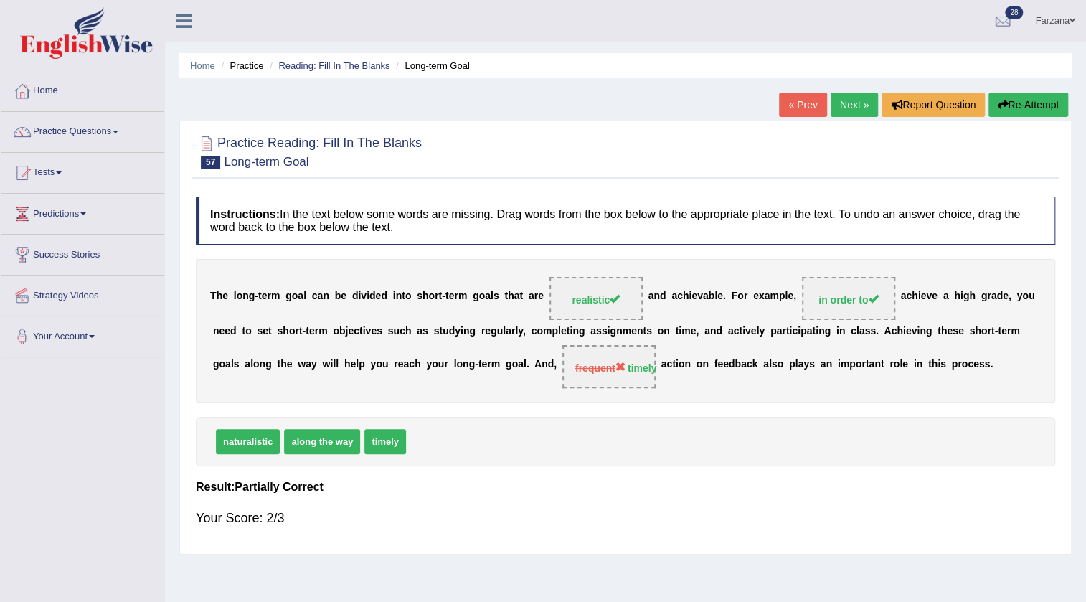
drag, startPoint x: 855, startPoint y: 78, endPoint x: 848, endPoint y: 90, distance: 14.2
click at [856, 78] on div "Home Practice Reading: Fill In The Blanks Long-term Goal « Prev Next » Report Q…" at bounding box center [625, 358] width 921 height 717
click at [844, 93] on link "Next »" at bounding box center [854, 105] width 47 height 24
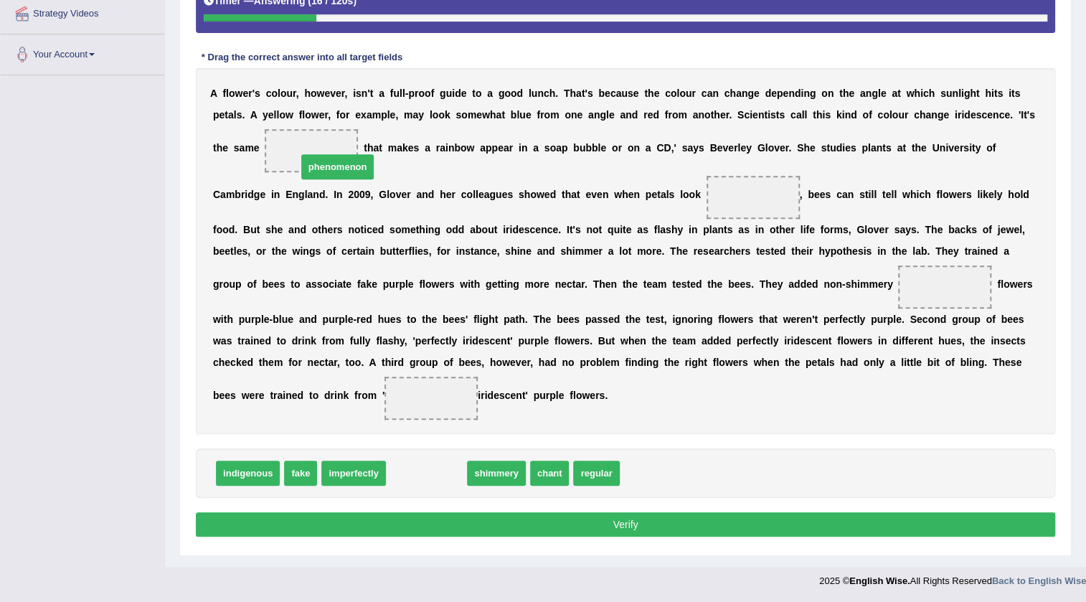
drag, startPoint x: 419, startPoint y: 466, endPoint x: 330, endPoint y: 159, distance: 320.4
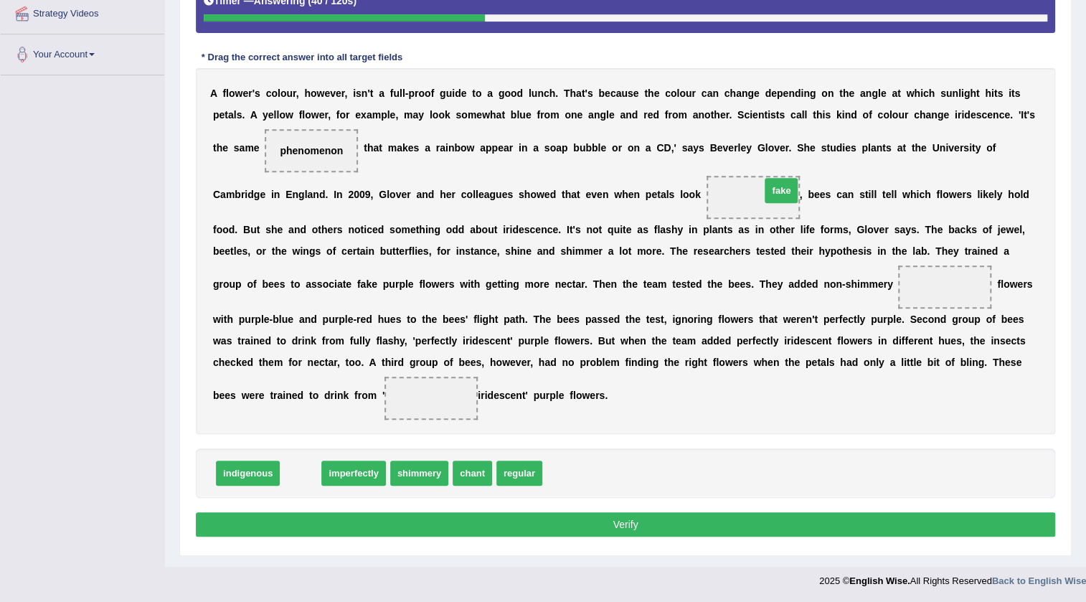
drag, startPoint x: 306, startPoint y: 468, endPoint x: 786, endPoint y: 186, distance: 557.3
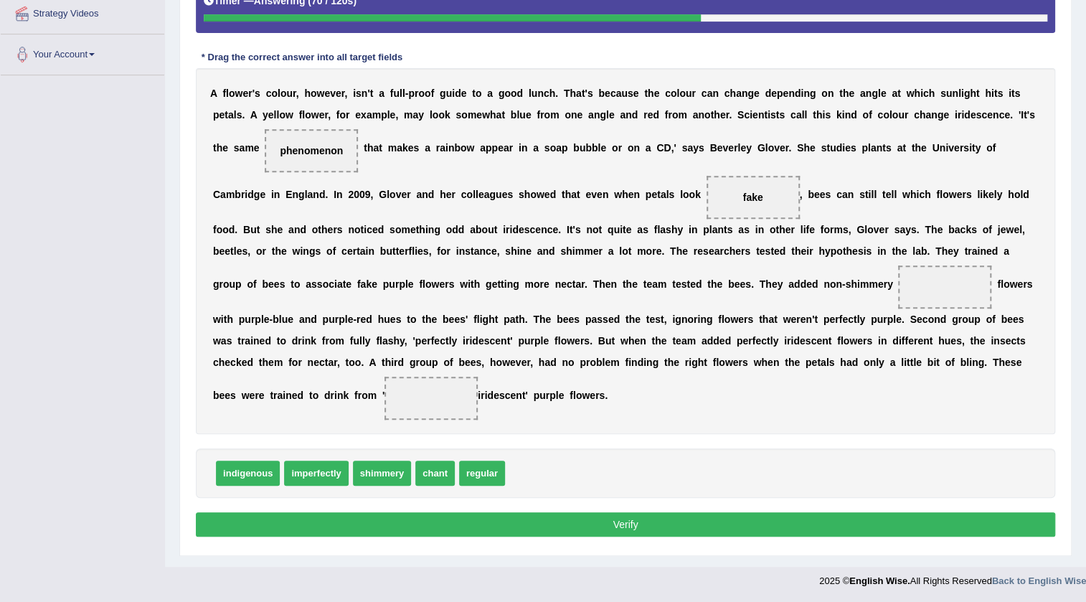
click at [489, 475] on span "regular" at bounding box center [482, 473] width 46 height 25
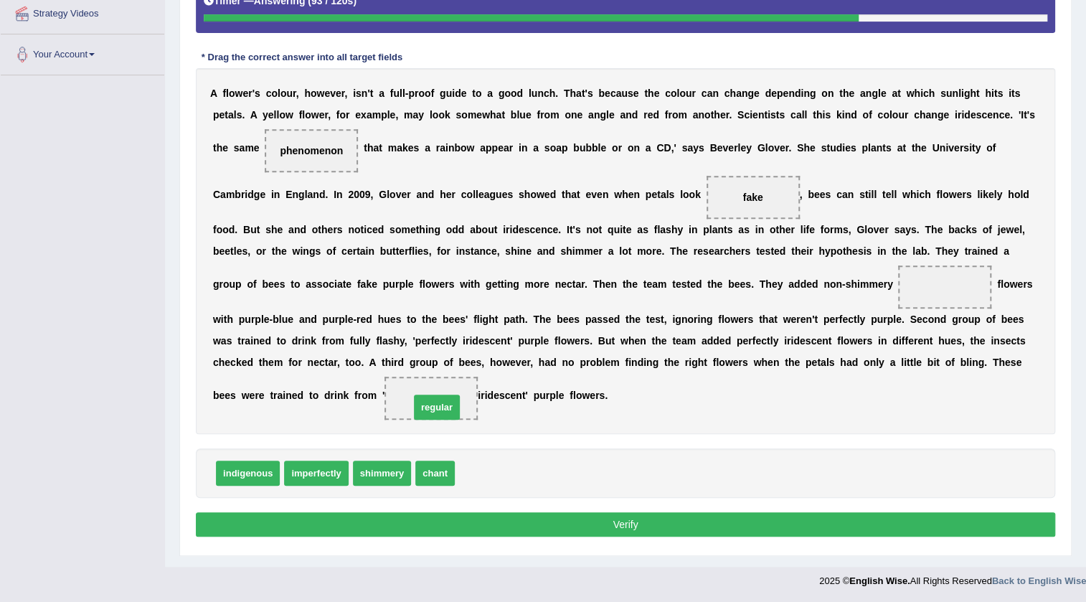
drag, startPoint x: 489, startPoint y: 472, endPoint x: 443, endPoint y: 406, distance: 80.0
drag, startPoint x: 445, startPoint y: 479, endPoint x: 937, endPoint y: 332, distance: 513.5
click at [937, 324] on span "chant" at bounding box center [946, 311] width 39 height 25
drag, startPoint x: 429, startPoint y: 469, endPoint x: 942, endPoint y: 295, distance: 541.8
click at [717, 537] on div "Instructions: In the text below some words are missing. Drag words from the box…" at bounding box center [625, 227] width 867 height 641
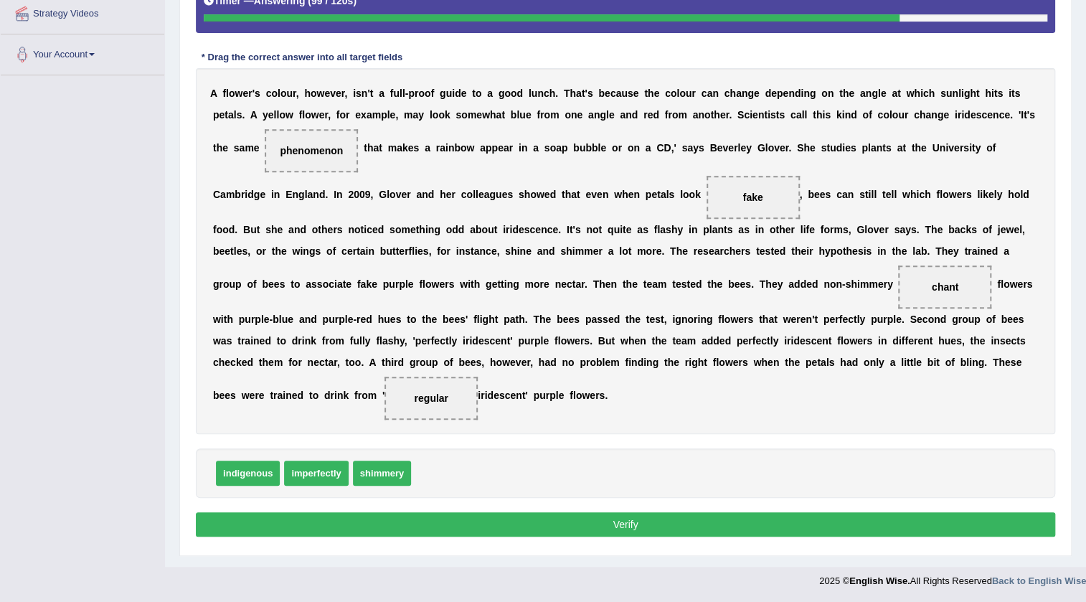
click at [706, 519] on button "Verify" at bounding box center [626, 524] width 860 height 24
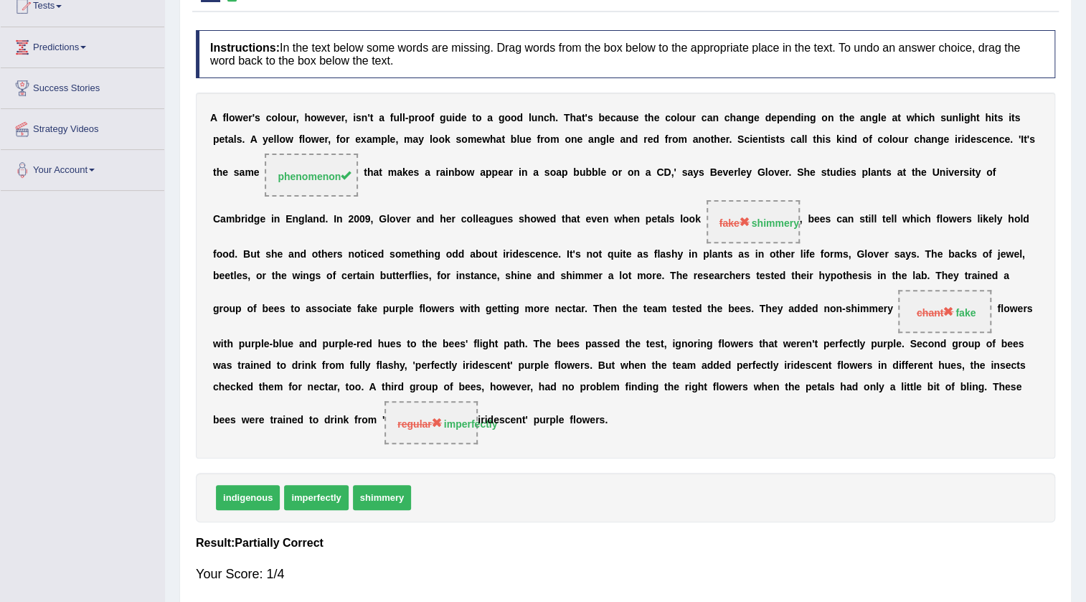
drag, startPoint x: 545, startPoint y: 422, endPoint x: 433, endPoint y: 403, distance: 114.2
click at [433, 403] on div "A f l o w e r ' s c o l o u r , h o w e v e r , i s n ' t a f u l l - p r o o f…" at bounding box center [626, 276] width 860 height 366
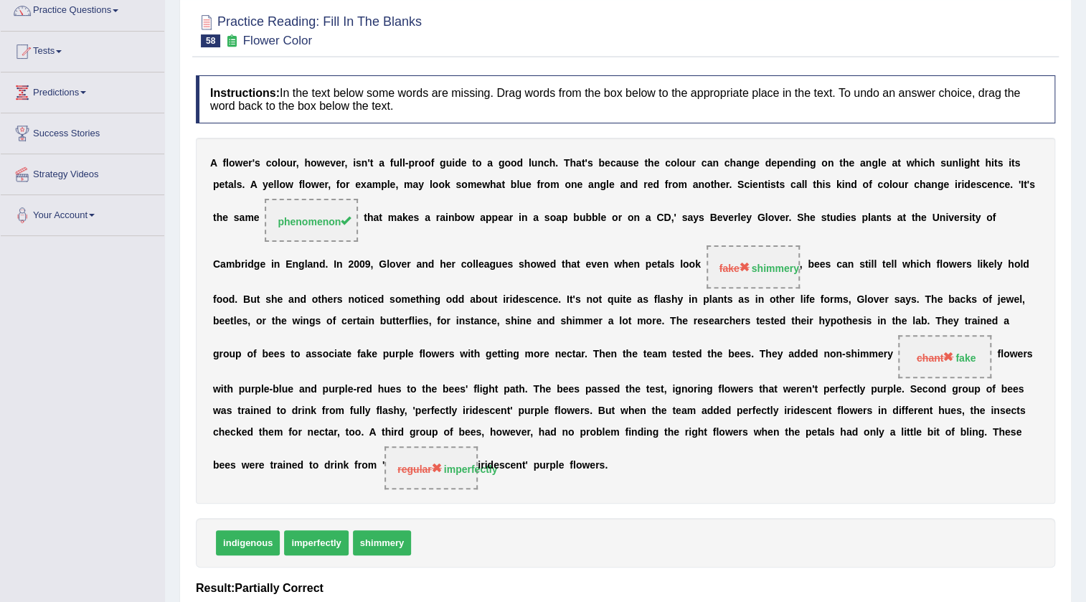
scroll to position [156, 0]
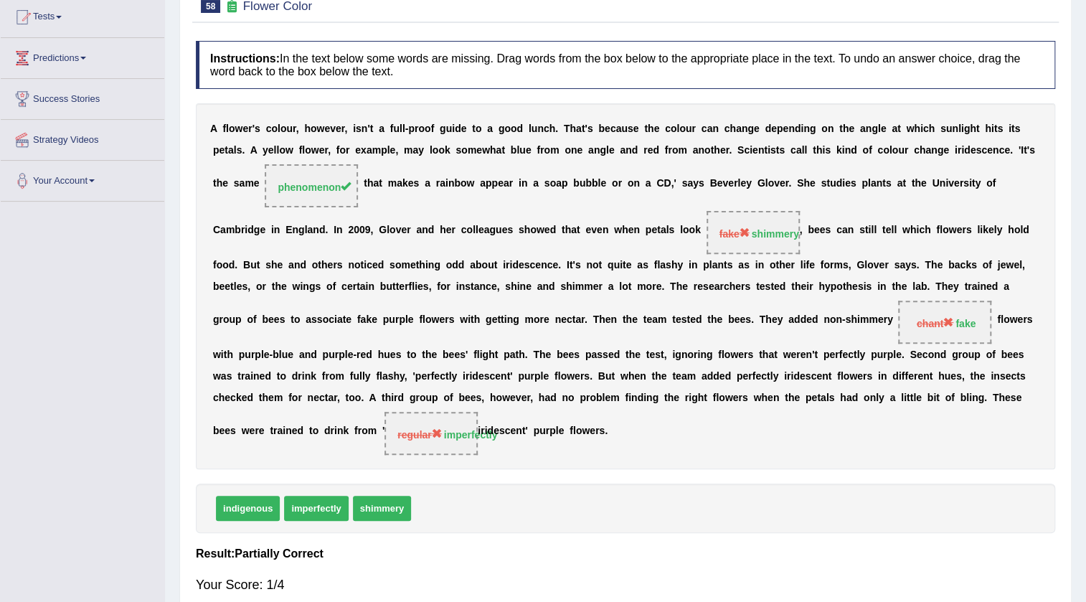
drag, startPoint x: 383, startPoint y: 503, endPoint x: 442, endPoint y: 492, distance: 59.8
click at [442, 492] on div "indigenous imperfectly shimmery" at bounding box center [626, 509] width 860 height 50
click at [452, 438] on strong "imperfectly" at bounding box center [471, 434] width 54 height 11
click at [332, 503] on span "imperfectly" at bounding box center [316, 508] width 64 height 25
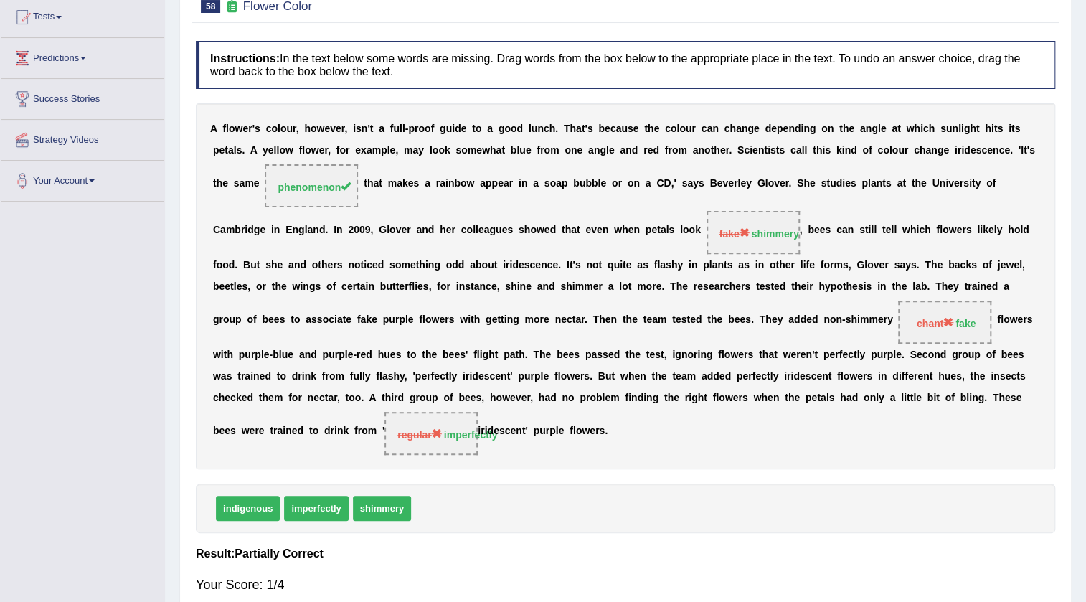
click at [332, 503] on span "imperfectly" at bounding box center [316, 508] width 64 height 25
click at [334, 503] on span "imperfectly" at bounding box center [316, 508] width 64 height 25
drag, startPoint x: 334, startPoint y: 503, endPoint x: 358, endPoint y: 456, distance: 52.3
click at [338, 502] on span "imperfectly" at bounding box center [316, 508] width 64 height 25
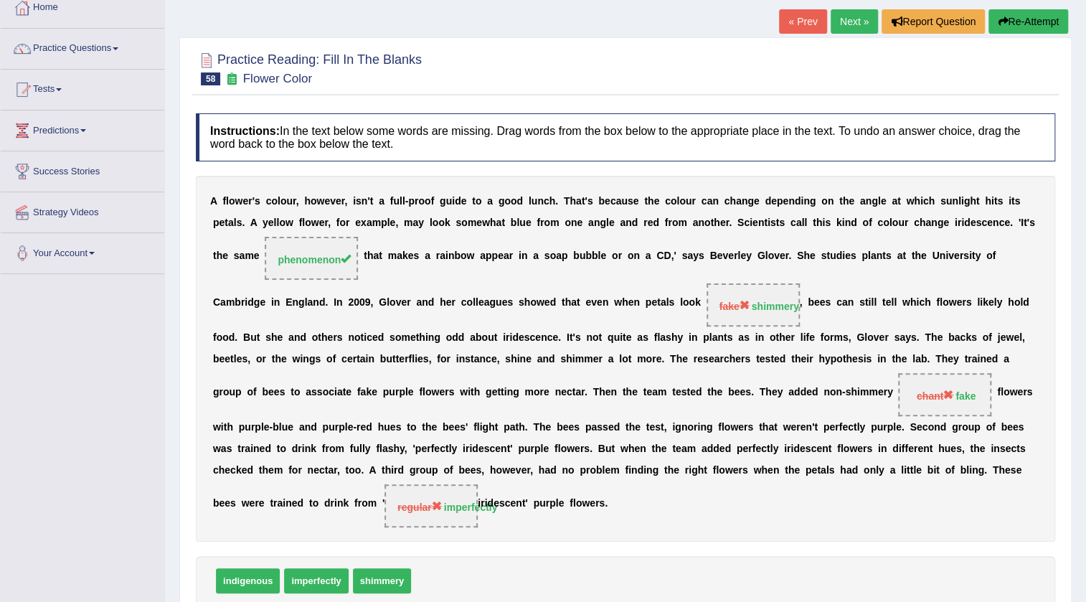
scroll to position [0, 0]
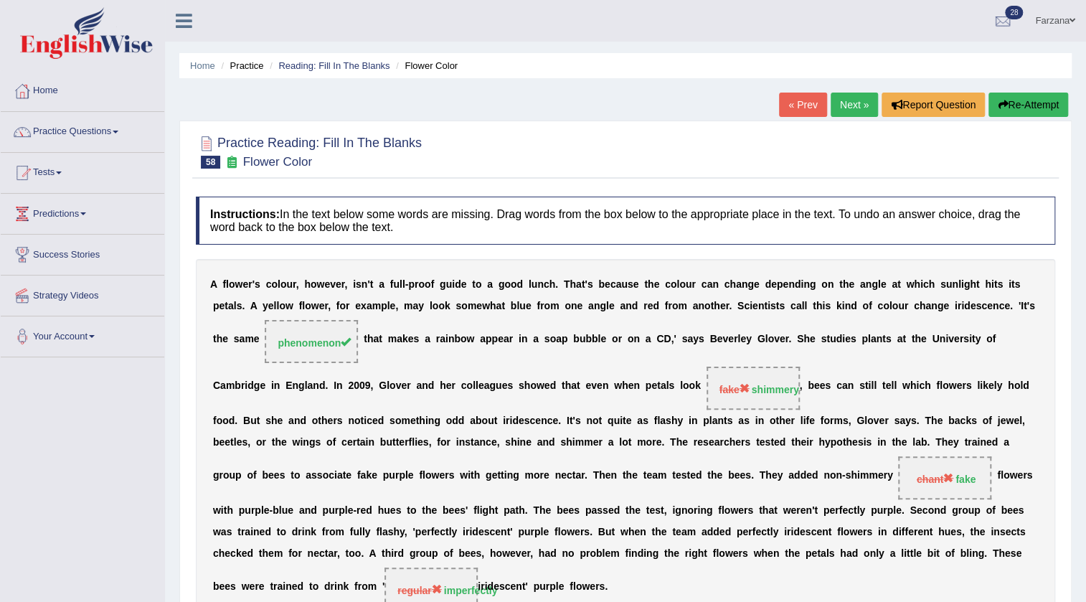
click at [834, 93] on link "Next »" at bounding box center [854, 105] width 47 height 24
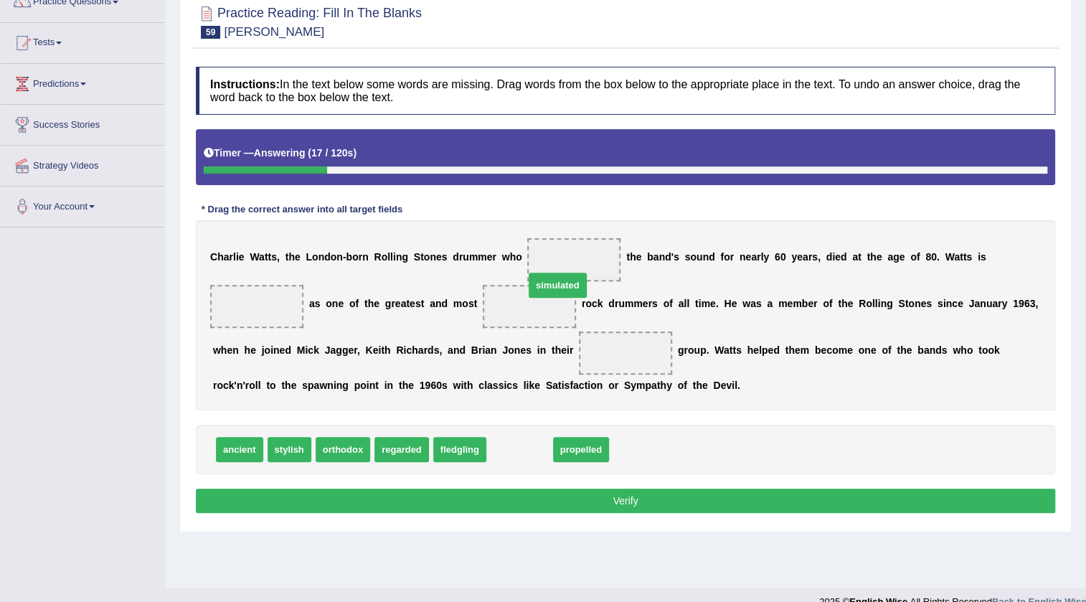
drag, startPoint x: 499, startPoint y: 451, endPoint x: 537, endPoint y: 287, distance: 168.6
drag, startPoint x: 537, startPoint y: 314, endPoint x: 550, endPoint y: 261, distance: 54.6
click at [558, 250] on div "C [PERSON_NAME] , t h e L o n d o n - b o r n R o l l i n g S t o n e s d r u m…" at bounding box center [626, 315] width 860 height 190
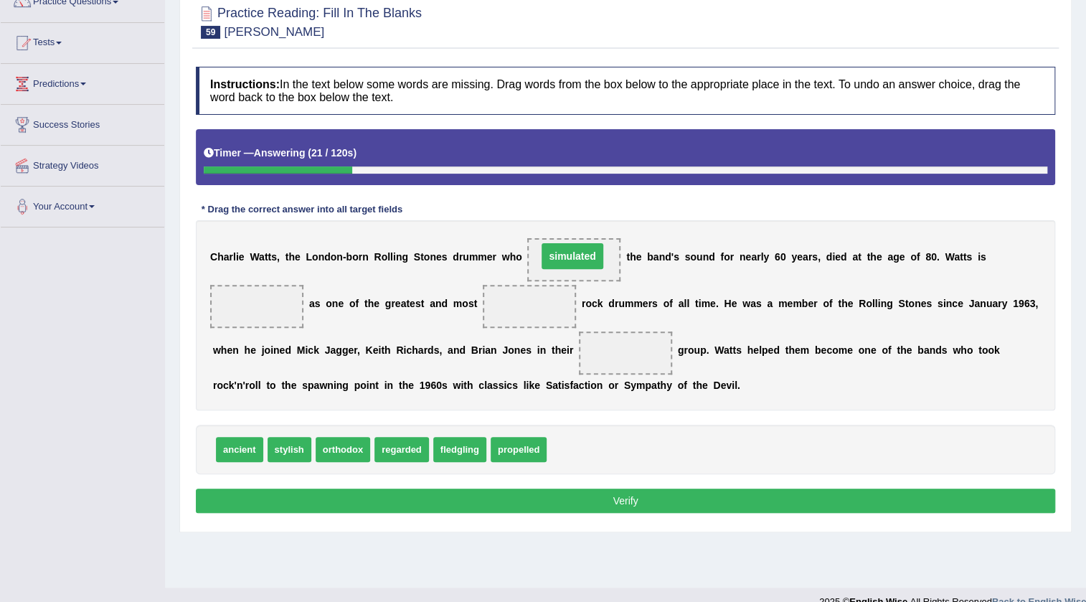
drag, startPoint x: 536, startPoint y: 307, endPoint x: 579, endPoint y: 256, distance: 66.7
drag, startPoint x: 398, startPoint y: 448, endPoint x: 265, endPoint y: 319, distance: 185.7
click at [268, 446] on span "stylish" at bounding box center [290, 449] width 44 height 25
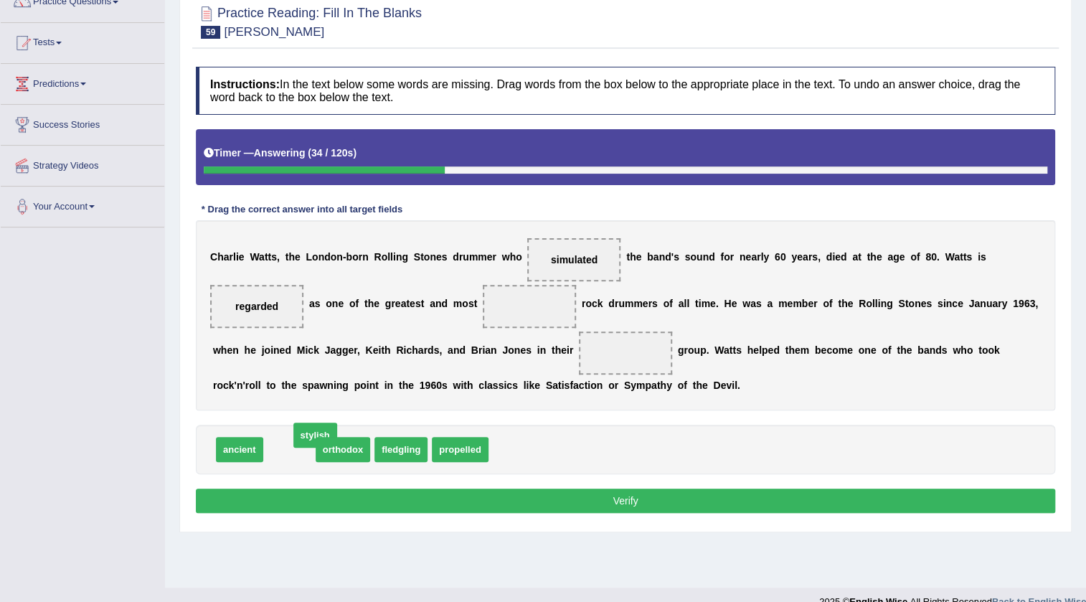
drag, startPoint x: 276, startPoint y: 449, endPoint x: 301, endPoint y: 435, distance: 29.5
drag, startPoint x: 241, startPoint y: 437, endPoint x: 564, endPoint y: 311, distance: 346.4
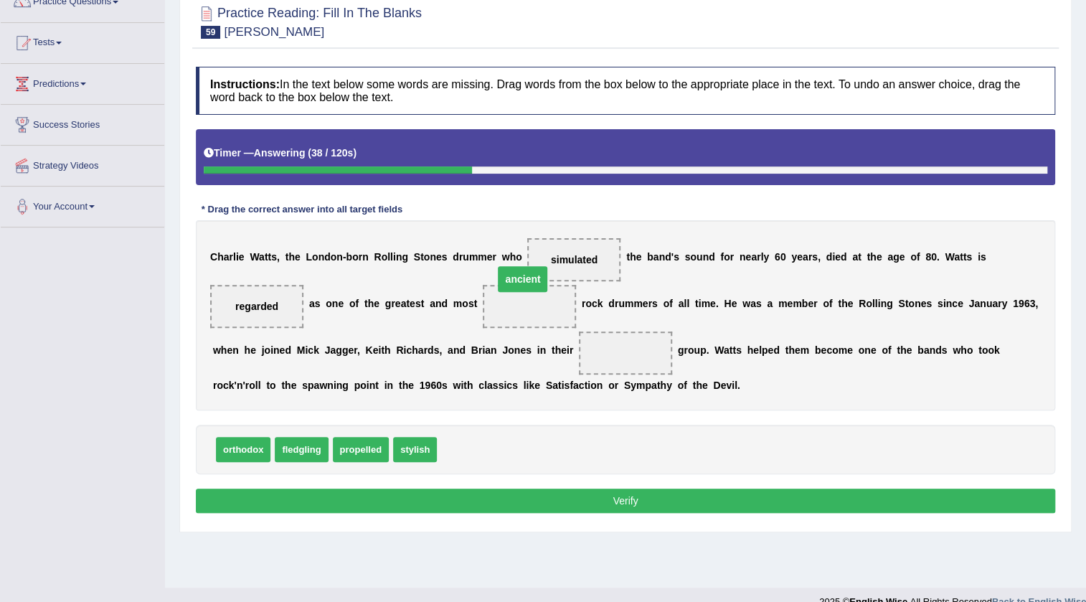
drag, startPoint x: 628, startPoint y: 350, endPoint x: 517, endPoint y: 280, distance: 131.6
drag, startPoint x: 457, startPoint y: 456, endPoint x: 566, endPoint y: 276, distance: 210.5
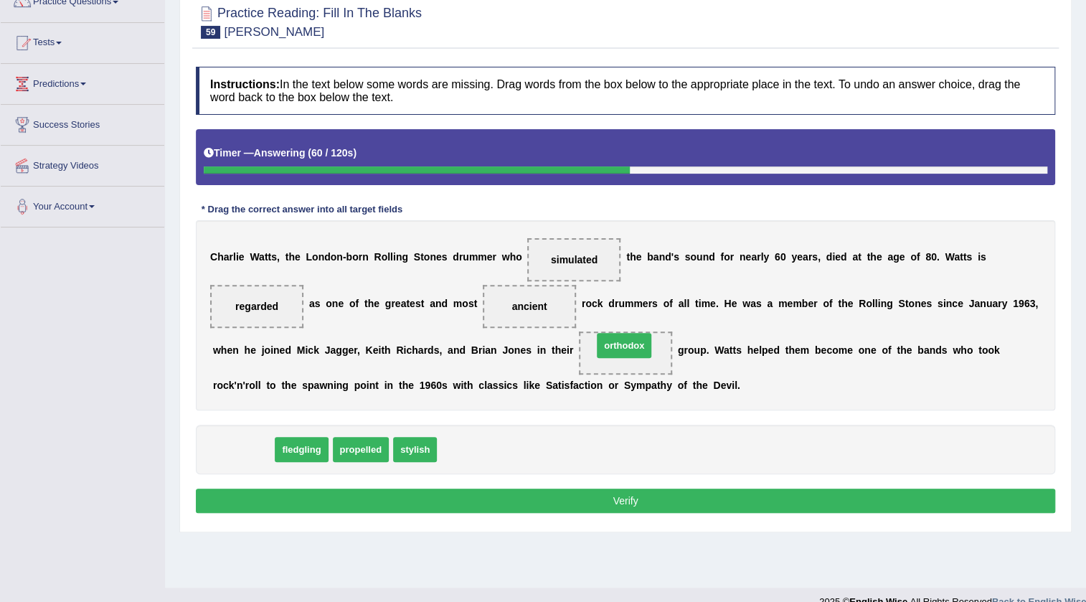
drag, startPoint x: 234, startPoint y: 445, endPoint x: 615, endPoint y: 340, distance: 395.1
click at [554, 504] on button "Verify" at bounding box center [626, 501] width 860 height 24
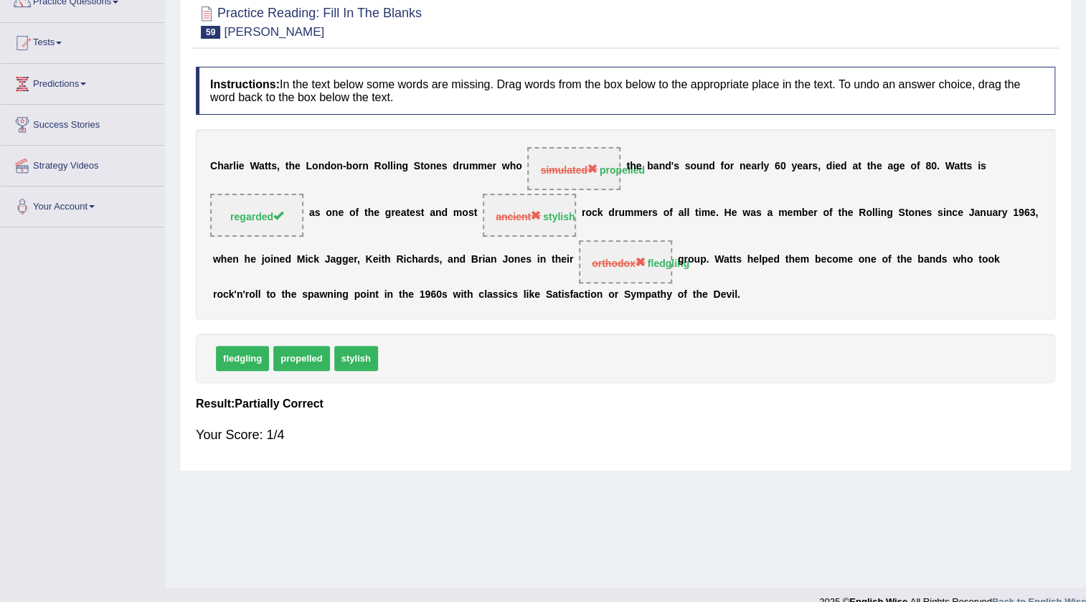
click at [545, 230] on span "ancient stylish" at bounding box center [529, 215] width 93 height 43
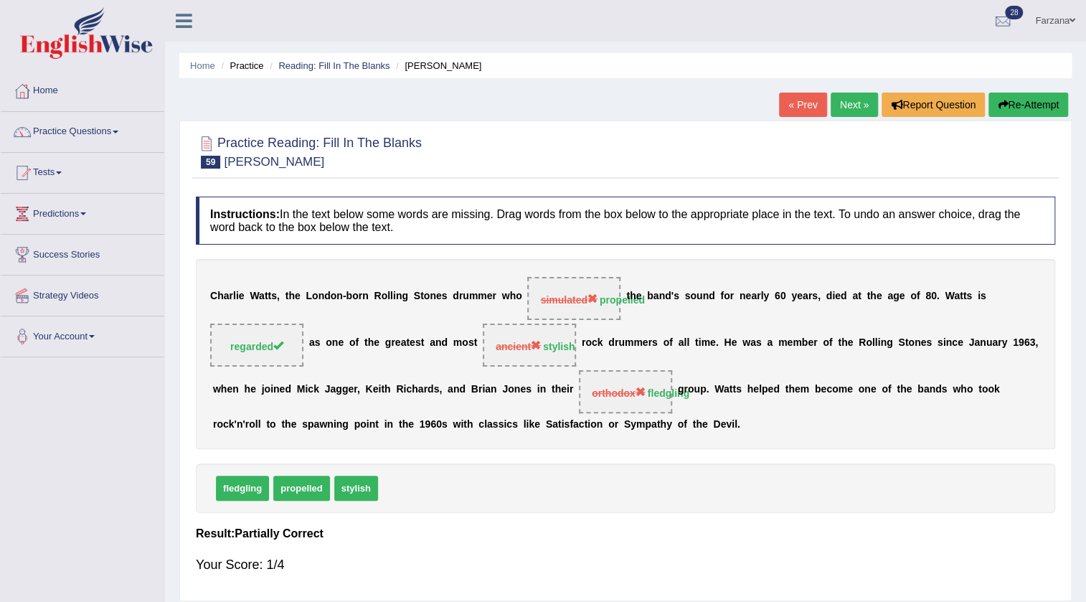
click at [860, 97] on link "Next »" at bounding box center [854, 105] width 47 height 24
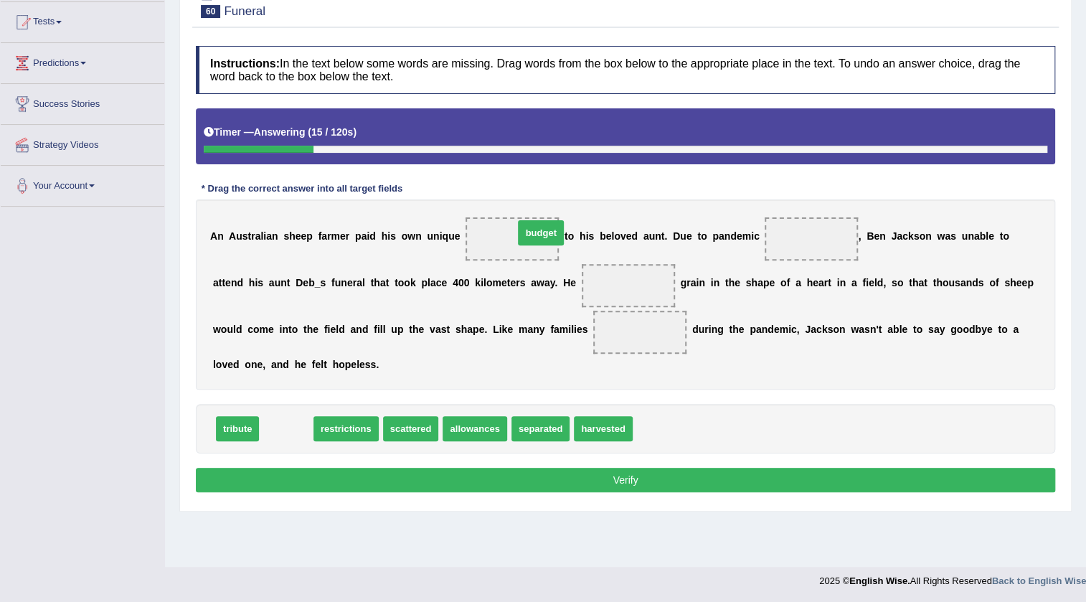
drag, startPoint x: 301, startPoint y: 428, endPoint x: 556, endPoint y: 232, distance: 321.3
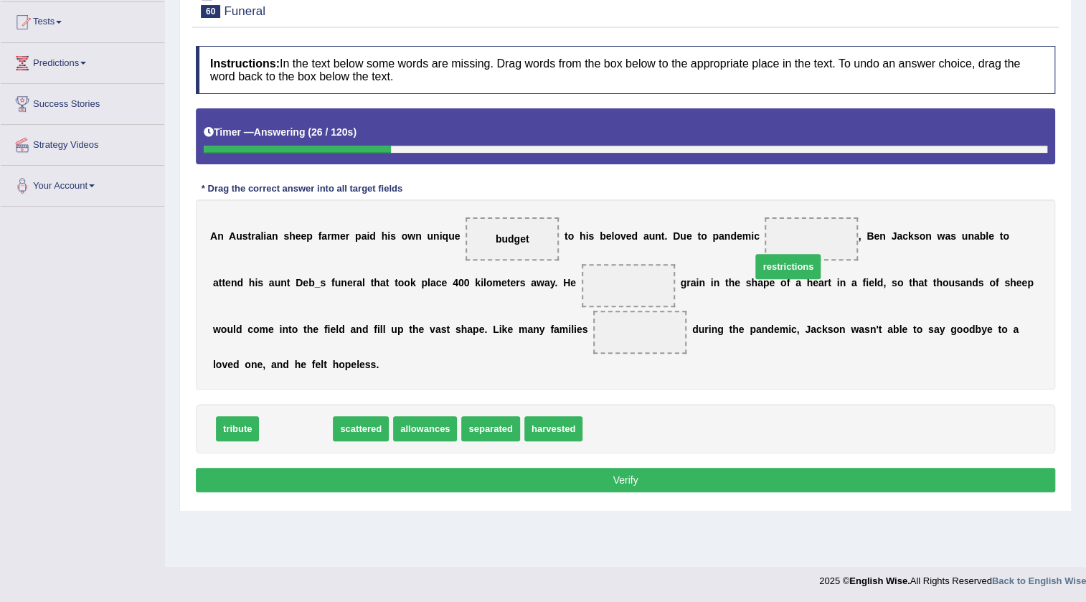
drag, startPoint x: 273, startPoint y: 415, endPoint x: 766, endPoint y: 253, distance: 518.4
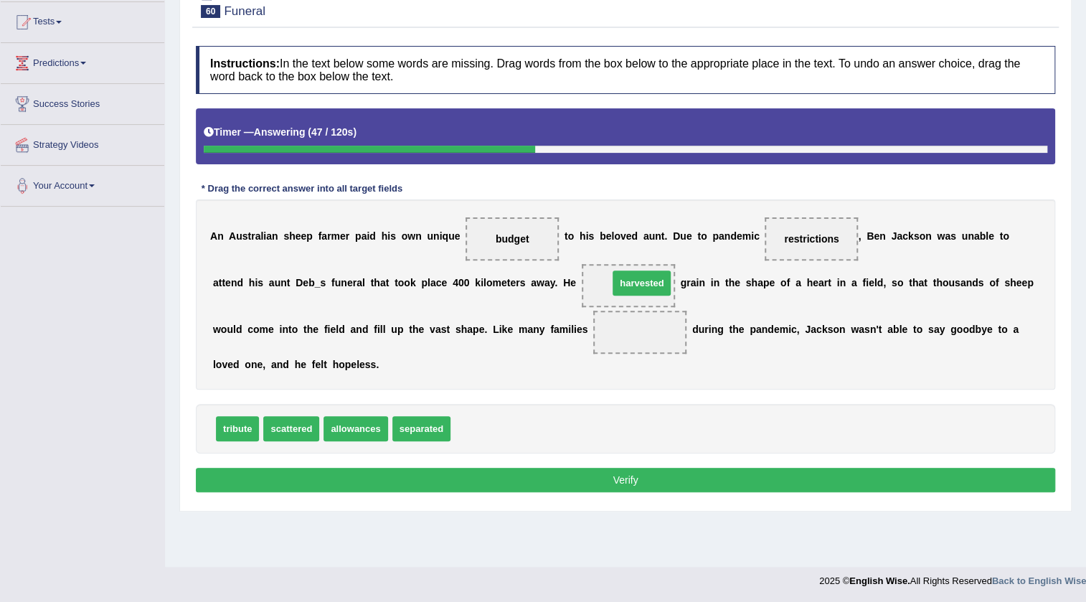
drag, startPoint x: 495, startPoint y: 434, endPoint x: 653, endPoint y: 288, distance: 214.8
drag, startPoint x: 260, startPoint y: 426, endPoint x: 610, endPoint y: 344, distance: 359.0
click at [617, 338] on div "Instructions: In the text below some words are missing. Drag words from the box…" at bounding box center [625, 271] width 867 height 465
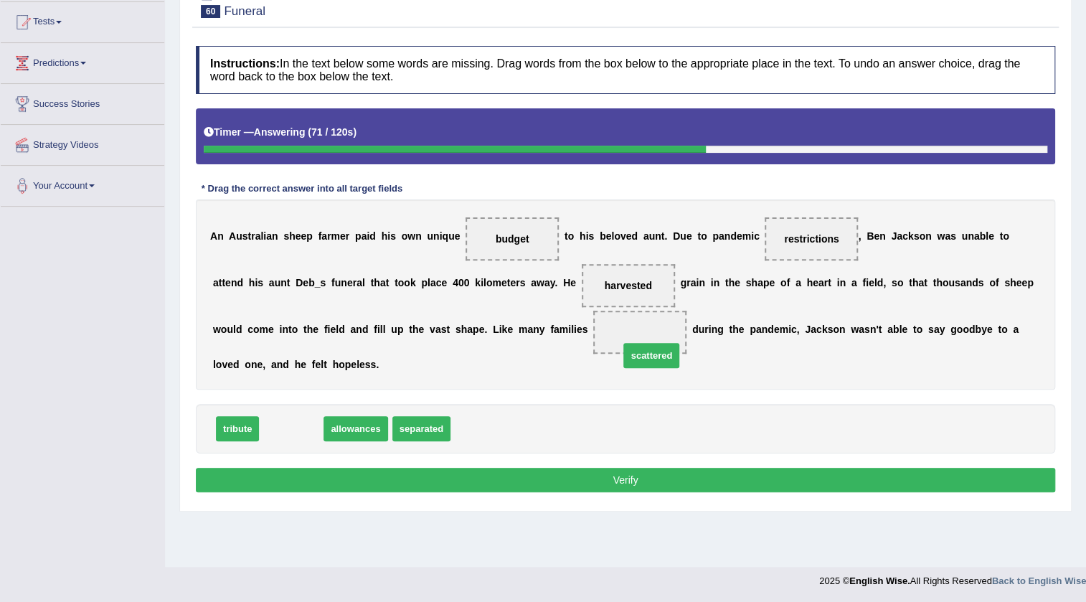
drag, startPoint x: 297, startPoint y: 433, endPoint x: 657, endPoint y: 359, distance: 367.5
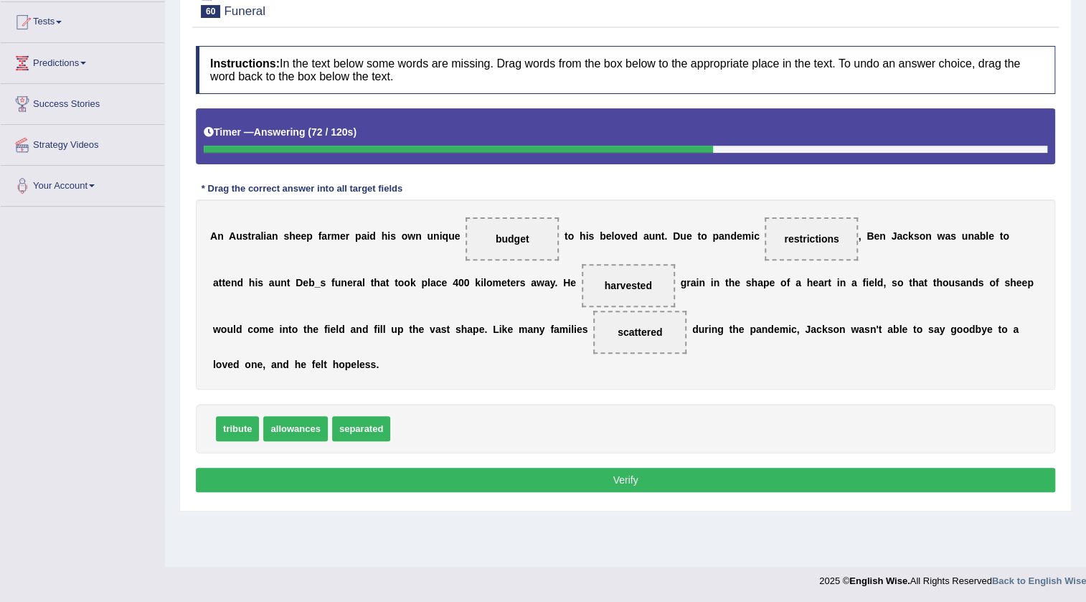
click at [614, 470] on button "Verify" at bounding box center [626, 480] width 860 height 24
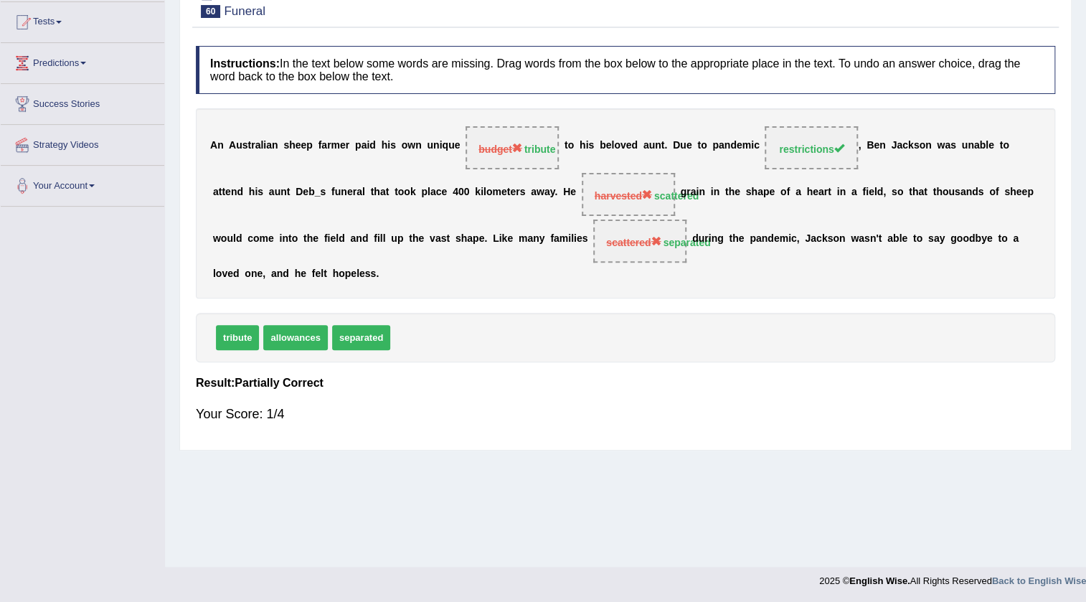
click at [672, 249] on span "scattered separated" at bounding box center [639, 241] width 93 height 43
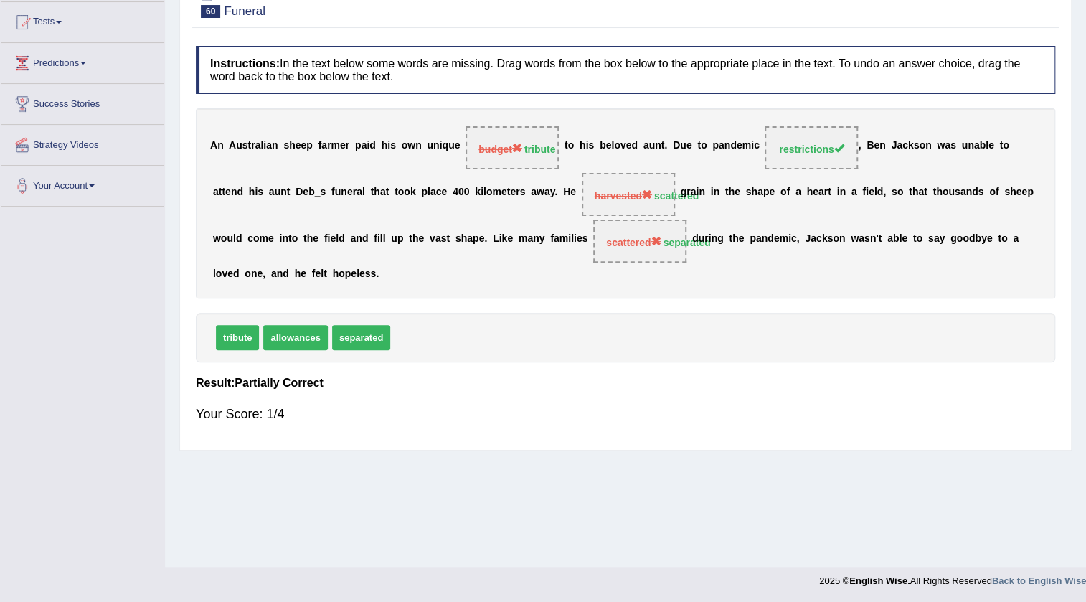
click at [833, 144] on span "restrictions" at bounding box center [811, 148] width 65 height 11
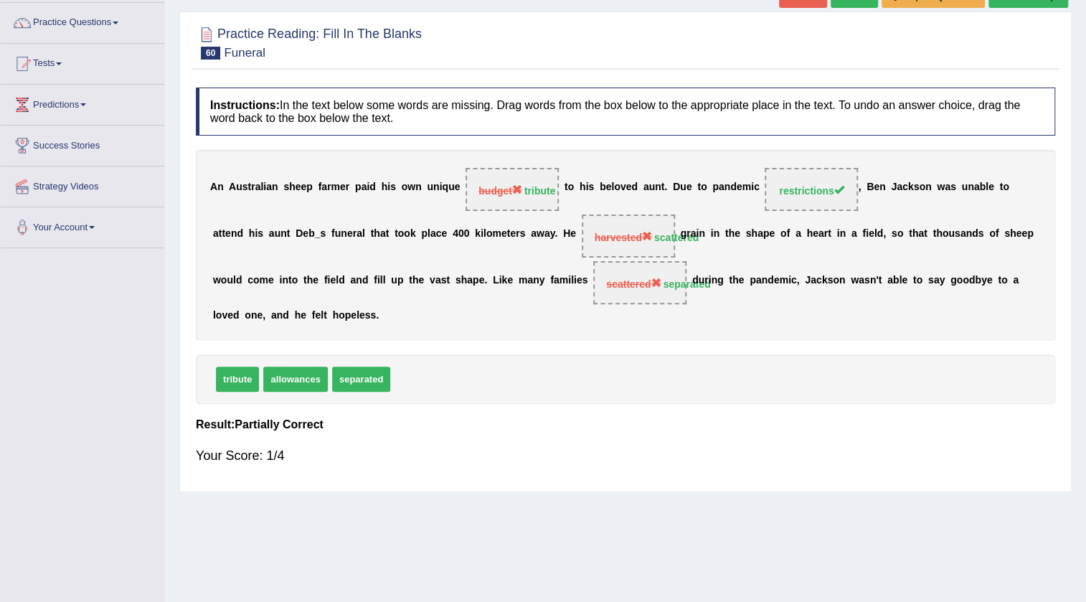
scroll to position [86, 0]
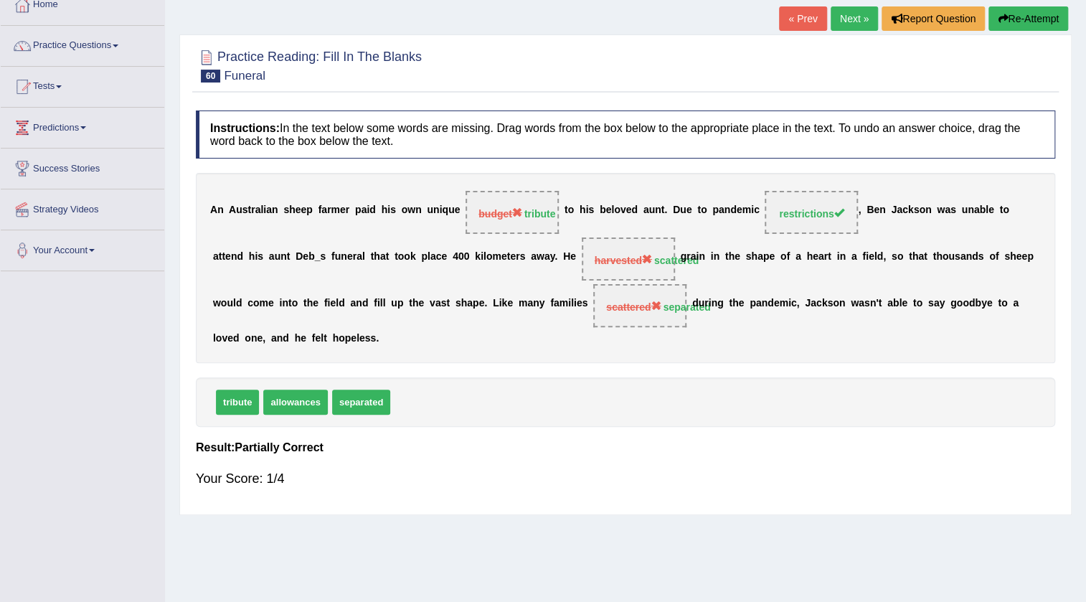
click at [351, 395] on span "separated" at bounding box center [361, 402] width 58 height 25
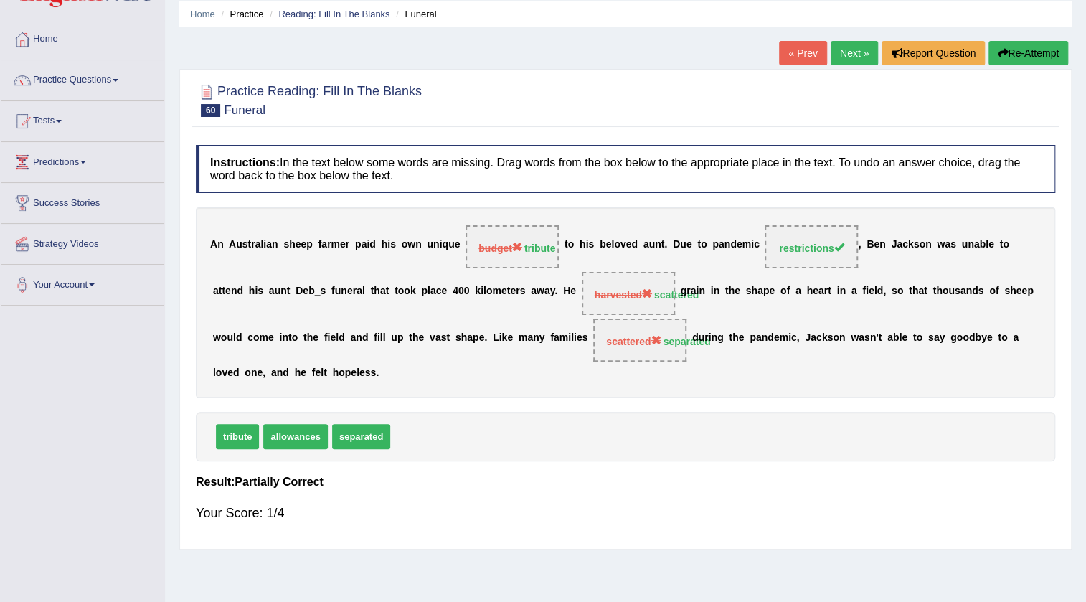
scroll to position [0, 0]
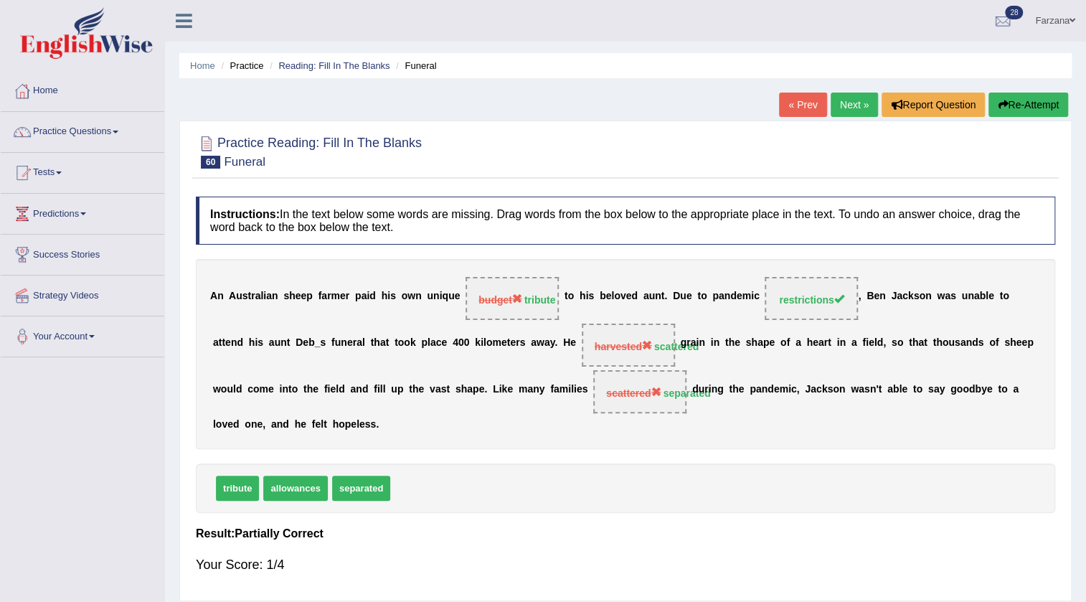
click at [849, 104] on link "Next »" at bounding box center [854, 105] width 47 height 24
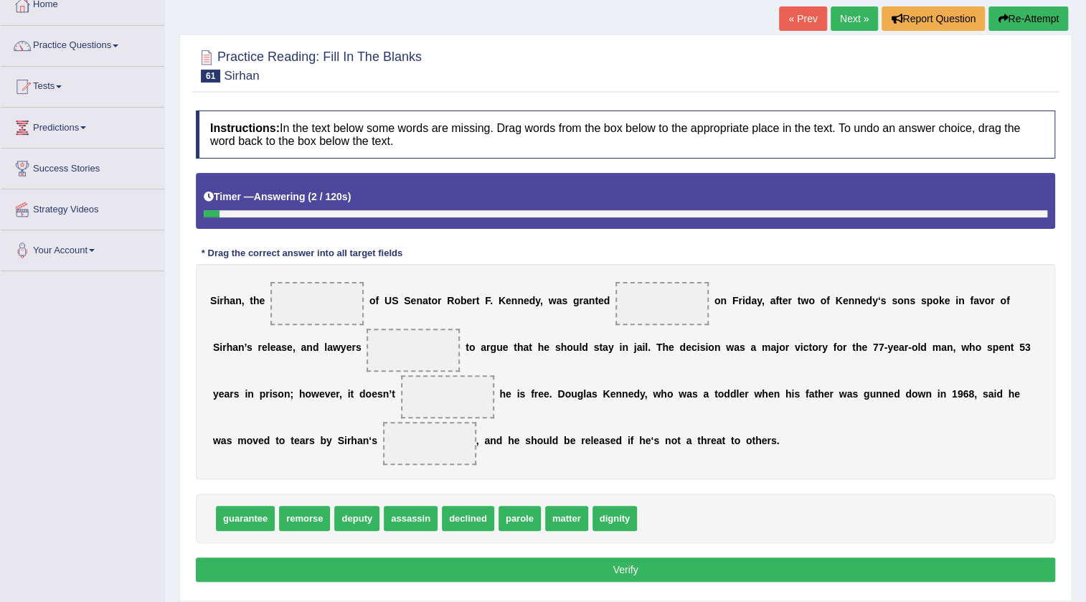
click at [425, 271] on div "S i r h a n , t h e o f U S S e n a t o r R [PERSON_NAME] K e n n e d y , w a s…" at bounding box center [626, 371] width 860 height 215
click at [336, 510] on span "deputy" at bounding box center [356, 518] width 45 height 25
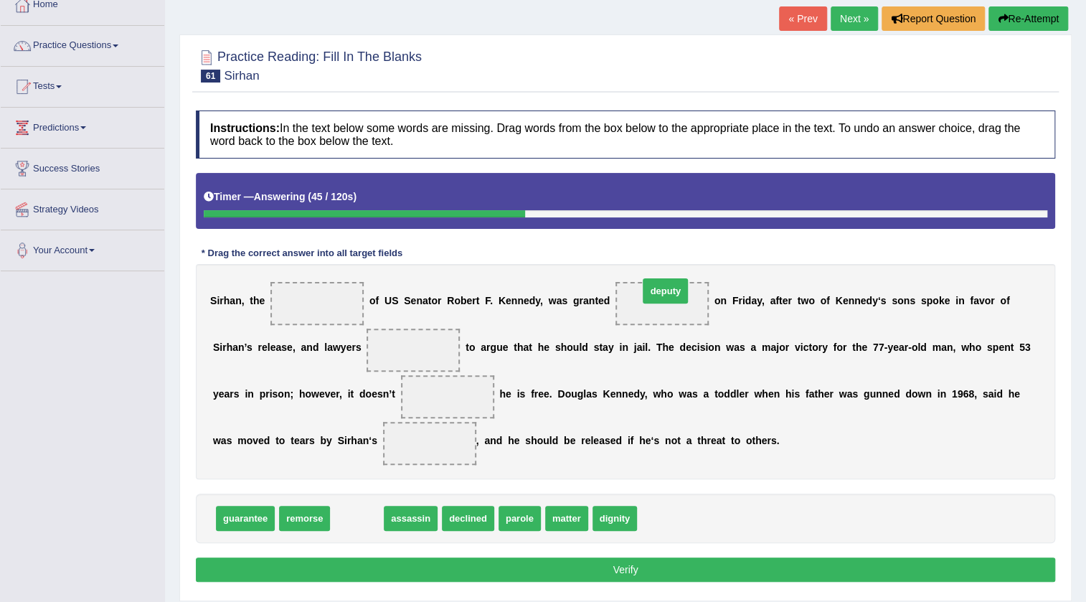
drag, startPoint x: 362, startPoint y: 523, endPoint x: 671, endPoint y: 296, distance: 383.3
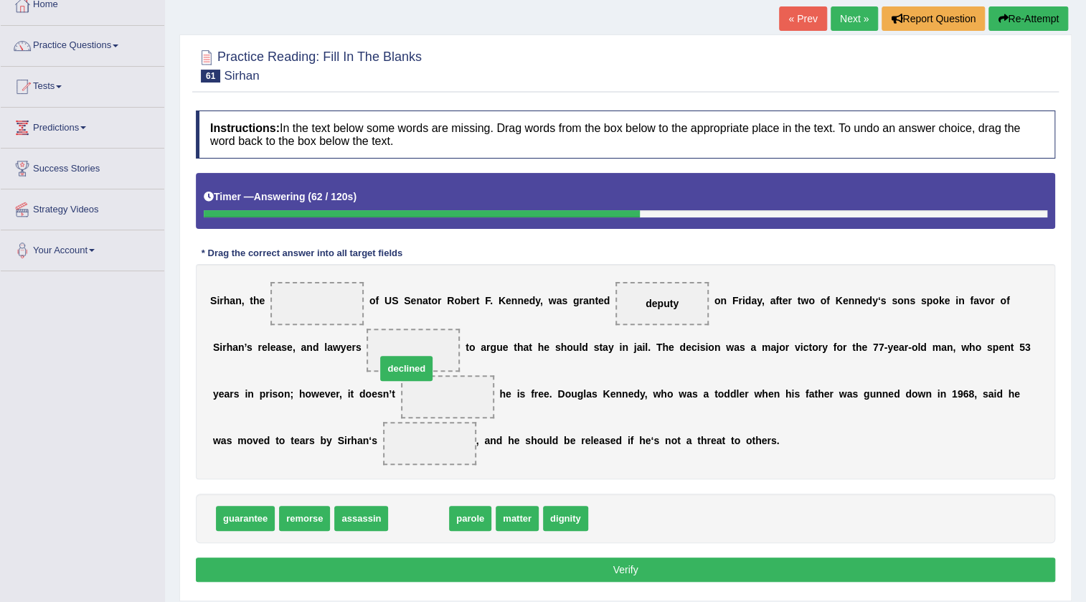
drag, startPoint x: 418, startPoint y: 514, endPoint x: 402, endPoint y: 347, distance: 168.7
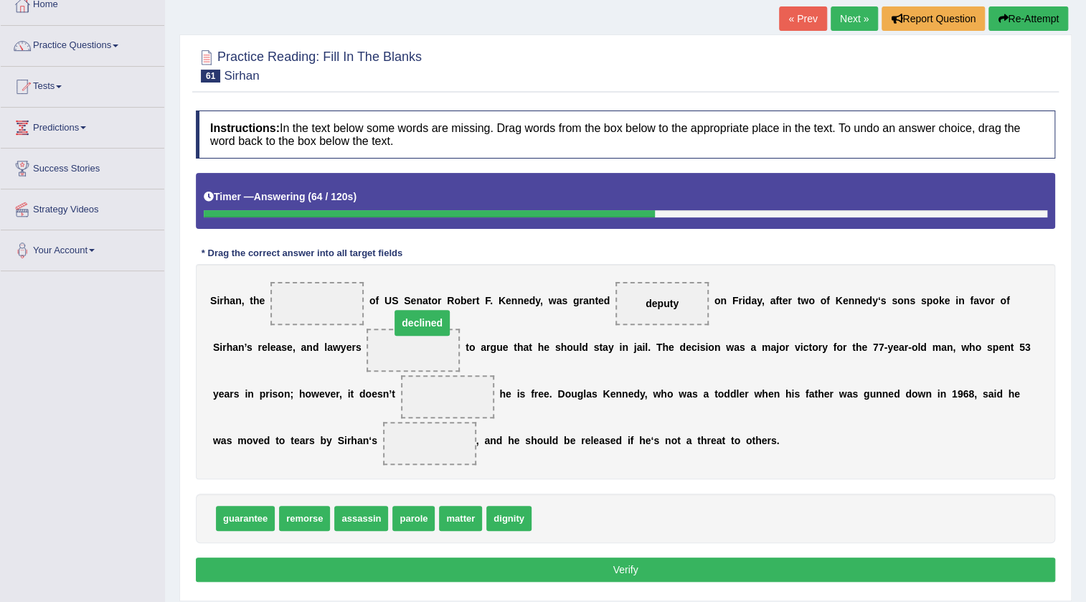
drag, startPoint x: 461, startPoint y: 398, endPoint x: 436, endPoint y: 324, distance: 78.0
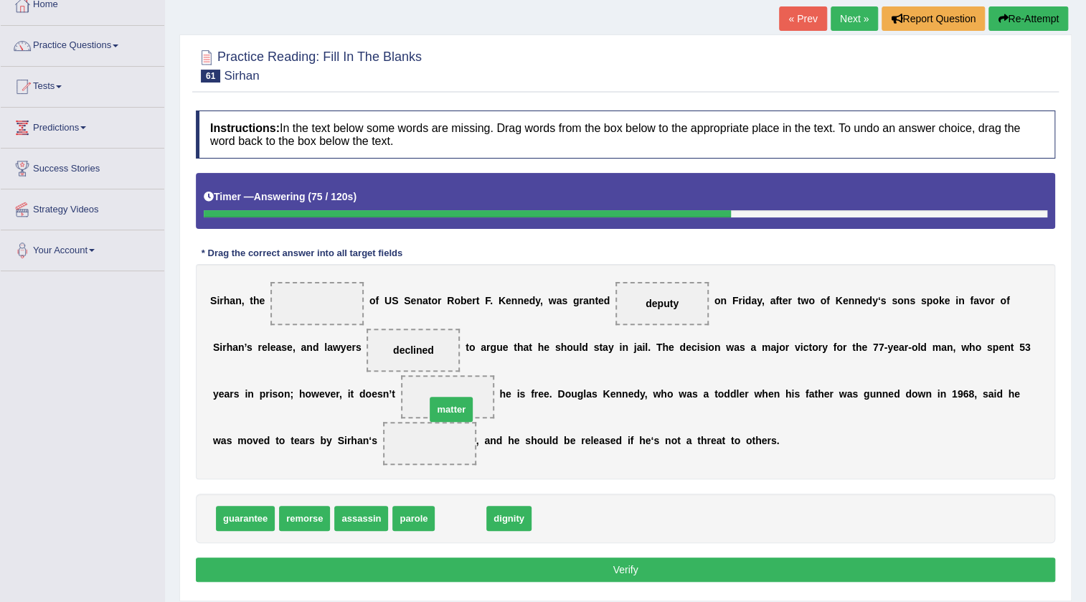
drag, startPoint x: 466, startPoint y: 521, endPoint x: 457, endPoint y: 412, distance: 109.5
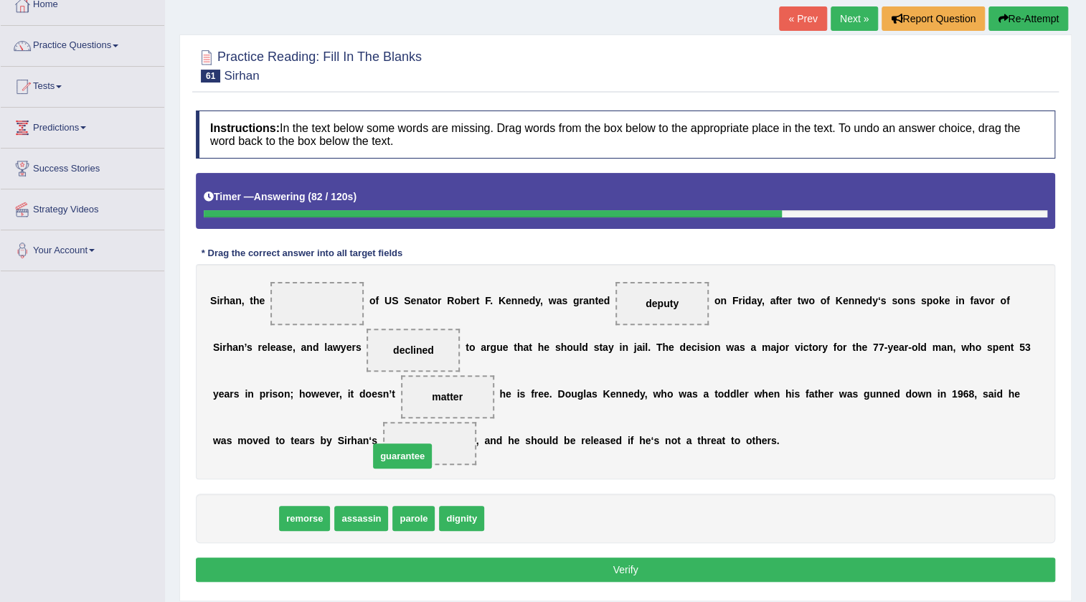
drag, startPoint x: 238, startPoint y: 519, endPoint x: 395, endPoint y: 457, distance: 169.1
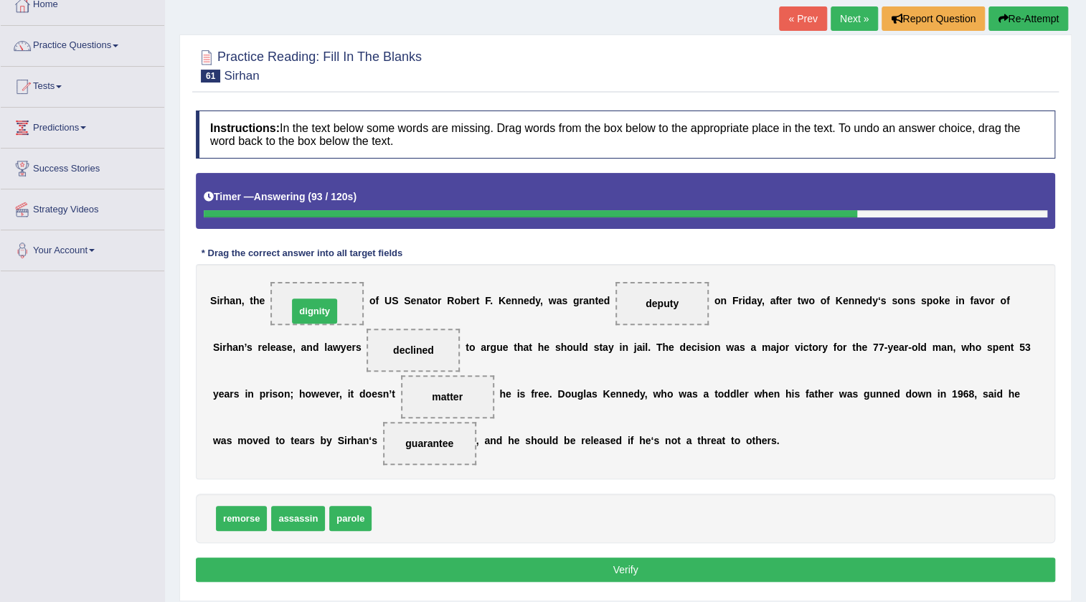
drag, startPoint x: 395, startPoint y: 522, endPoint x: 311, endPoint y: 315, distance: 223.7
click at [342, 565] on button "Verify" at bounding box center [626, 569] width 860 height 24
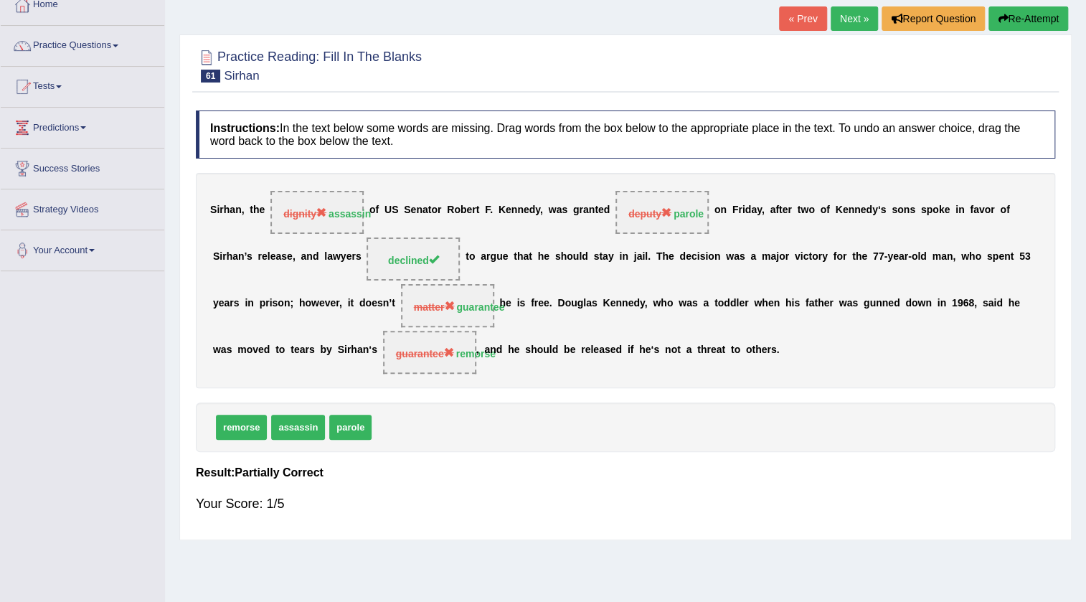
click at [596, 204] on b "t" at bounding box center [597, 209] width 4 height 11
click at [705, 215] on span "deputy parole" at bounding box center [662, 212] width 93 height 43
click at [693, 215] on strong "parole" at bounding box center [689, 213] width 30 height 11
click at [350, 230] on span "dignity assassin" at bounding box center [316, 212] width 93 height 43
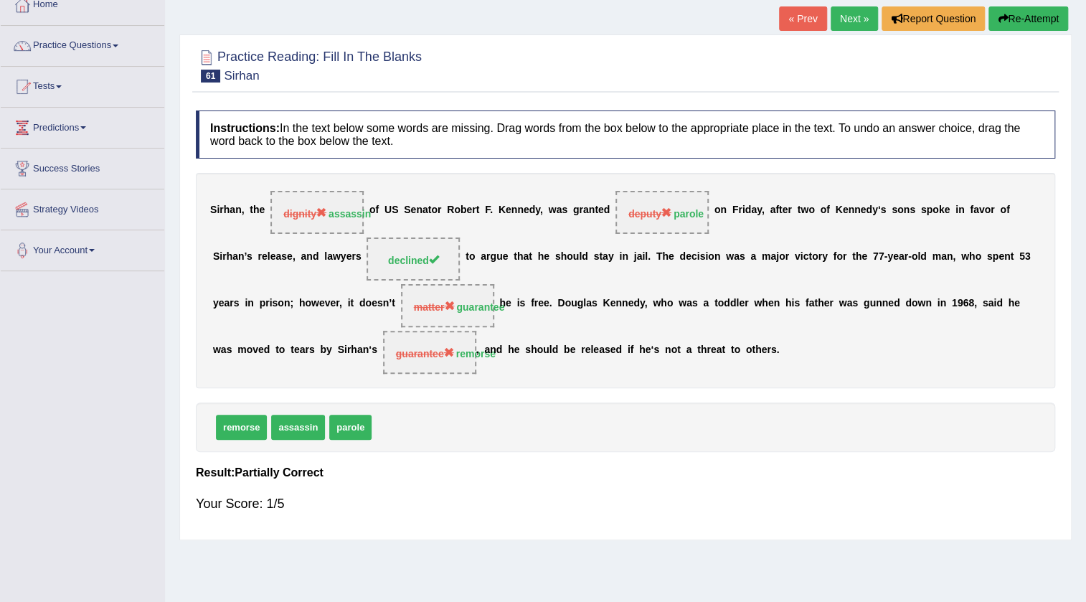
click at [350, 230] on span "dignity assassin" at bounding box center [316, 212] width 93 height 43
click at [351, 212] on strong "assassin" at bounding box center [350, 213] width 42 height 11
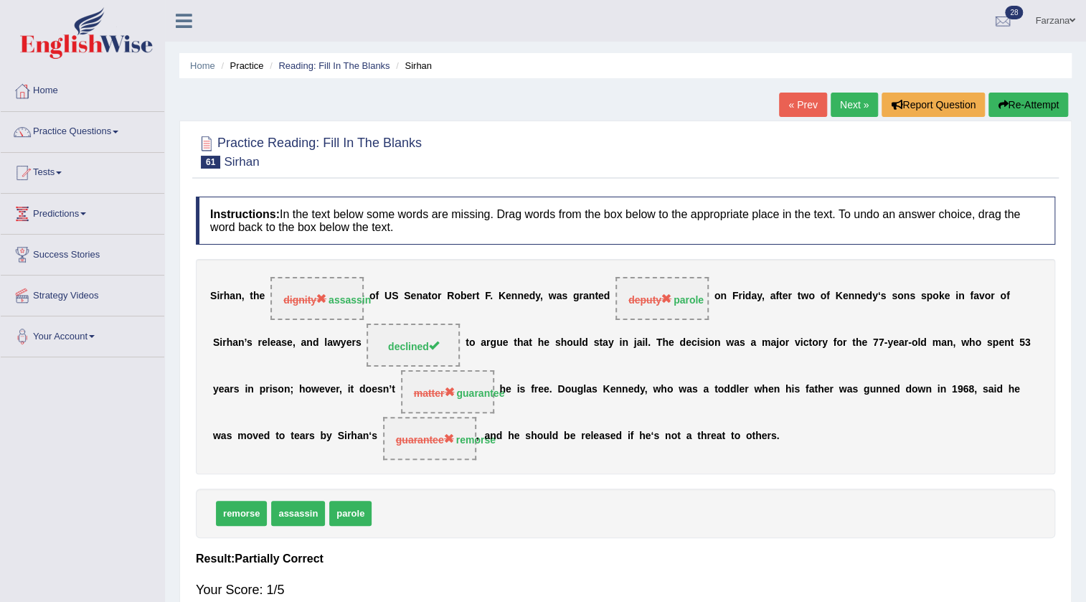
scroll to position [86, 0]
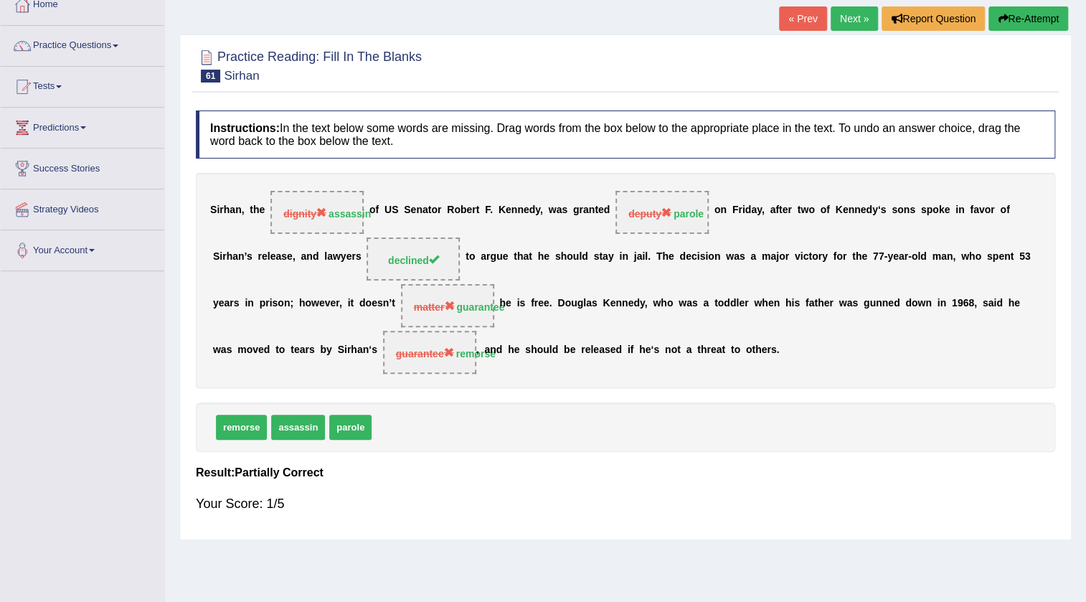
click at [1020, 507] on div "Your Score: 1/5" at bounding box center [626, 503] width 860 height 34
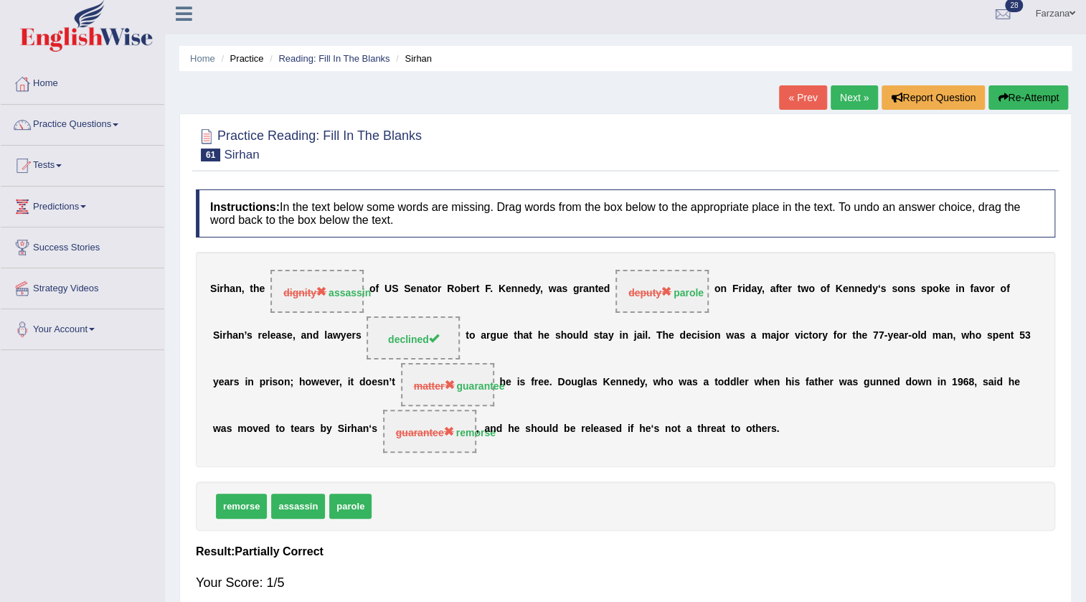
scroll to position [0, 0]
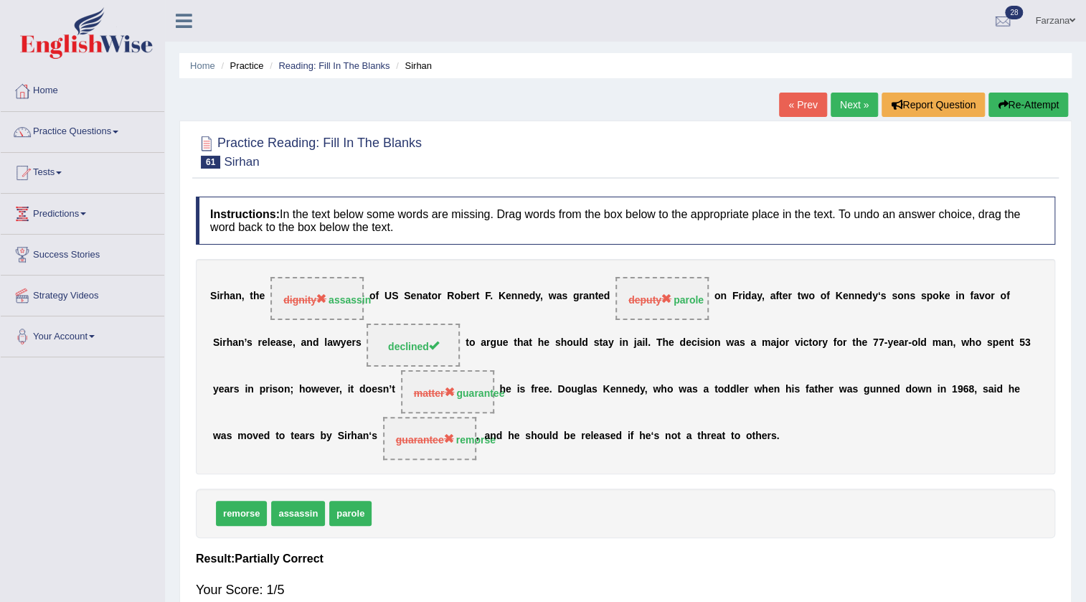
click at [854, 107] on link "Next »" at bounding box center [854, 105] width 47 height 24
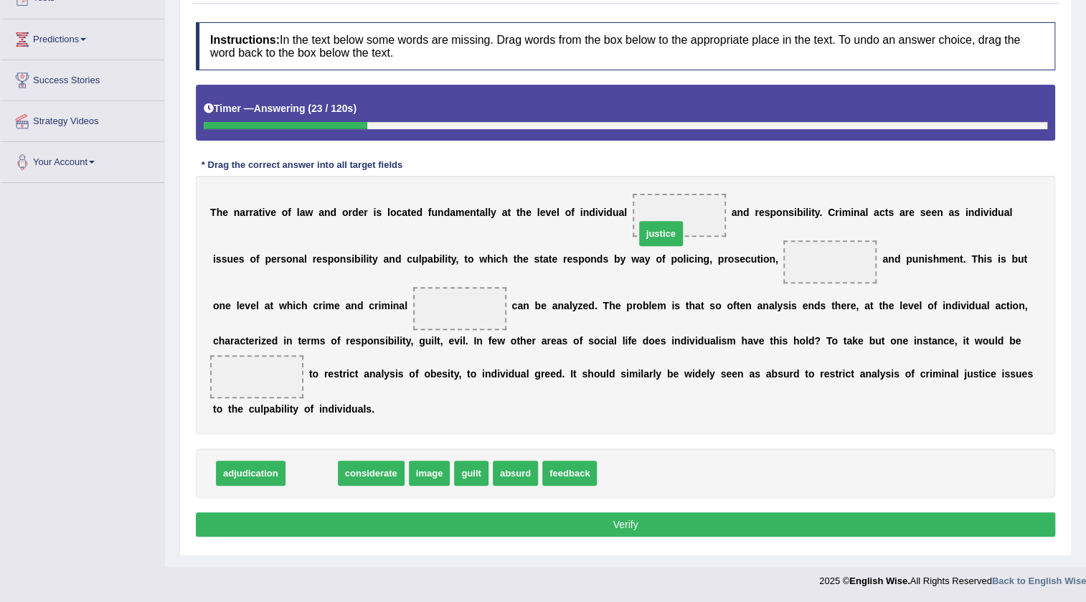
drag, startPoint x: 309, startPoint y: 469, endPoint x: 658, endPoint y: 230, distance: 423.3
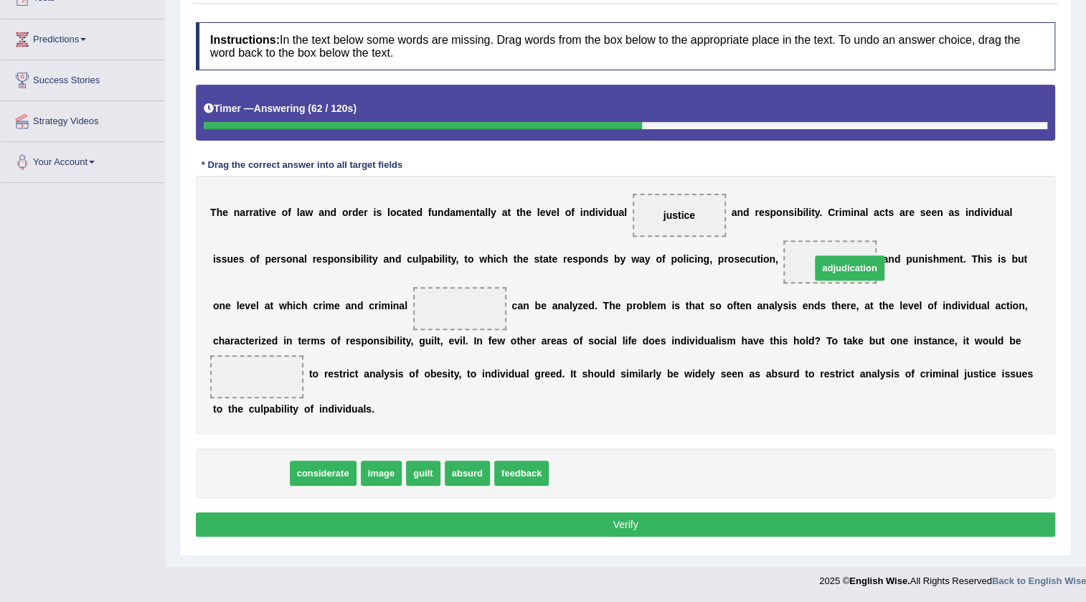
drag, startPoint x: 231, startPoint y: 468, endPoint x: 830, endPoint y: 263, distance: 633.0
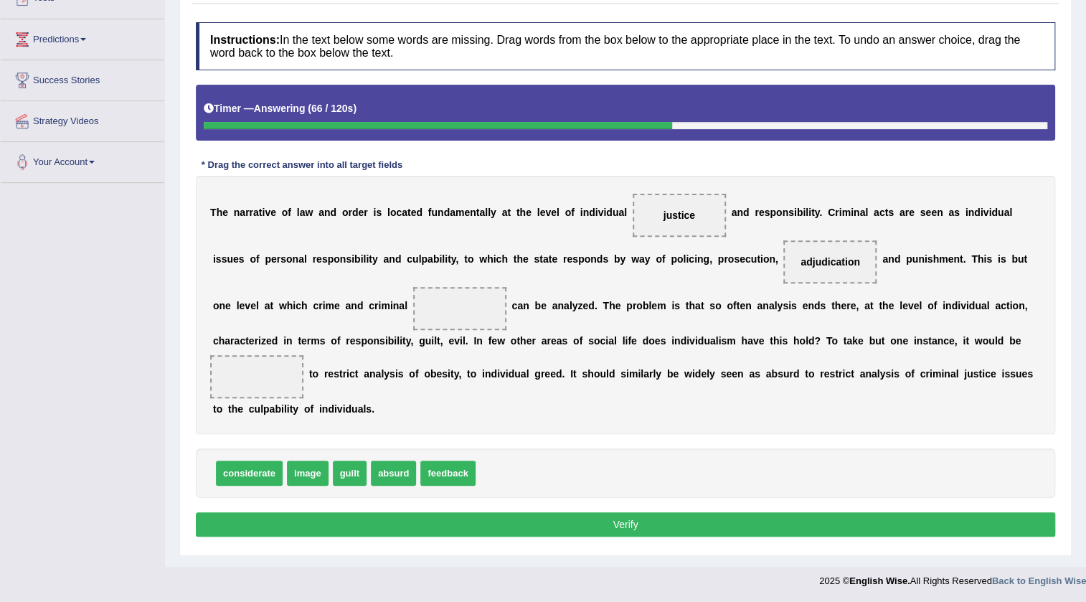
click at [583, 326] on div "T h e n a r r a t i v e o f l a w a n d o r d e r i s l o c a t e d f u n d a m…" at bounding box center [626, 305] width 860 height 258
drag, startPoint x: 448, startPoint y: 476, endPoint x: 458, endPoint y: 307, distance: 169.6
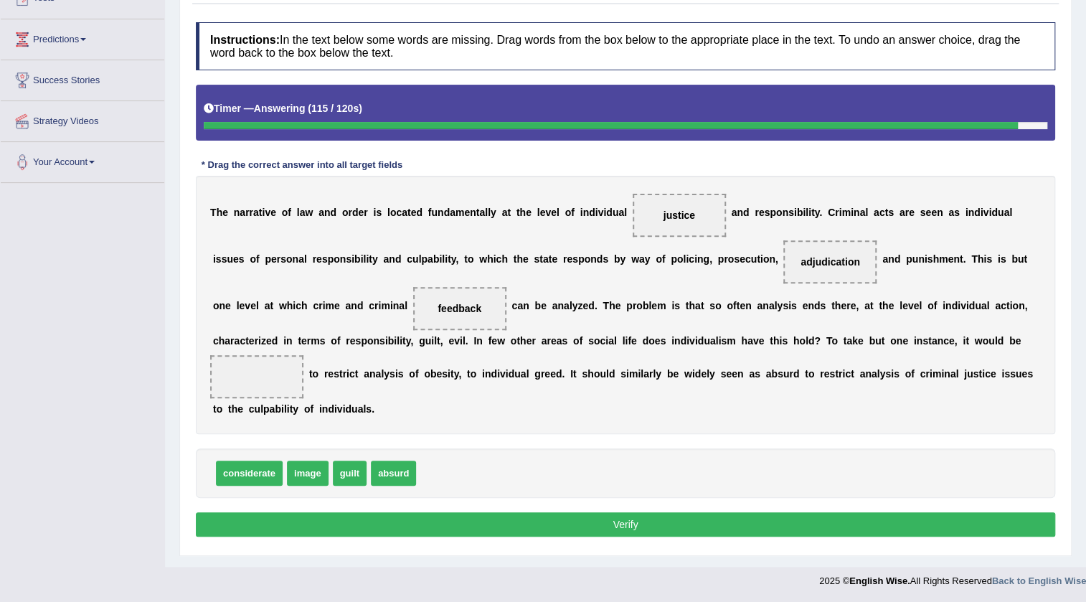
click at [365, 369] on b "a" at bounding box center [367, 373] width 6 height 11
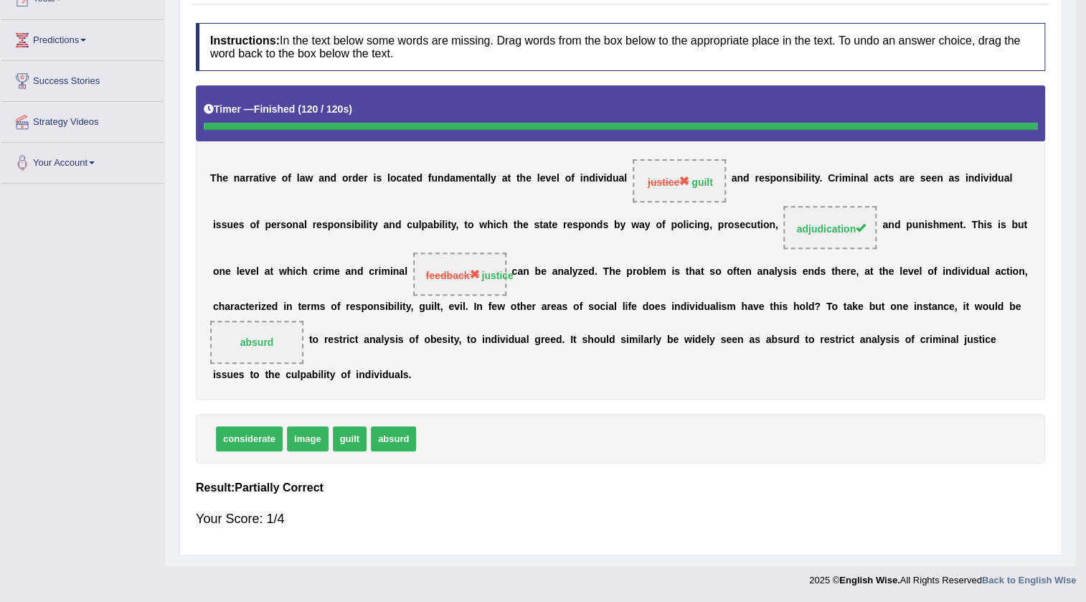
scroll to position [151, 0]
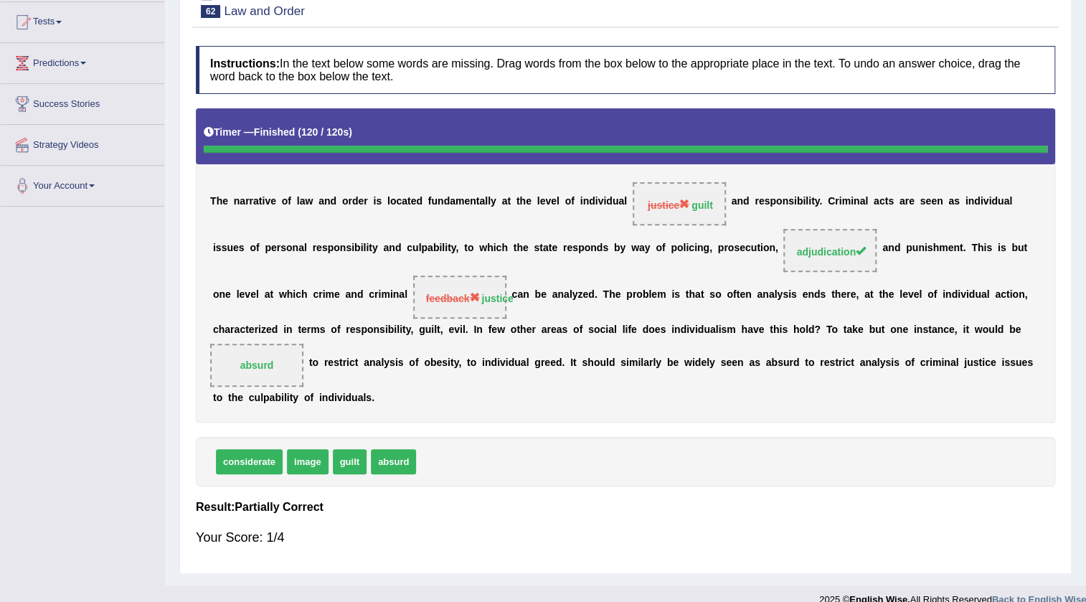
click at [286, 358] on span "absurd" at bounding box center [256, 365] width 93 height 43
drag, startPoint x: 402, startPoint y: 467, endPoint x: 351, endPoint y: 384, distance: 97.6
click at [335, 385] on div "Instructions: In the text below some words are missing. Drag words from the box…" at bounding box center [625, 302] width 867 height 527
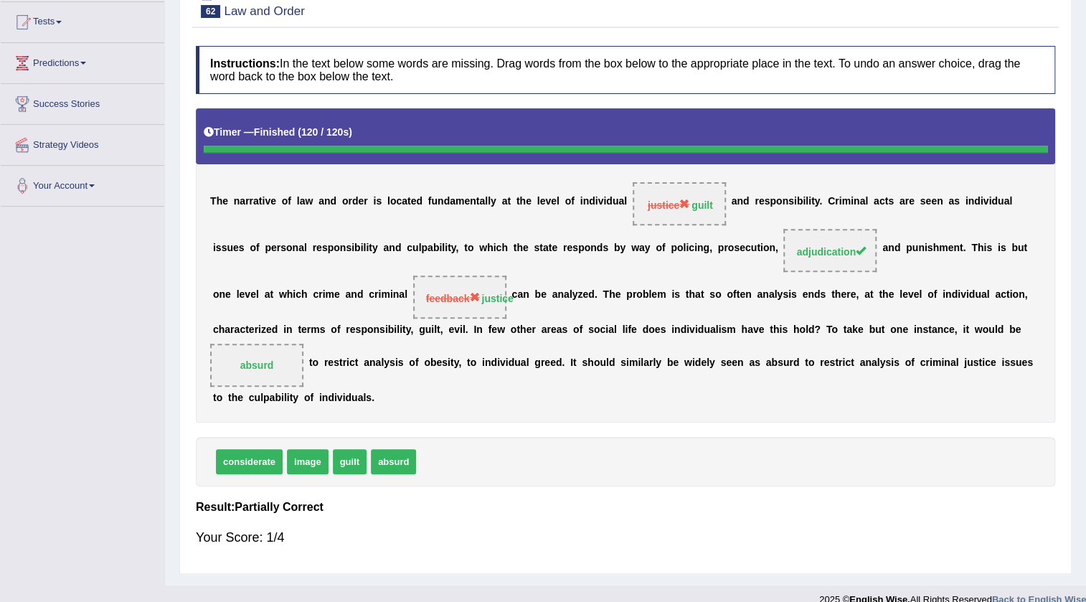
click at [687, 215] on span "justice guilt" at bounding box center [679, 203] width 93 height 43
click at [465, 298] on span "feedback" at bounding box center [453, 298] width 54 height 11
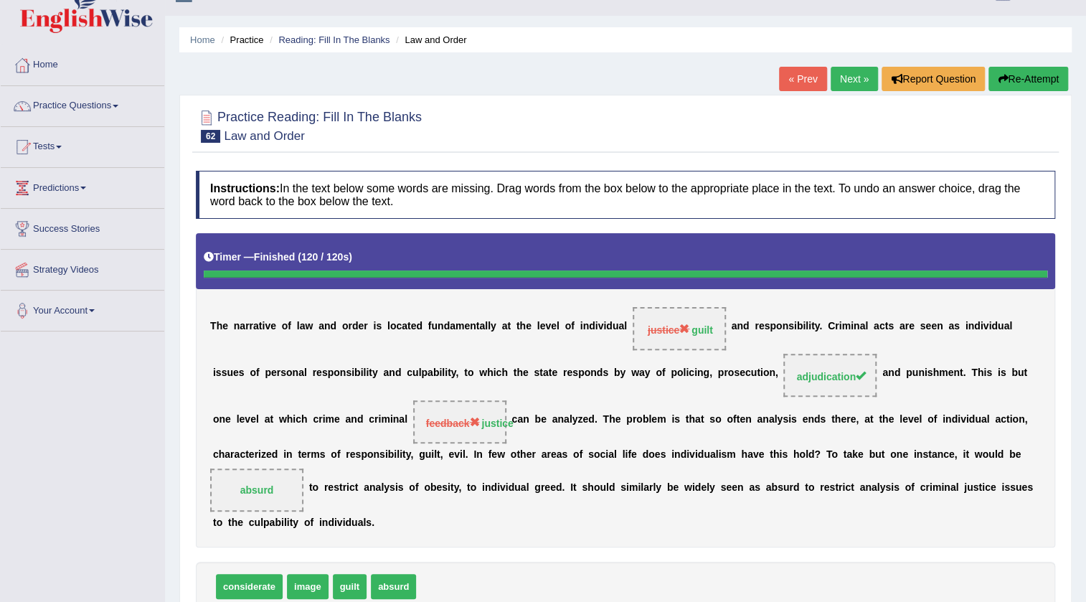
scroll to position [21, 0]
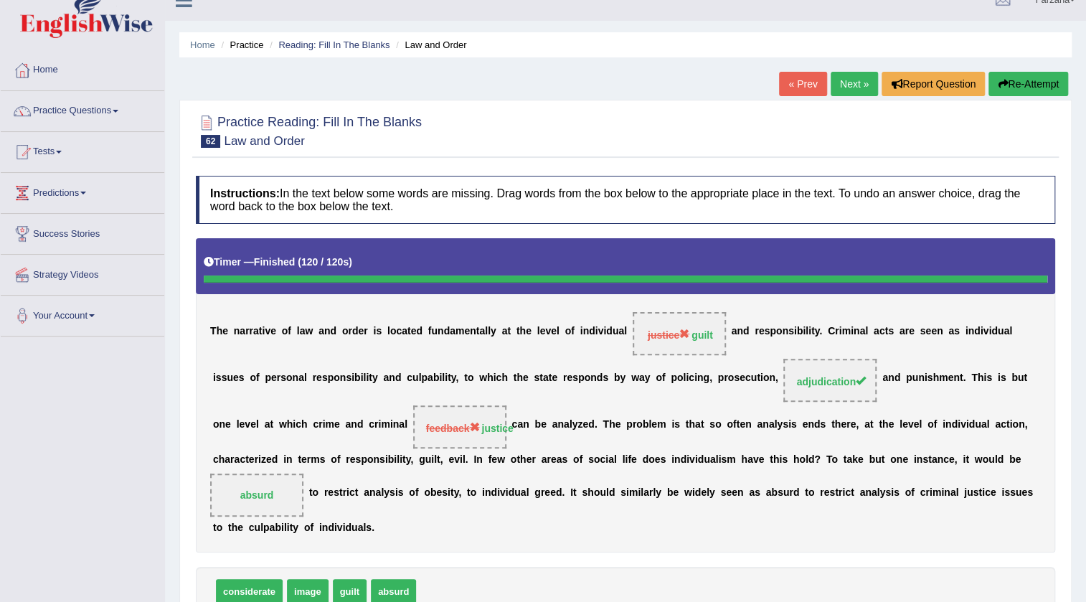
click at [835, 76] on link "Next »" at bounding box center [854, 84] width 47 height 24
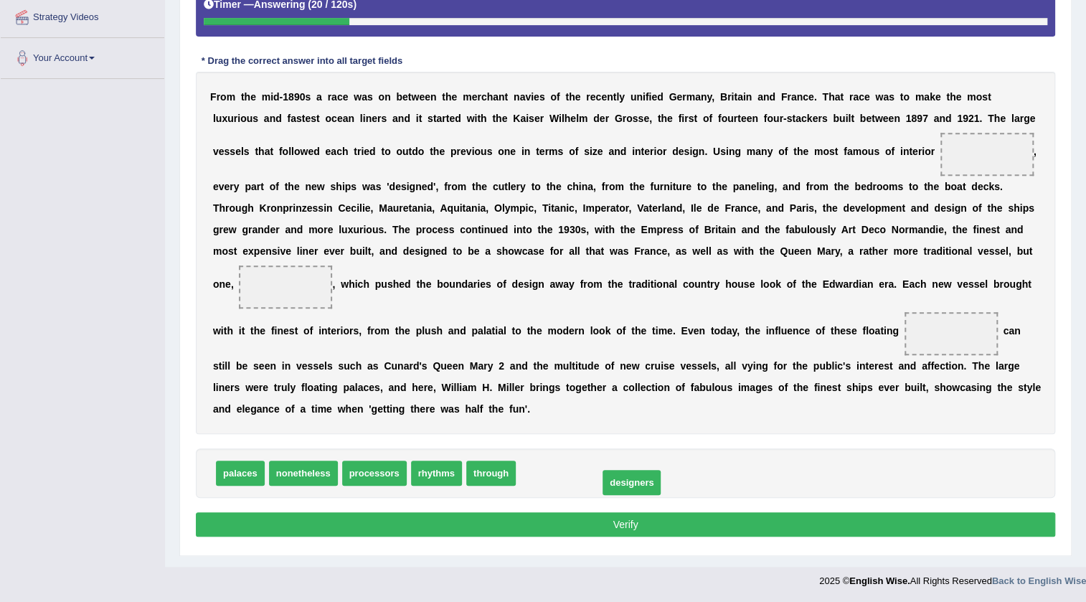
drag, startPoint x: 540, startPoint y: 473, endPoint x: 555, endPoint y: 484, distance: 19.1
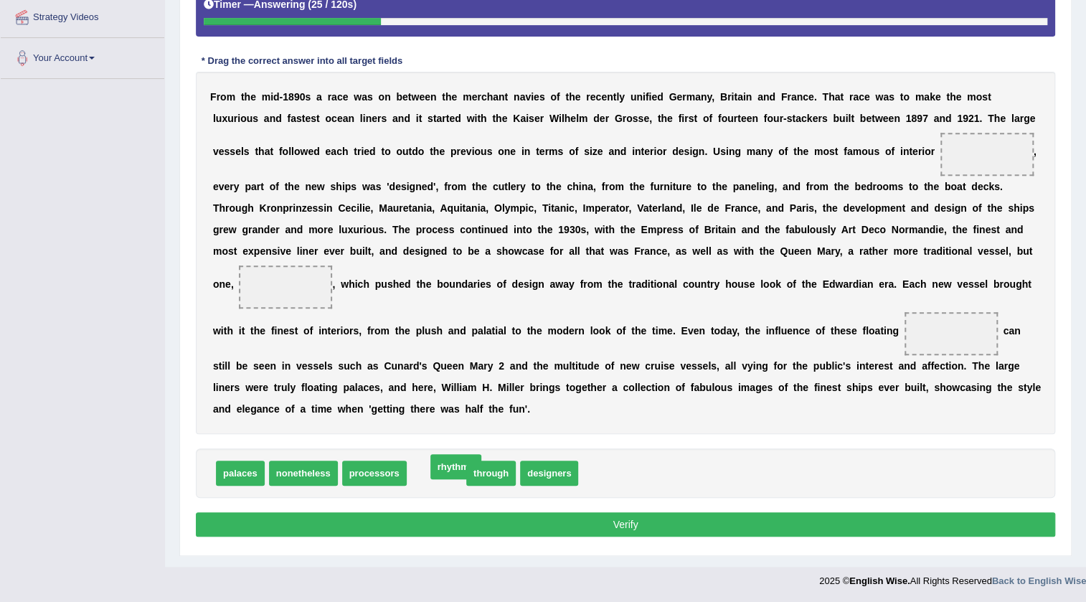
drag, startPoint x: 446, startPoint y: 457, endPoint x: 459, endPoint y: 453, distance: 14.1
drag, startPoint x: 440, startPoint y: 485, endPoint x: 456, endPoint y: 481, distance: 16.4
click at [445, 484] on div "palaces nonetheless processors through designers rhythms" at bounding box center [626, 473] width 860 height 50
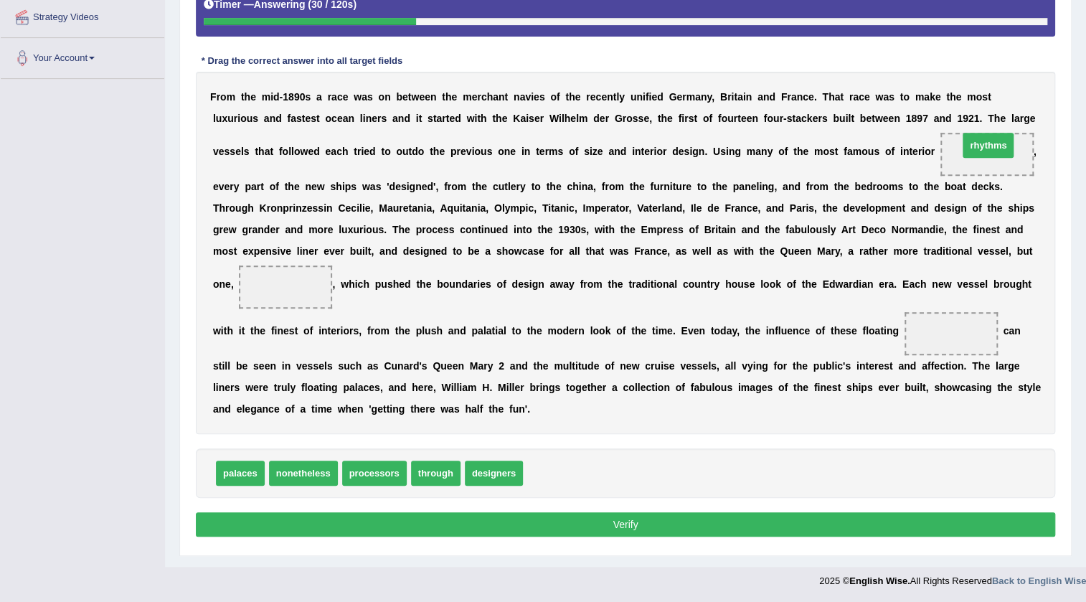
drag, startPoint x: 571, startPoint y: 475, endPoint x: 1007, endPoint y: 147, distance: 545.1
drag, startPoint x: 428, startPoint y: 474, endPoint x: 310, endPoint y: 298, distance: 211.9
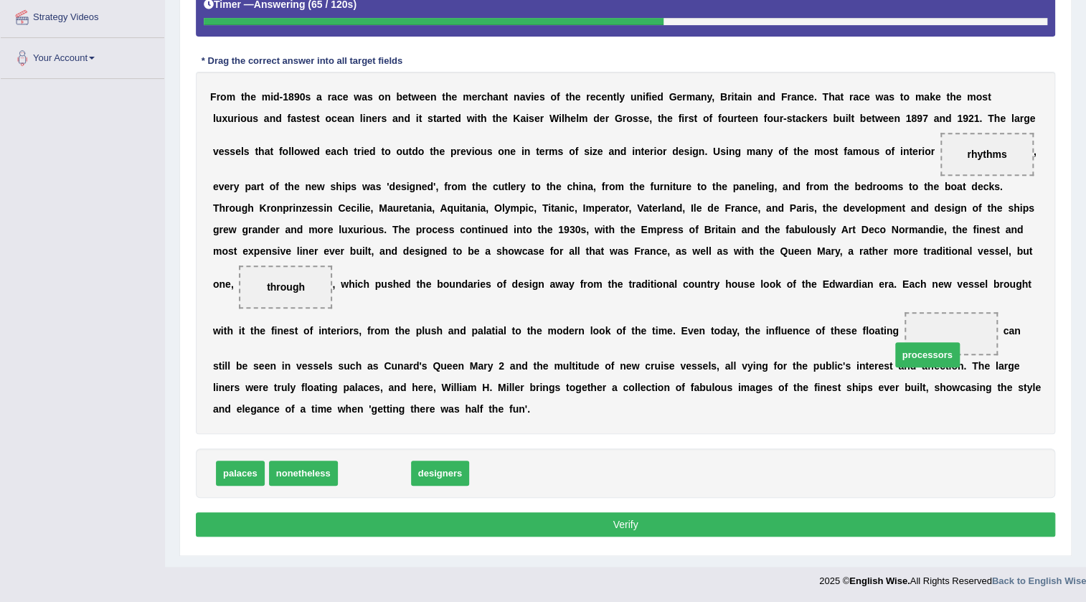
drag, startPoint x: 346, startPoint y: 474, endPoint x: 597, endPoint y: 445, distance: 252.8
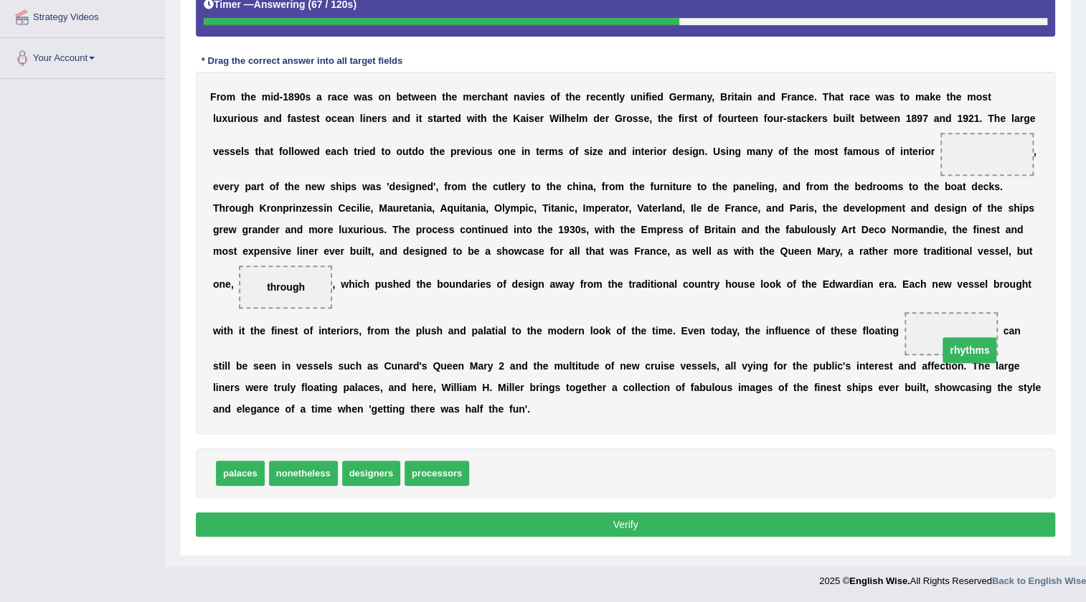
drag, startPoint x: 976, startPoint y: 151, endPoint x: 922, endPoint y: 356, distance: 212.3
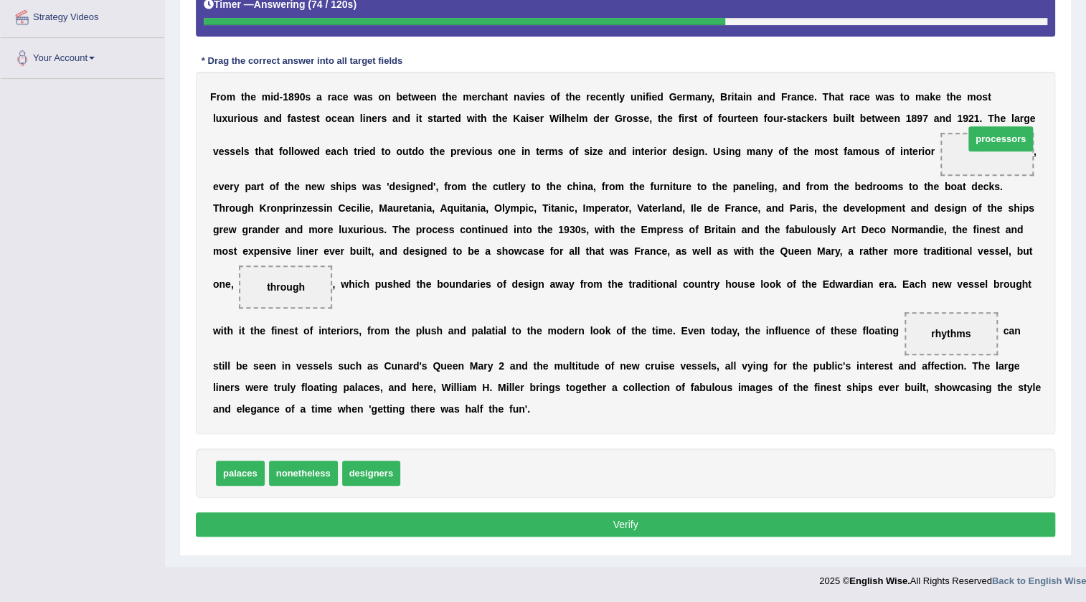
drag, startPoint x: 441, startPoint y: 476, endPoint x: 983, endPoint y: 179, distance: 618.4
click at [621, 529] on button "Verify" at bounding box center [626, 524] width 860 height 24
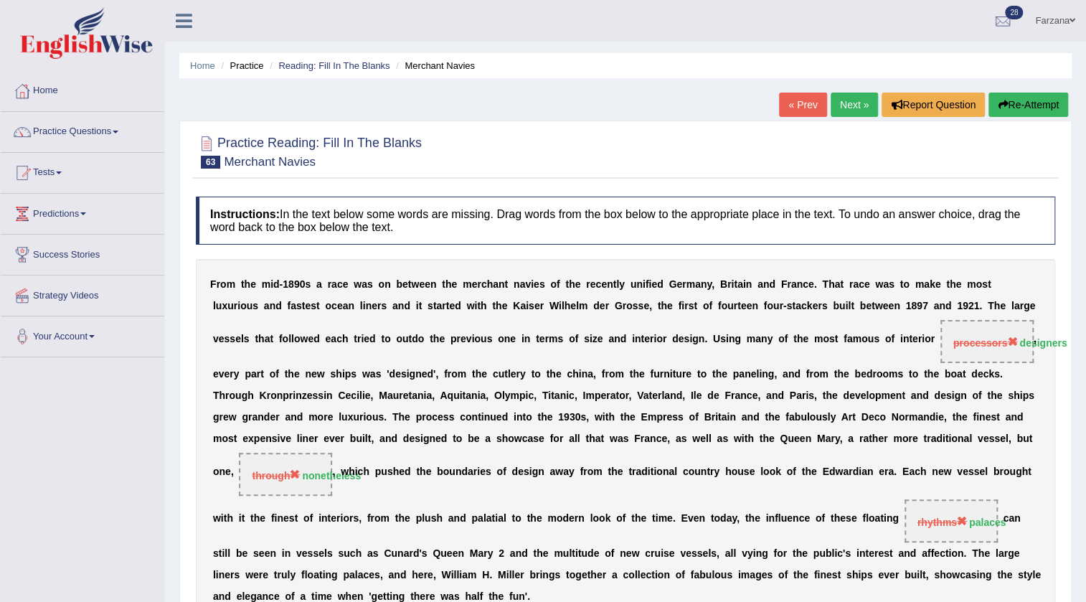
click at [842, 103] on link "Next »" at bounding box center [854, 105] width 47 height 24
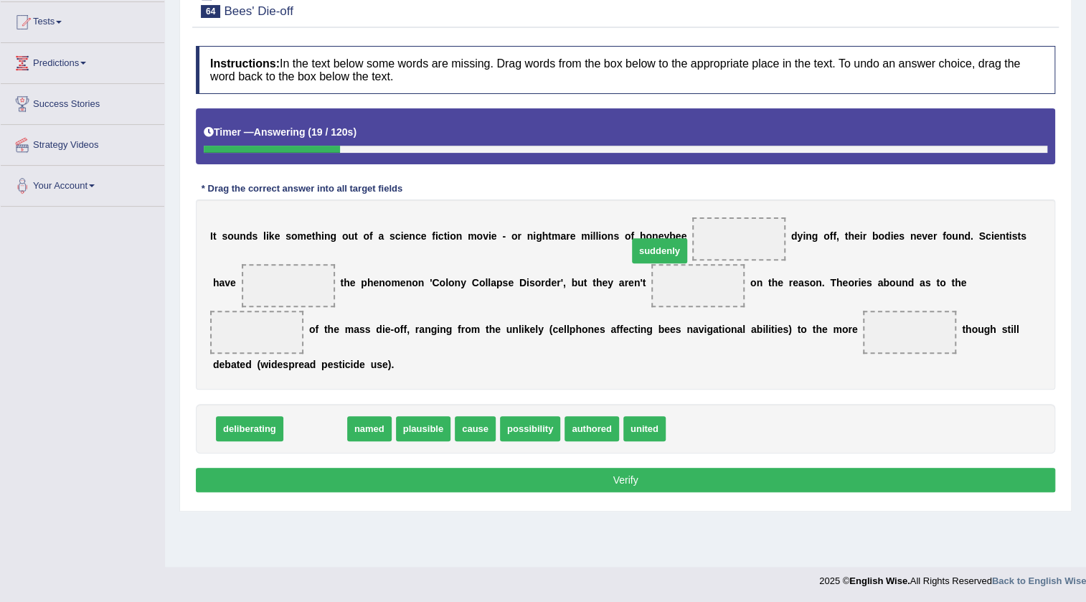
drag, startPoint x: 329, startPoint y: 421, endPoint x: 674, endPoint y: 243, distance: 387.6
click at [674, 243] on span "suddenly" at bounding box center [659, 250] width 55 height 25
drag, startPoint x: 291, startPoint y: 432, endPoint x: 724, endPoint y: 252, distance: 469.3
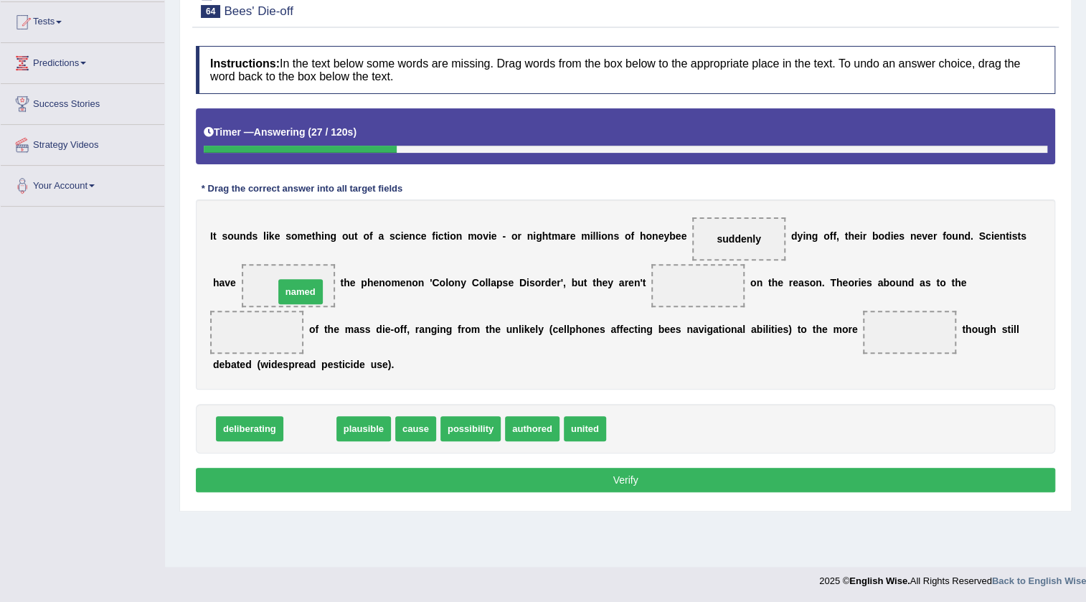
drag, startPoint x: 318, startPoint y: 422, endPoint x: 309, endPoint y: 285, distance: 137.4
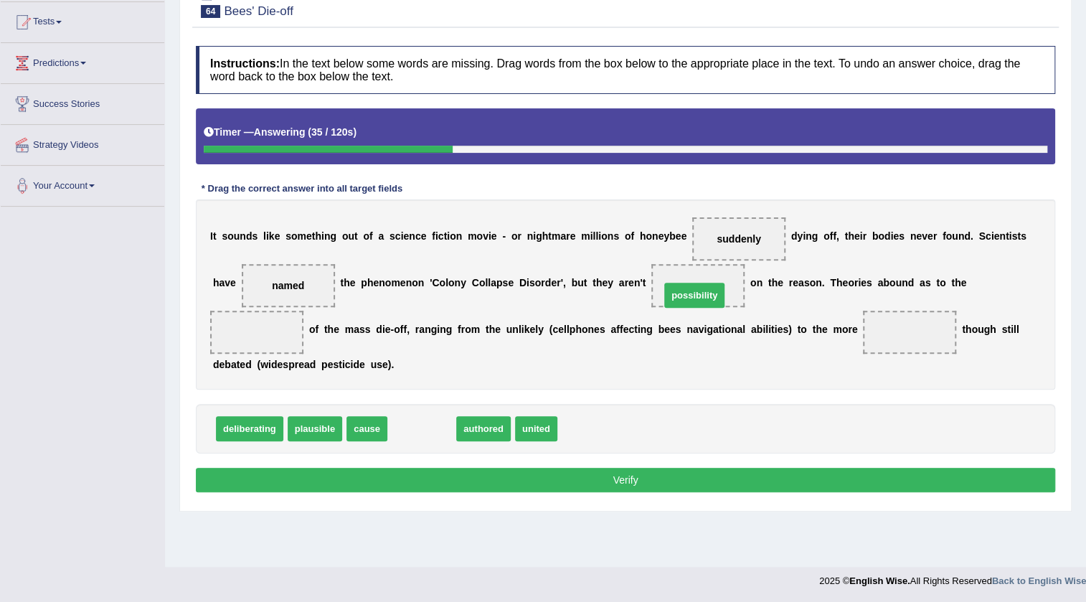
drag, startPoint x: 420, startPoint y: 430, endPoint x: 693, endPoint y: 296, distance: 303.9
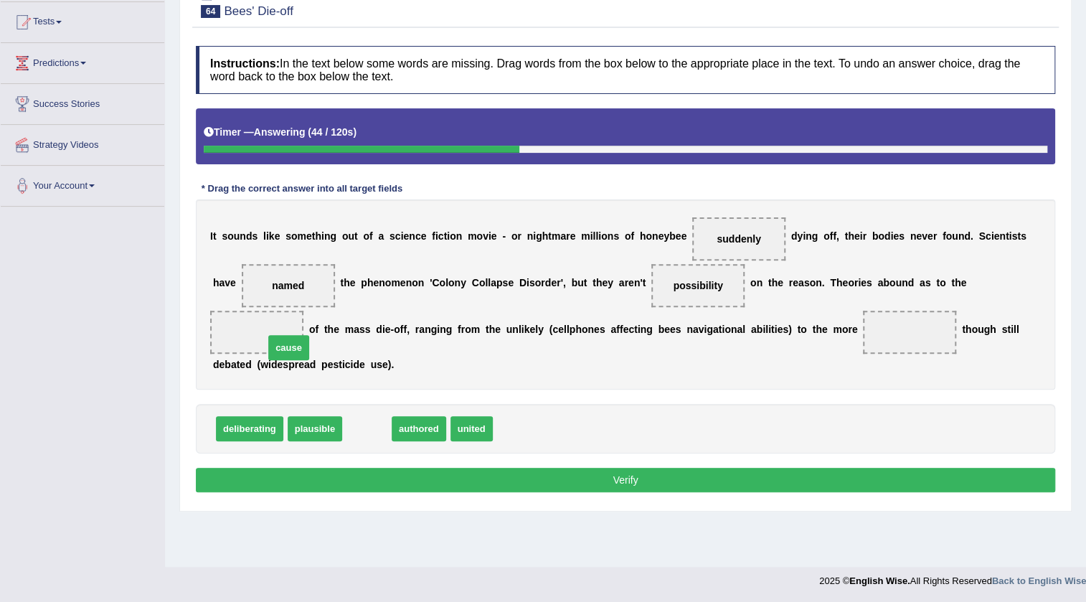
drag, startPoint x: 370, startPoint y: 428, endPoint x: 292, endPoint y: 347, distance: 112.6
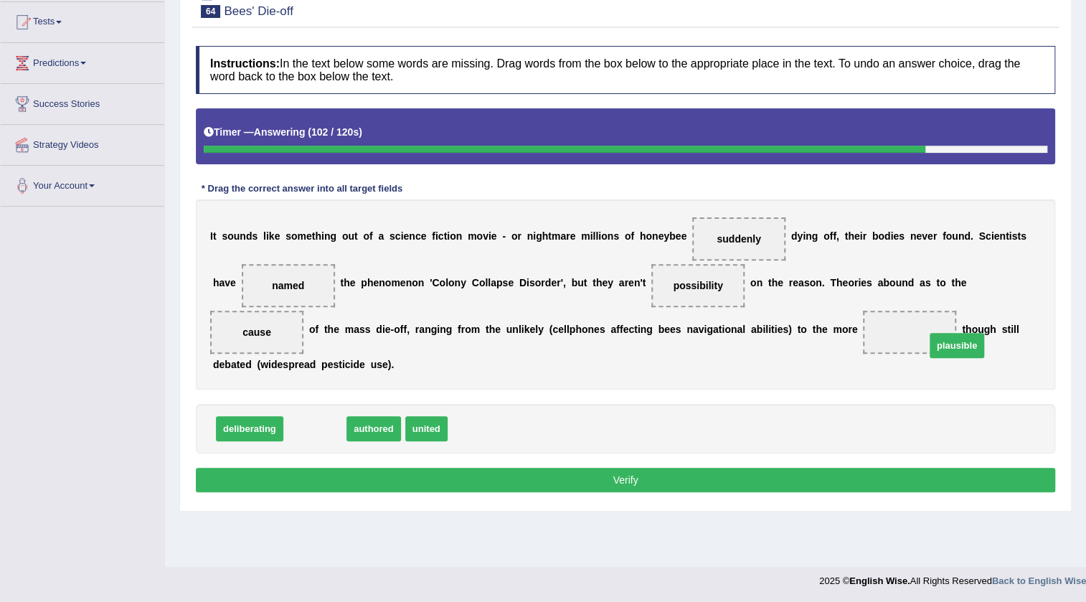
drag, startPoint x: 301, startPoint y: 428, endPoint x: 943, endPoint y: 345, distance: 647.5
click at [751, 481] on button "Verify" at bounding box center [626, 480] width 860 height 24
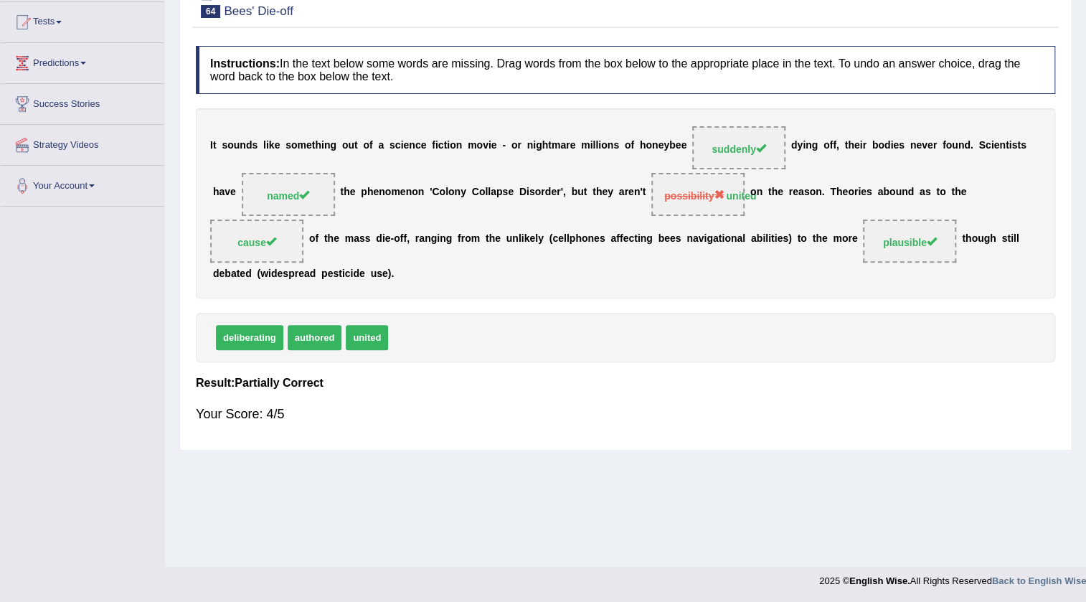
click at [560, 466] on div "Home Practice Reading: Fill In The Blanks Bees' Die-off « Prev Next » Report Qu…" at bounding box center [625, 207] width 921 height 717
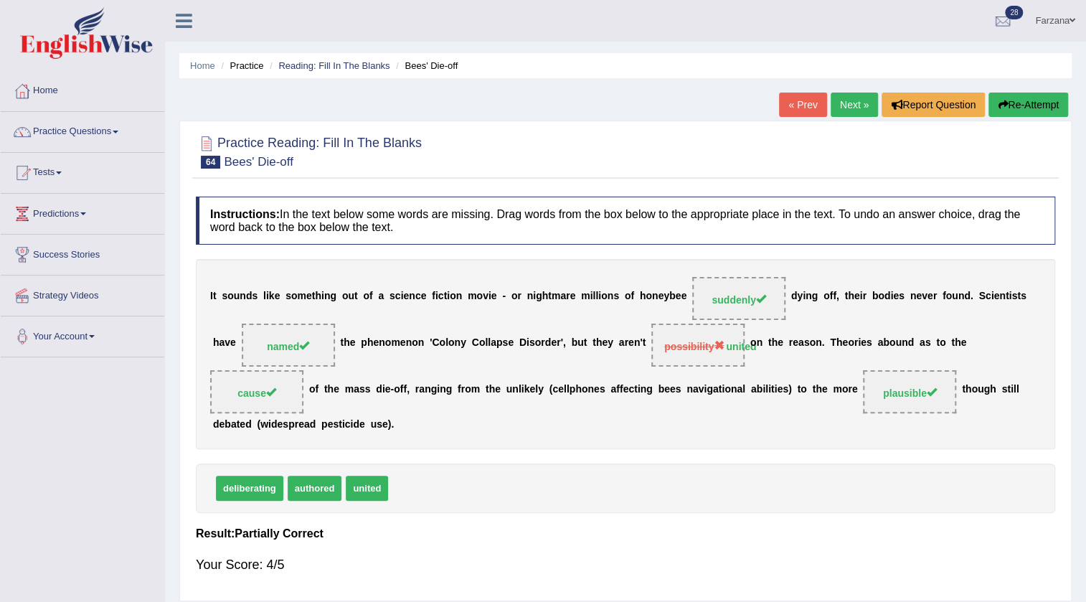
click at [847, 111] on link "Next »" at bounding box center [854, 105] width 47 height 24
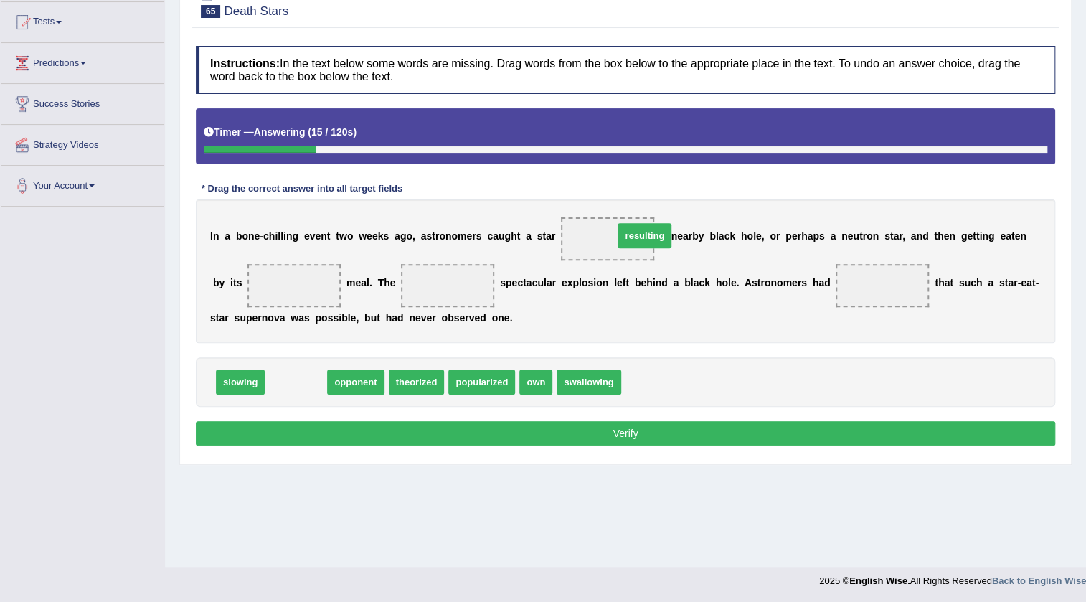
drag, startPoint x: 295, startPoint y: 389, endPoint x: 644, endPoint y: 243, distance: 378.2
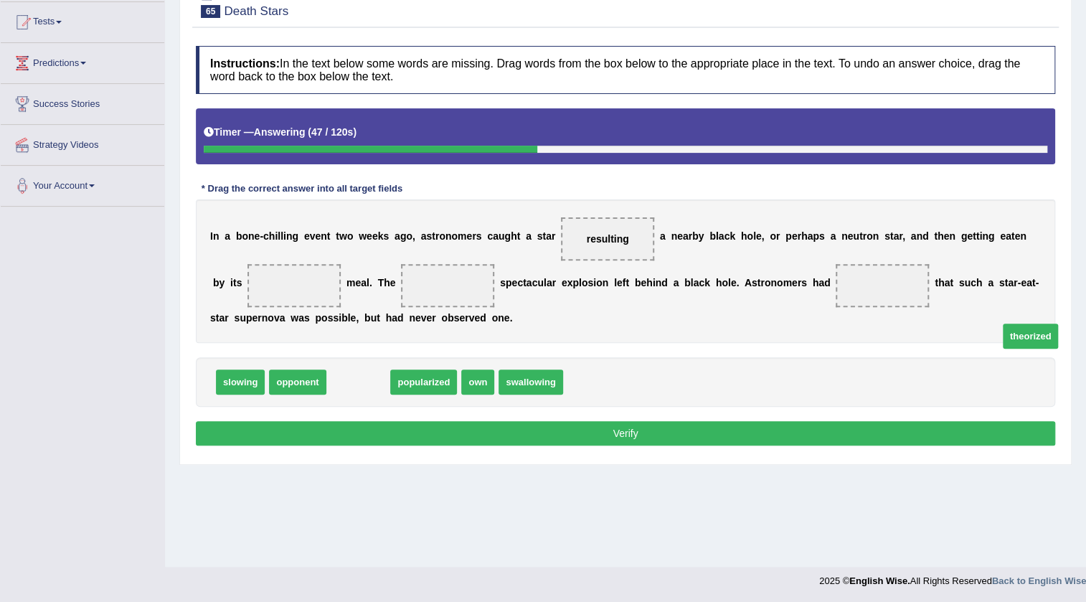
drag, startPoint x: 355, startPoint y: 384, endPoint x: 1048, endPoint y: 336, distance: 694.7
click at [1048, 336] on span "theorized" at bounding box center [1031, 336] width 56 height 25
click at [1051, 295] on div "I n a b o n e - c h i l l i n g e v e n t [DATE] o , a s t r o n o m e r s c a …" at bounding box center [626, 270] width 860 height 143
drag, startPoint x: 344, startPoint y: 382, endPoint x: 881, endPoint y: 293, distance: 543.9
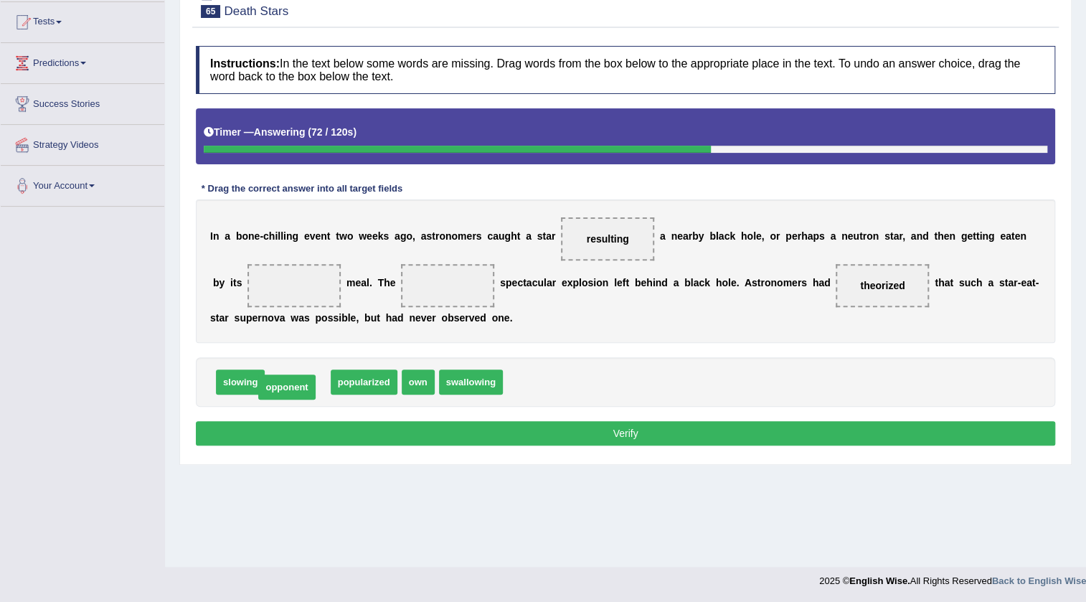
drag, startPoint x: 273, startPoint y: 368, endPoint x: 221, endPoint y: 389, distance: 55.7
drag, startPoint x: 225, startPoint y: 389, endPoint x: 275, endPoint y: 296, distance: 105.3
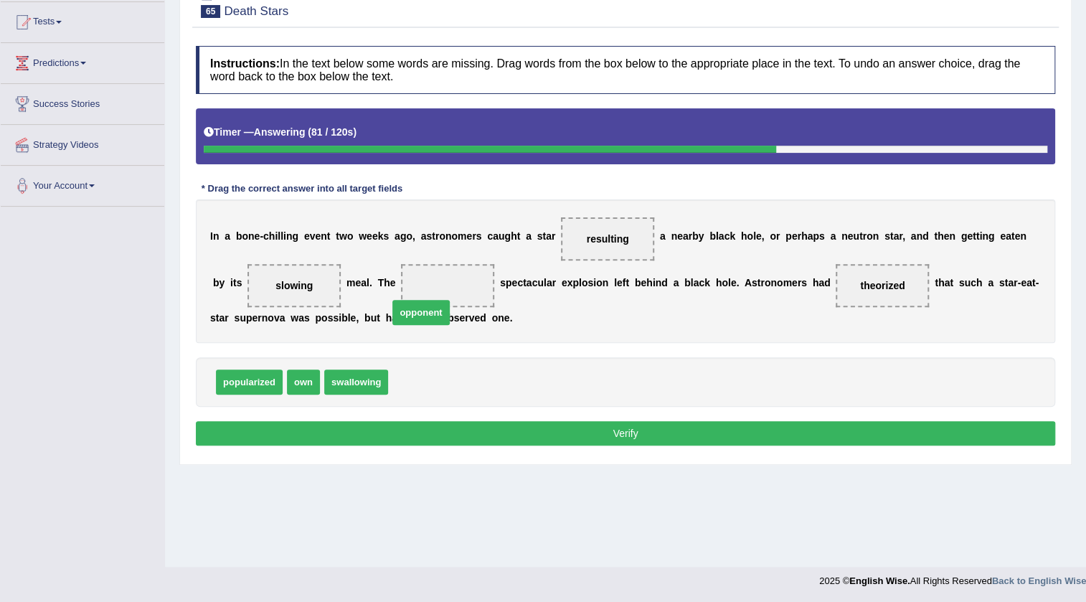
drag, startPoint x: 414, startPoint y: 382, endPoint x: 414, endPoint y: 313, distance: 69.6
click at [416, 442] on button "Verify" at bounding box center [626, 433] width 860 height 24
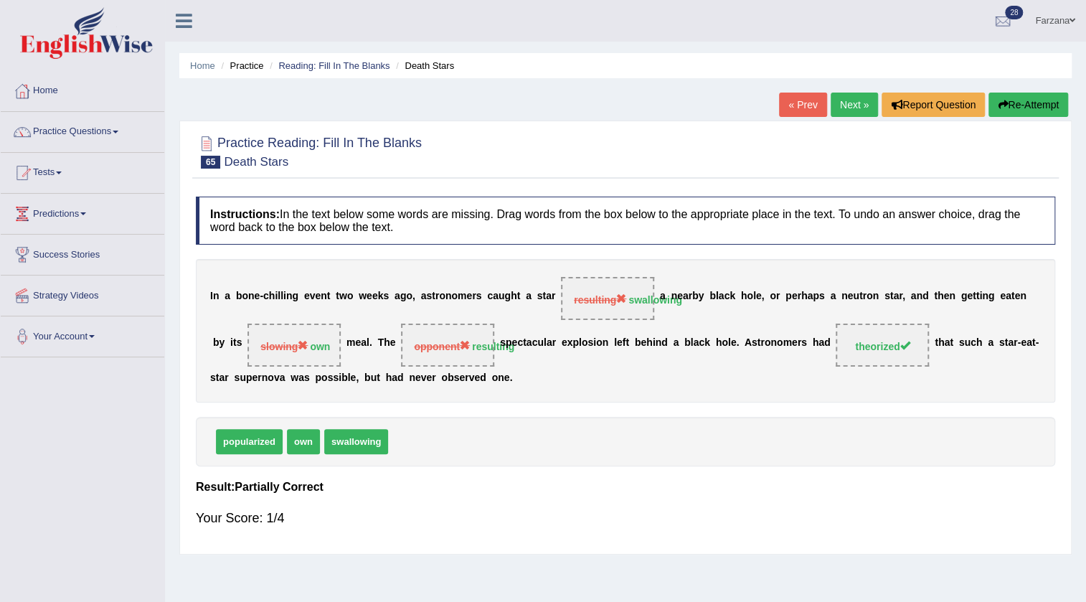
click at [840, 102] on link "Next »" at bounding box center [854, 105] width 47 height 24
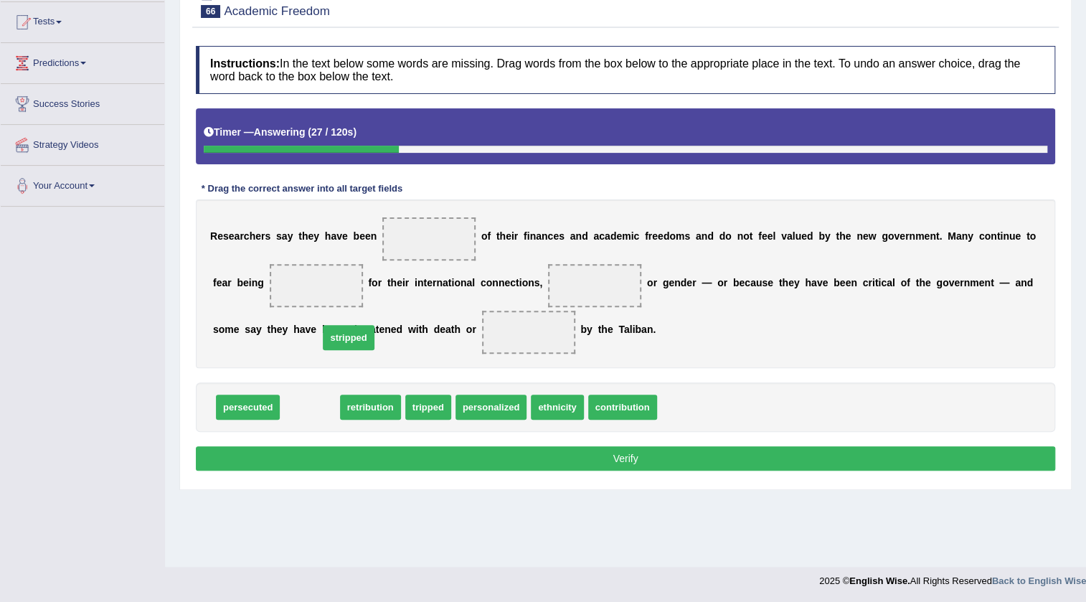
drag, startPoint x: 336, startPoint y: 395, endPoint x: 365, endPoint y: 320, distance: 79.9
click at [364, 331] on span "stripped" at bounding box center [348, 337] width 51 height 25
click at [365, 320] on div "R e s e a r c h e r s s a y t h e y h a v e b e e n o f t h e i r f i n a n c e…" at bounding box center [626, 283] width 860 height 169
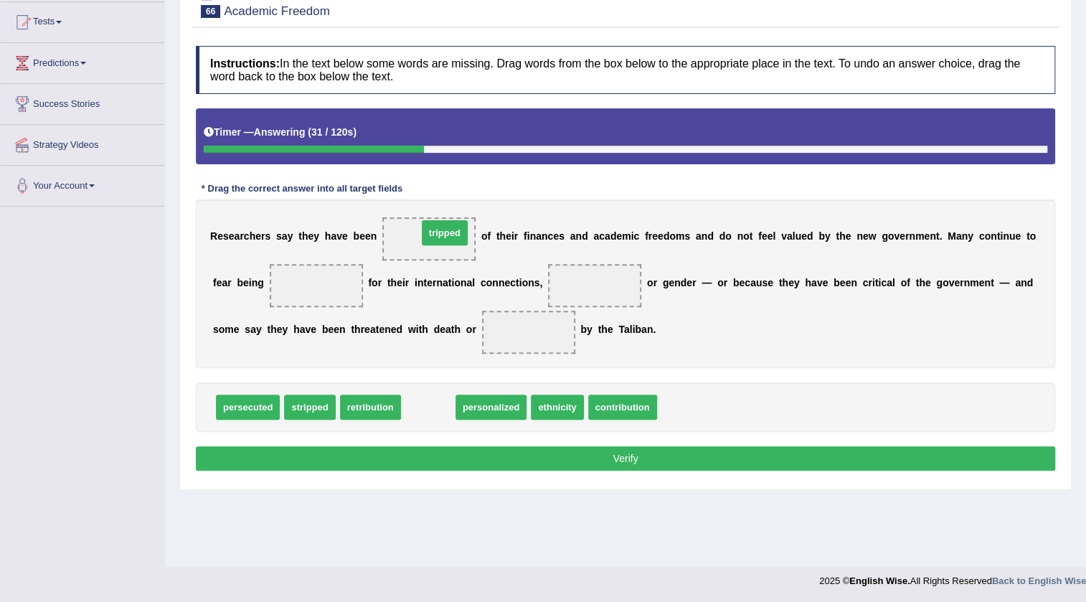
drag, startPoint x: 435, startPoint y: 403, endPoint x: 452, endPoint y: 230, distance: 174.4
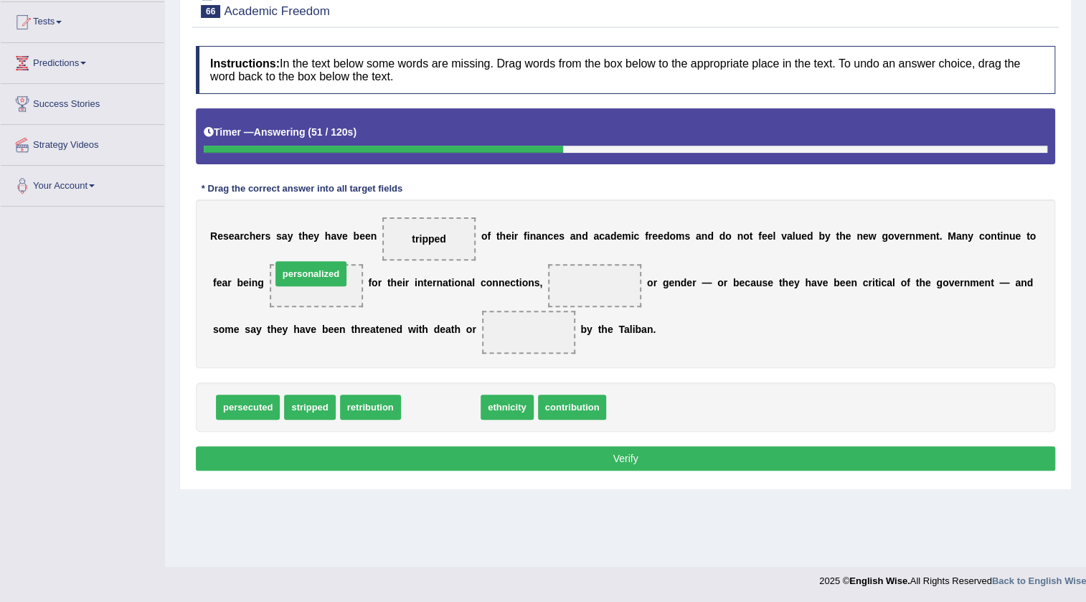
drag, startPoint x: 433, startPoint y: 413, endPoint x: 303, endPoint y: 280, distance: 185.7
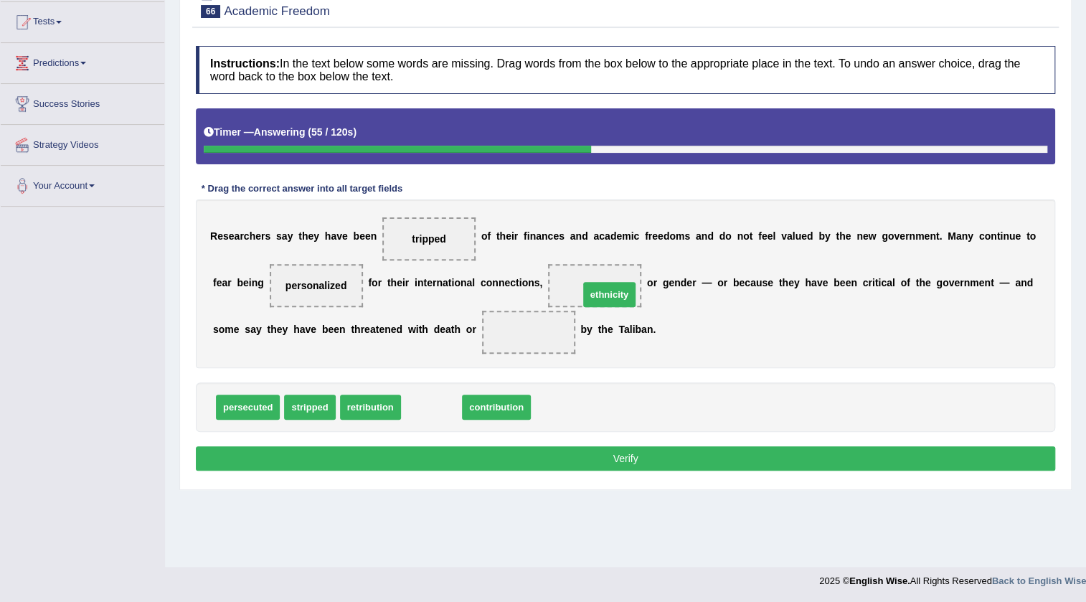
drag, startPoint x: 429, startPoint y: 402, endPoint x: 607, endPoint y: 290, distance: 210.6
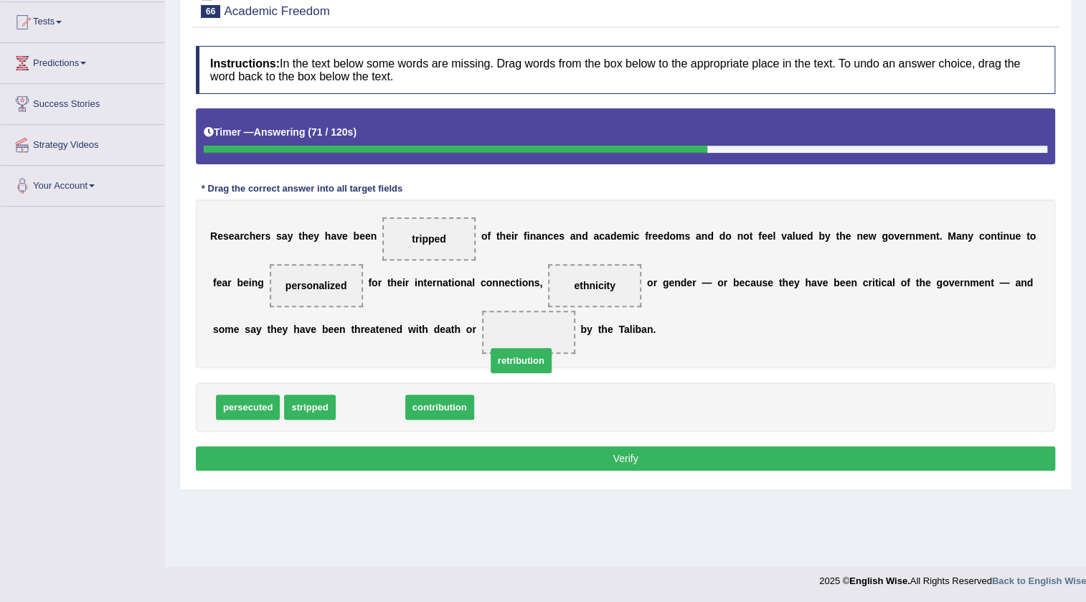
drag, startPoint x: 354, startPoint y: 400, endPoint x: 513, endPoint y: 352, distance: 166.4
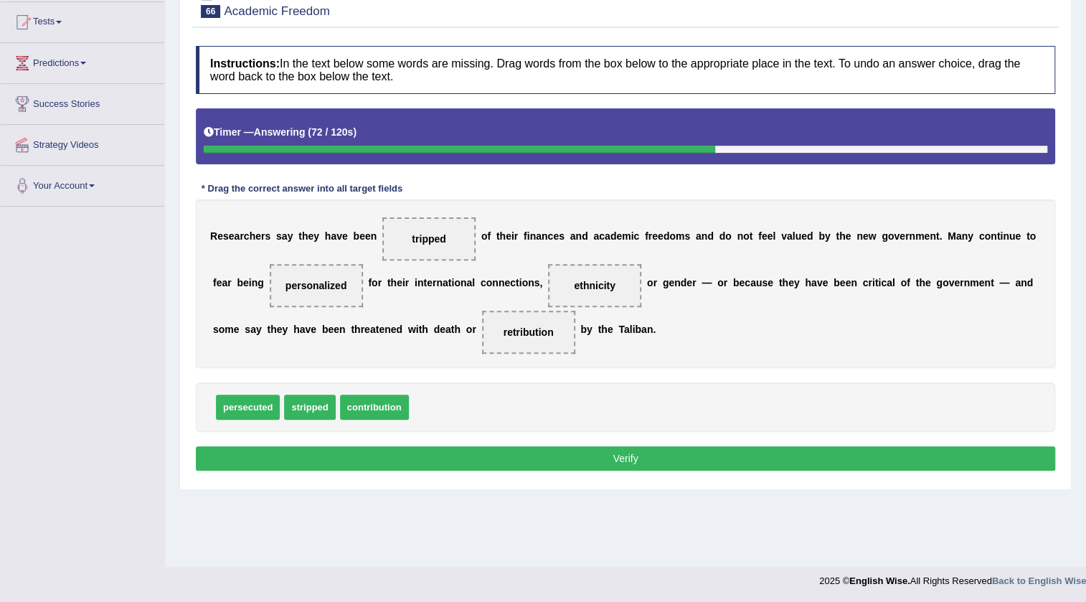
click at [512, 457] on button "Verify" at bounding box center [626, 458] width 860 height 24
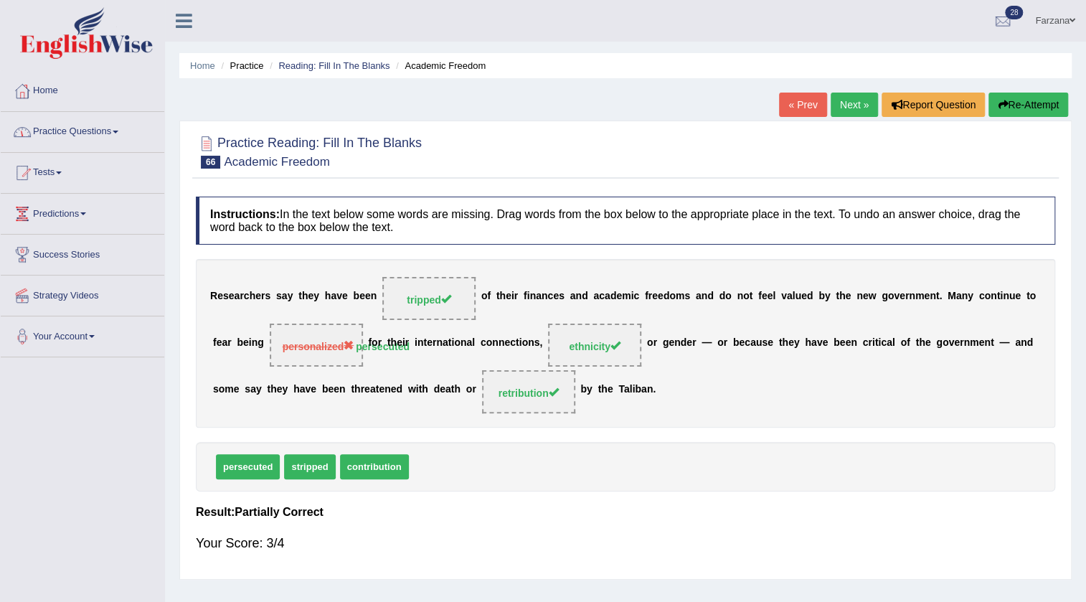
click at [831, 93] on link "Next »" at bounding box center [854, 105] width 47 height 24
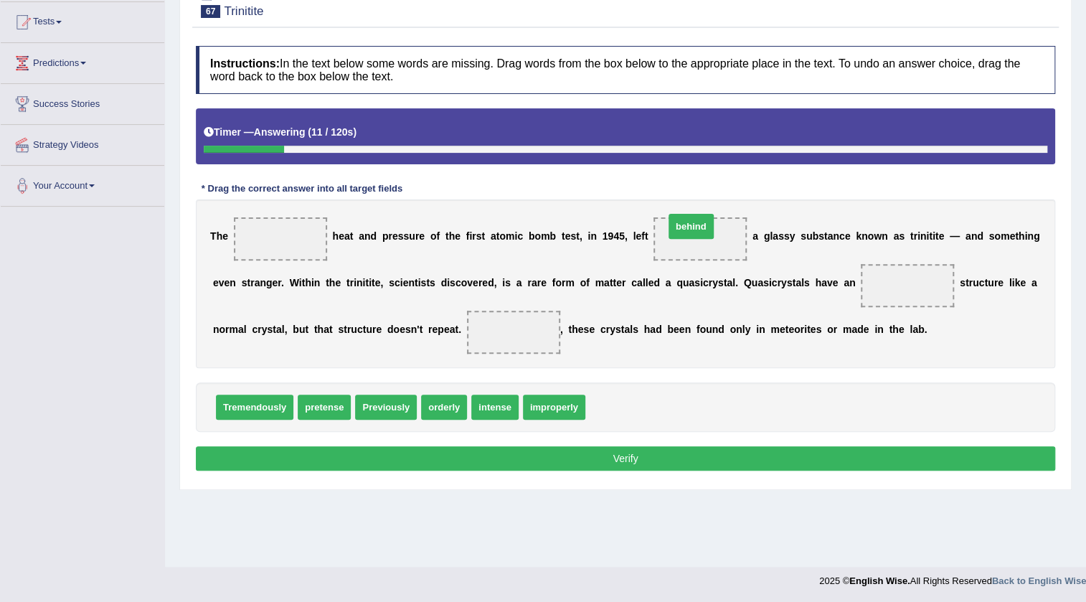
drag, startPoint x: 618, startPoint y: 401, endPoint x: 697, endPoint y: 220, distance: 197.9
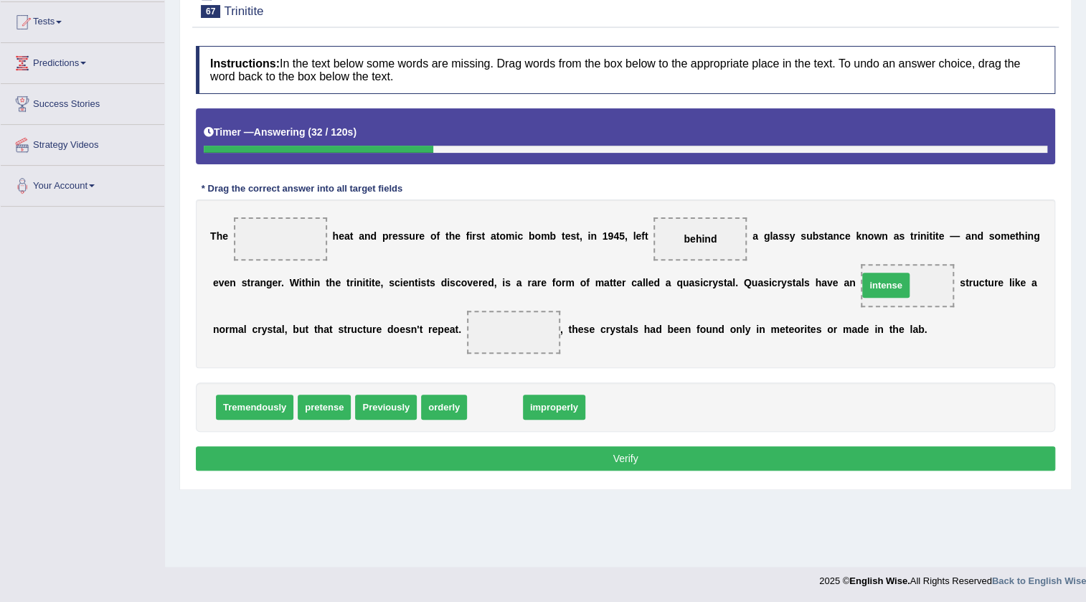
drag, startPoint x: 504, startPoint y: 406, endPoint x: 895, endPoint y: 284, distance: 409.6
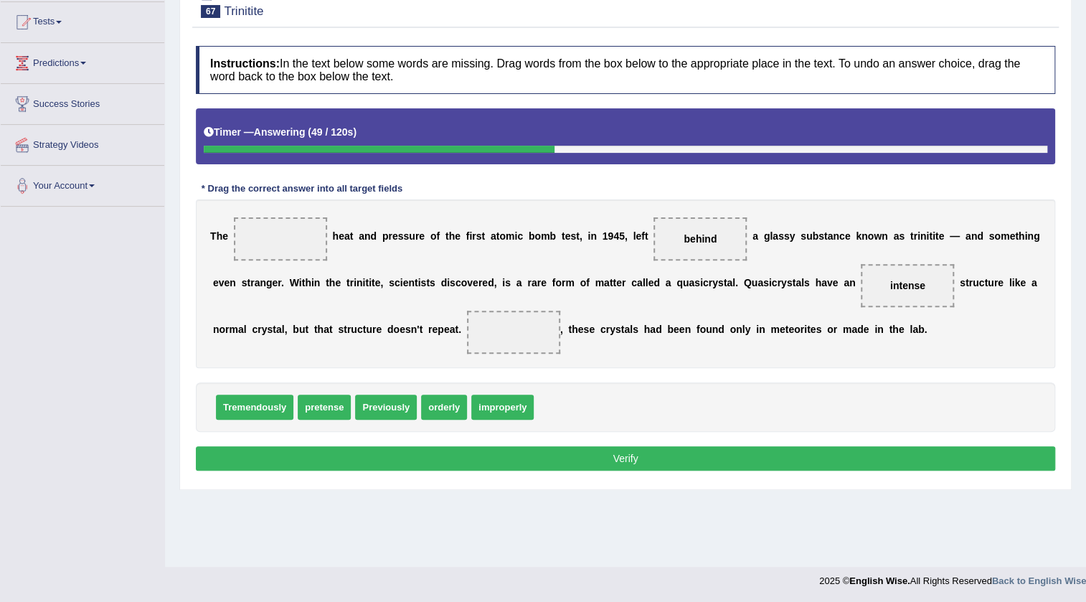
drag, startPoint x: 377, startPoint y: 414, endPoint x: 394, endPoint y: 404, distance: 19.3
click at [582, 301] on div "T h e h e a t a n d p r e s s u r e o f t h e f i r s t a t o m i c b o m b t e…" at bounding box center [626, 283] width 860 height 169
drag, startPoint x: 476, startPoint y: 410, endPoint x: 488, endPoint y: 373, distance: 39.3
click at [491, 369] on div "Instructions: In the text below some words are missing. Drag words from the box…" at bounding box center [625, 260] width 867 height 443
drag, startPoint x: 495, startPoint y: 400, endPoint x: 497, endPoint y: 346, distance: 53.9
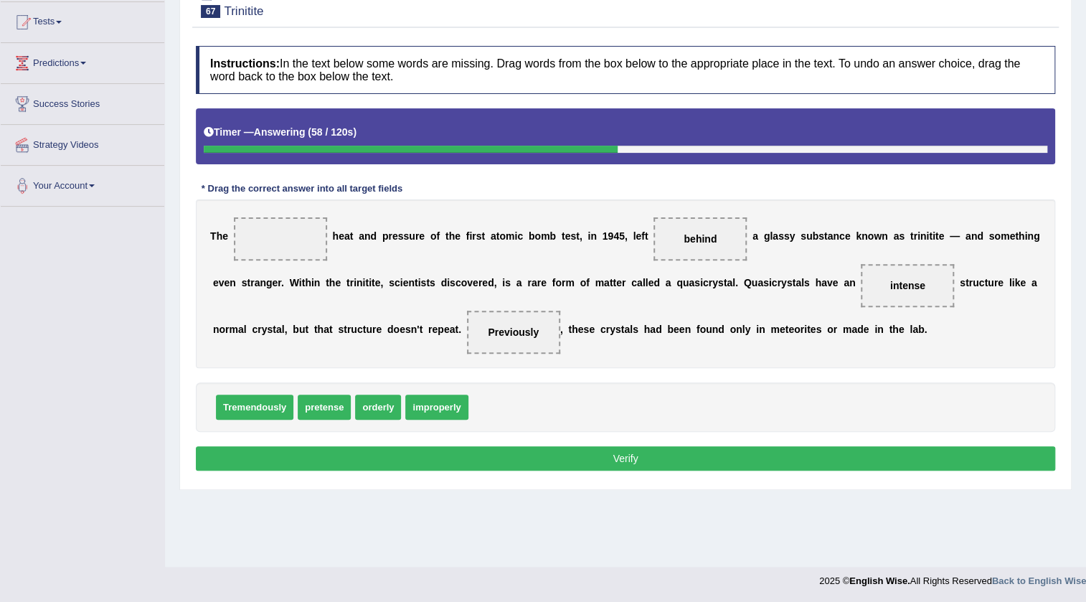
click at [315, 402] on span "pretense" at bounding box center [324, 407] width 53 height 25
drag, startPoint x: 452, startPoint y: 396, endPoint x: 235, endPoint y: 98, distance: 369.2
drag, startPoint x: 235, startPoint y: 98, endPoint x: 273, endPoint y: 160, distance: 73.1
click at [273, 160] on div "Instructions: In the text below some words are missing. Drag words from the box…" at bounding box center [625, 260] width 867 height 443
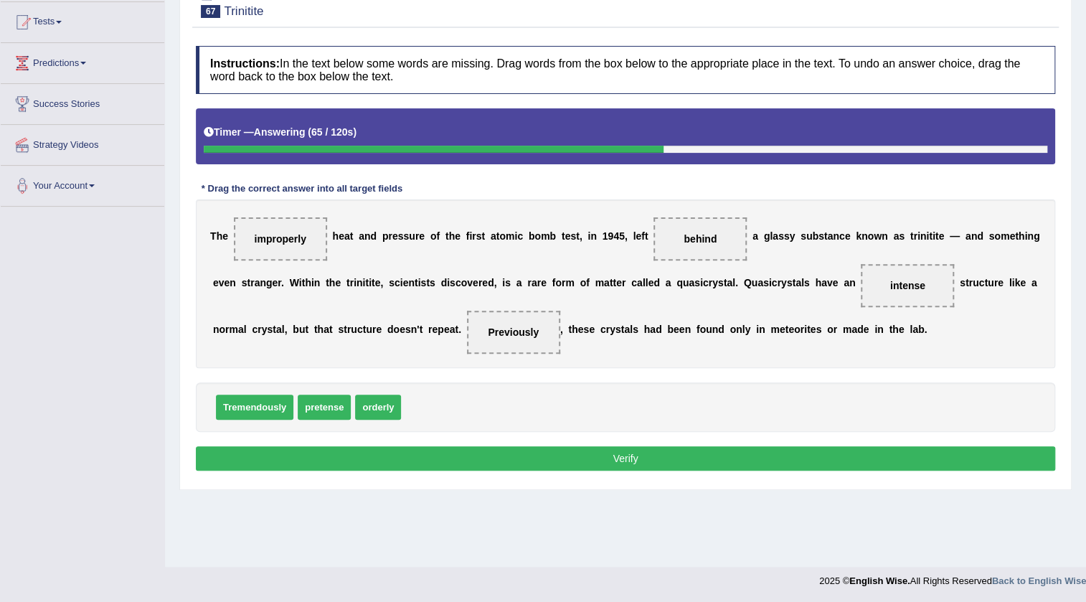
click at [299, 453] on button "Verify" at bounding box center [626, 458] width 860 height 24
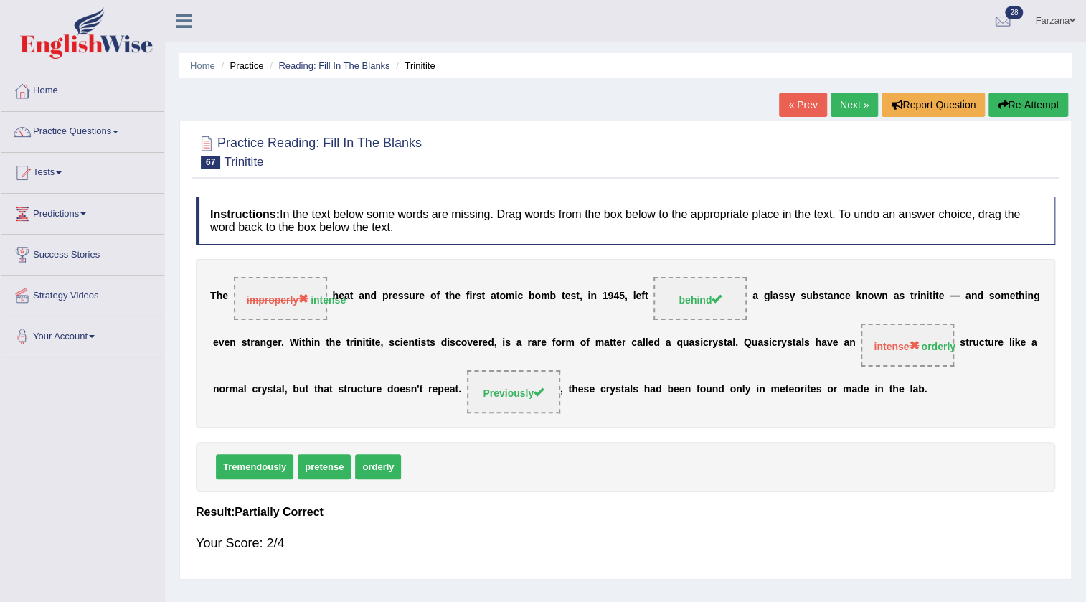
click at [849, 95] on link "Next »" at bounding box center [854, 105] width 47 height 24
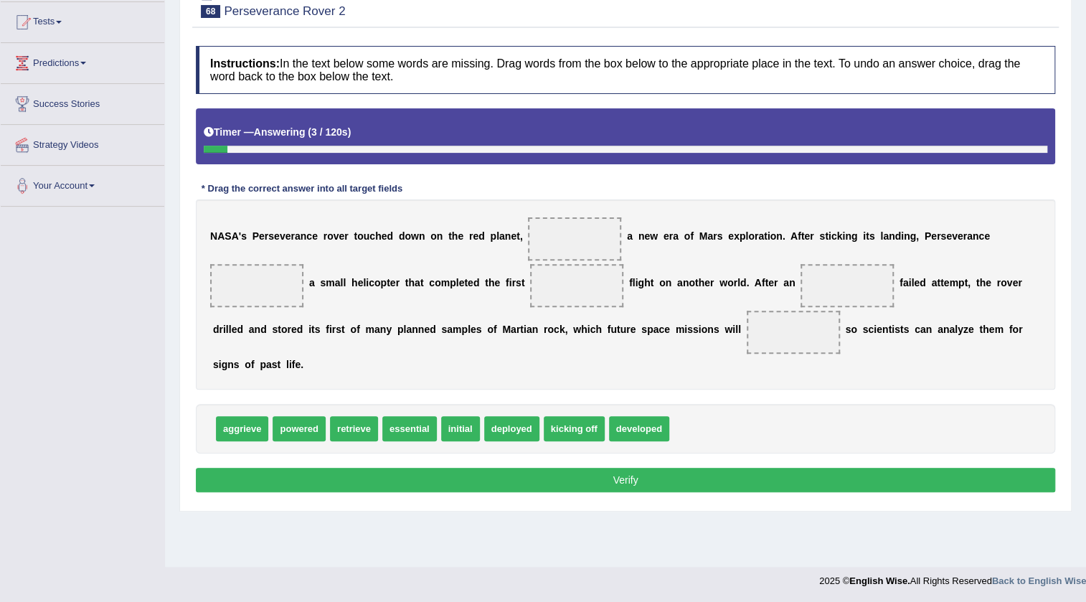
scroll to position [151, 0]
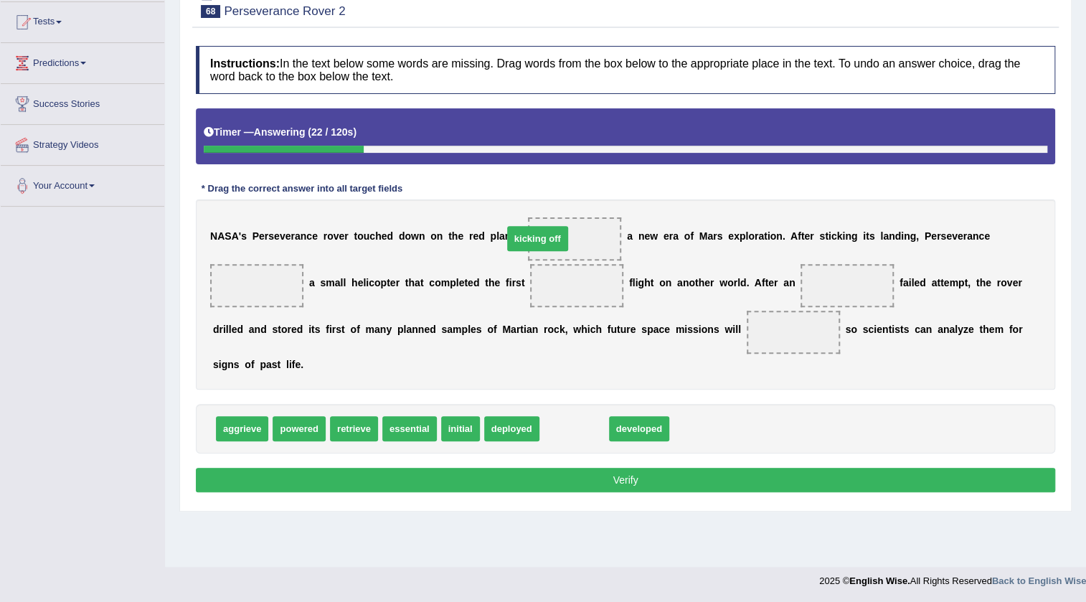
drag, startPoint x: 589, startPoint y: 430, endPoint x: 552, endPoint y: 240, distance: 194.3
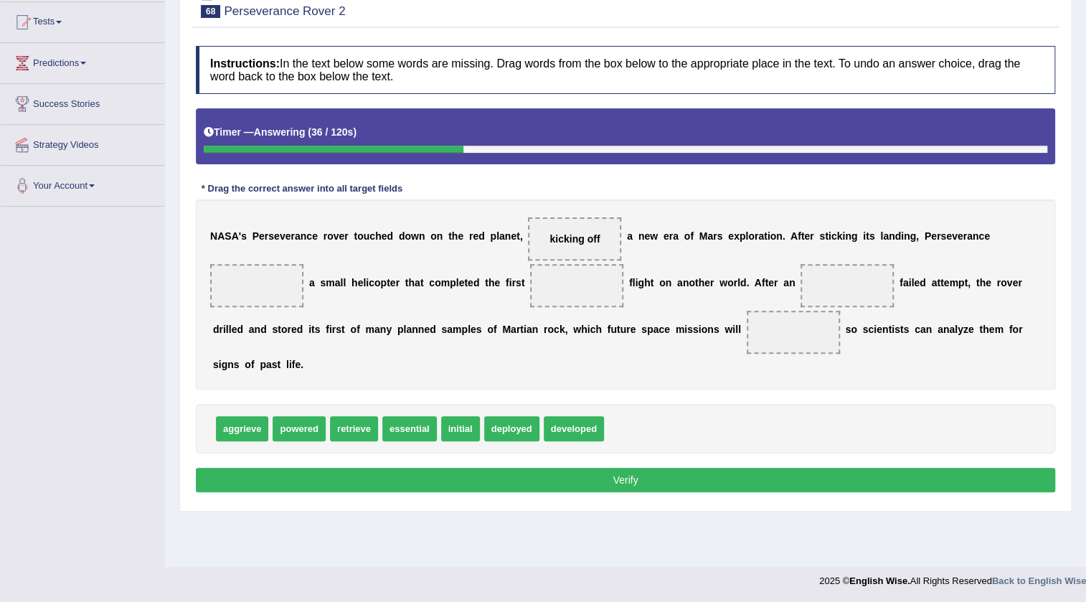
click at [395, 413] on div "aggrieve powered retrieve essential initial deployed developed" at bounding box center [626, 429] width 860 height 50
drag, startPoint x: 396, startPoint y: 430, endPoint x: 541, endPoint y: 291, distance: 200.4
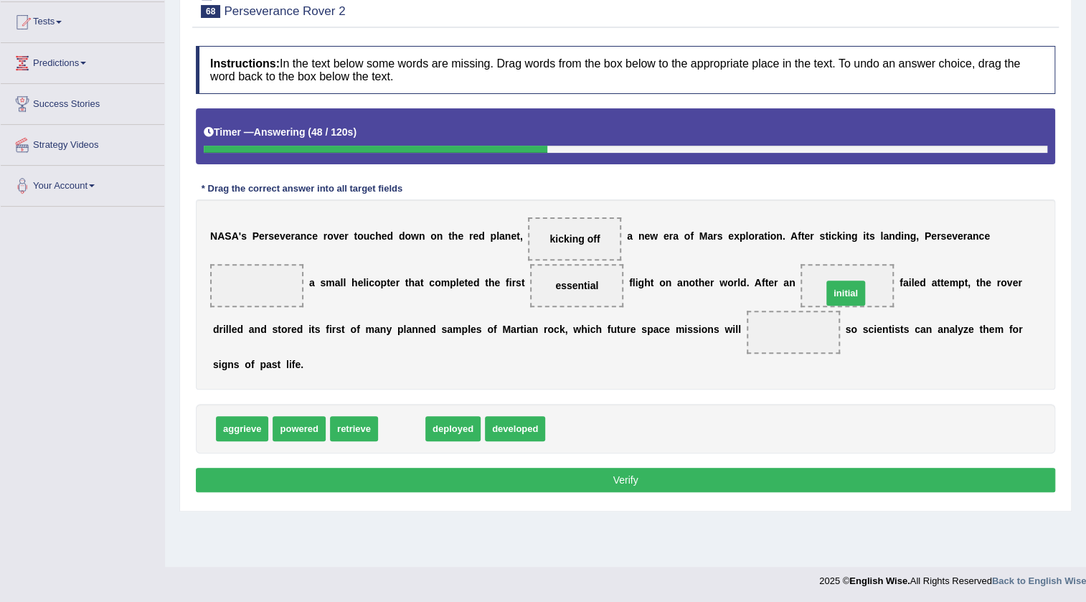
drag, startPoint x: 398, startPoint y: 424, endPoint x: 842, endPoint y: 288, distance: 464.3
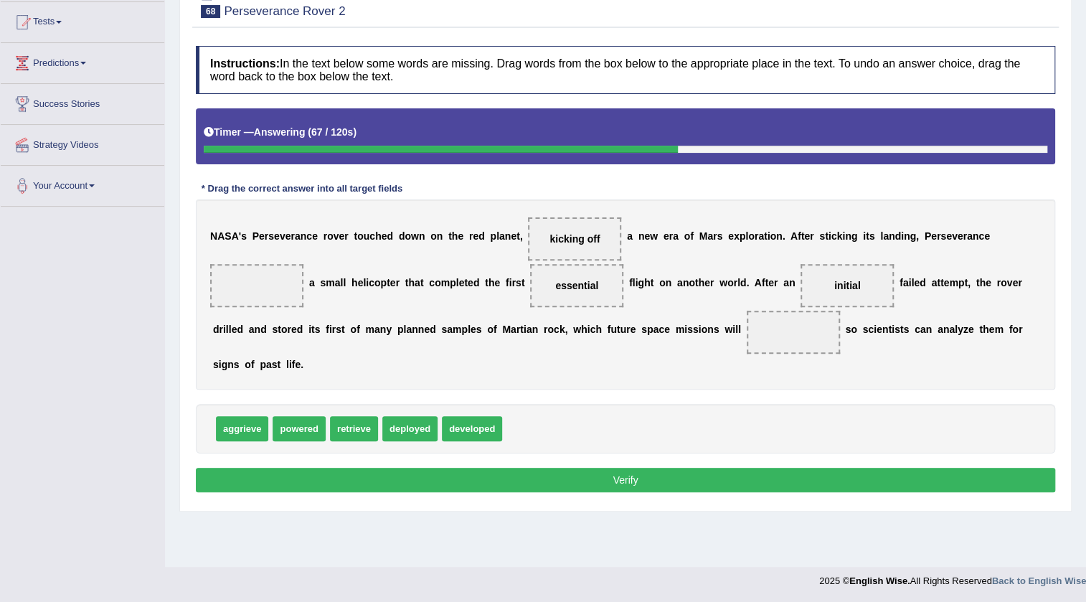
click at [375, 428] on span "retrieve" at bounding box center [354, 428] width 48 height 25
drag, startPoint x: 366, startPoint y: 428, endPoint x: 807, endPoint y: 341, distance: 449.7
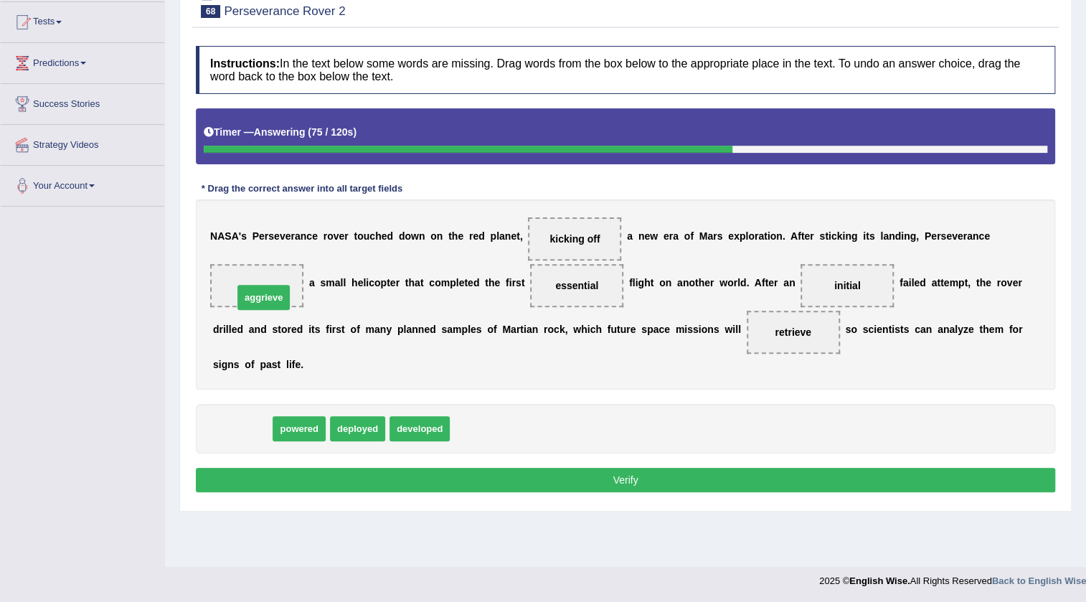
drag, startPoint x: 248, startPoint y: 424, endPoint x: 269, endPoint y: 293, distance: 132.3
click at [268, 468] on button "Verify" at bounding box center [626, 480] width 860 height 24
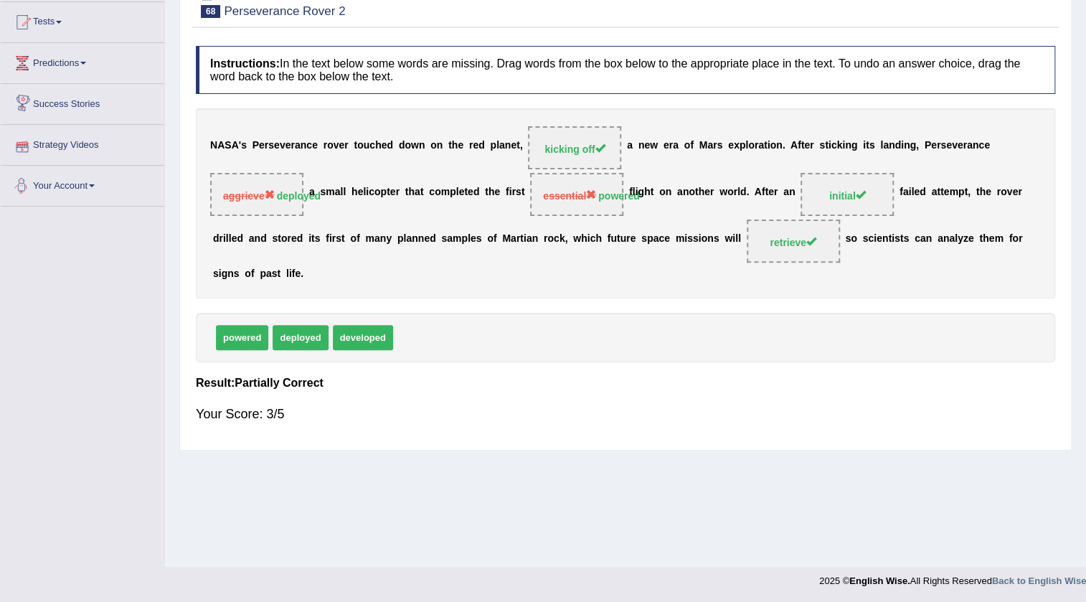
drag, startPoint x: 336, startPoint y: 215, endPoint x: 379, endPoint y: 258, distance: 60.9
click at [379, 258] on div "N A S A ' s P e r s e v e r a n c e r o v e r t o u c h e d d o w n o n t h e r…" at bounding box center [626, 203] width 860 height 190
click at [303, 189] on b at bounding box center [306, 192] width 6 height 11
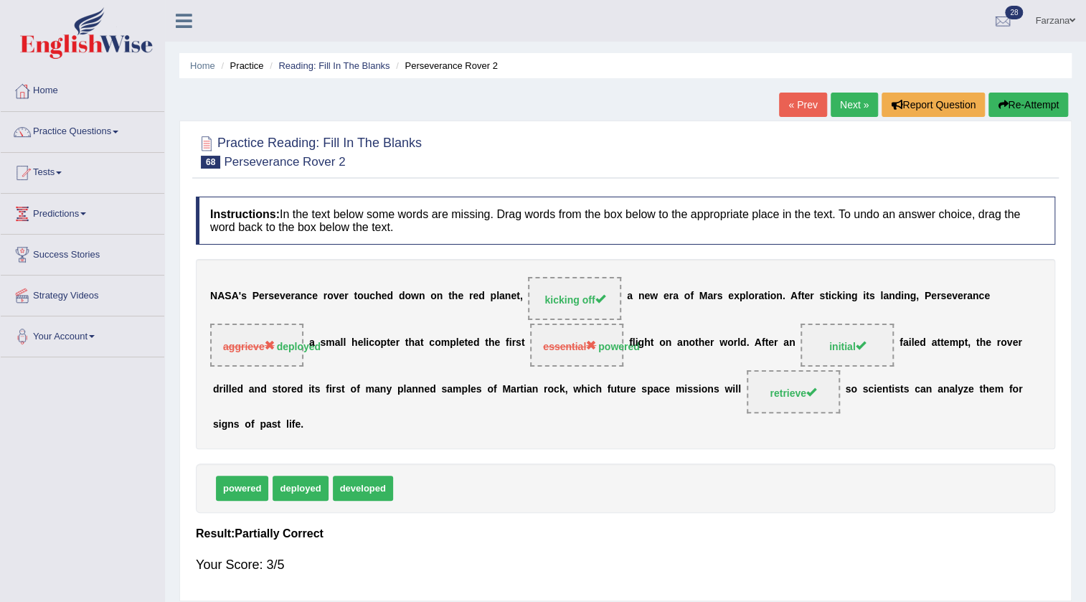
click at [867, 107] on link "Next »" at bounding box center [854, 105] width 47 height 24
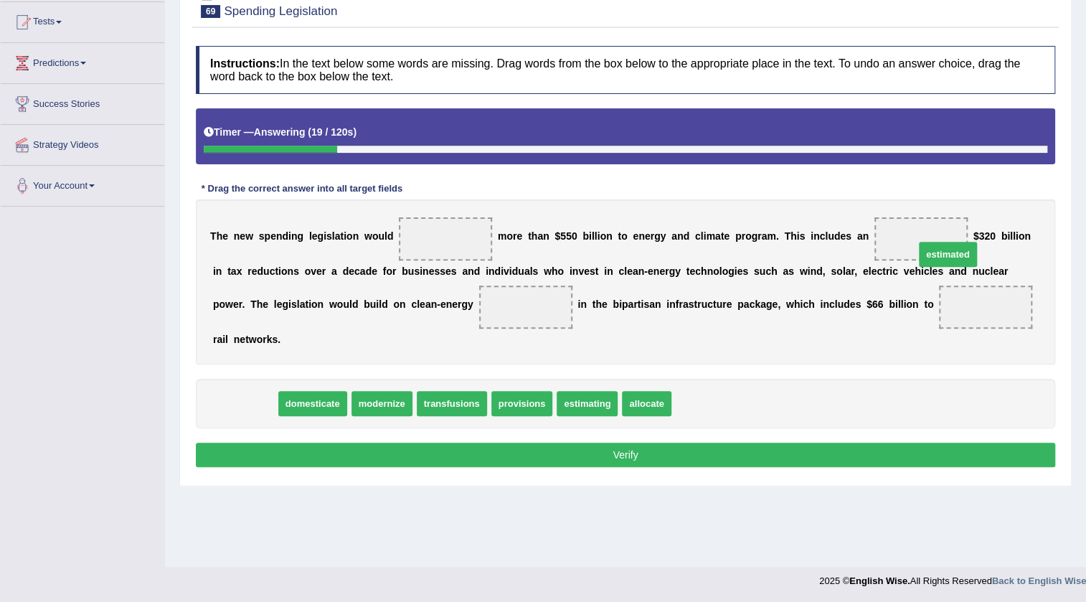
drag, startPoint x: 222, startPoint y: 411, endPoint x: 926, endPoint y: 262, distance: 718.8
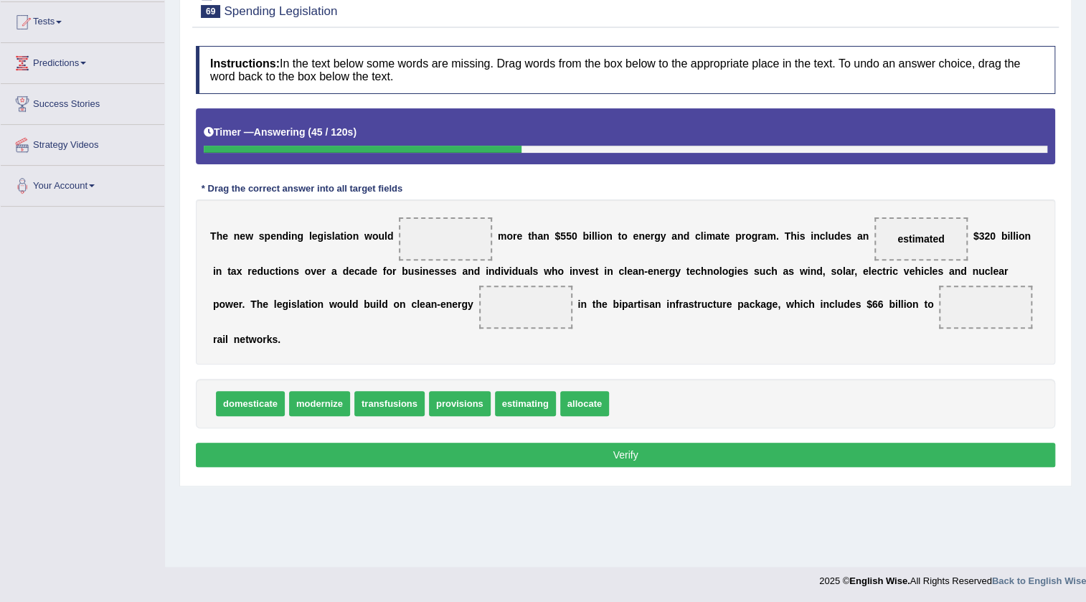
drag, startPoint x: 501, startPoint y: 283, endPoint x: 490, endPoint y: 321, distance: 39.5
click at [490, 321] on div "Instructions: In the text below some words are missing. Drag words from the box…" at bounding box center [625, 259] width 867 height 440
drag, startPoint x: 458, startPoint y: 395, endPoint x: 528, endPoint y: 327, distance: 97.9
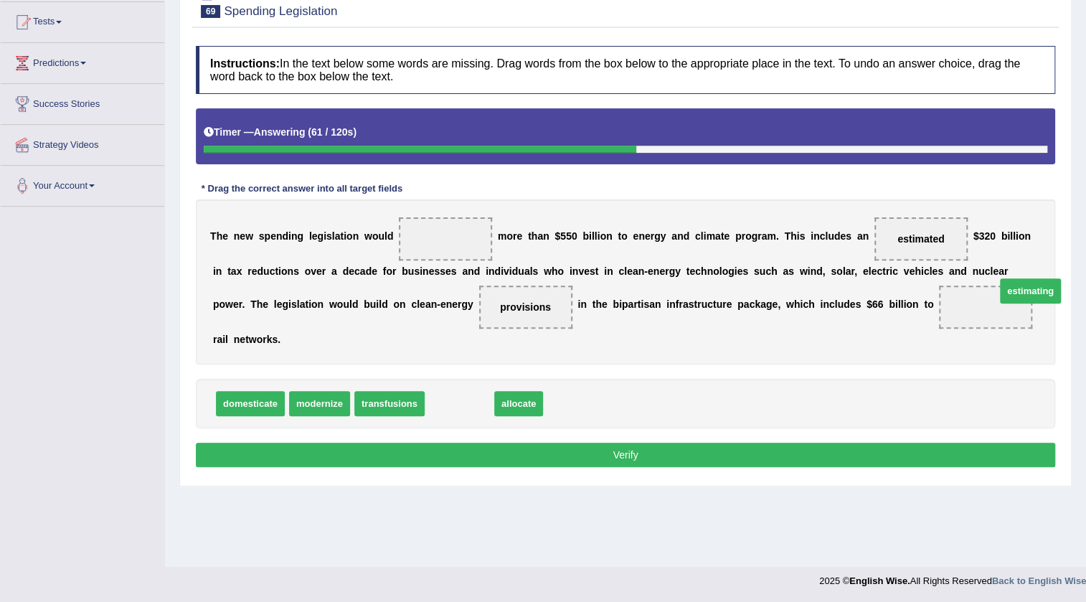
drag, startPoint x: 460, startPoint y: 404, endPoint x: 1032, endPoint y: 291, distance: 582.8
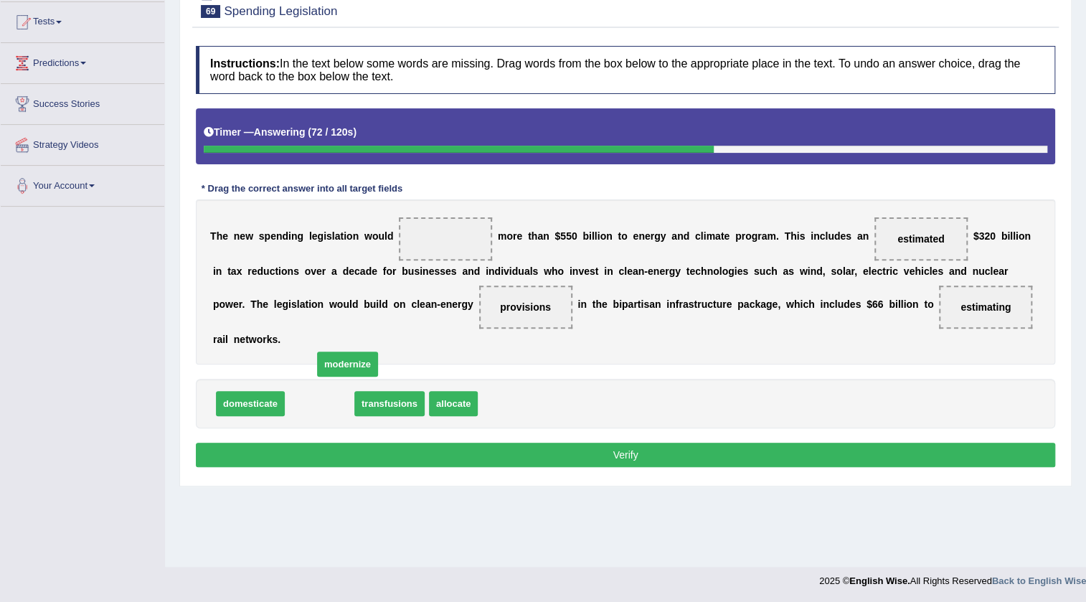
drag, startPoint x: 315, startPoint y: 404, endPoint x: 343, endPoint y: 364, distance: 48.4
click at [343, 364] on span "modernize" at bounding box center [347, 364] width 61 height 25
drag, startPoint x: 309, startPoint y: 393, endPoint x: 396, endPoint y: 279, distance: 143.4
click at [352, 390] on span "modernize" at bounding box center [321, 402] width 61 height 25
drag, startPoint x: 318, startPoint y: 401, endPoint x: 452, endPoint y: 253, distance: 199.6
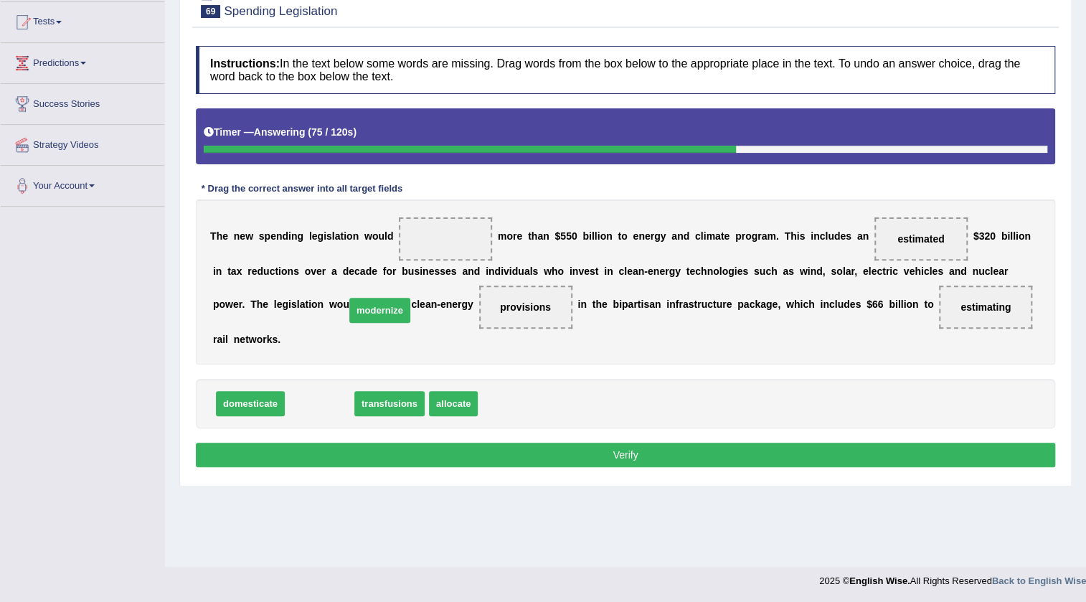
click at [388, 301] on span "modernize" at bounding box center [379, 310] width 61 height 25
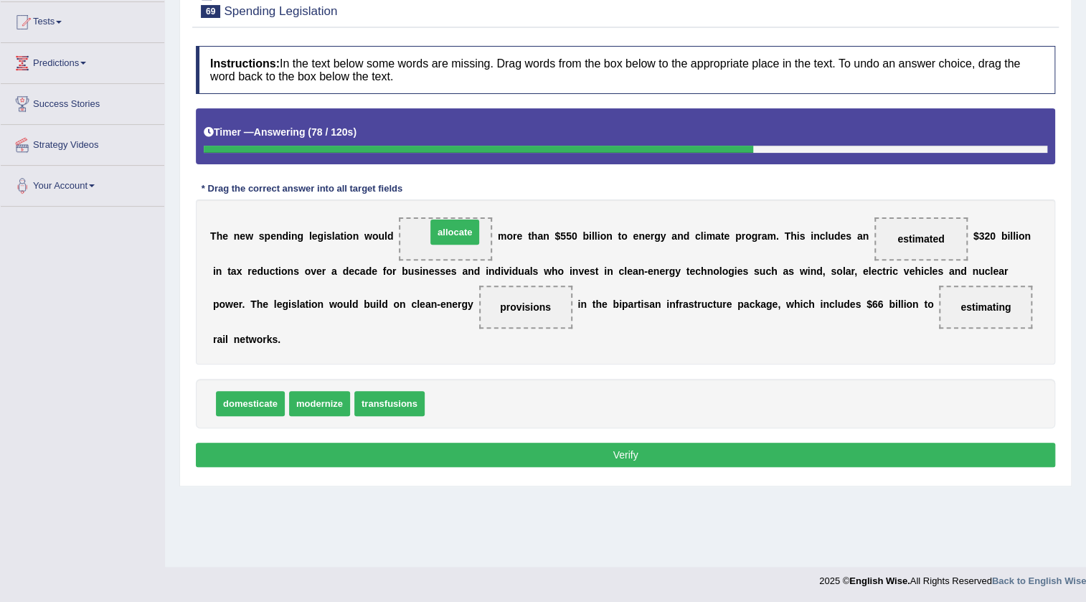
drag, startPoint x: 469, startPoint y: 402, endPoint x: 470, endPoint y: 230, distance: 172.2
click at [438, 458] on button "Verify" at bounding box center [626, 455] width 860 height 24
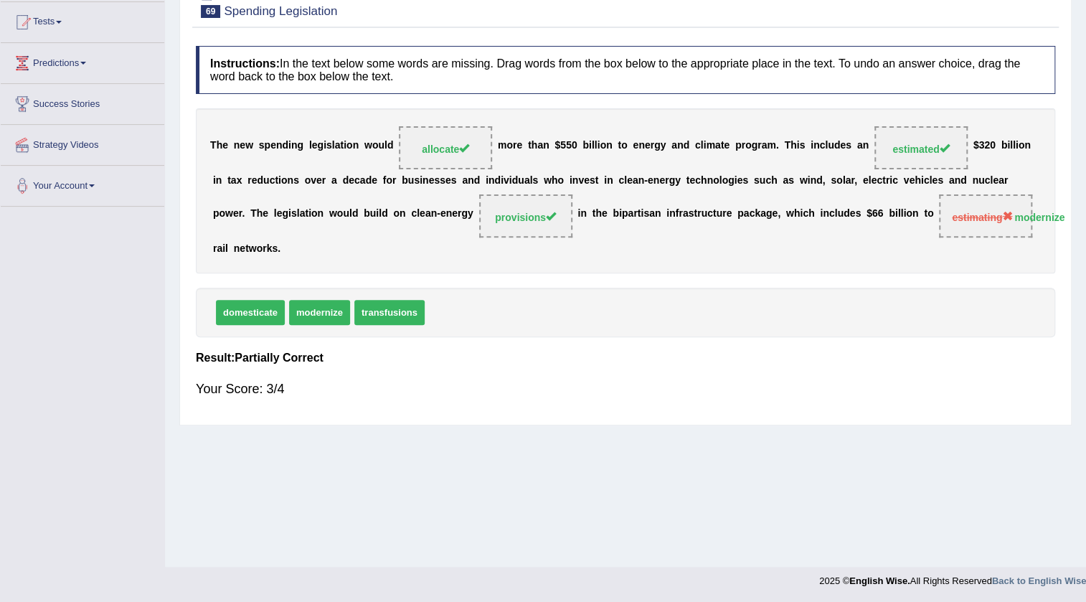
click at [957, 217] on span "estimating" at bounding box center [982, 217] width 60 height 11
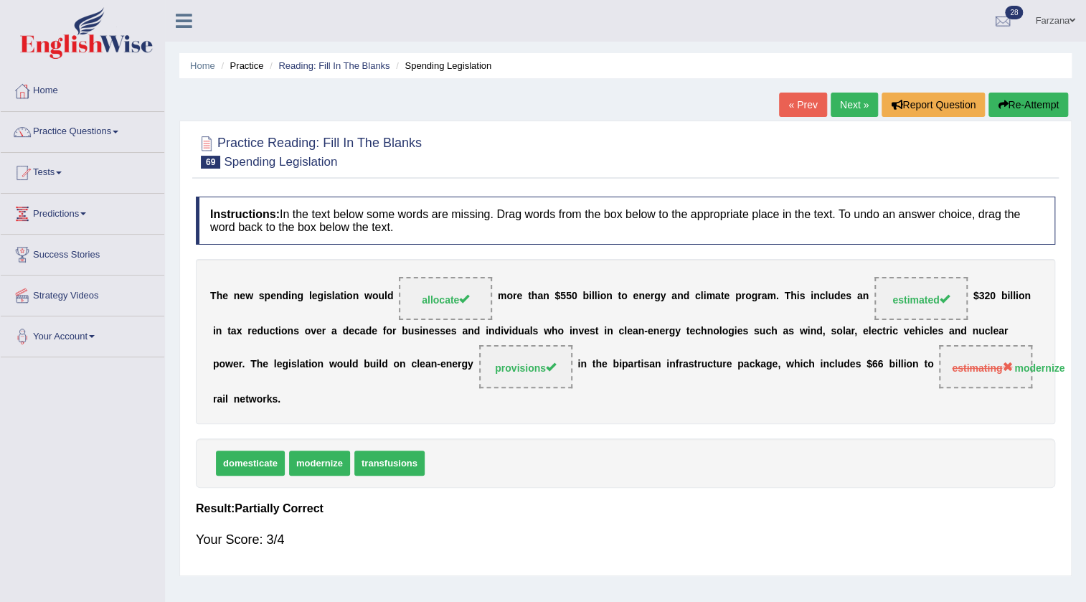
click at [851, 108] on link "Next »" at bounding box center [854, 105] width 47 height 24
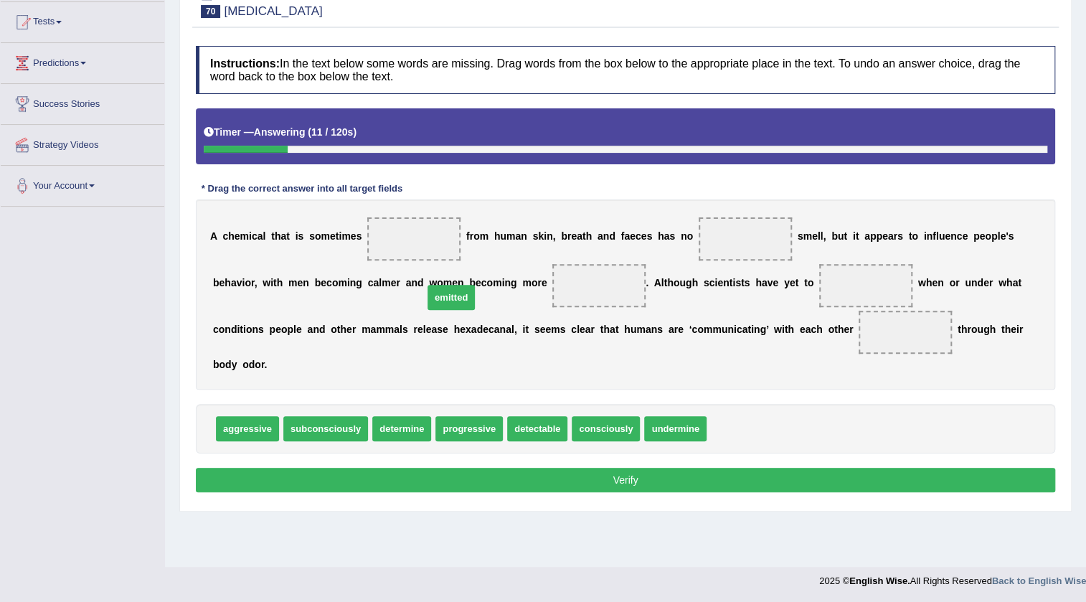
drag, startPoint x: 748, startPoint y: 431, endPoint x: 444, endPoint y: 269, distance: 344.1
click at [453, 286] on span "emitted" at bounding box center [451, 297] width 47 height 25
drag, startPoint x: 735, startPoint y: 427, endPoint x: 404, endPoint y: 237, distance: 382.1
click at [246, 430] on span "aggressive" at bounding box center [247, 428] width 63 height 25
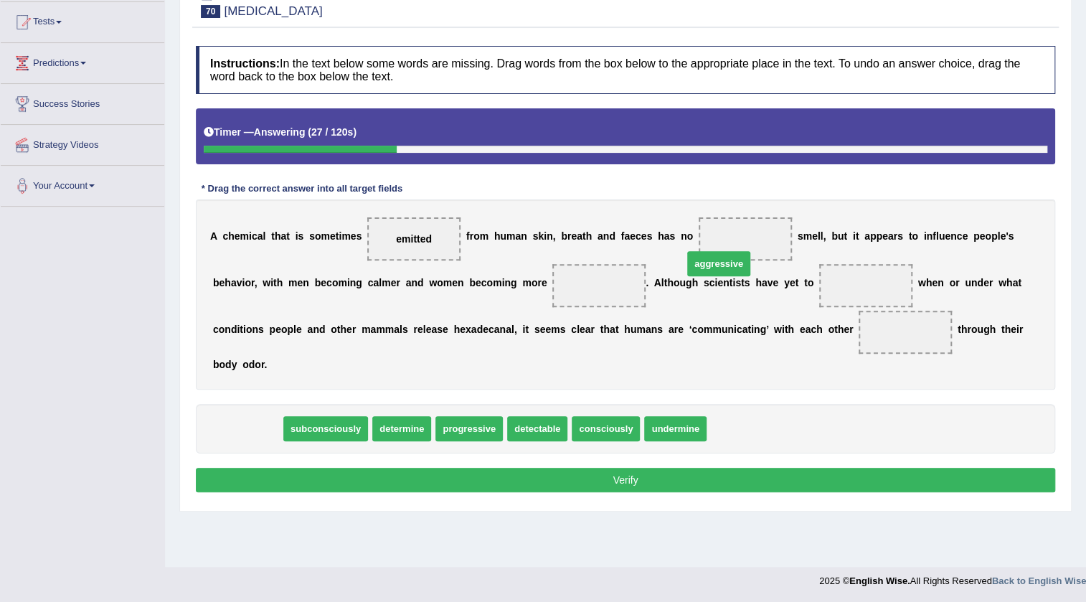
drag, startPoint x: 246, startPoint y: 430, endPoint x: 719, endPoint y: 258, distance: 503.2
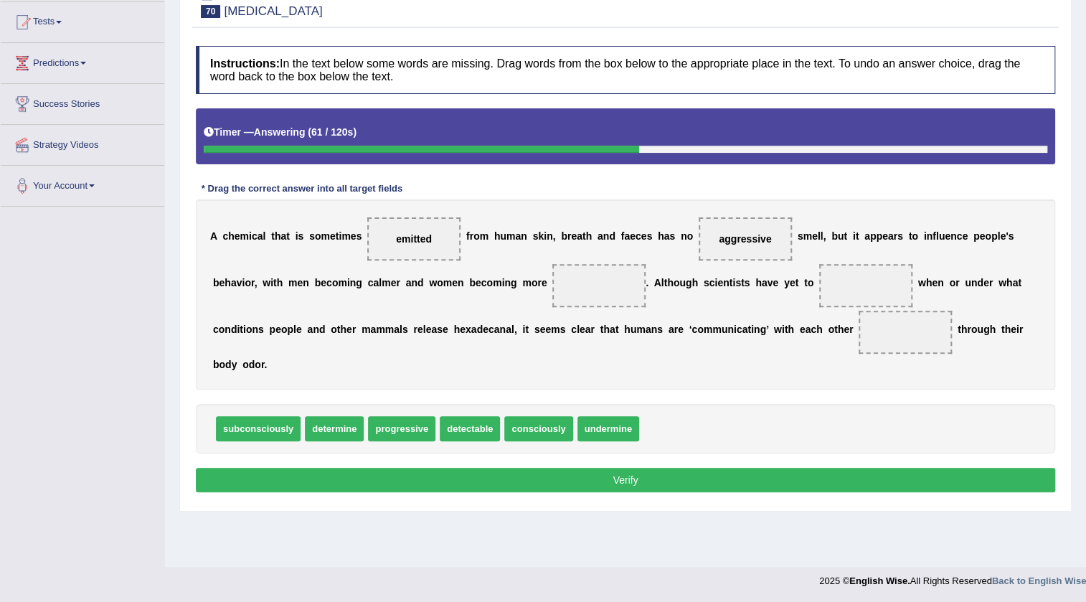
click at [603, 428] on span "undermine" at bounding box center [609, 428] width 62 height 25
drag, startPoint x: 351, startPoint y: 433, endPoint x: 921, endPoint y: 296, distance: 586.1
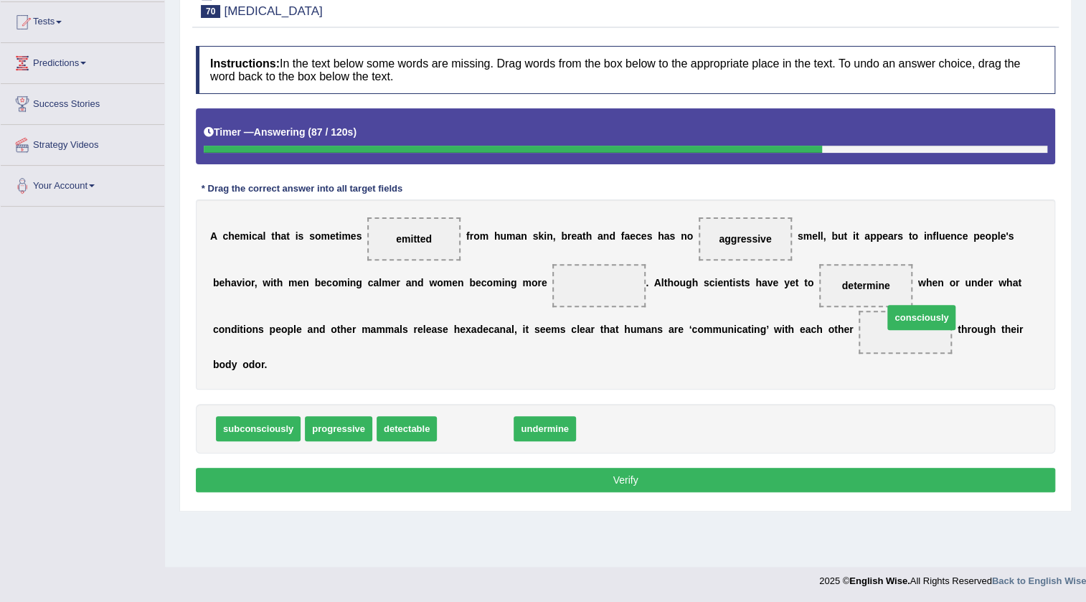
drag, startPoint x: 492, startPoint y: 425, endPoint x: 938, endPoint y: 314, distance: 459.9
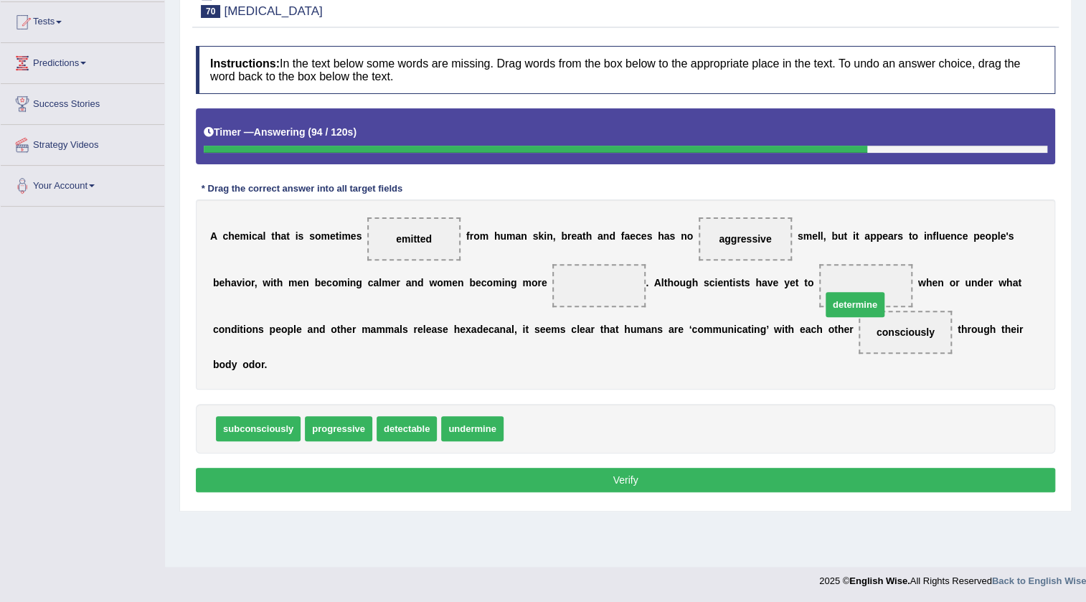
drag, startPoint x: 530, startPoint y: 424, endPoint x: 848, endPoint y: 300, distance: 341.2
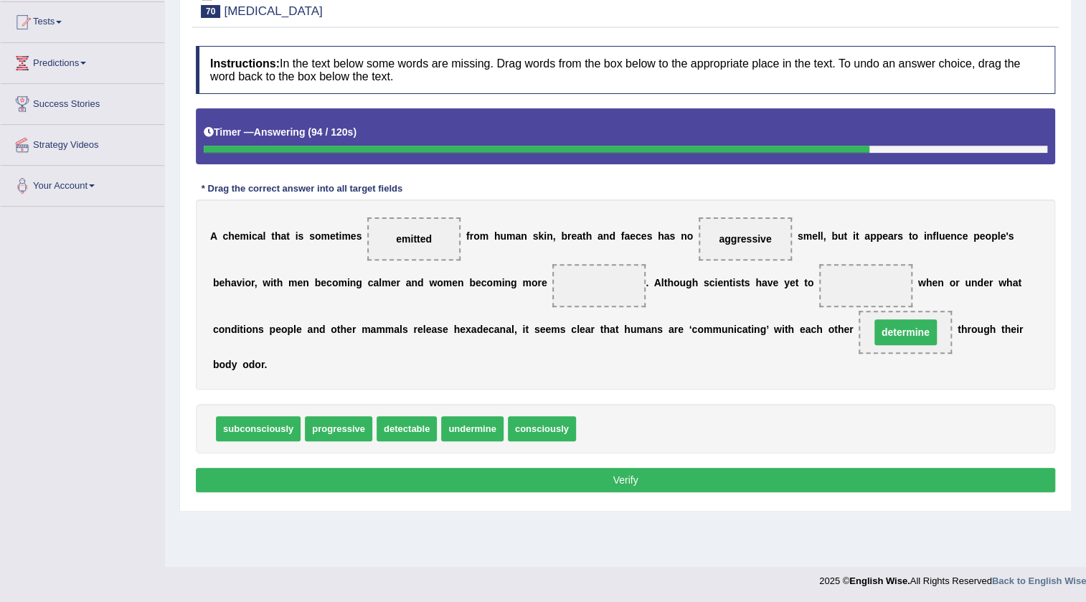
click at [848, 285] on span at bounding box center [865, 285] width 93 height 43
drag, startPoint x: 898, startPoint y: 338, endPoint x: 856, endPoint y: 283, distance: 69.0
click at [856, 283] on div "A c h e m i c a l t h a t i s s o m e t i m e s emitted f r o m h u m a n s k i…" at bounding box center [626, 294] width 860 height 190
drag, startPoint x: 888, startPoint y: 326, endPoint x: 860, endPoint y: 263, distance: 69.4
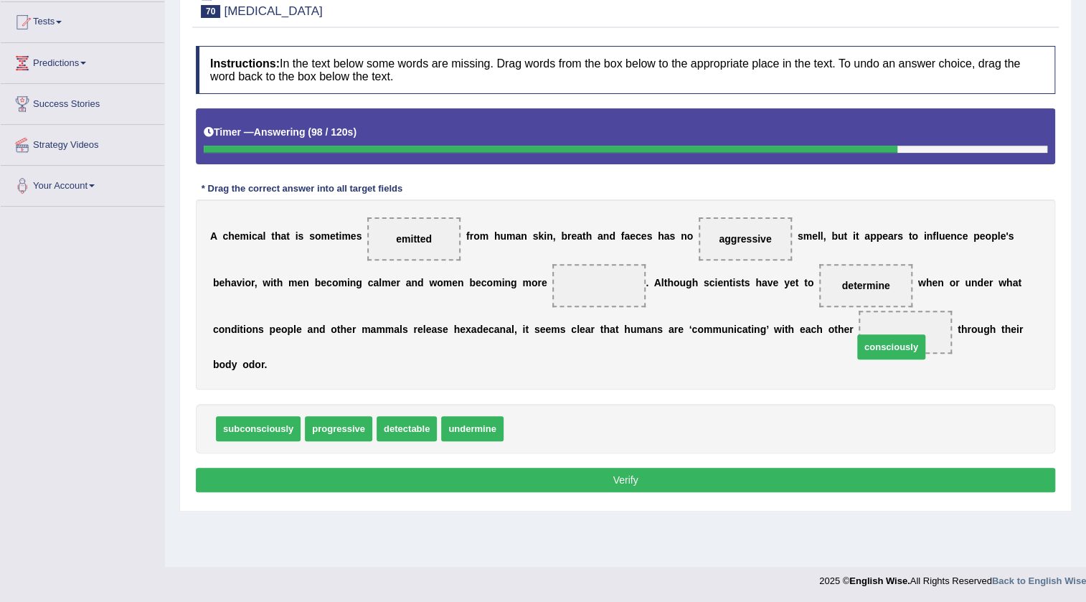
drag, startPoint x: 552, startPoint y: 417, endPoint x: 902, endPoint y: 335, distance: 358.8
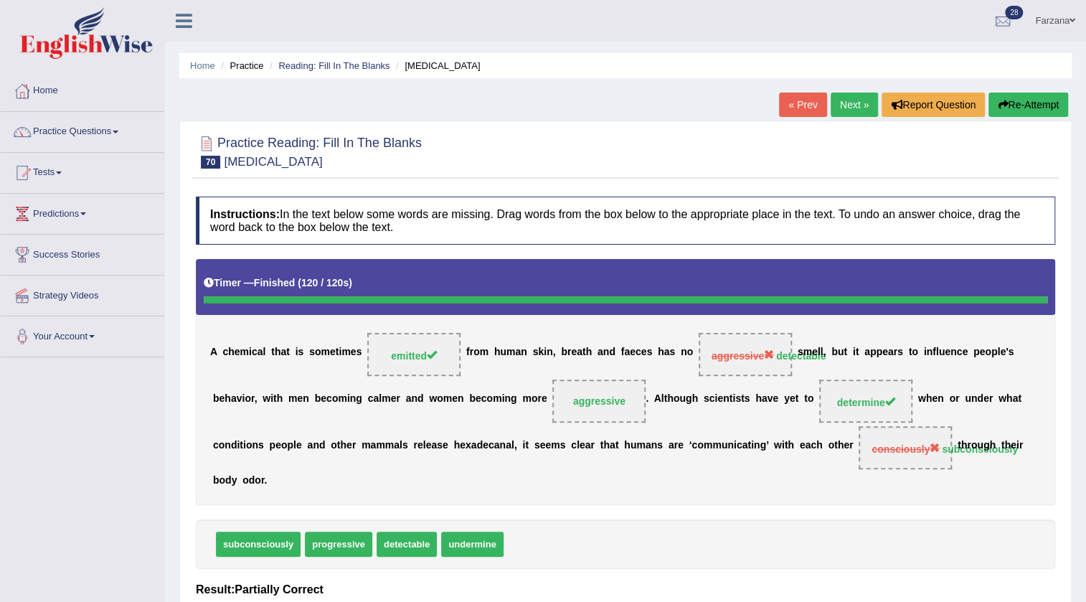
click at [1064, 22] on link "Farzana" at bounding box center [1056, 18] width 62 height 37
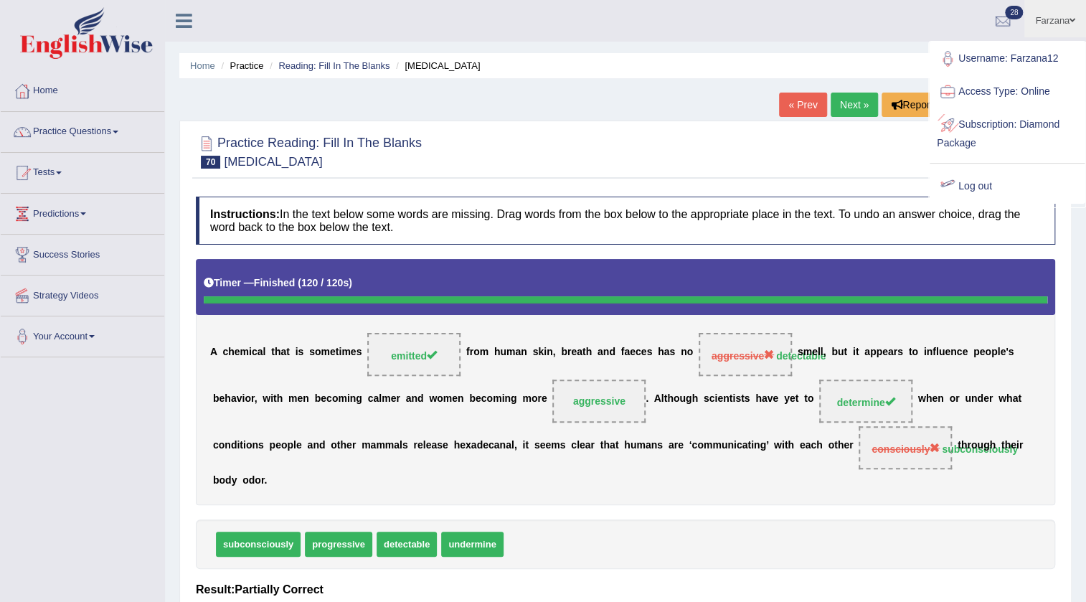
click at [978, 192] on link "Log out" at bounding box center [1007, 186] width 155 height 33
